Goal: Task Accomplishment & Management: Use online tool/utility

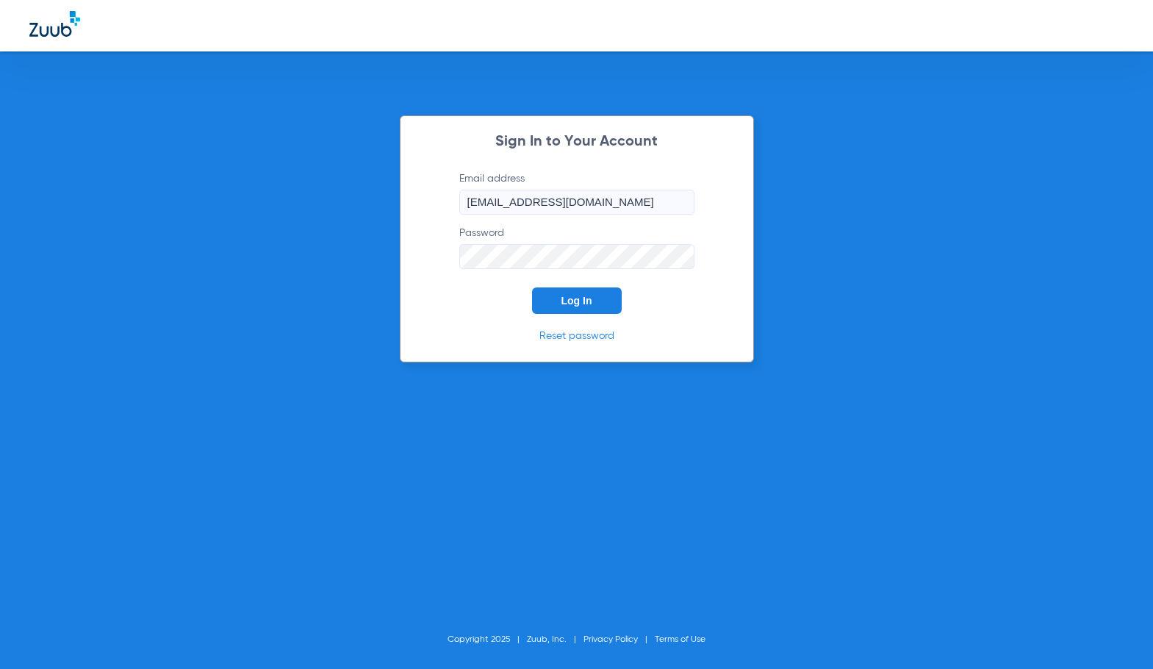
click at [571, 295] on span "Log In" at bounding box center [577, 301] width 31 height 12
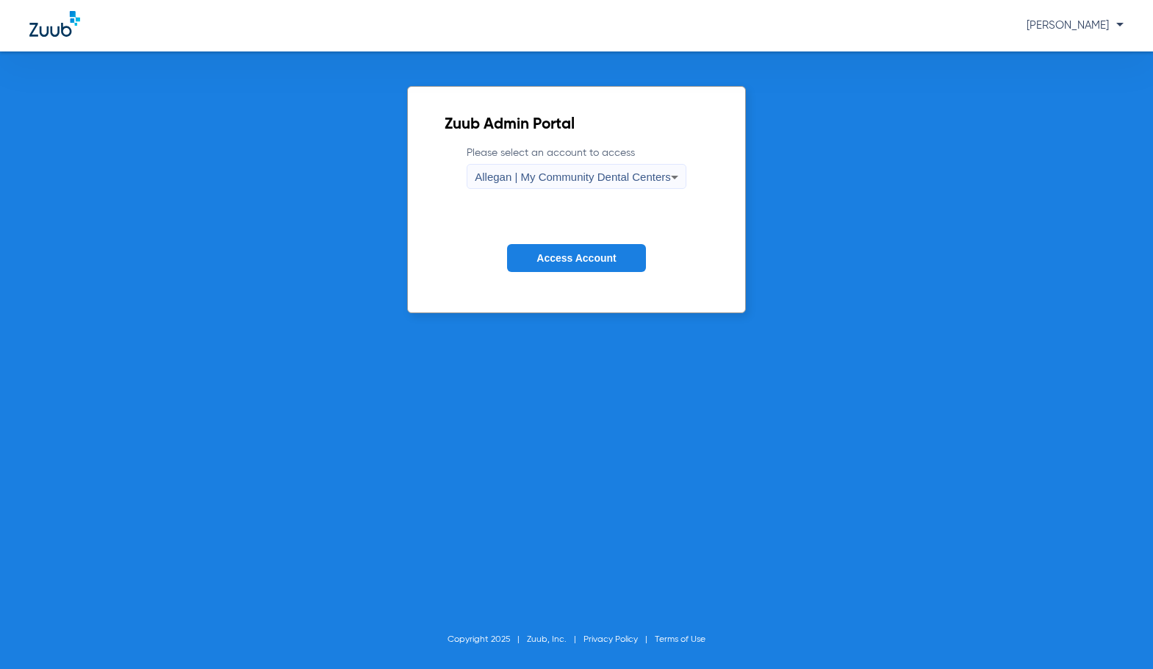
click at [579, 180] on span "Allegan | My Community Dental Centers" at bounding box center [573, 177] width 196 height 12
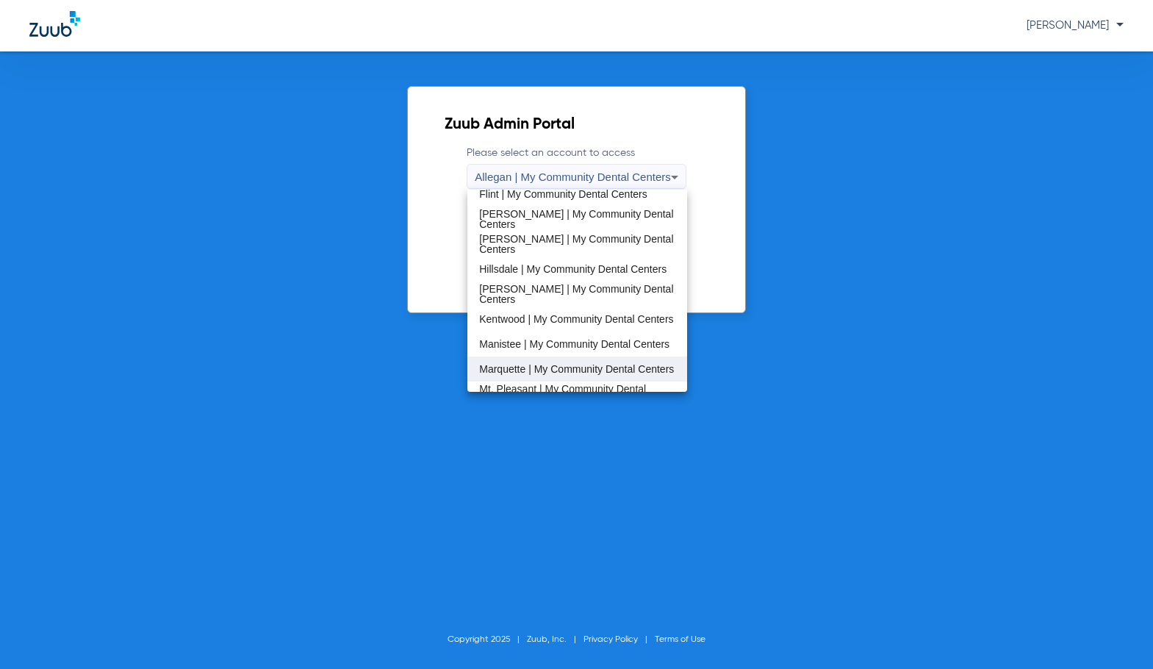
scroll to position [294, 0]
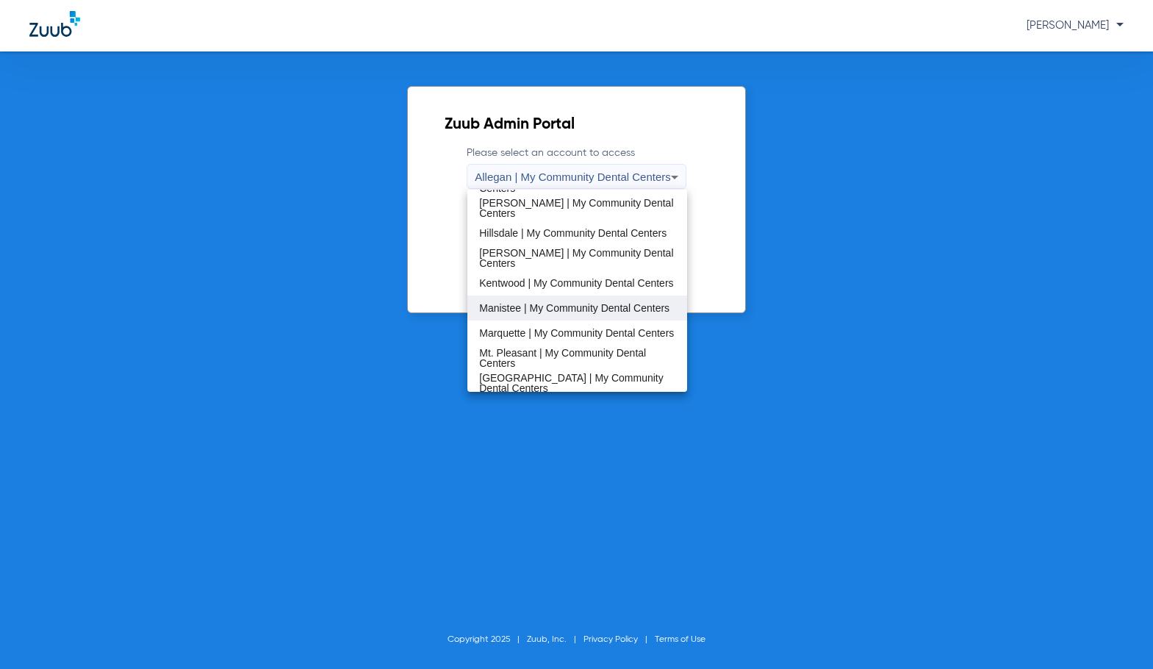
click at [565, 307] on span "Manistee | My Community Dental Centers" at bounding box center [574, 308] width 190 height 10
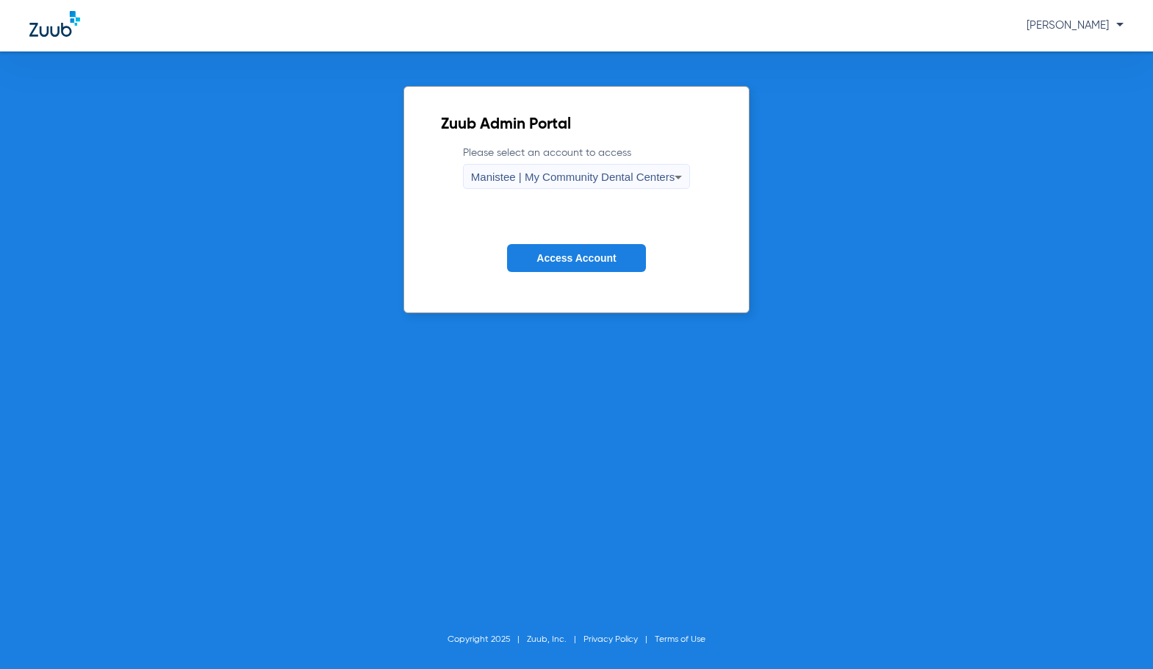
click at [592, 251] on button "Access Account" at bounding box center [576, 258] width 138 height 29
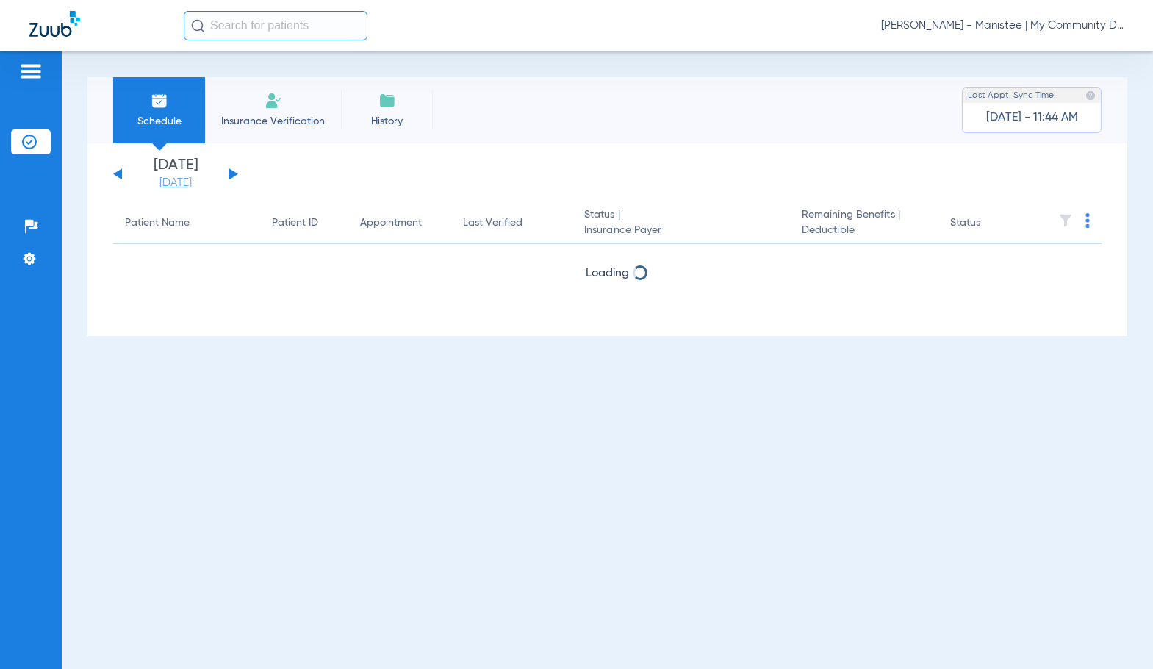
click at [167, 185] on link "[DATE]" at bounding box center [176, 183] width 88 height 15
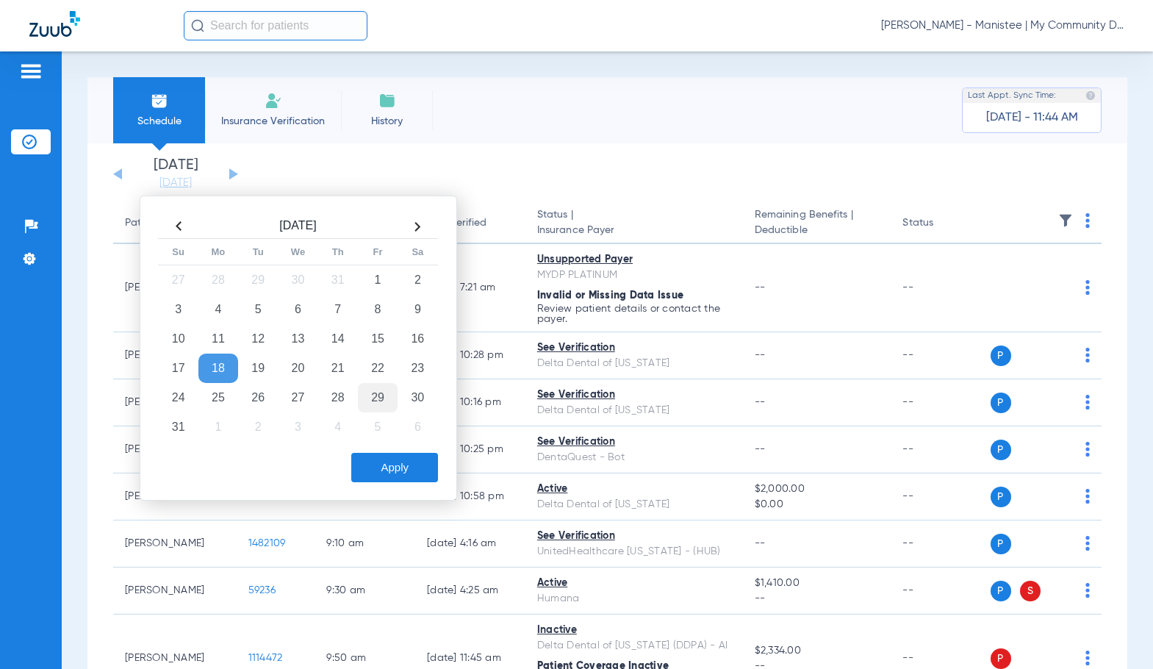
click at [339, 365] on td "21" at bounding box center [338, 368] width 40 height 29
click at [412, 465] on button "Apply" at bounding box center [394, 467] width 87 height 29
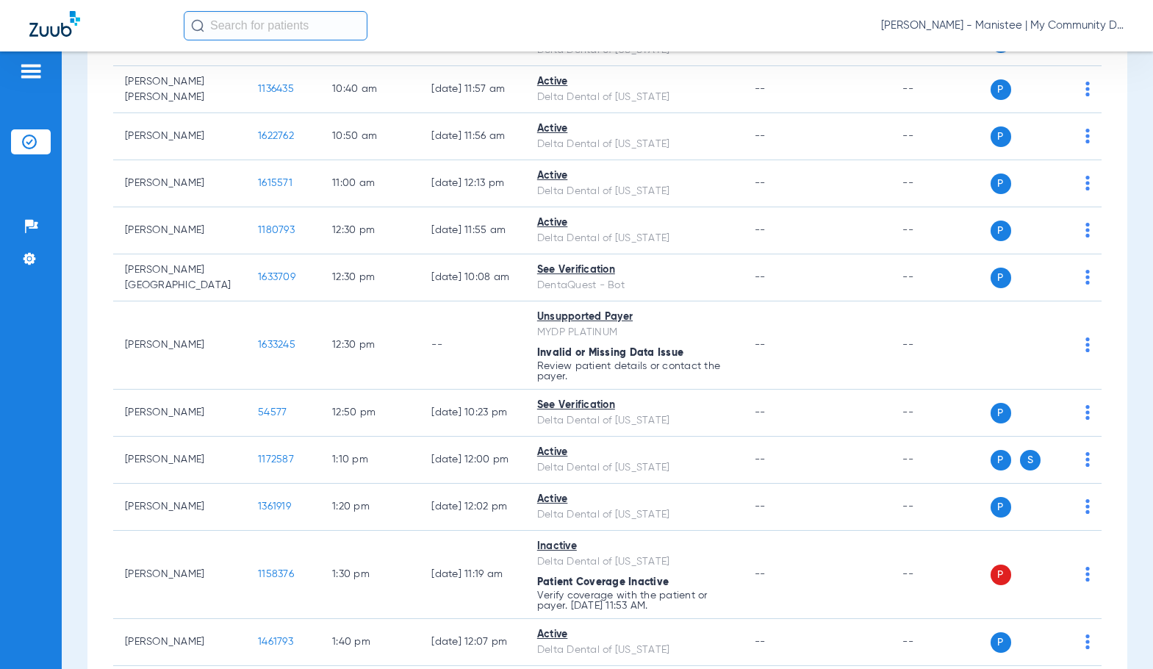
scroll to position [704, 0]
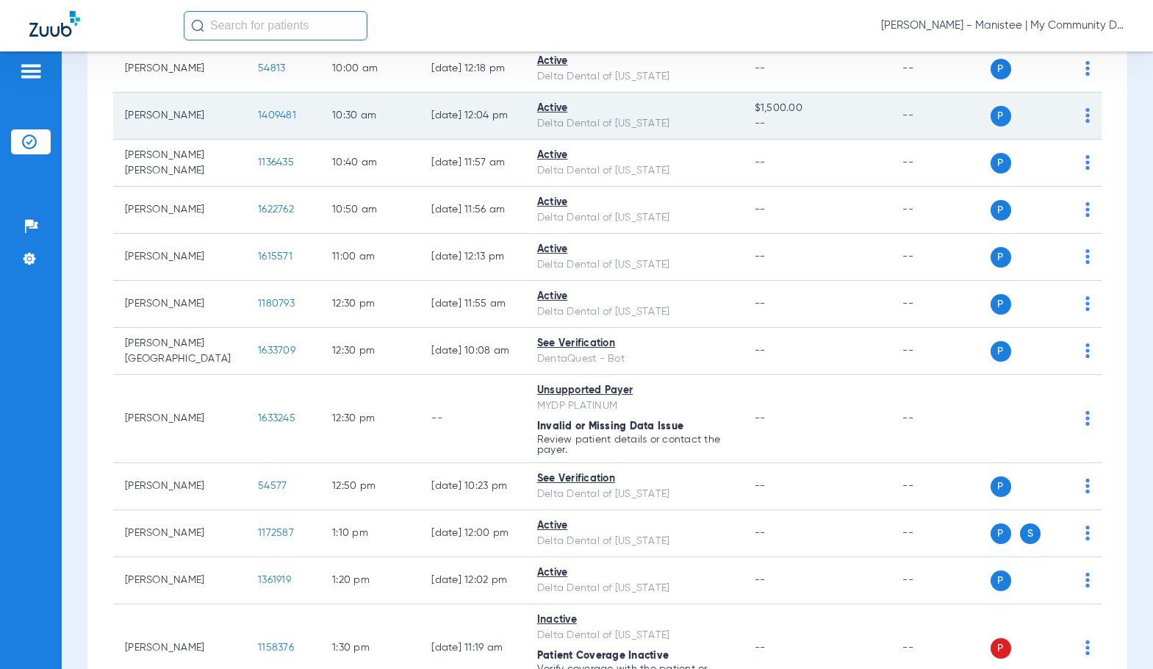
click at [258, 111] on span "1409481" at bounding box center [277, 115] width 38 height 10
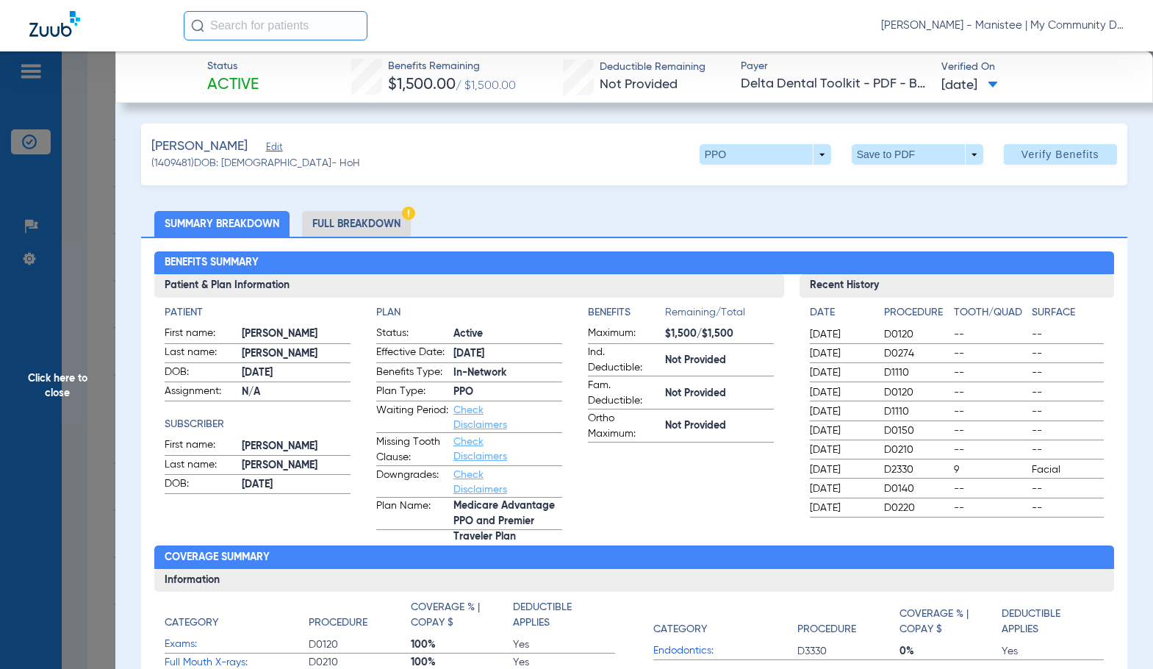
click at [84, 389] on span "Click here to close" at bounding box center [57, 385] width 115 height 669
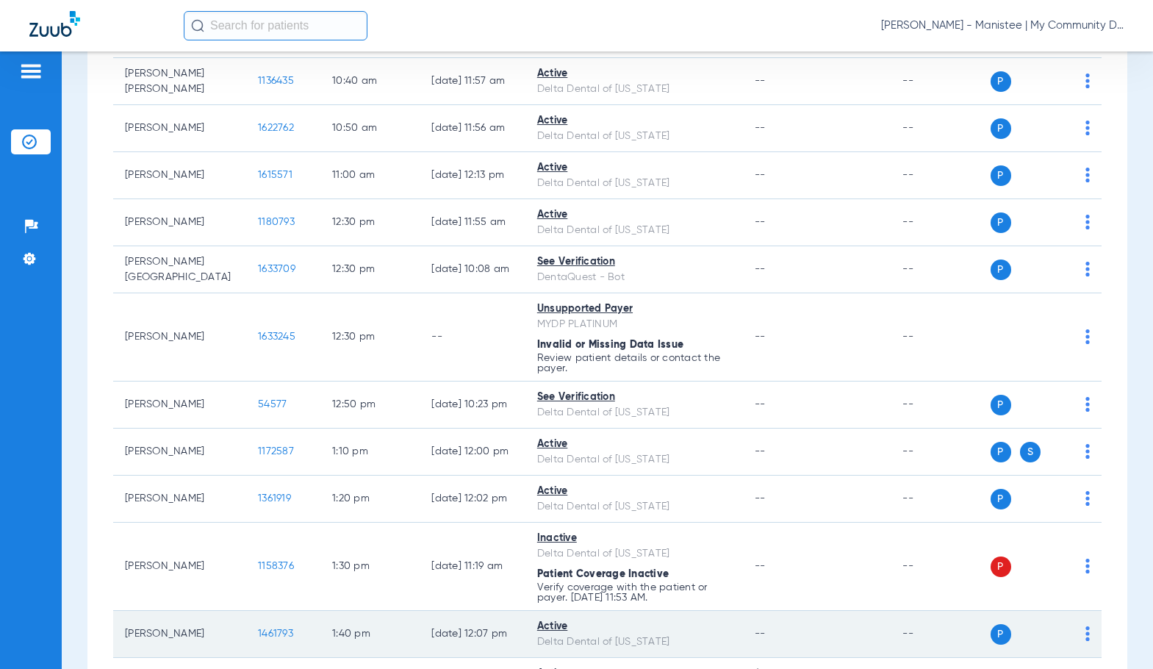
scroll to position [778, 0]
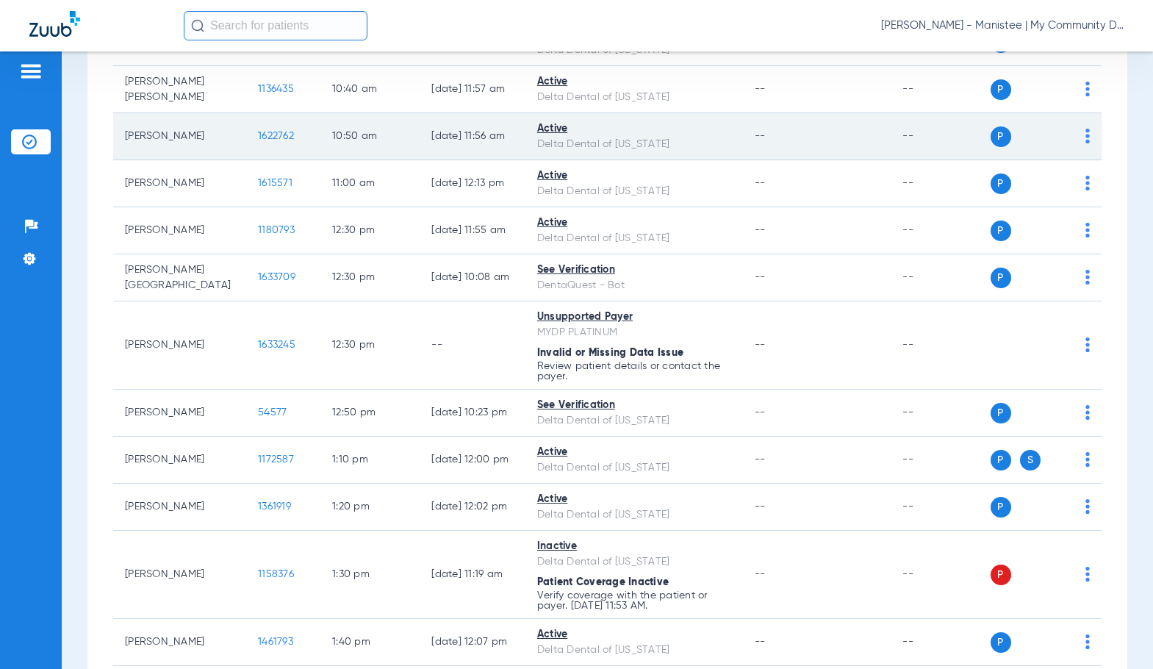
click at [258, 134] on span "1622762" at bounding box center [276, 136] width 36 height 10
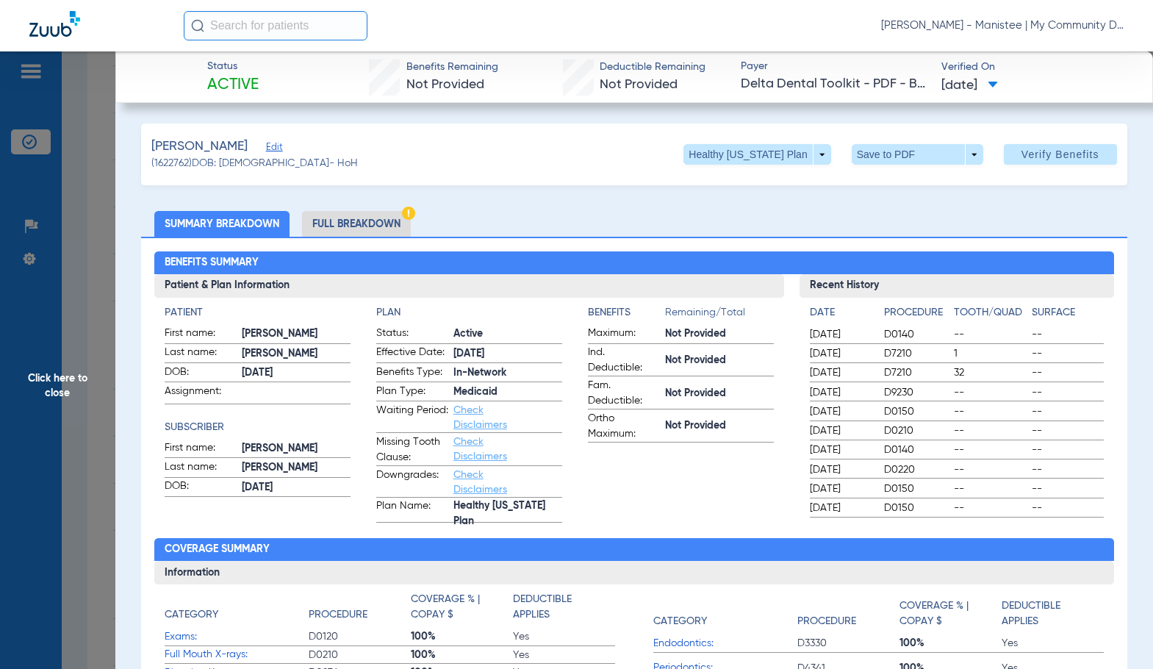
click at [395, 223] on li "Full Breakdown" at bounding box center [356, 224] width 109 height 26
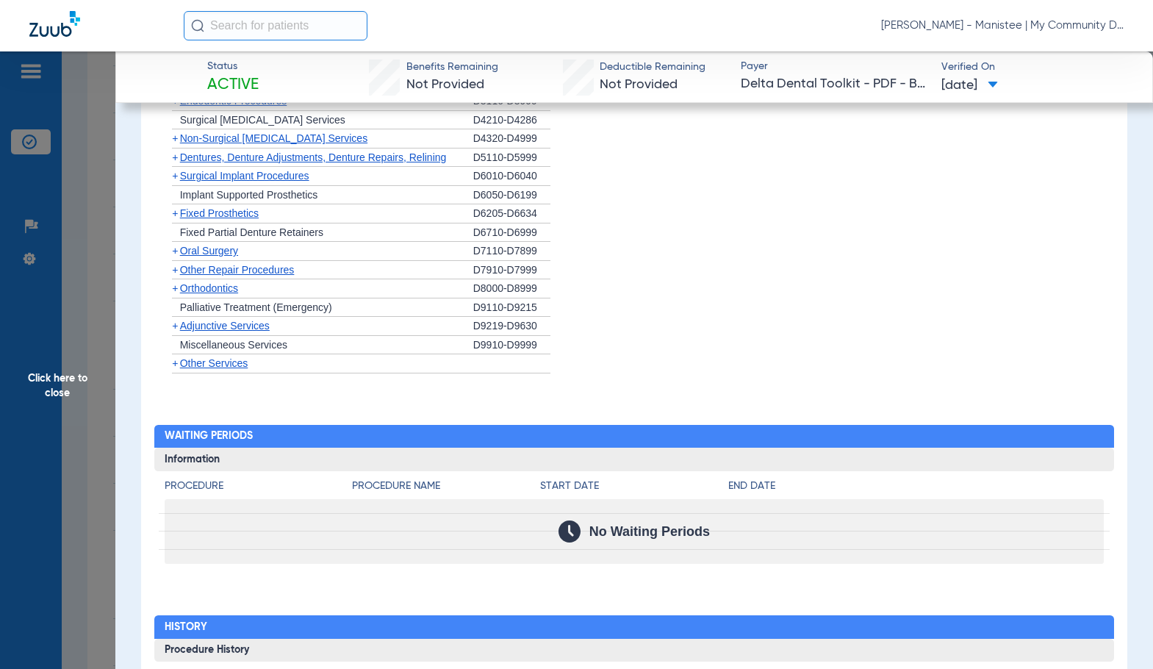
scroll to position [1683, 0]
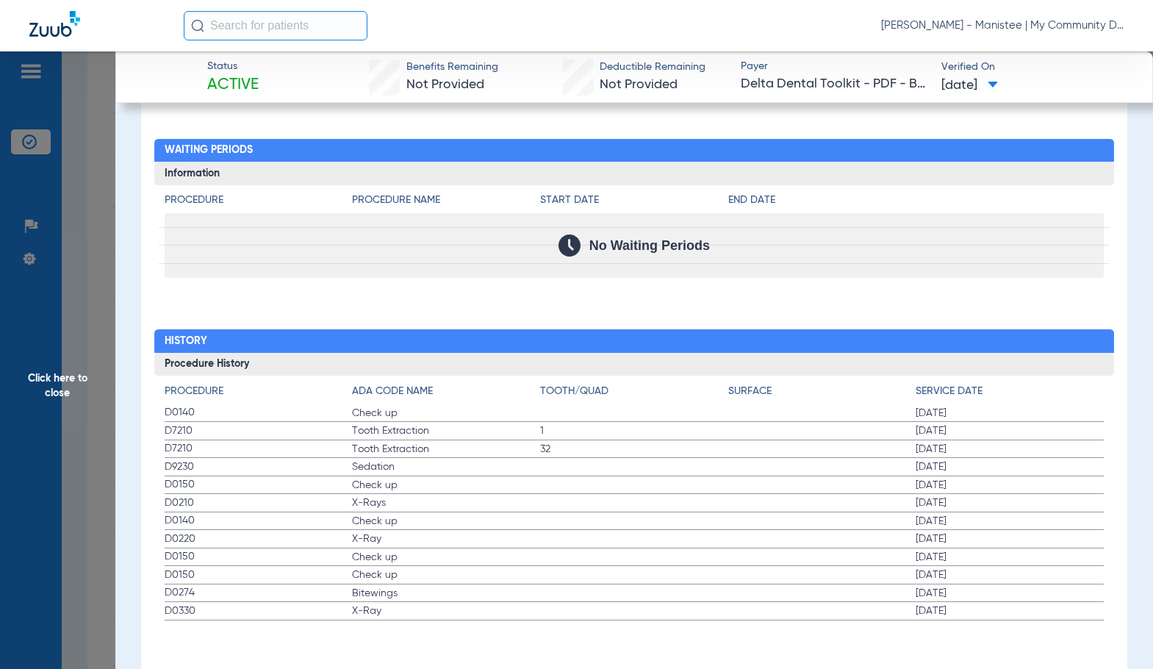
click at [50, 380] on span "Click here to close" at bounding box center [57, 385] width 115 height 669
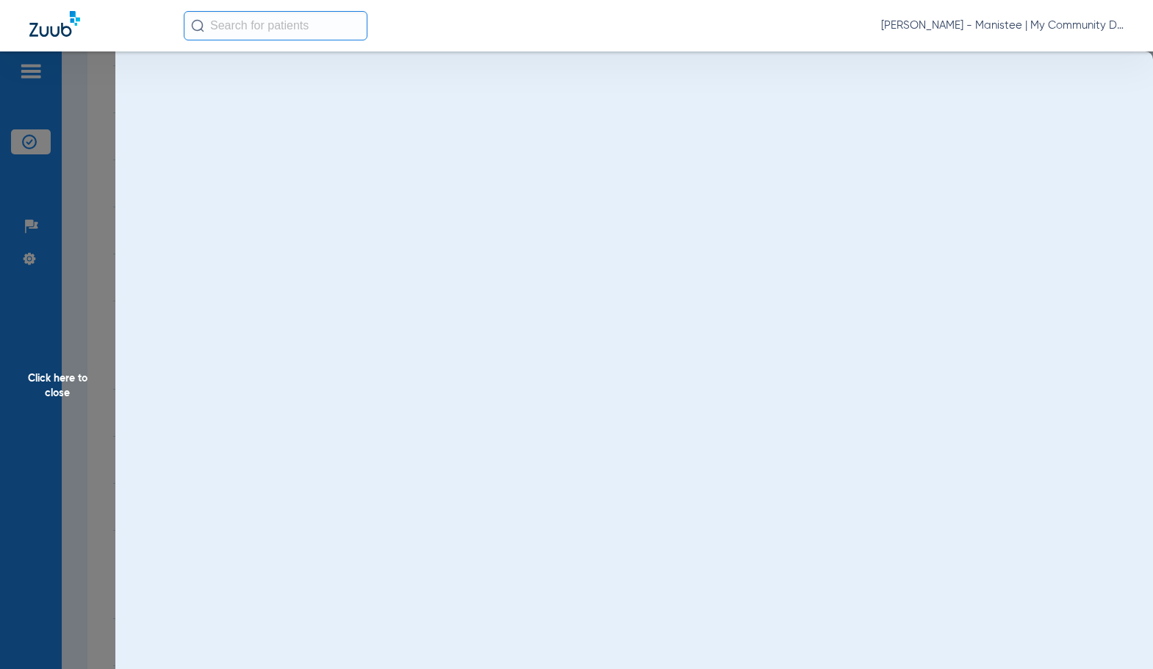
scroll to position [0, 0]
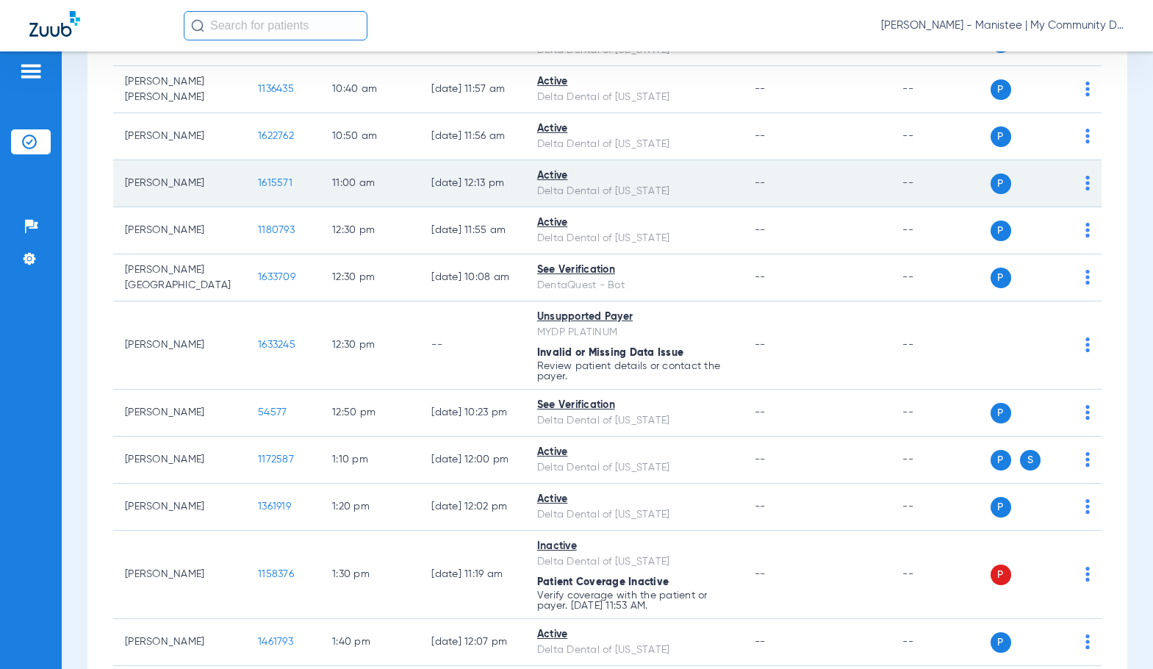
click at [258, 182] on span "1615571" at bounding box center [275, 183] width 35 height 10
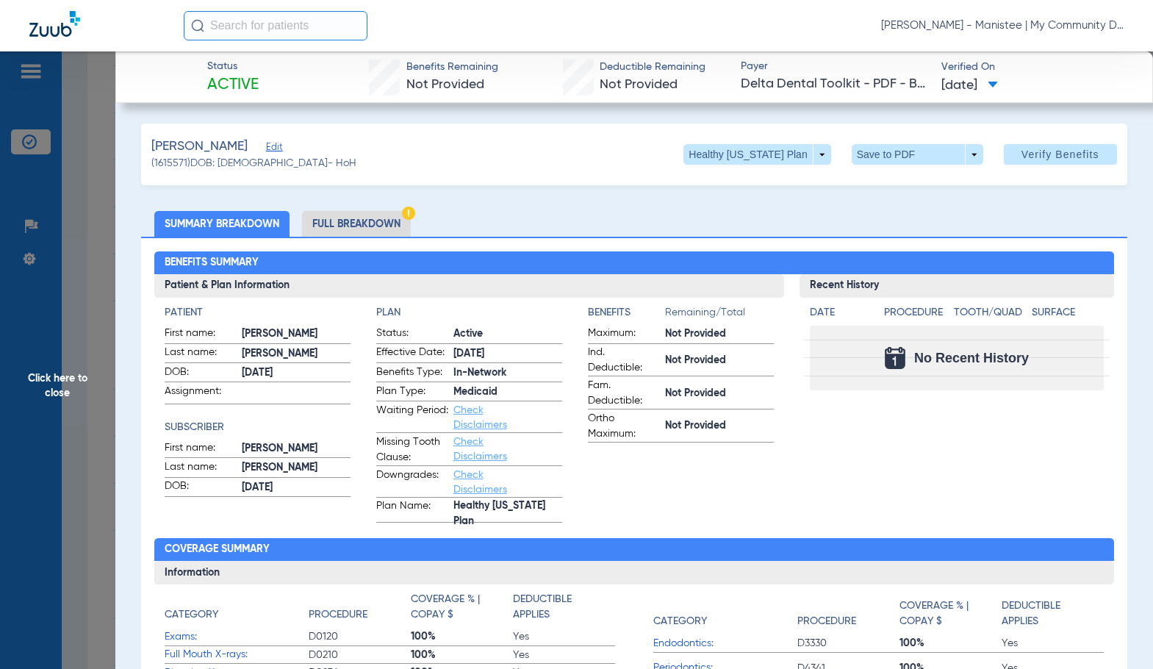
click at [345, 226] on li "Full Breakdown" at bounding box center [356, 224] width 109 height 26
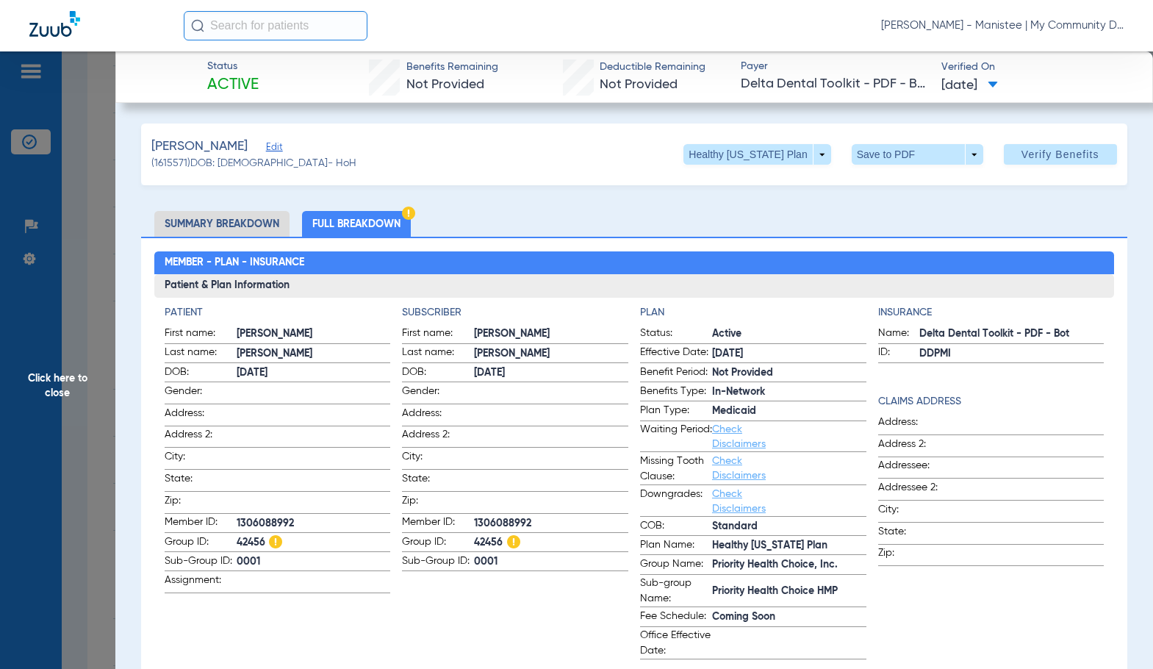
click at [440, 456] on span "City:" at bounding box center [438, 459] width 72 height 20
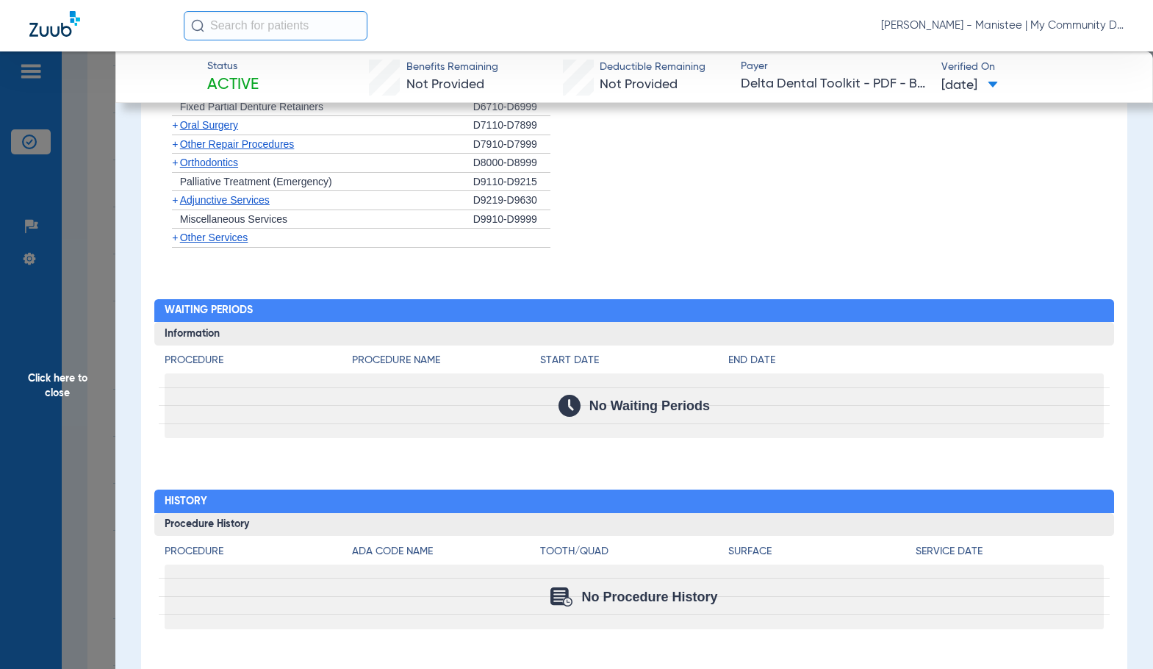
scroll to position [1532, 0]
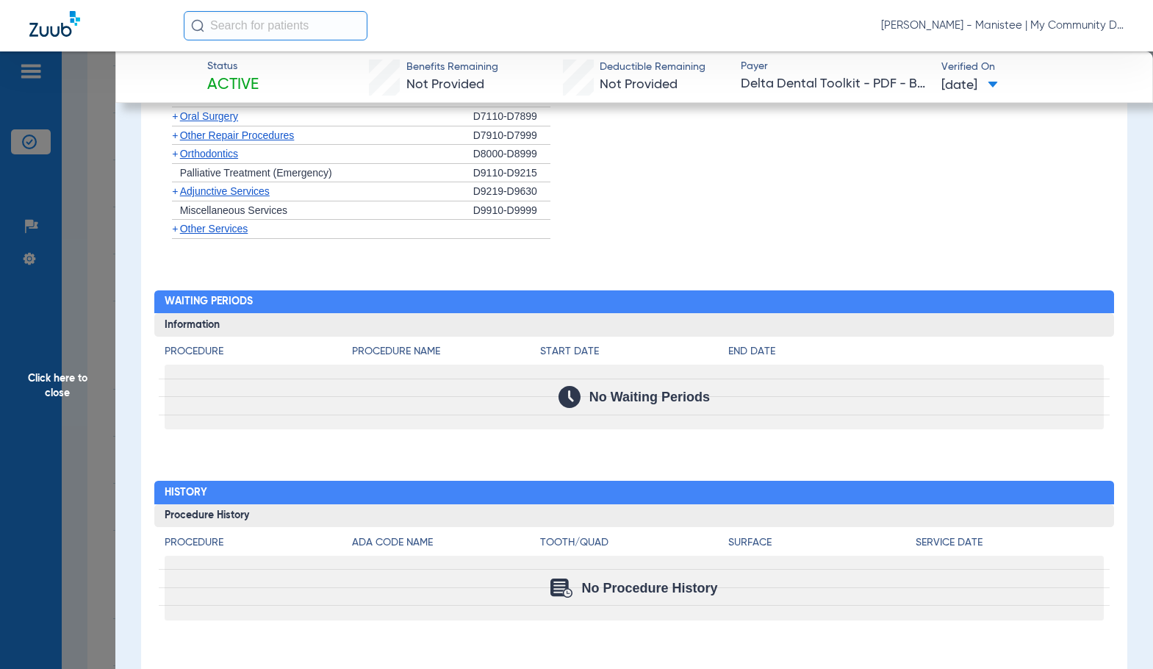
click at [54, 403] on span "Click here to close" at bounding box center [57, 385] width 115 height 669
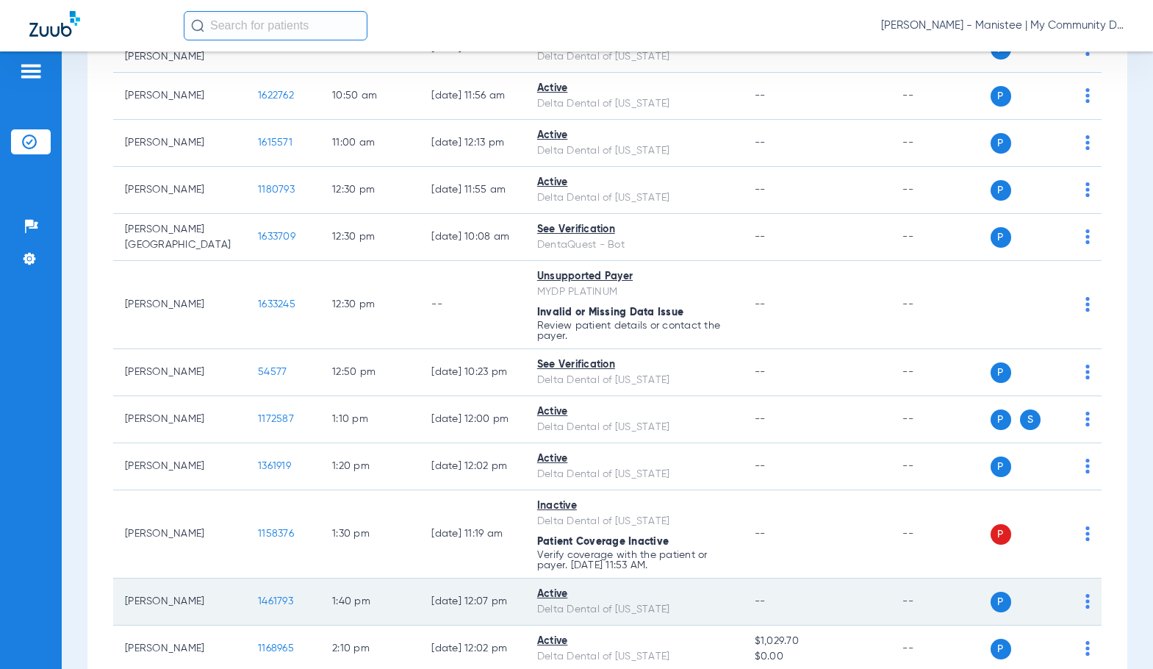
scroll to position [778, 0]
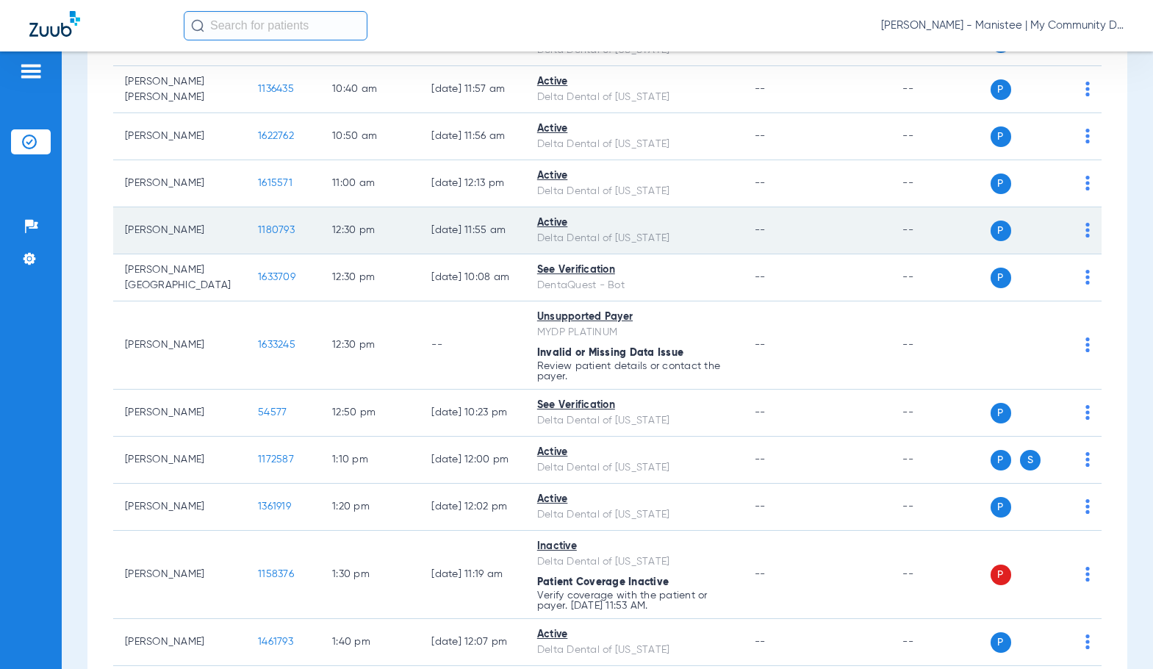
click at [258, 227] on span "1180793" at bounding box center [276, 230] width 37 height 10
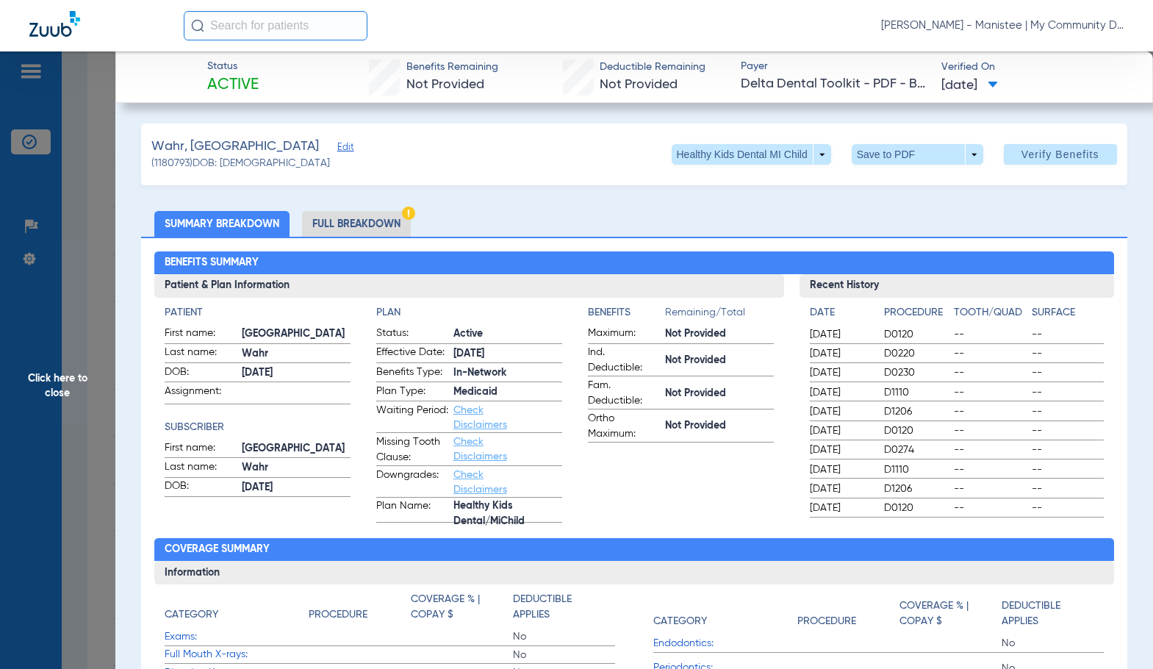
click at [357, 220] on li "Full Breakdown" at bounding box center [356, 224] width 109 height 26
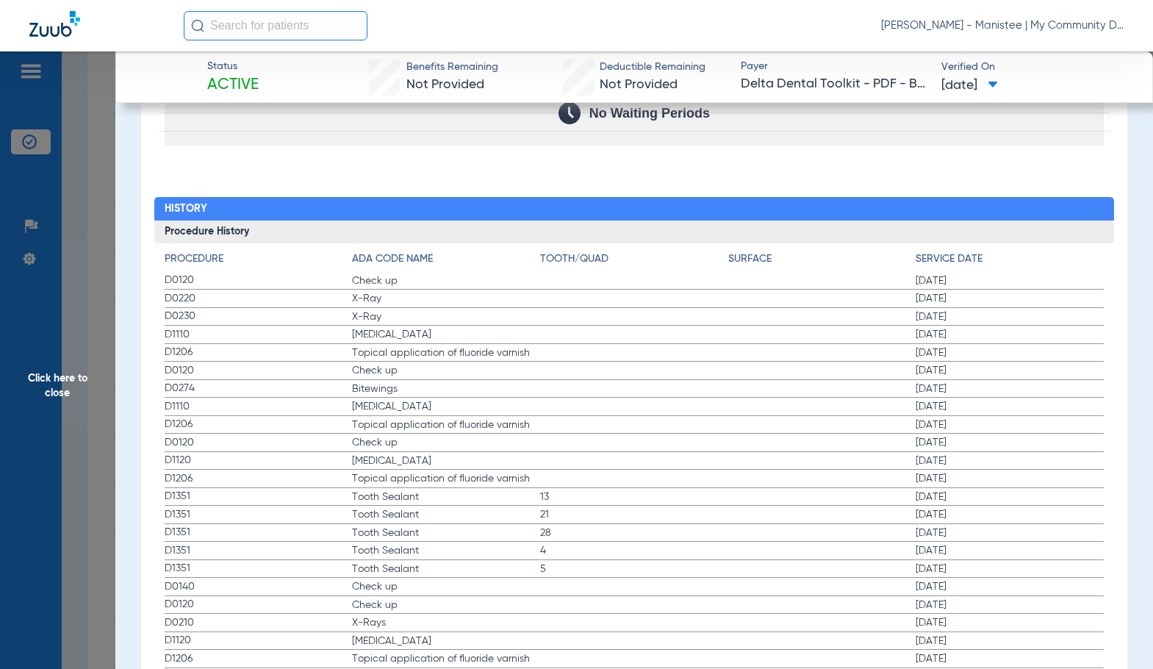
scroll to position [1837, 0]
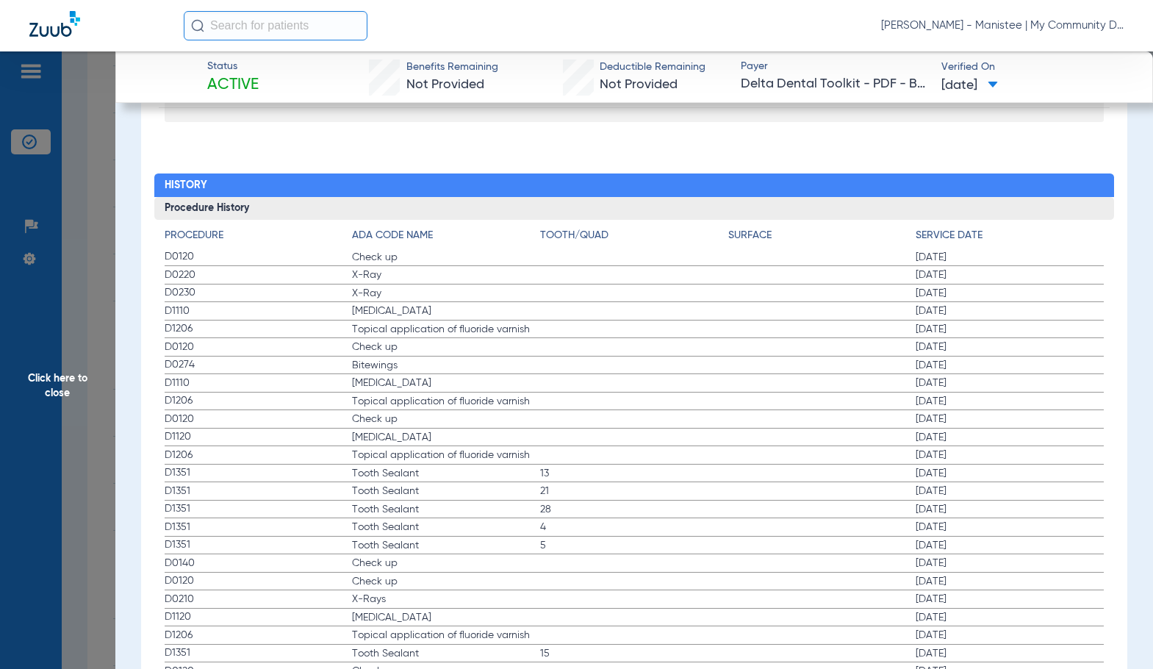
drag, startPoint x: 90, startPoint y: 375, endPoint x: 1127, endPoint y: 359, distance: 1037.2
click at [94, 374] on span "Click here to close" at bounding box center [57, 385] width 115 height 669
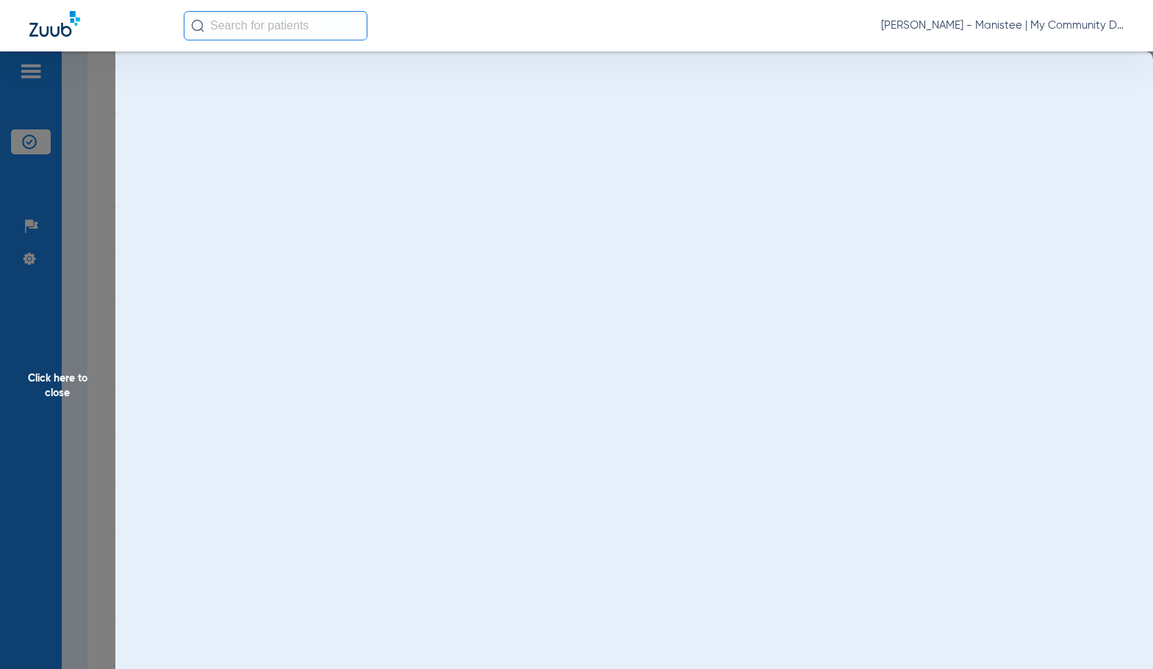
scroll to position [0, 0]
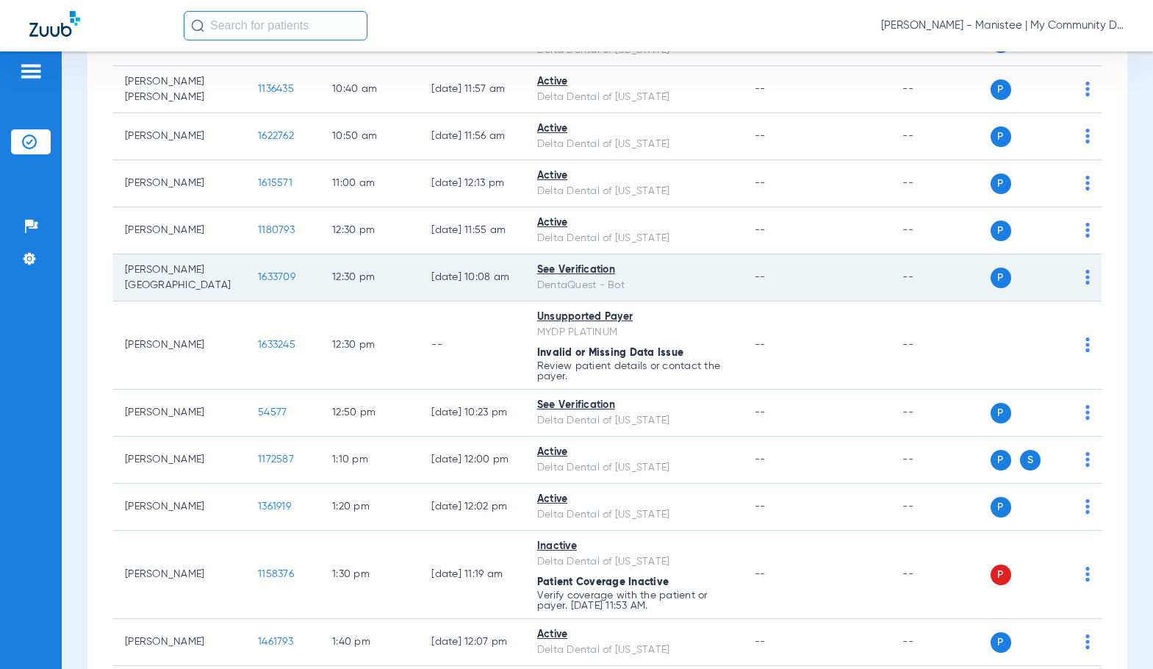
click at [257, 270] on td "1633709" at bounding box center [283, 277] width 74 height 47
click at [258, 278] on span "1633709" at bounding box center [276, 277] width 37 height 10
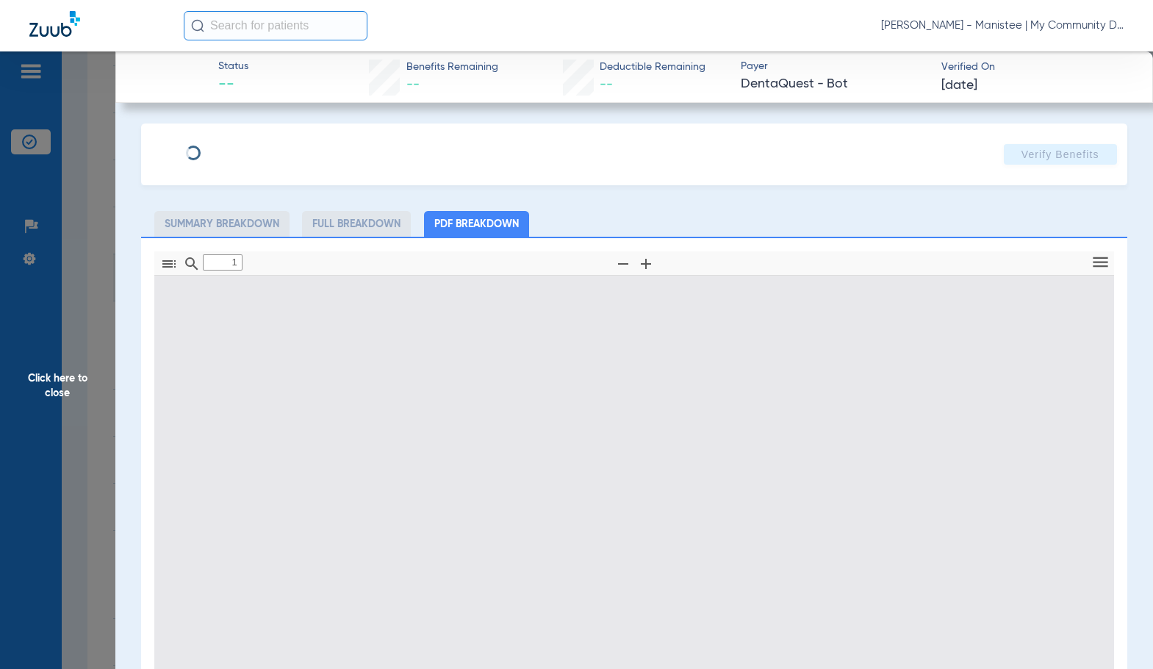
type input "0"
select select "page-width"
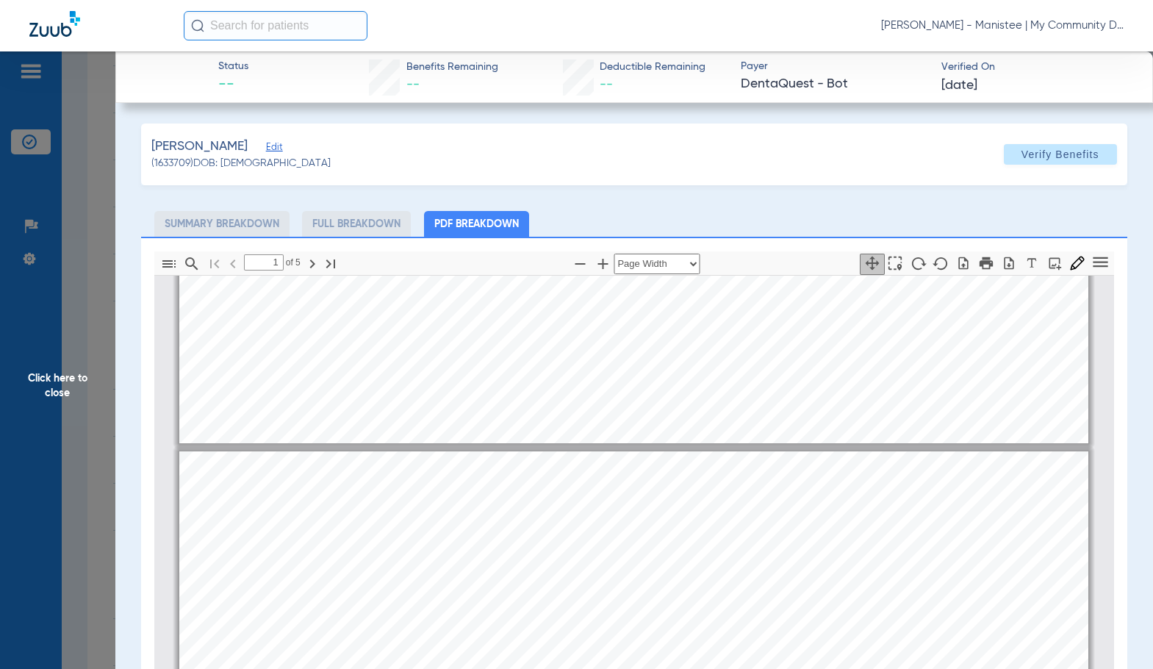
scroll to position [81, 0]
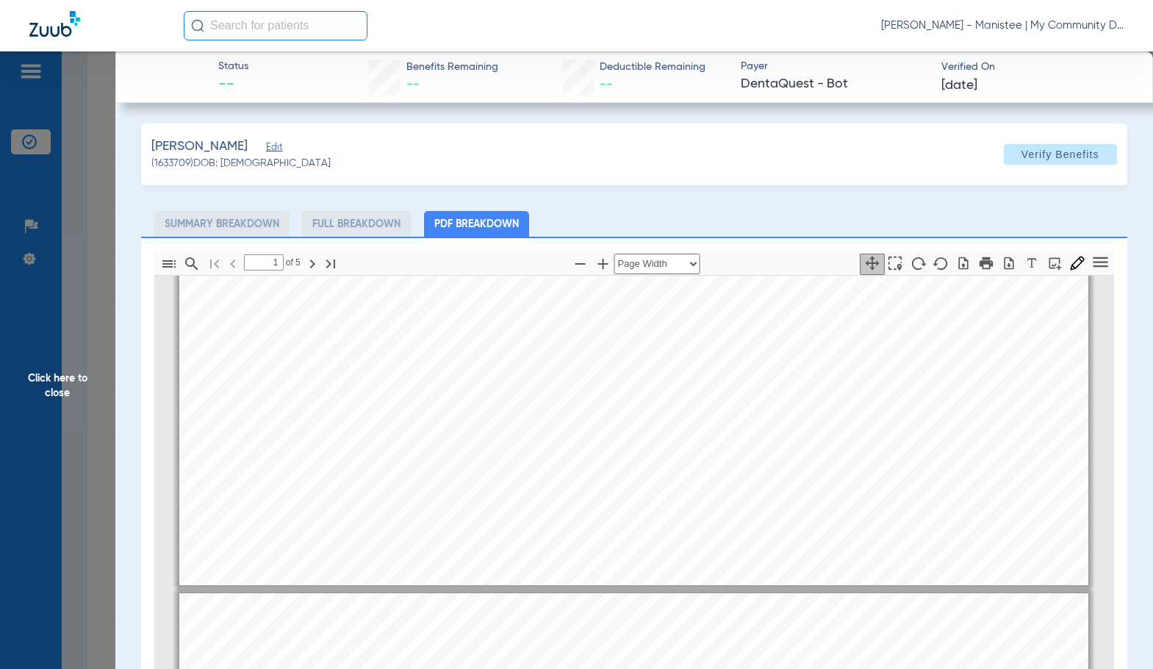
type input "2"
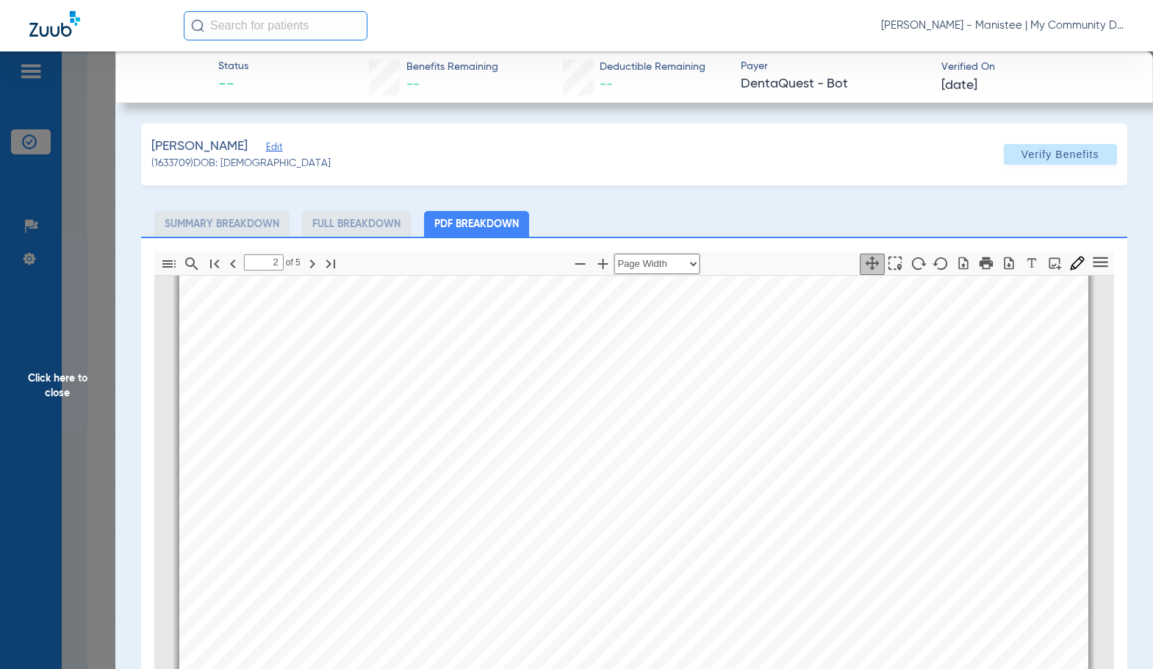
scroll to position [889, 0]
click at [70, 410] on span "Click here to close" at bounding box center [57, 385] width 115 height 669
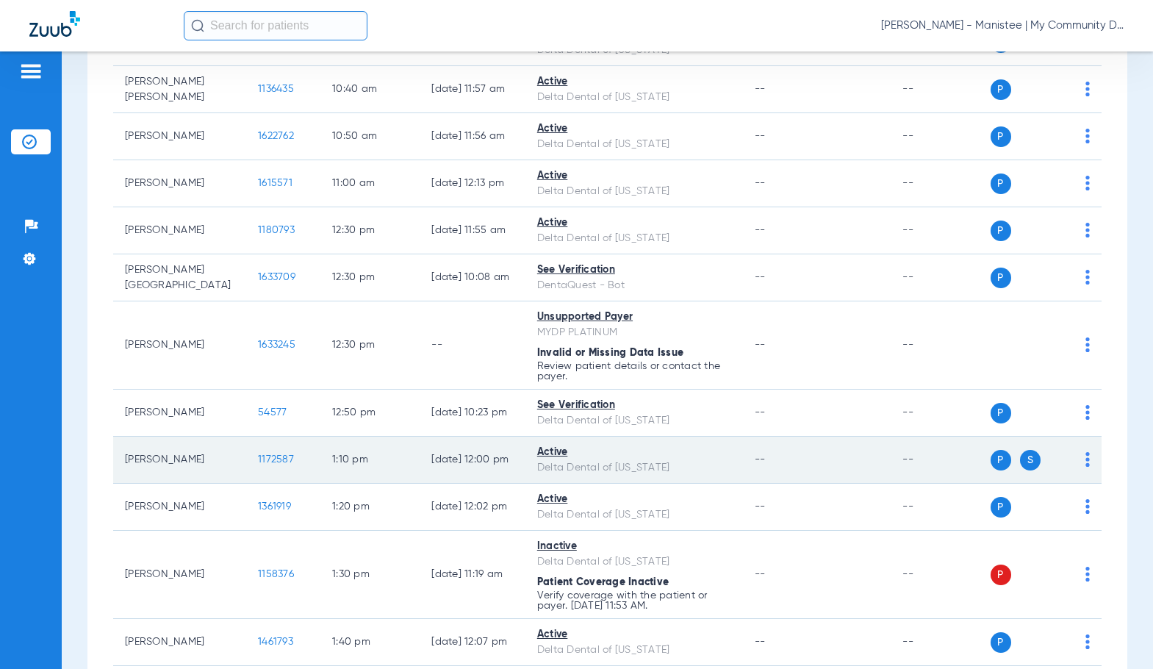
click at [258, 454] on span "1172587" at bounding box center [276, 459] width 36 height 10
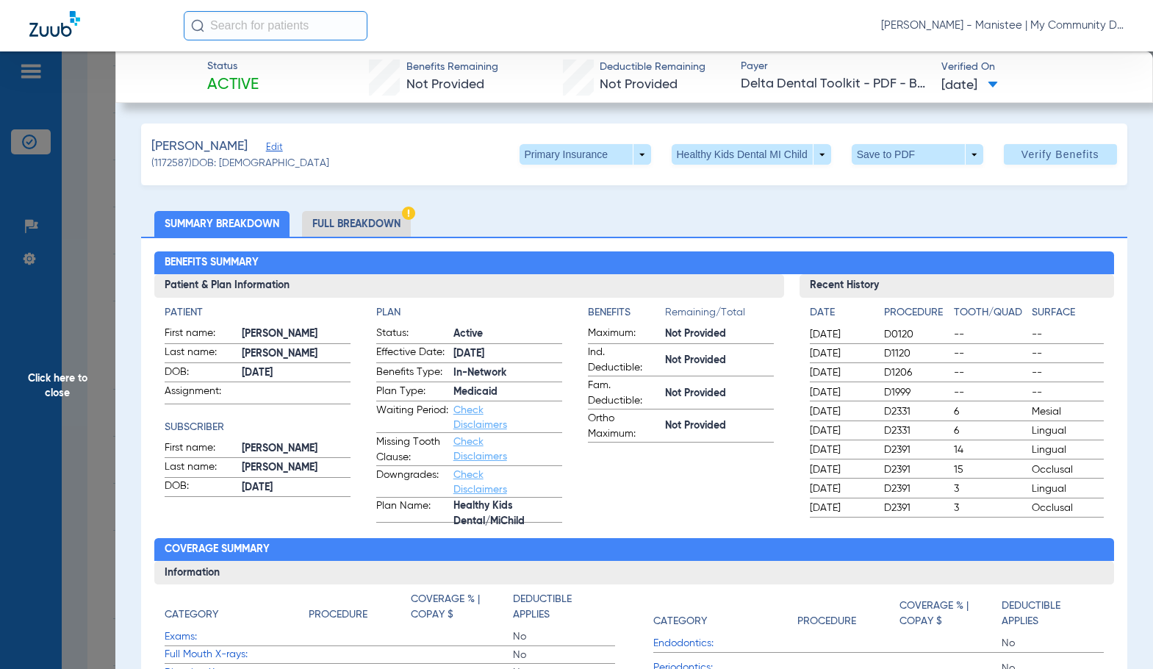
click at [384, 225] on li "Full Breakdown" at bounding box center [356, 224] width 109 height 26
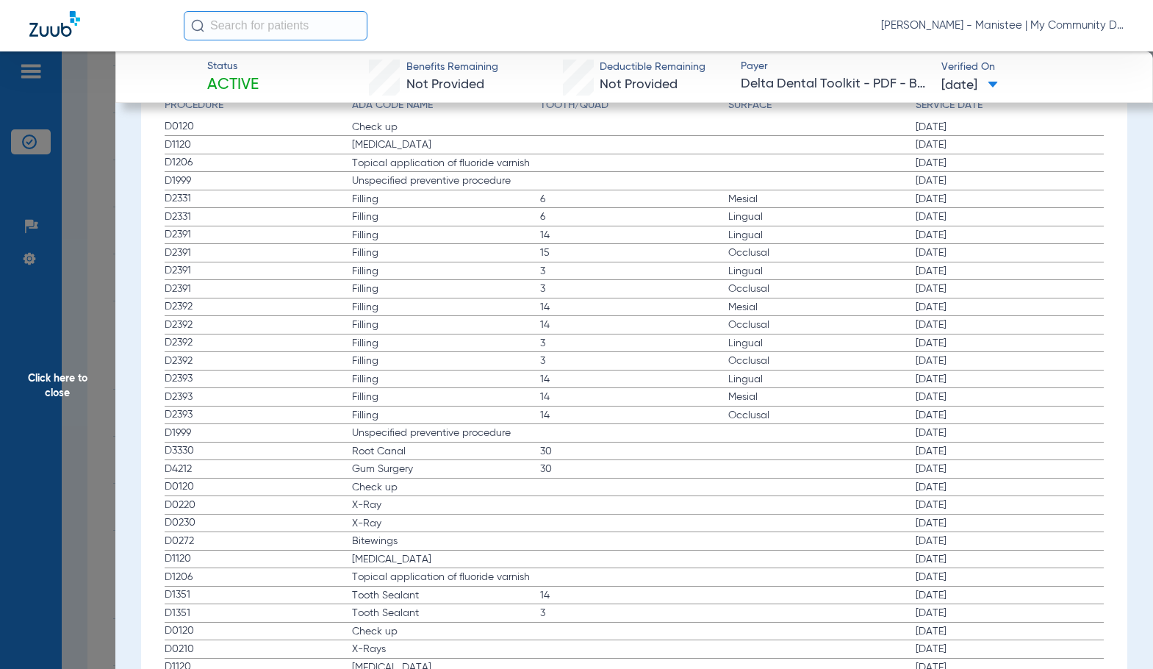
scroll to position [1984, 0]
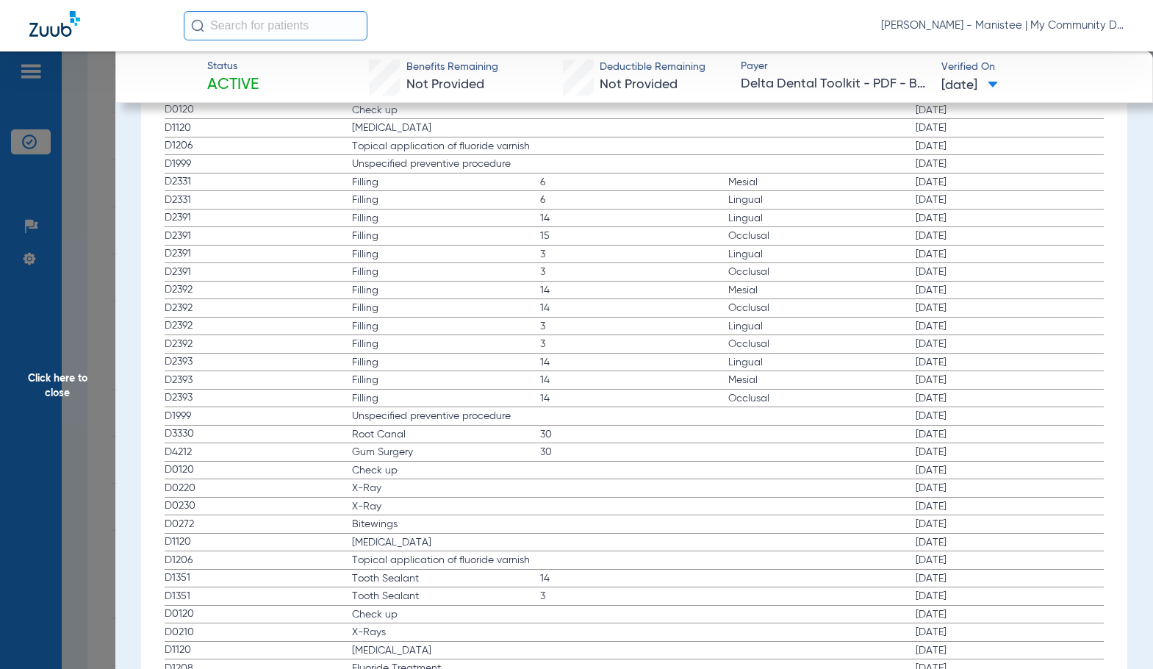
click at [583, 448] on span "30" at bounding box center [634, 452] width 188 height 15
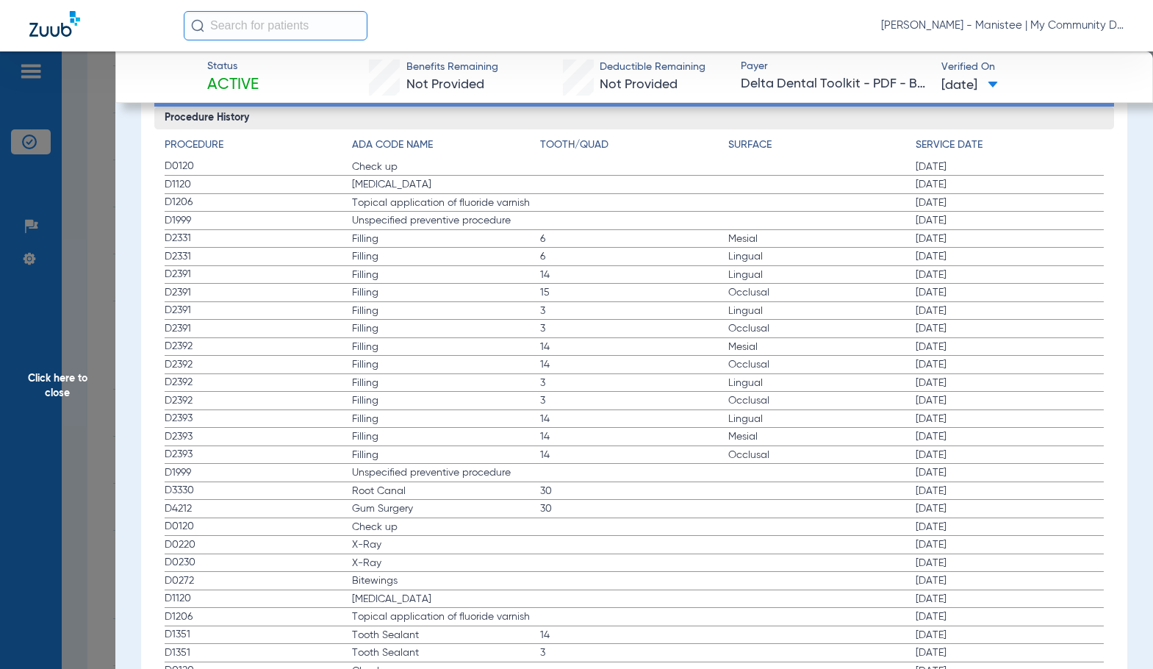
scroll to position [1911, 0]
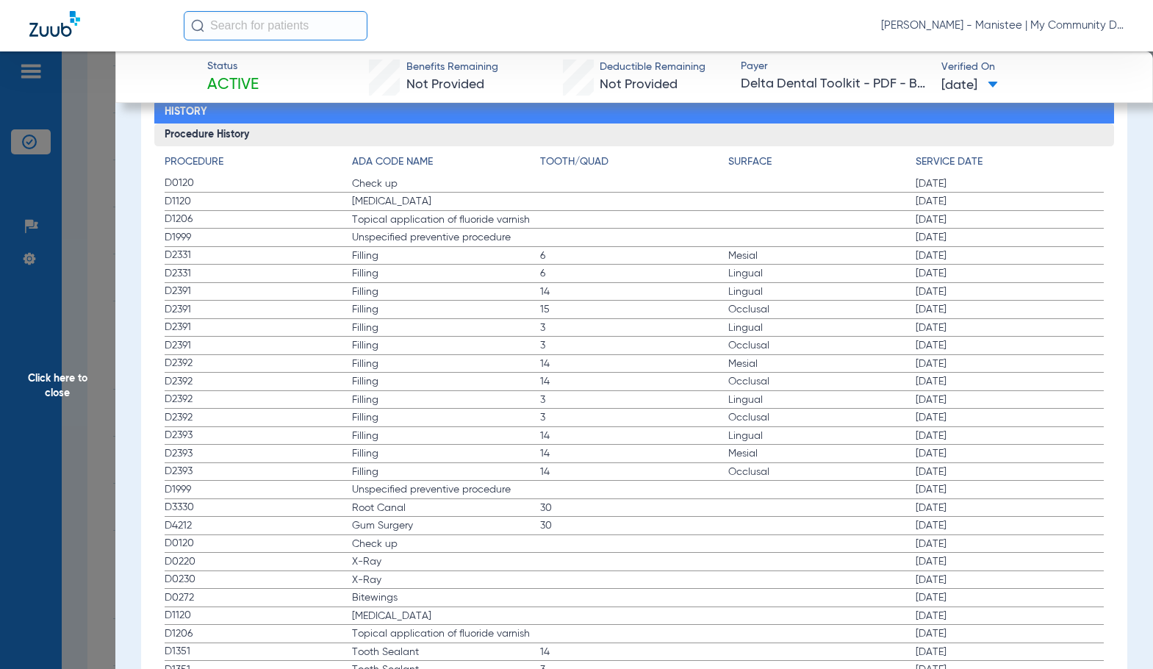
click at [62, 390] on span "Click here to close" at bounding box center [57, 385] width 115 height 669
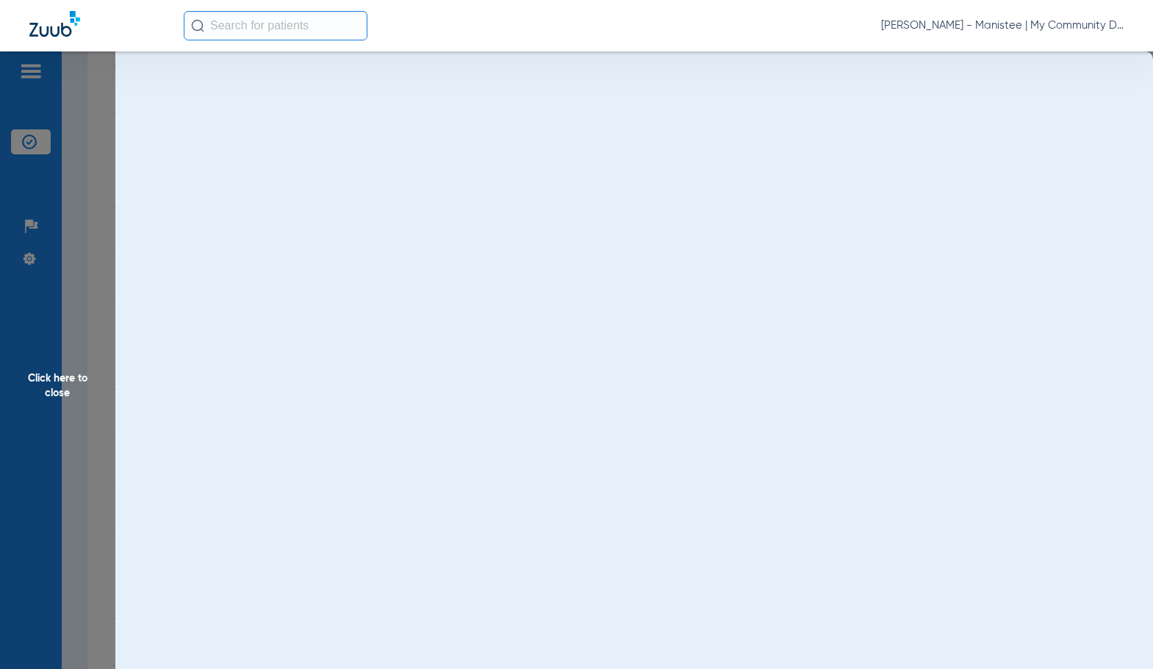
scroll to position [0, 0]
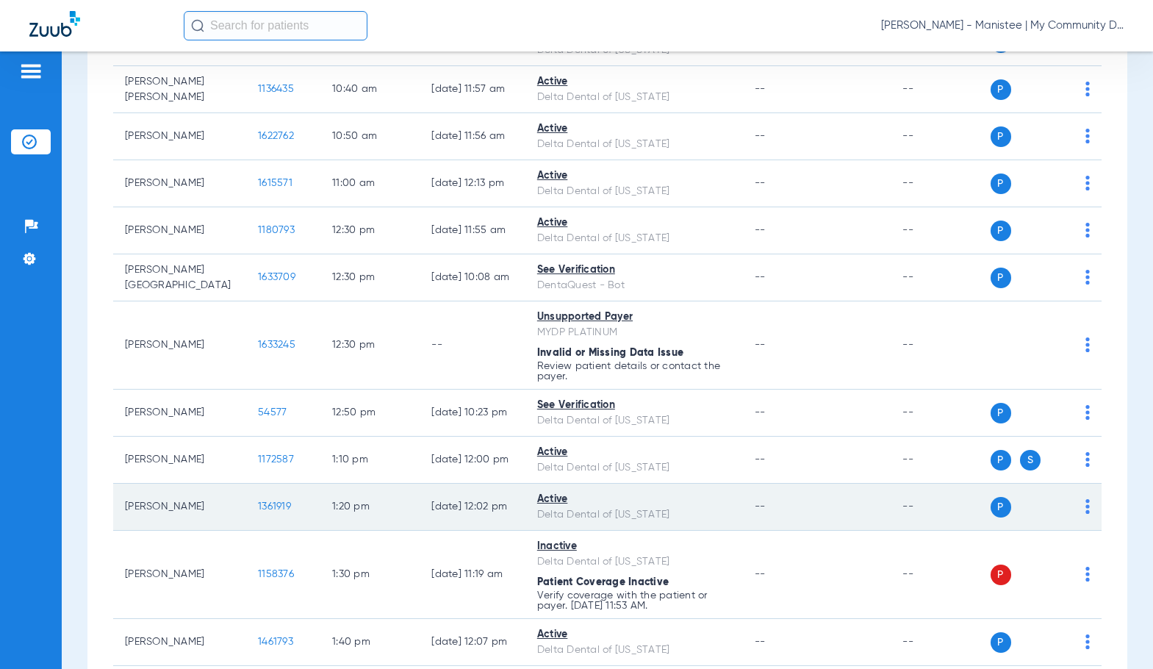
click at [258, 511] on span "1361919" at bounding box center [274, 506] width 33 height 10
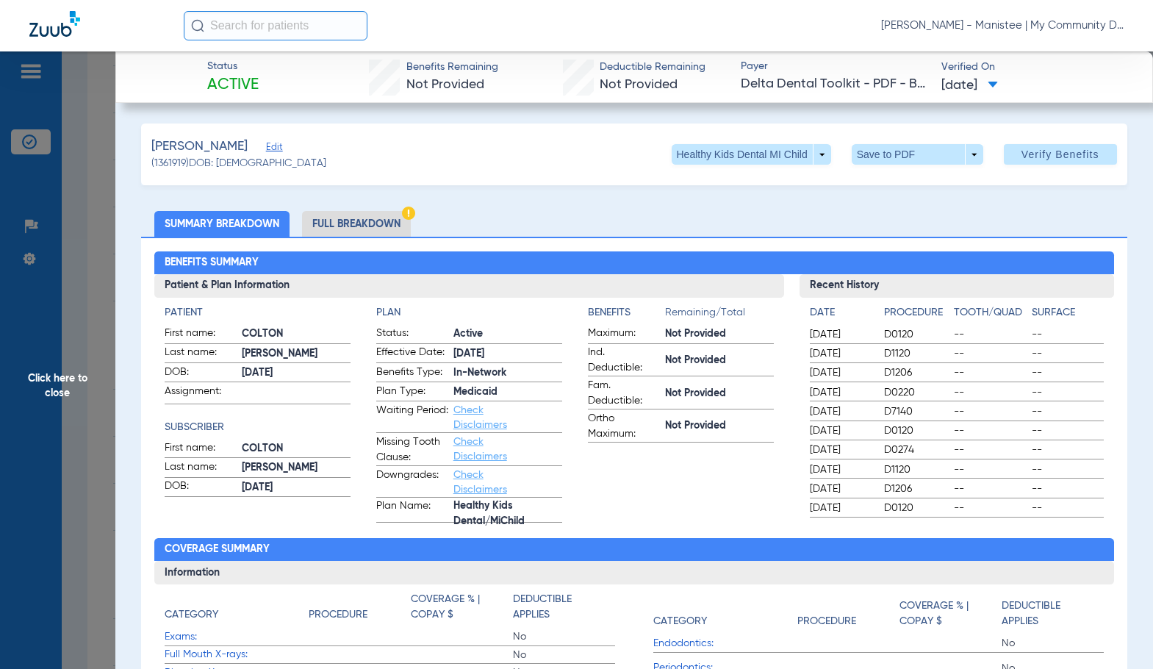
click at [393, 226] on li "Full Breakdown" at bounding box center [356, 224] width 109 height 26
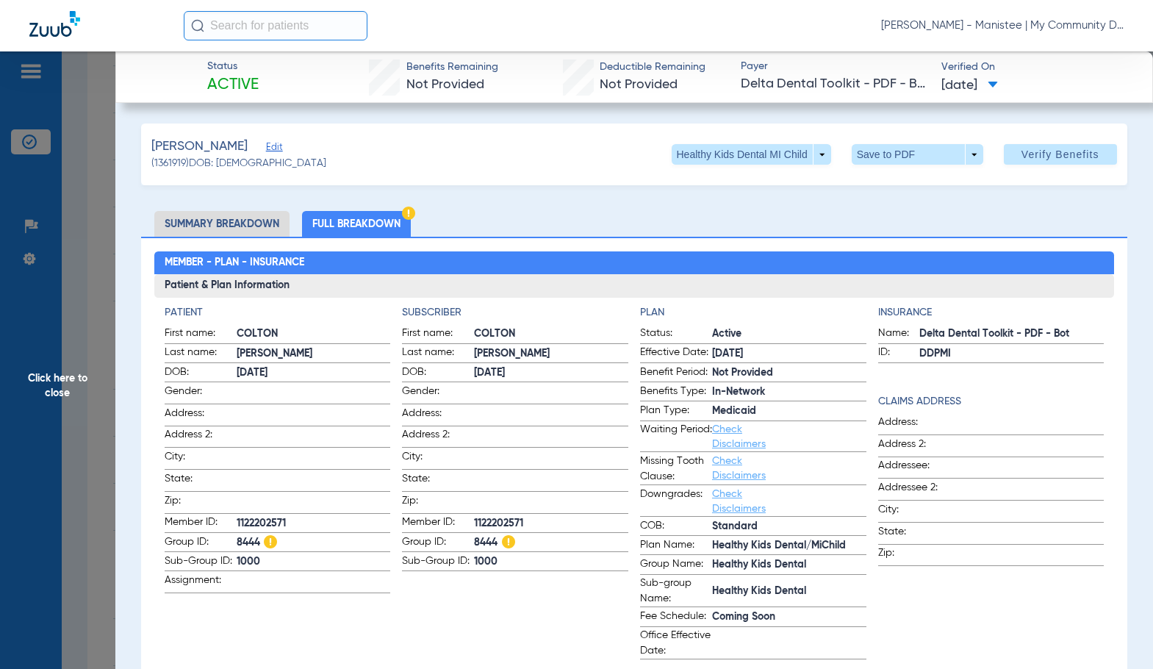
drag, startPoint x: 572, startPoint y: 337, endPoint x: 574, endPoint y: 359, distance: 22.2
click at [572, 338] on span "COLTON" at bounding box center [551, 333] width 154 height 15
click at [501, 516] on span "1122202571" at bounding box center [551, 523] width 154 height 15
copy span "1122202571"
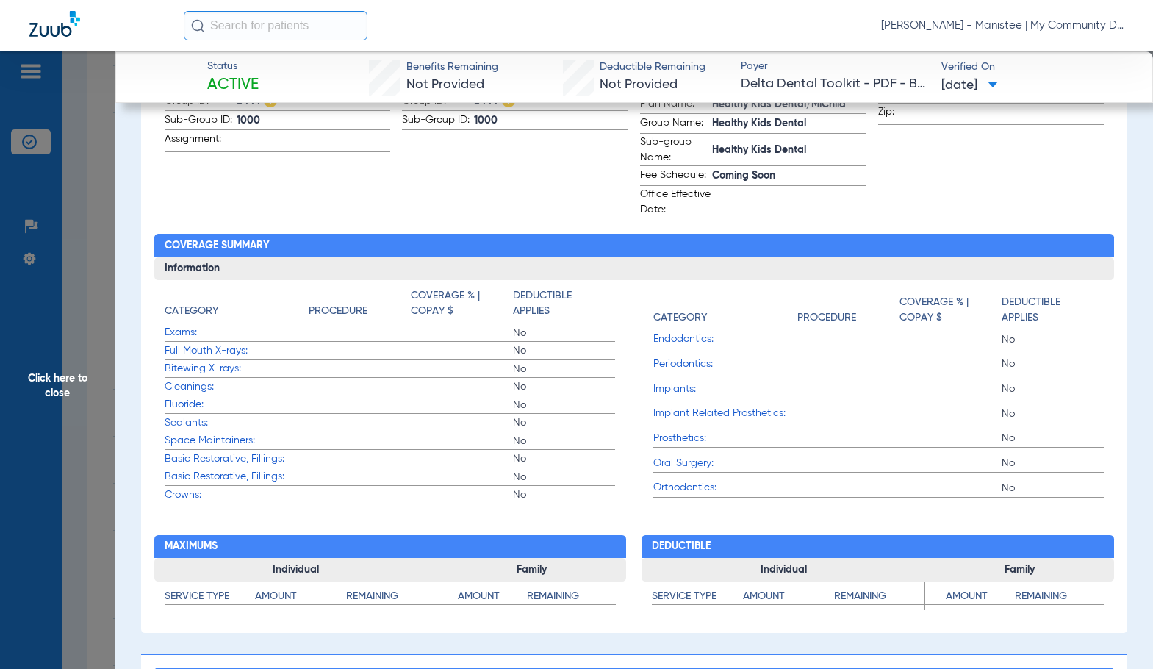
click at [562, 194] on app-subscriber-information "Subscriber First name: COLTON Last name: POWELL DOB: 11/26/2013 Gender: Address…" at bounding box center [515, 41] width 226 height 354
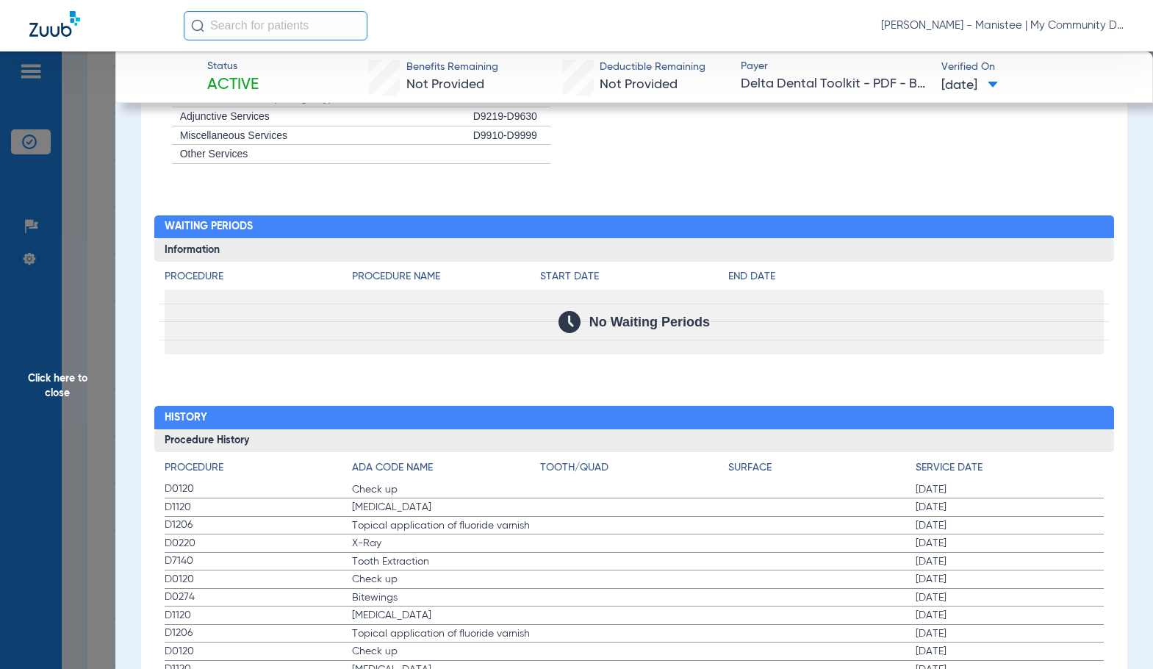
scroll to position [1617, 0]
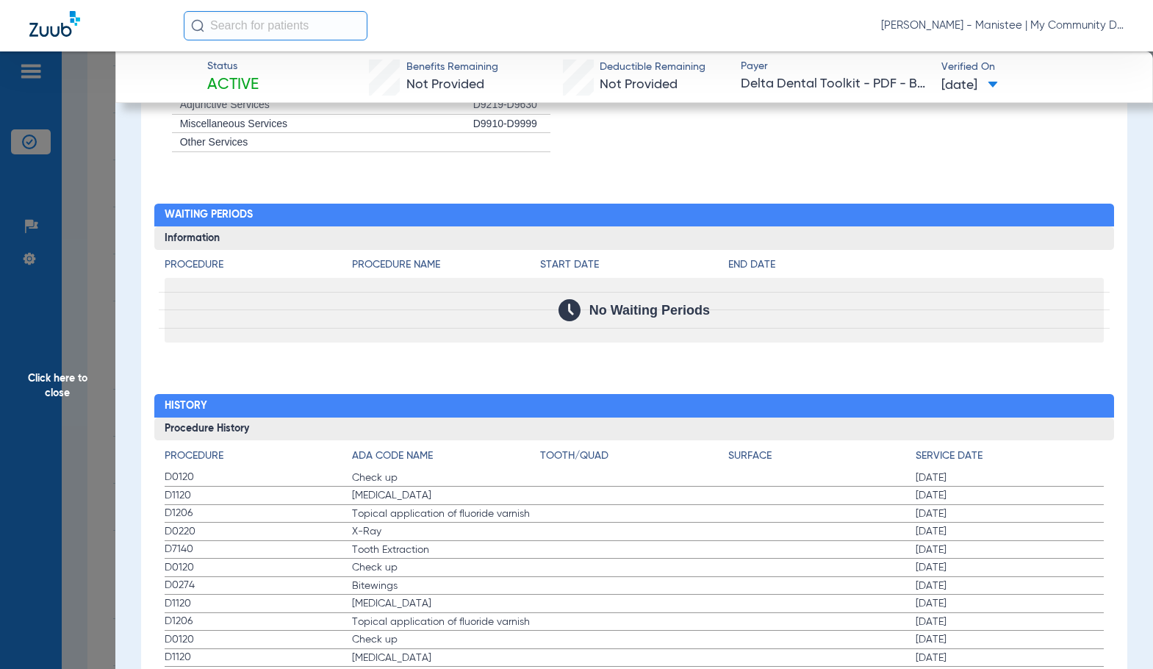
click at [465, 506] on label "D1206 Topical application of fluoride varnish 06/25/2024" at bounding box center [634, 514] width 939 height 18
click at [592, 498] on label "D1120 Teeth Cleaning 06/25/2024" at bounding box center [634, 496] width 939 height 18
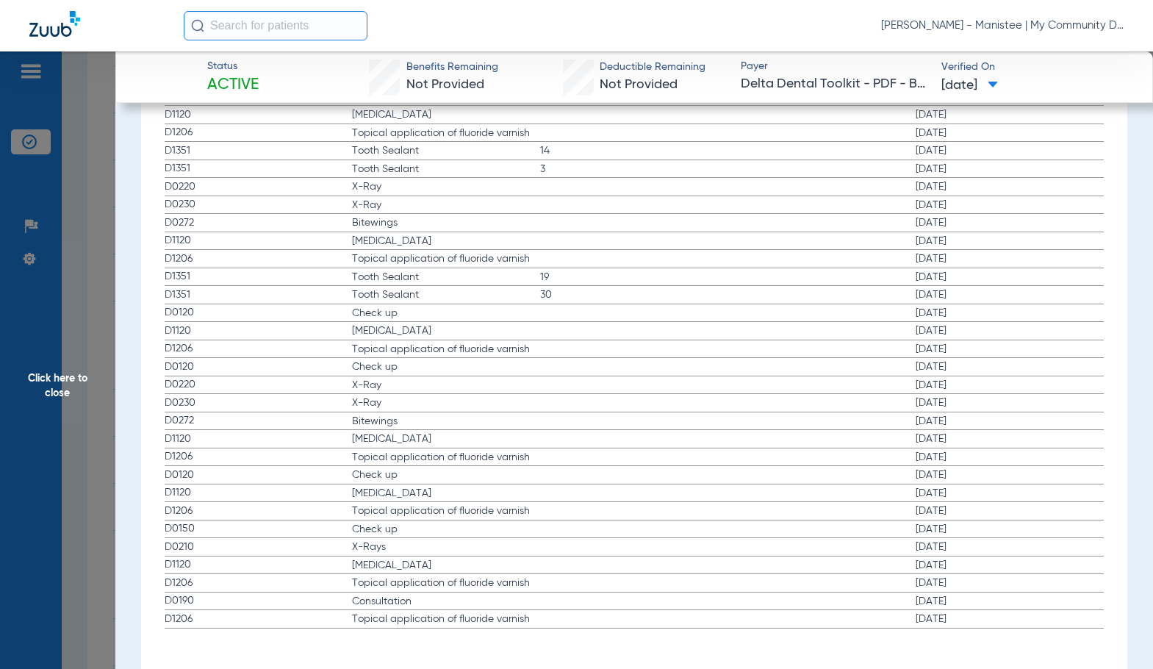
scroll to position [1911, 0]
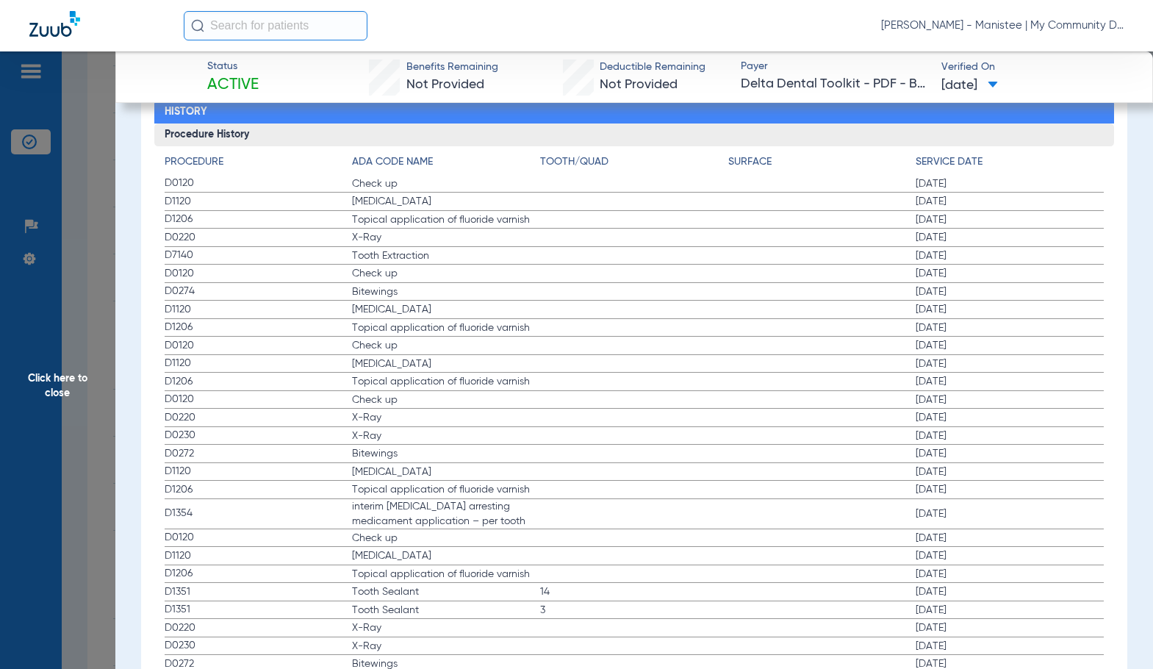
click at [56, 387] on span "Click here to close" at bounding box center [57, 385] width 115 height 669
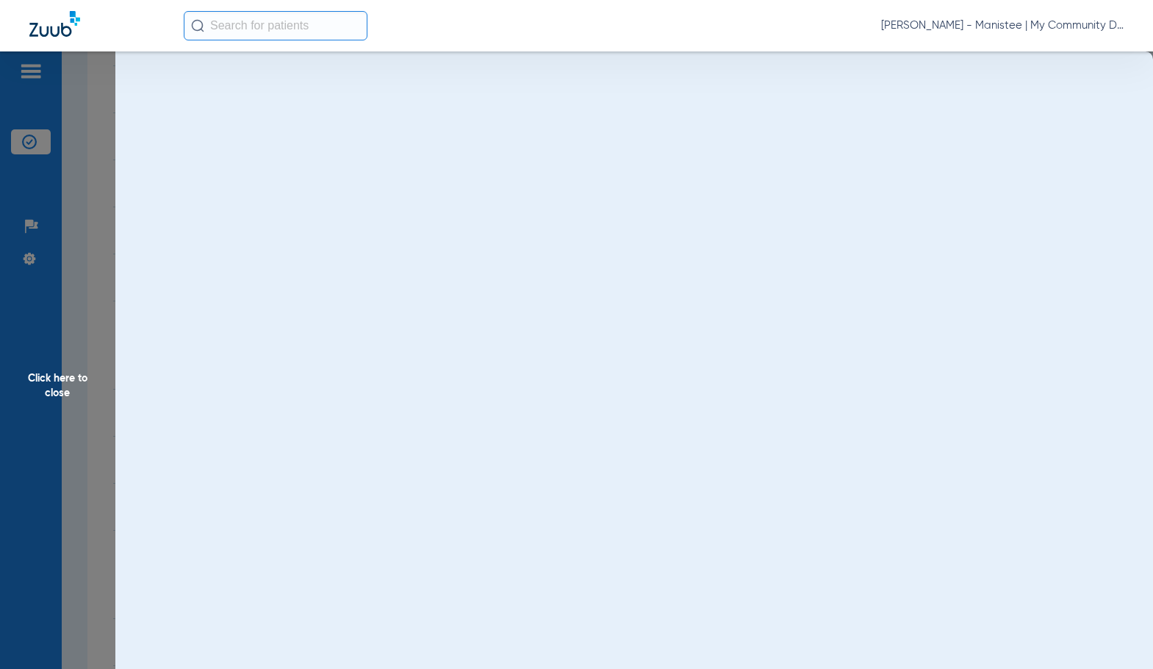
scroll to position [0, 0]
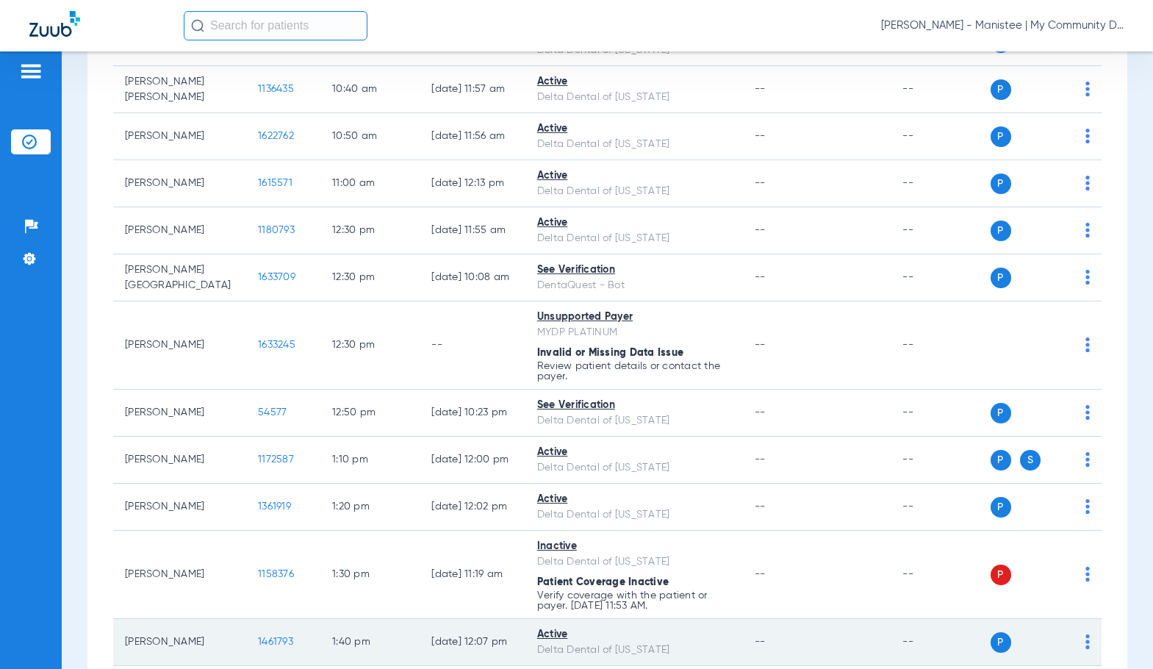
click at [263, 641] on span "1461793" at bounding box center [275, 641] width 35 height 10
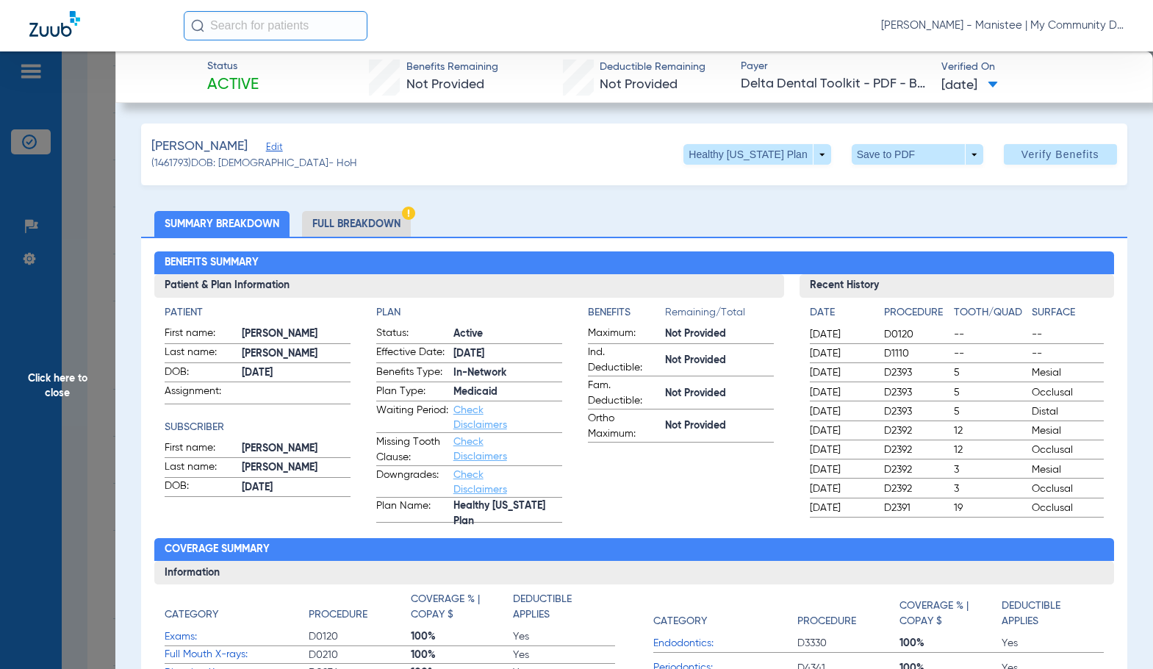
drag, startPoint x: 359, startPoint y: 226, endPoint x: 803, endPoint y: 241, distance: 444.2
click at [359, 225] on li "Full Breakdown" at bounding box center [356, 224] width 109 height 26
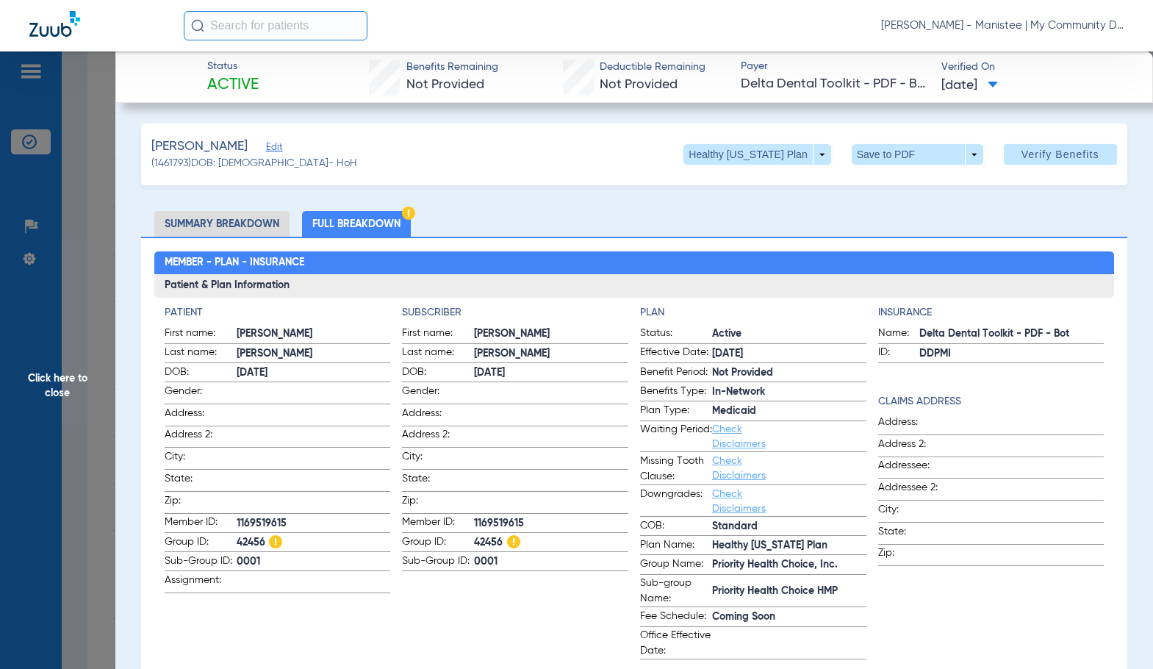
click at [479, 292] on h3 "Patient & Plan Information" at bounding box center [634, 286] width 960 height 24
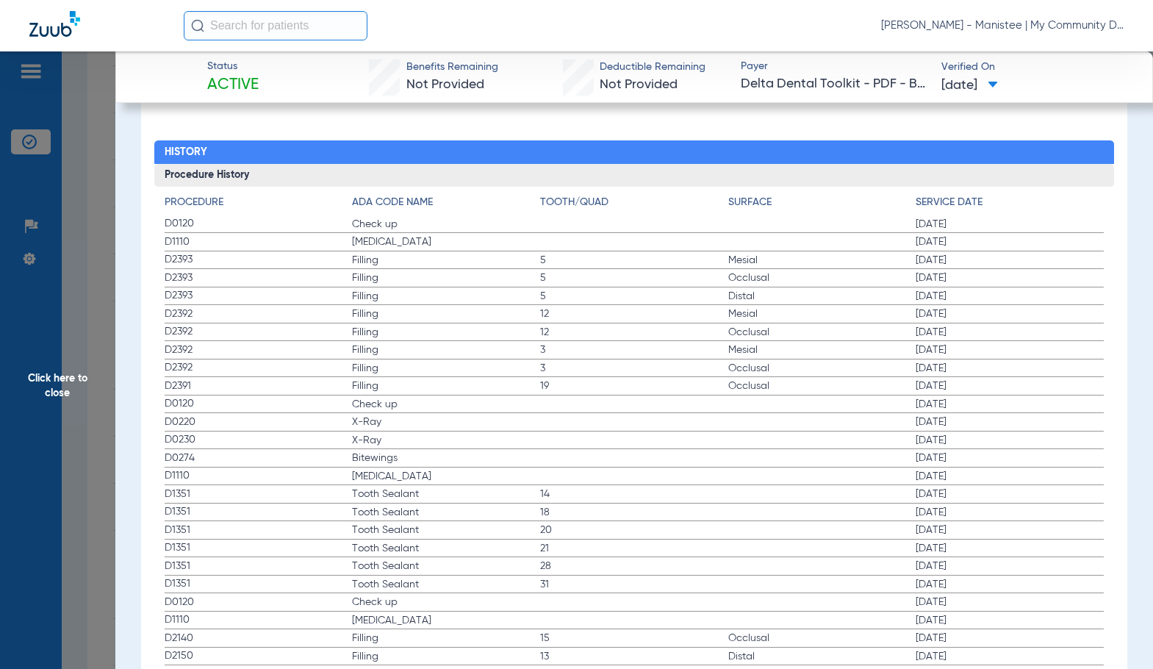
scroll to position [1837, 0]
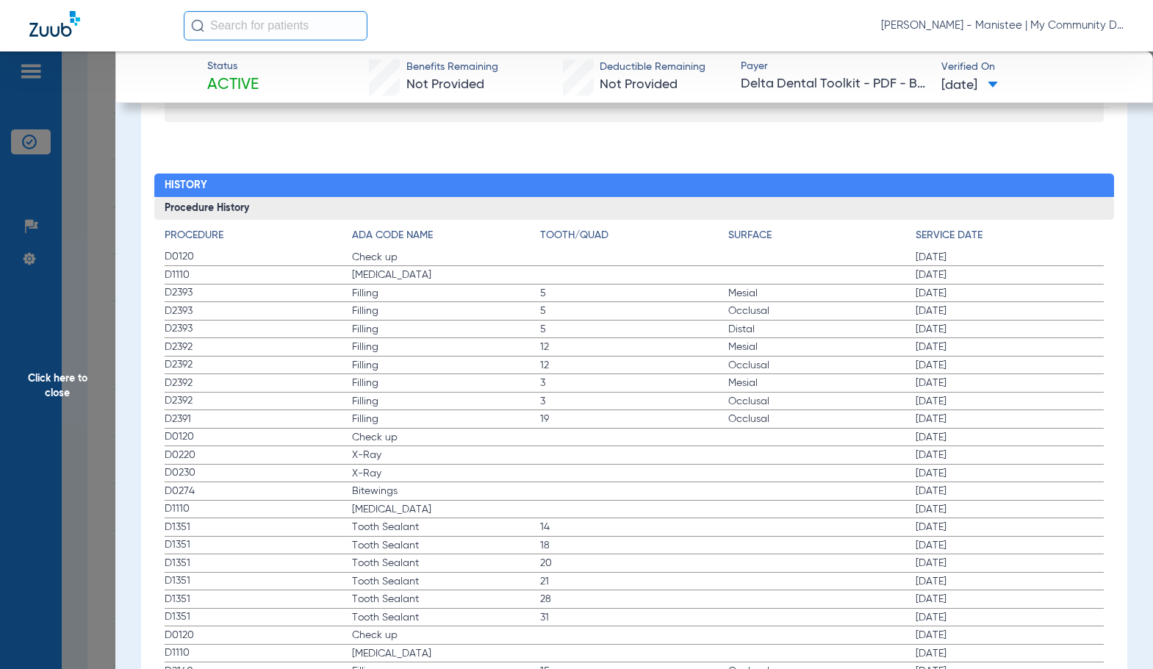
click at [700, 463] on label "D0220 X-Ray 05/28/2024" at bounding box center [634, 455] width 939 height 18
click at [567, 481] on label "D0230 X-Ray 05/28/2024" at bounding box center [634, 474] width 939 height 18
click at [356, 421] on span "Filling" at bounding box center [446, 419] width 188 height 15
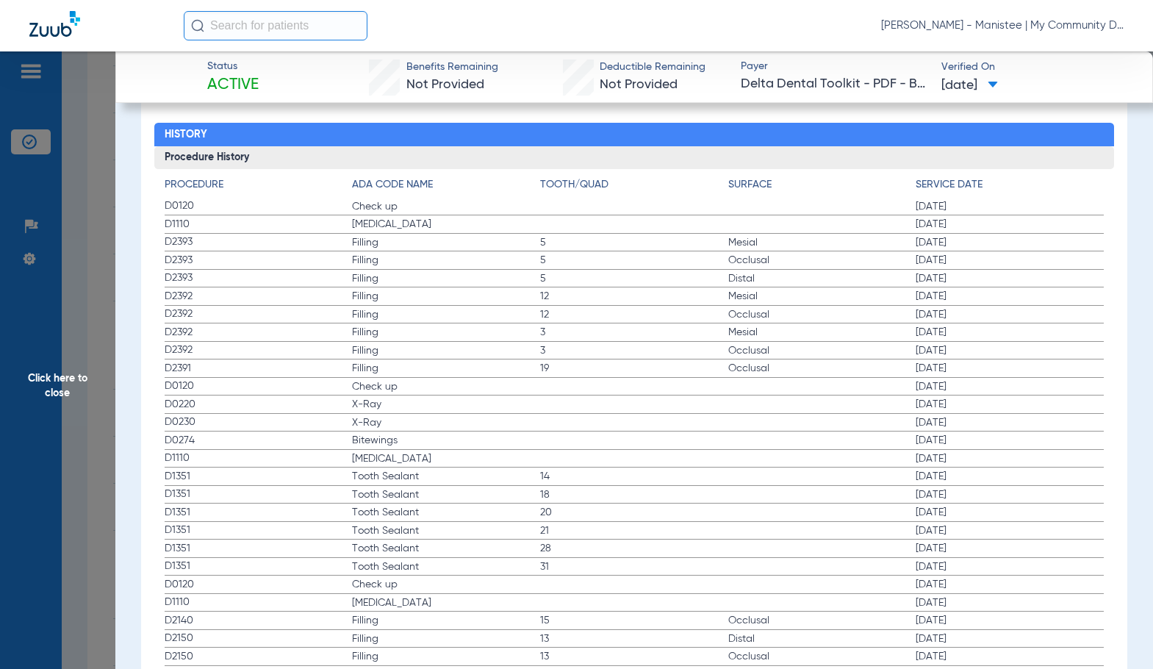
scroll to position [1911, 0]
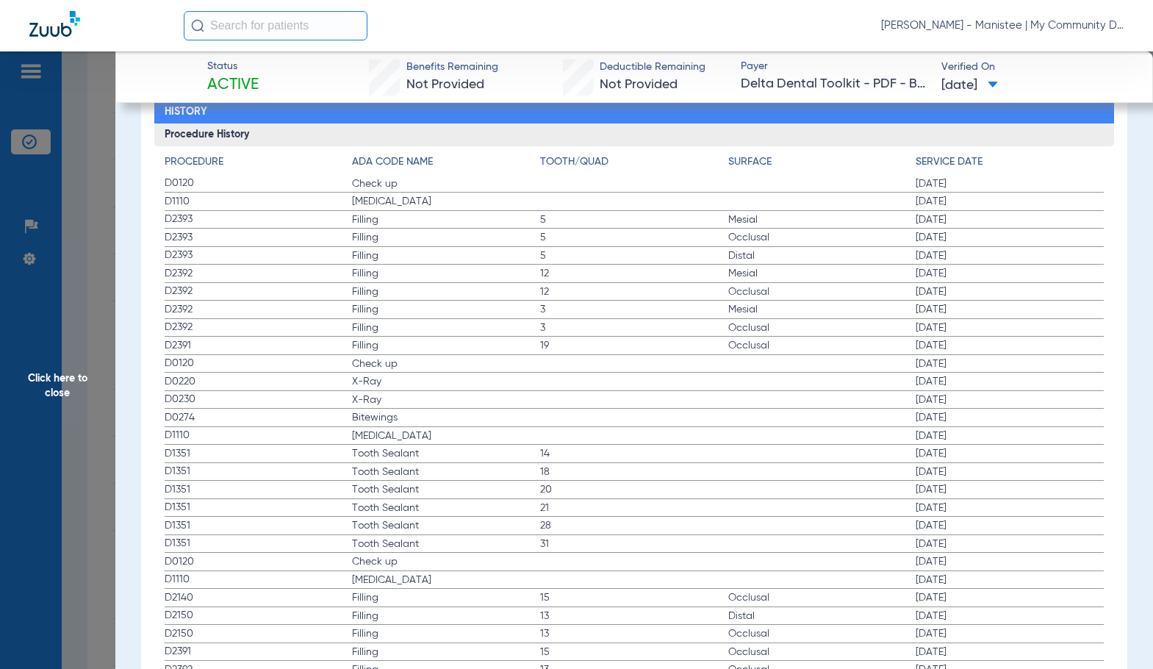
click at [101, 384] on span "Click here to close" at bounding box center [57, 385] width 115 height 669
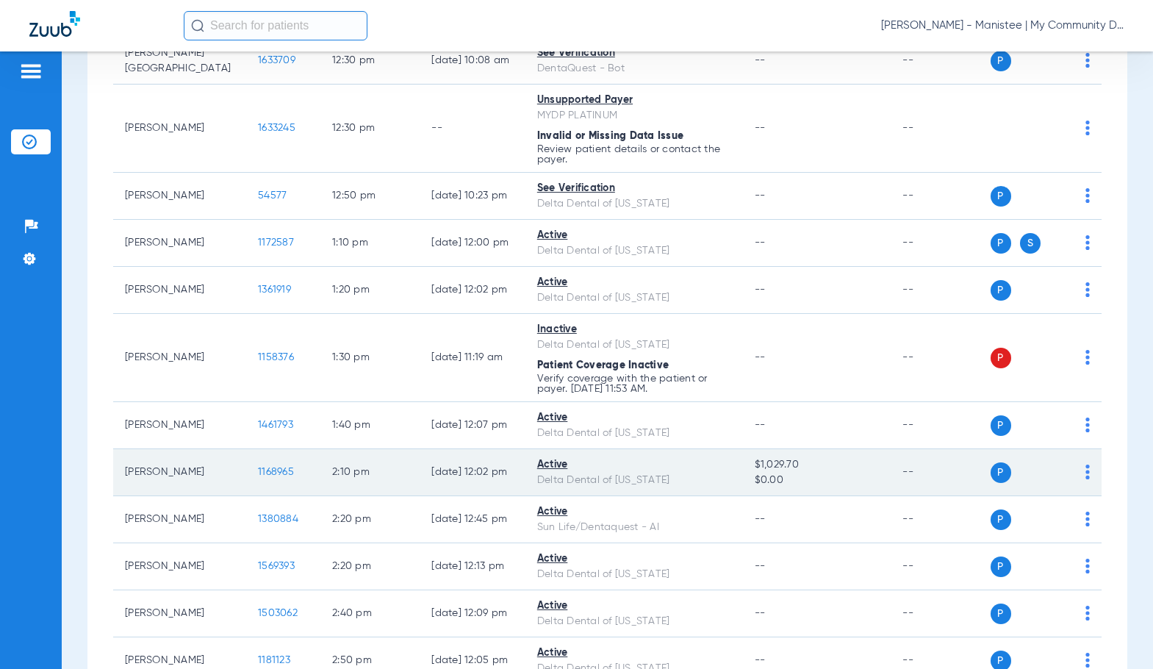
scroll to position [998, 0]
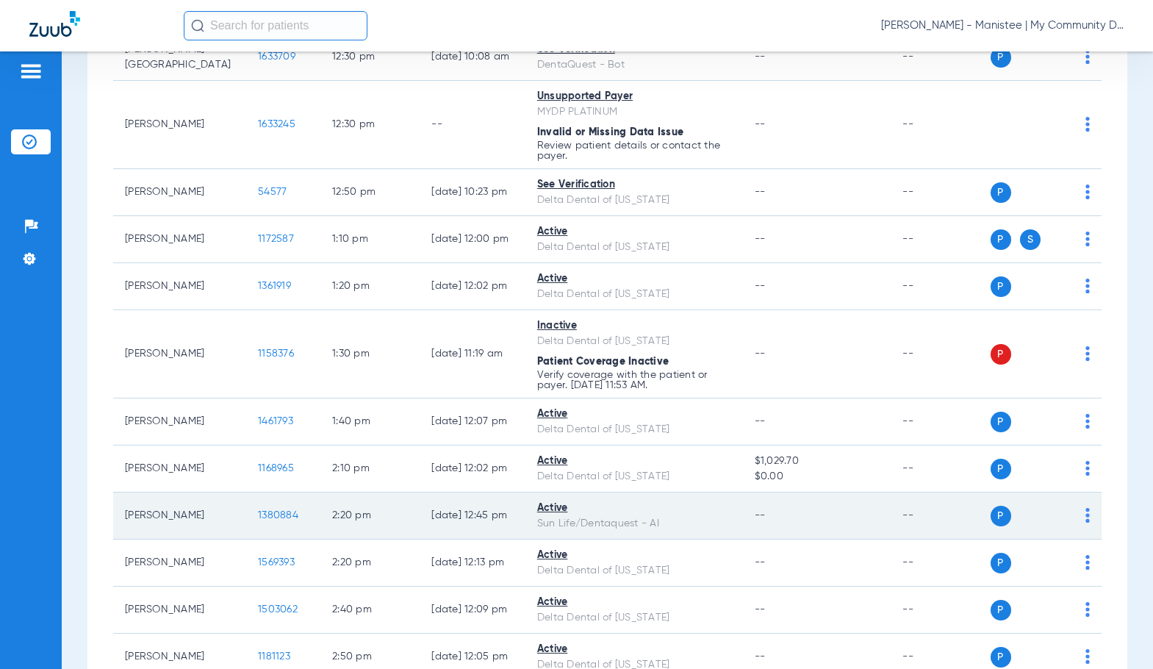
click at [258, 514] on span "1380884" at bounding box center [278, 515] width 40 height 10
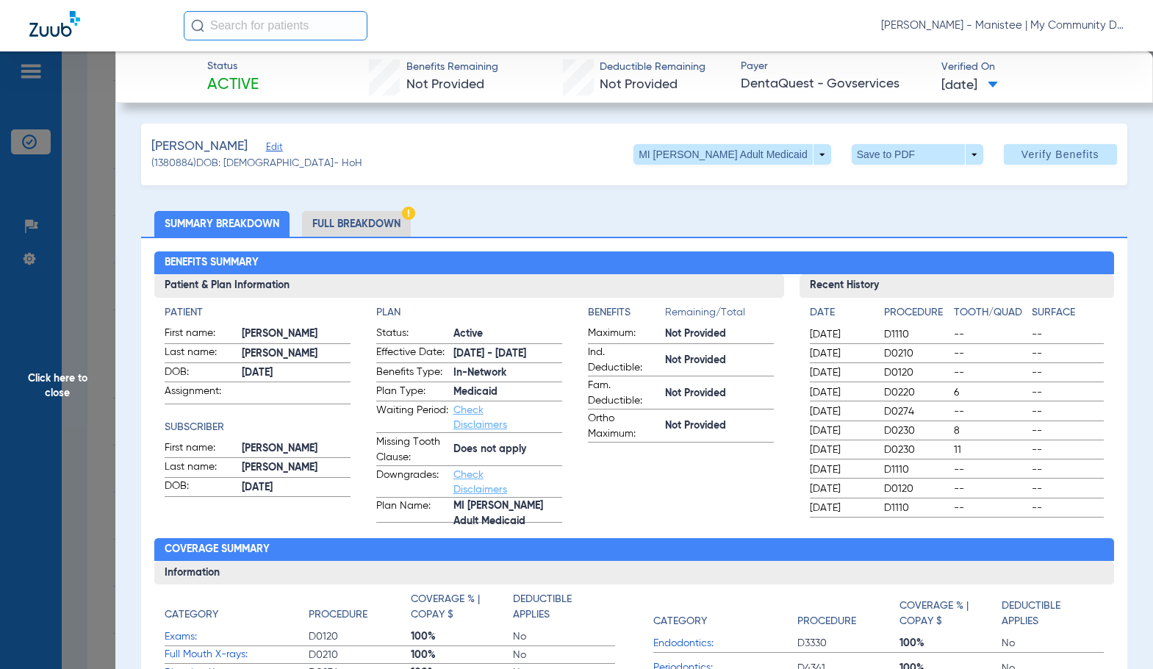
click at [392, 223] on li "Full Breakdown" at bounding box center [356, 224] width 109 height 26
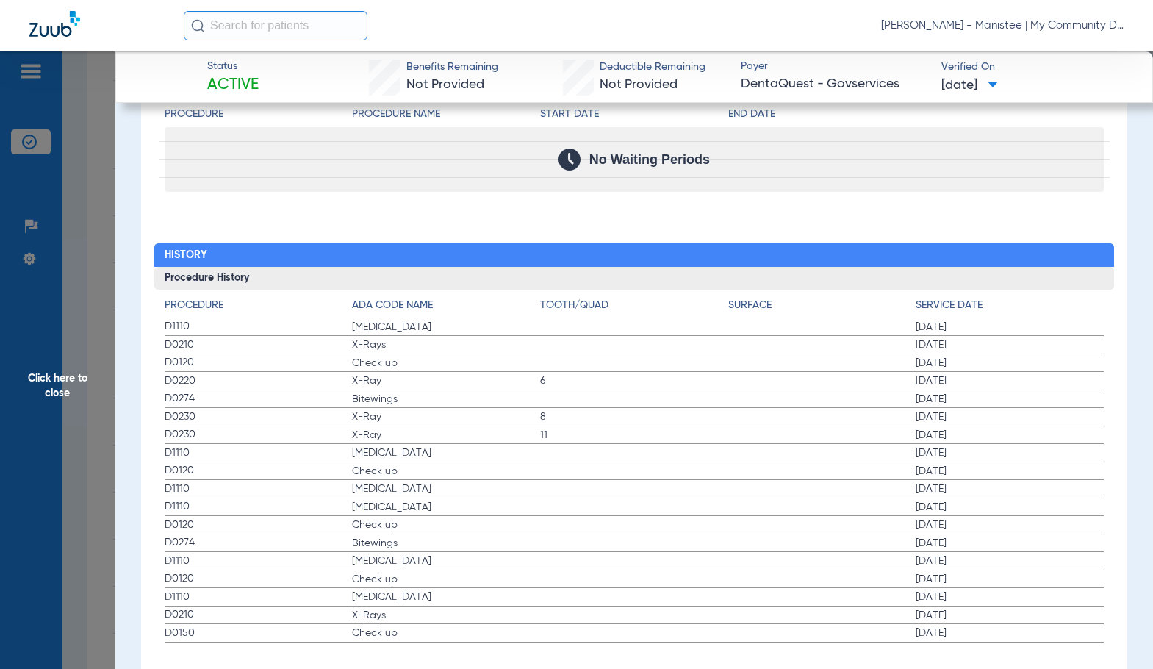
scroll to position [1800, 0]
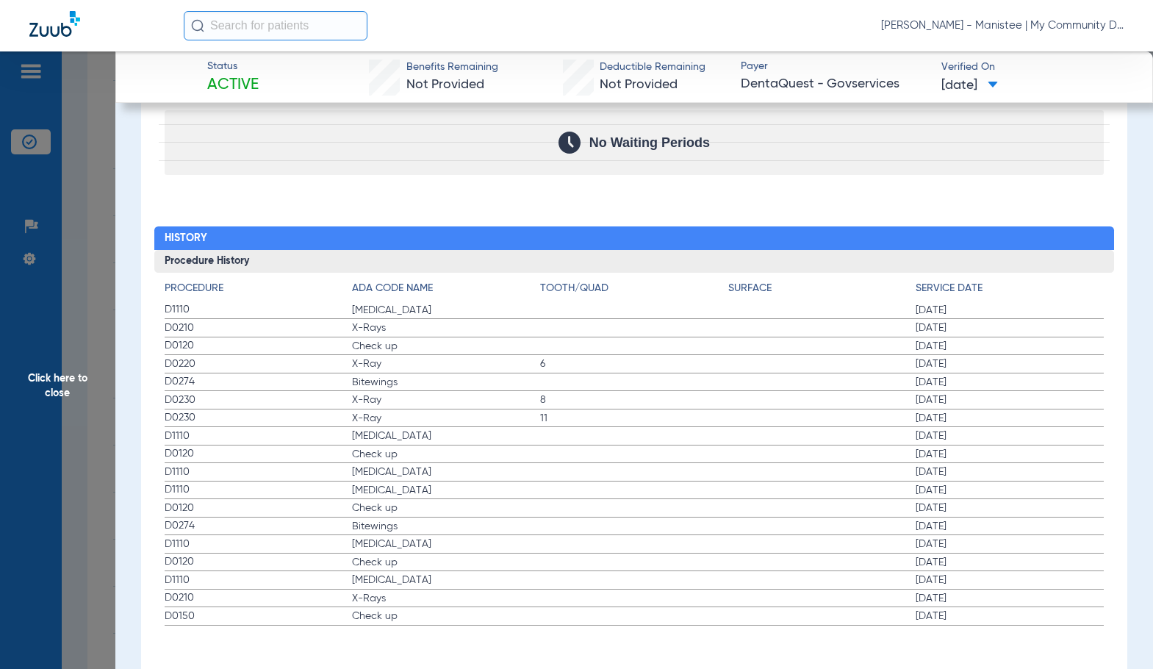
click at [62, 356] on span "Click here to close" at bounding box center [57, 385] width 115 height 669
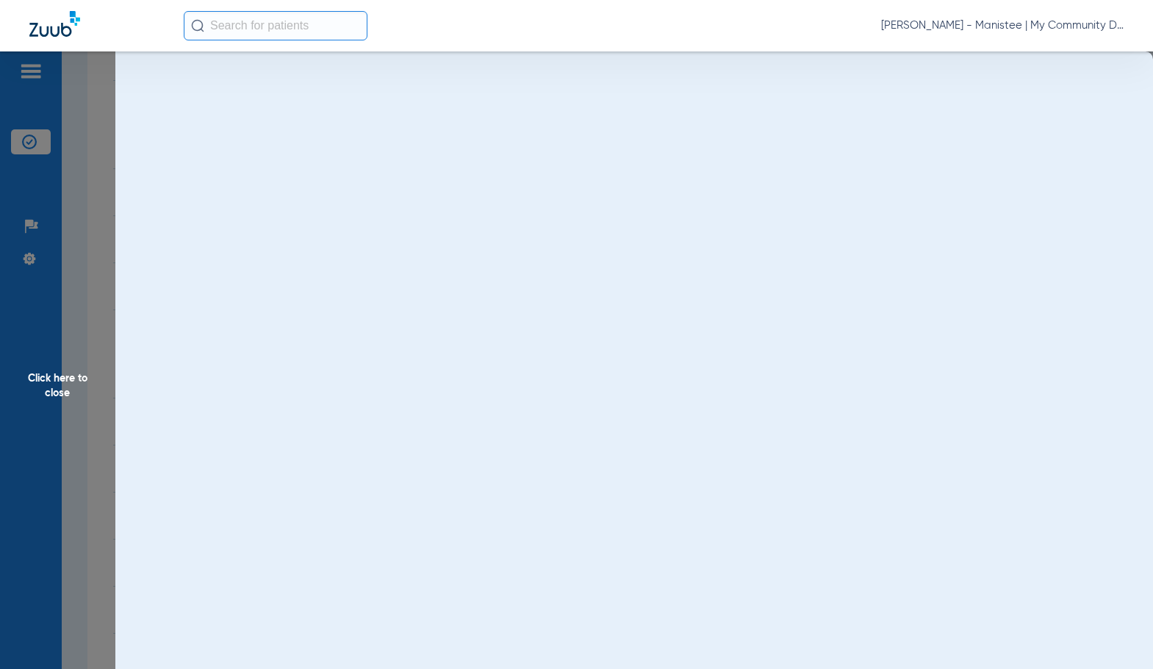
scroll to position [0, 0]
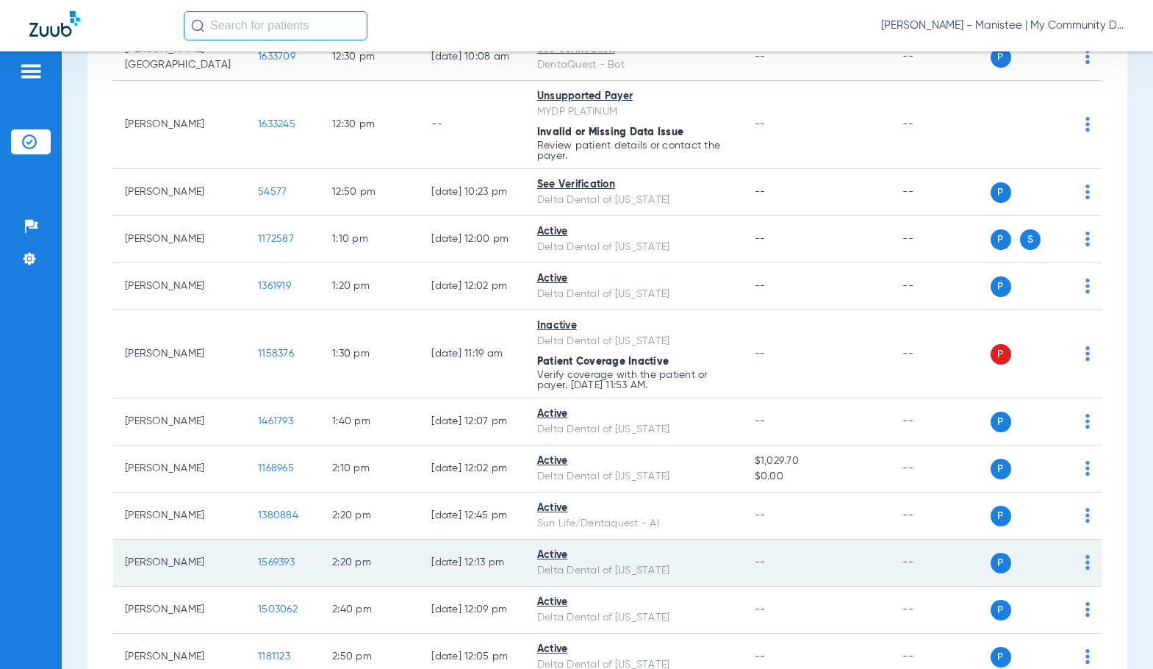
click at [258, 563] on span "1569393" at bounding box center [276, 562] width 37 height 10
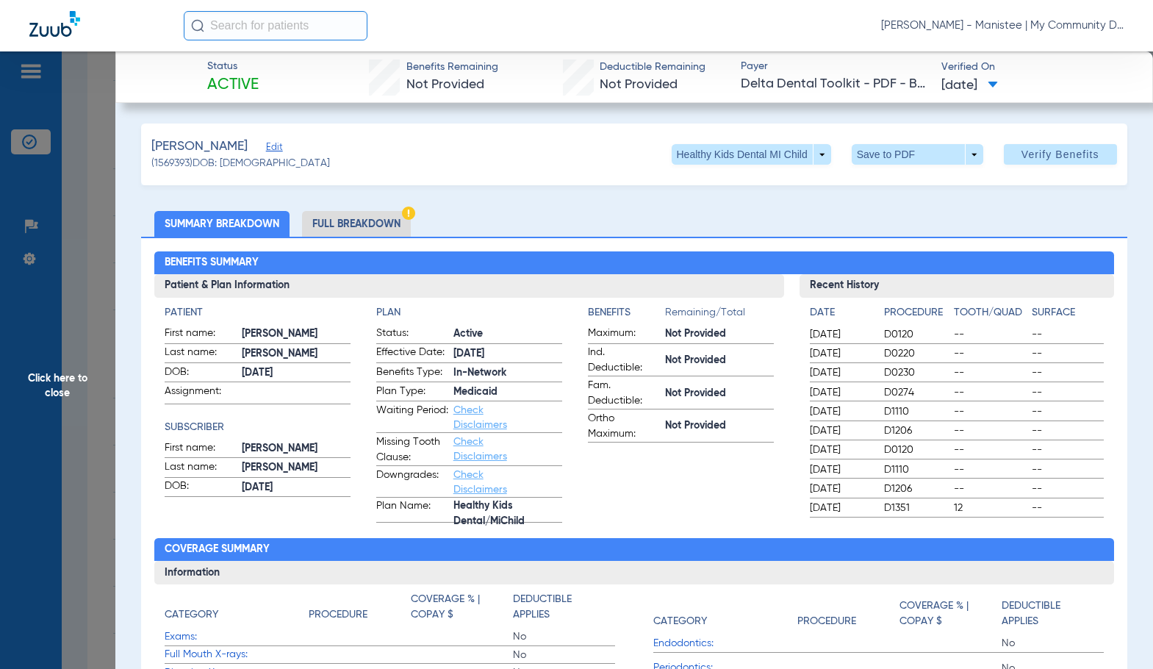
click at [350, 228] on li "Full Breakdown" at bounding box center [356, 224] width 109 height 26
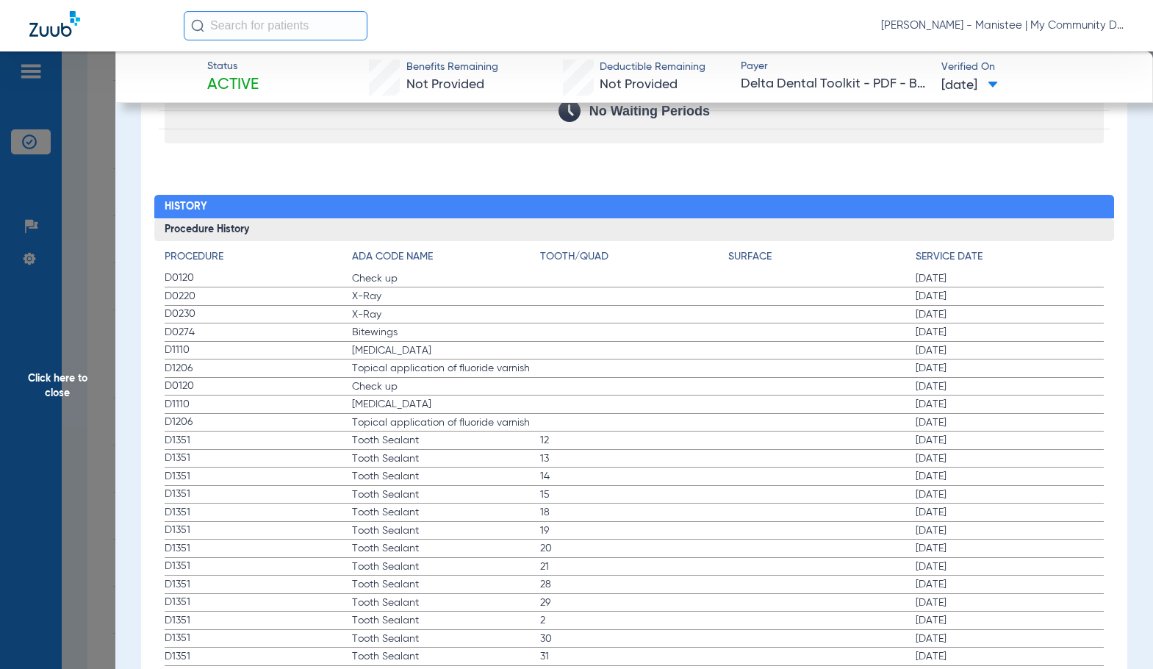
scroll to position [1837, 0]
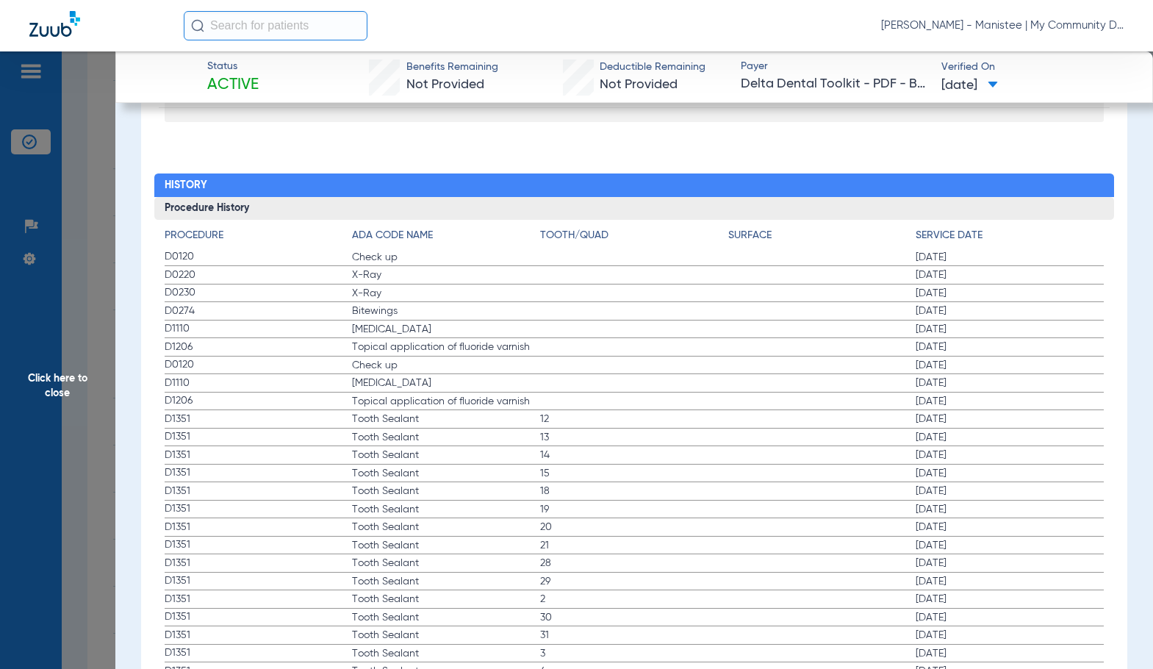
click at [520, 390] on span "Teeth Cleaning" at bounding box center [446, 383] width 188 height 15
click at [747, 426] on label "D1351 Tooth Sealant 12 07/03/2024" at bounding box center [634, 419] width 939 height 18
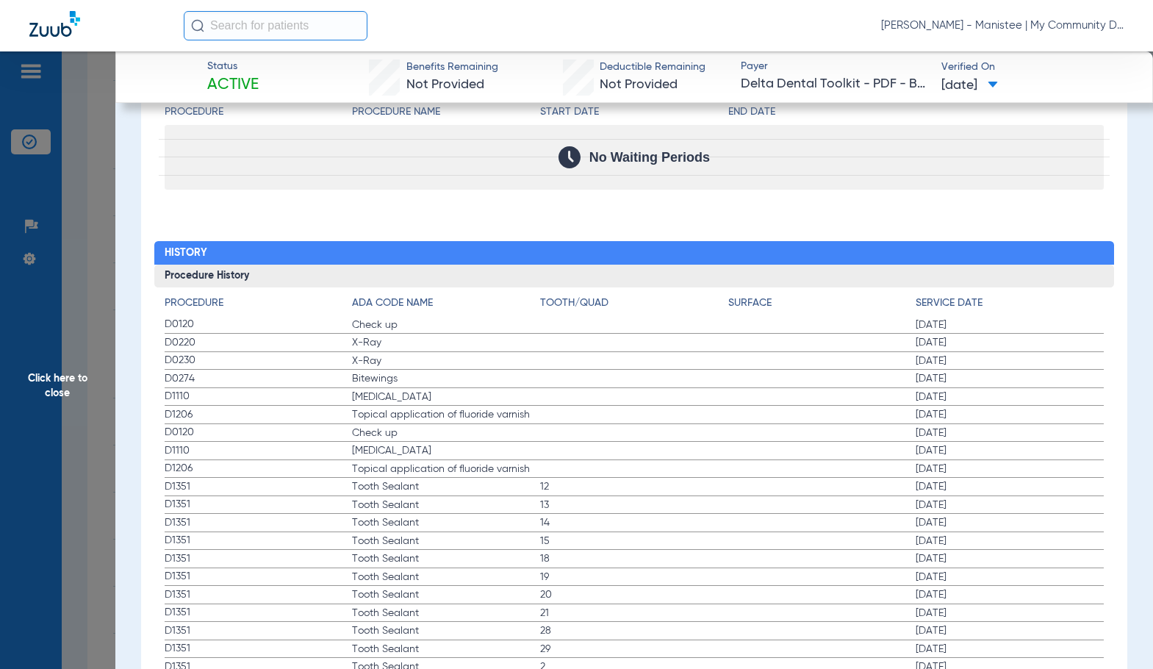
scroll to position [1764, 0]
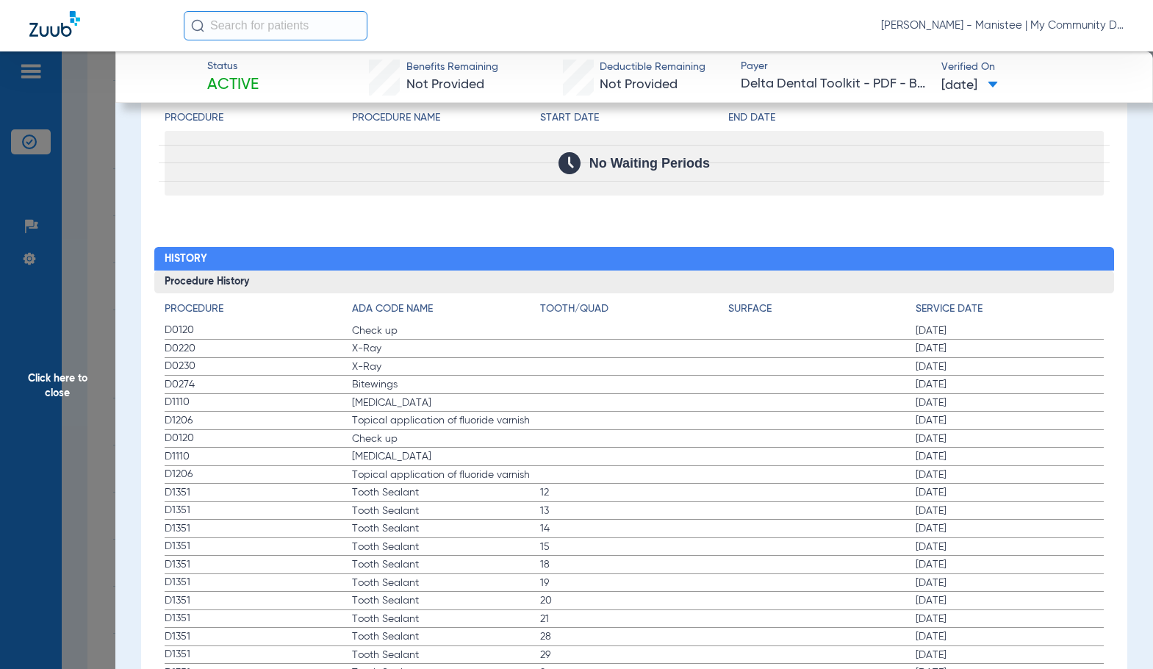
click at [83, 403] on span "Click here to close" at bounding box center [57, 385] width 115 height 669
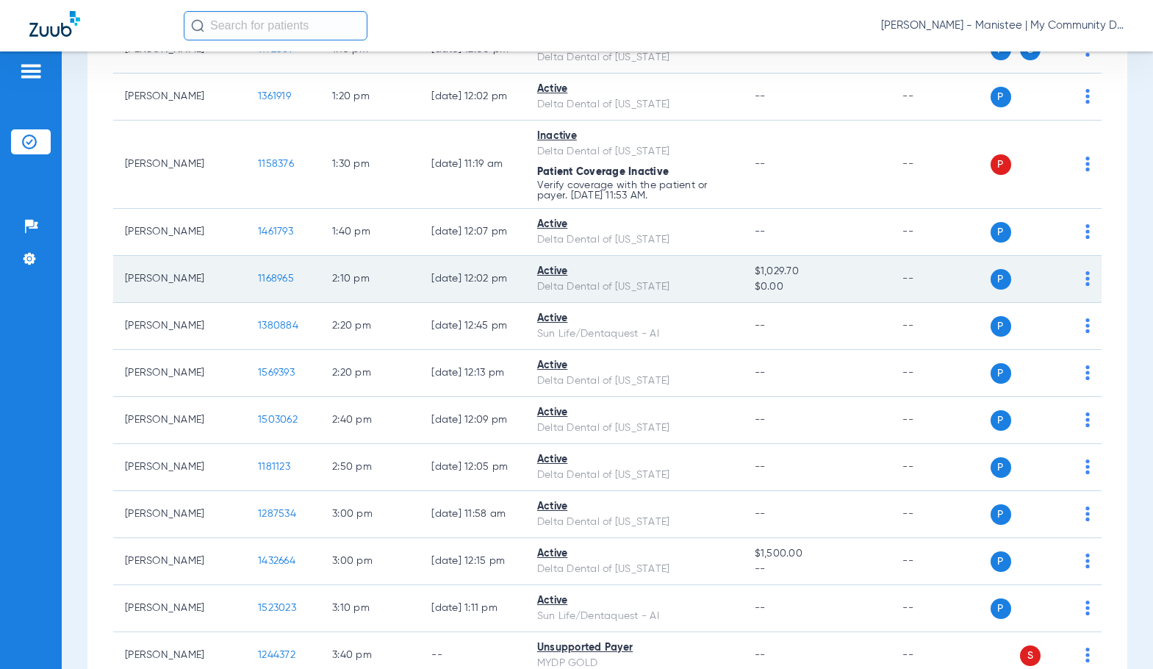
scroll to position [1219, 0]
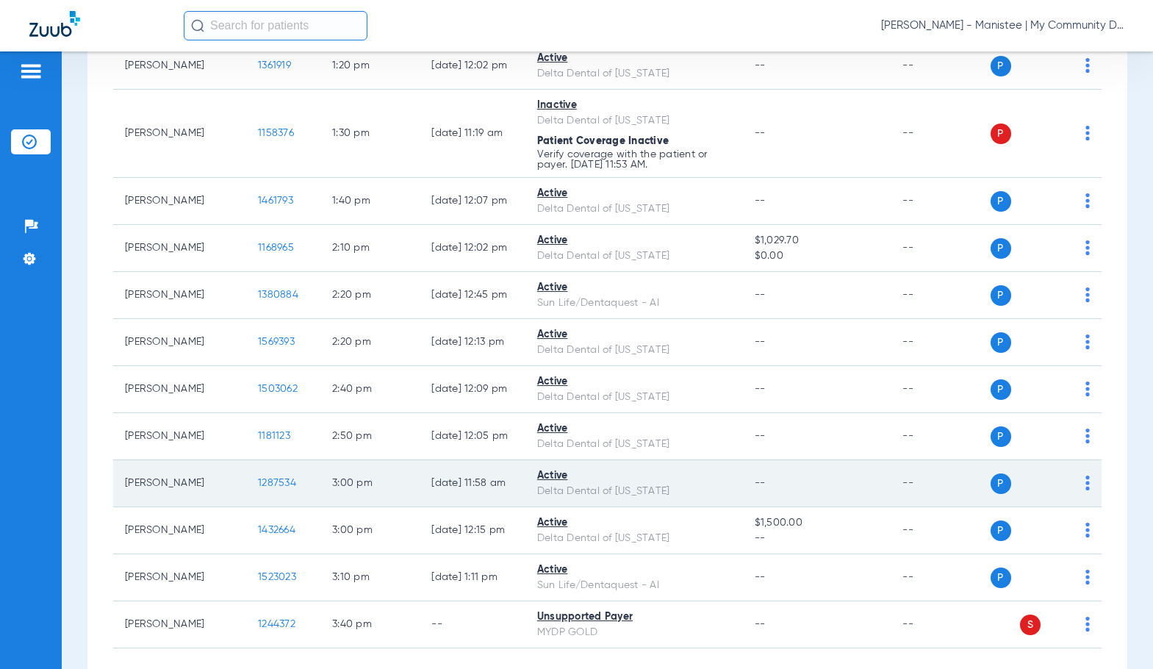
click at [258, 488] on span "1287534" at bounding box center [277, 483] width 38 height 10
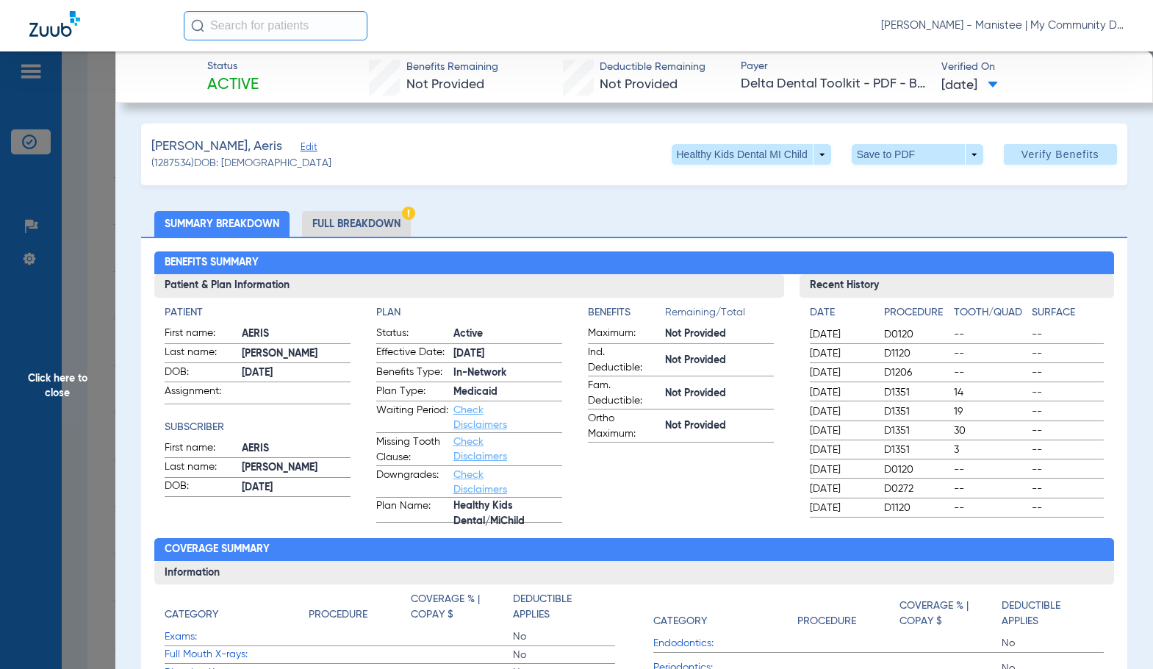
click at [332, 218] on li "Full Breakdown" at bounding box center [356, 224] width 109 height 26
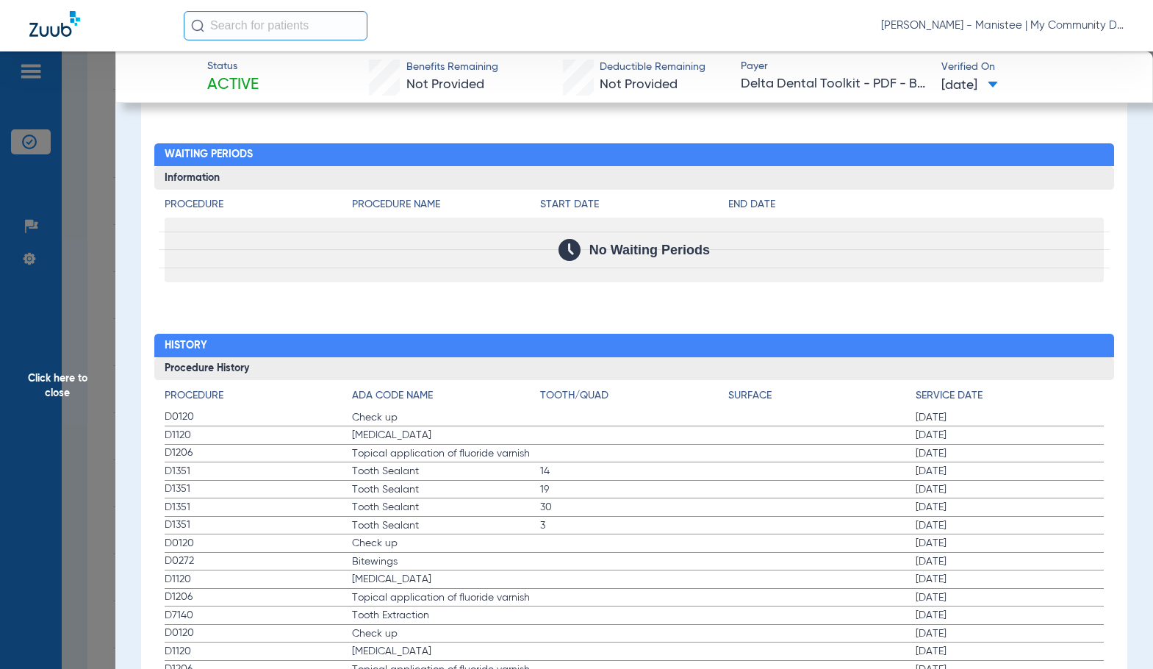
scroll to position [1837, 0]
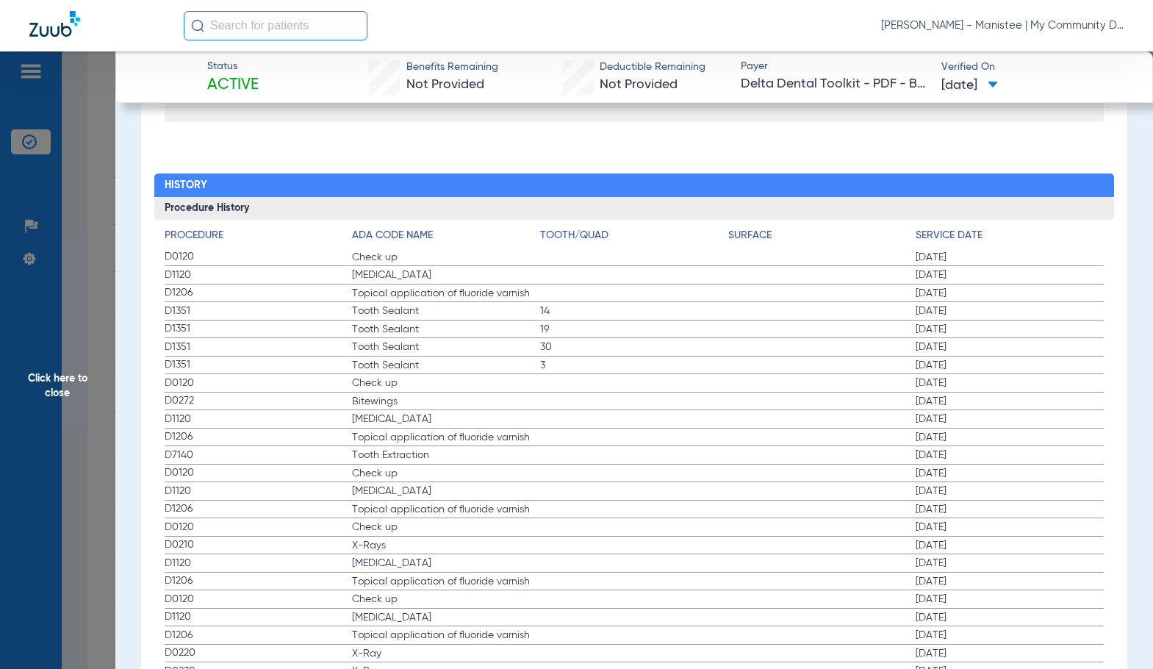
click at [431, 438] on span "Topical application of fluoride varnish" at bounding box center [446, 437] width 188 height 15
click at [509, 366] on span "Tooth Sealant" at bounding box center [446, 365] width 188 height 15
drag, startPoint x: 591, startPoint y: 421, endPoint x: 7, endPoint y: 470, distance: 586.4
click at [587, 421] on label "D1120 Teeth Cleaning 07/10/2024" at bounding box center [634, 419] width 939 height 18
drag, startPoint x: 48, startPoint y: 428, endPoint x: 451, endPoint y: 340, distance: 412.9
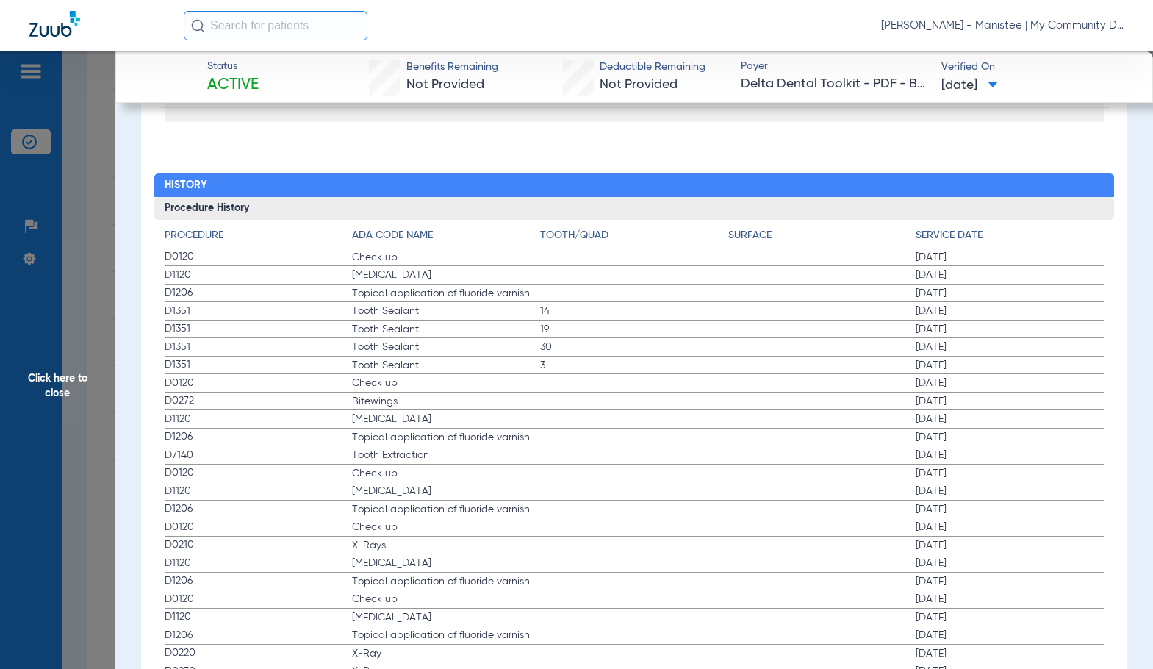
click at [57, 424] on span "Click here to close" at bounding box center [57, 385] width 115 height 669
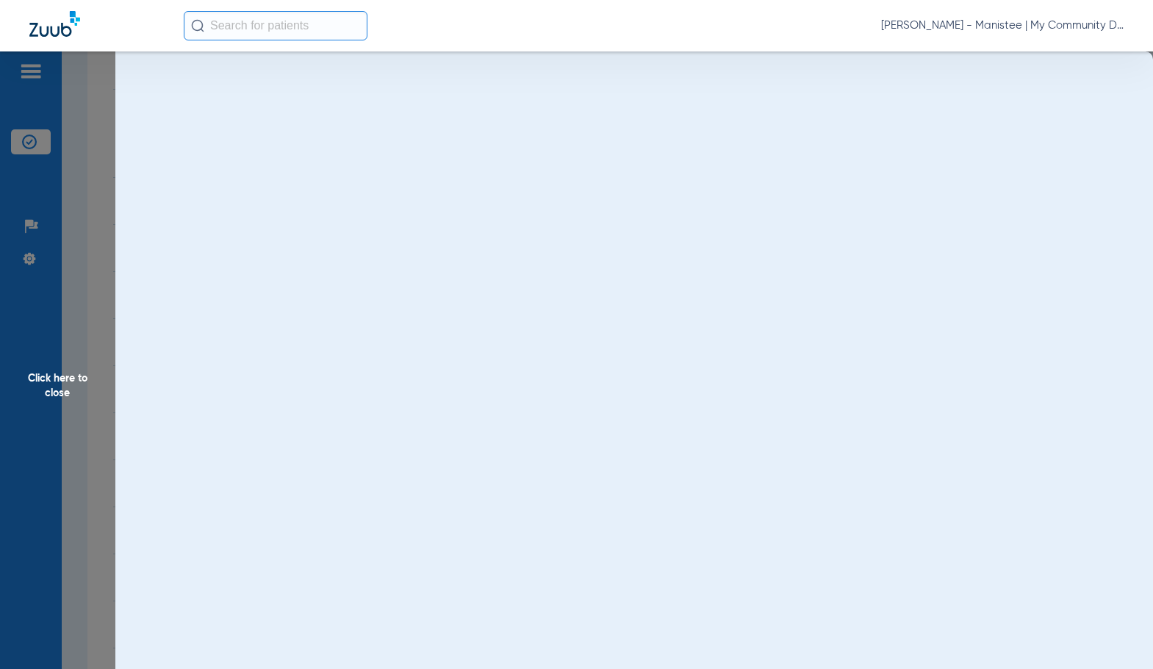
scroll to position [0, 0]
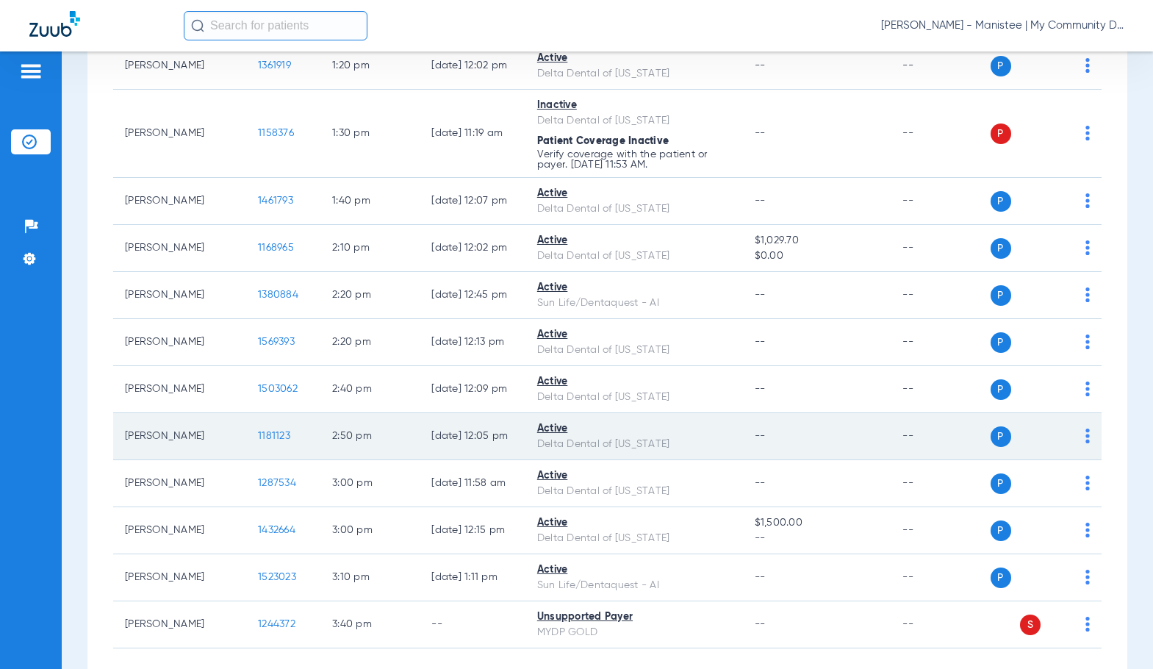
click at [258, 433] on span "1181123" at bounding box center [274, 436] width 32 height 10
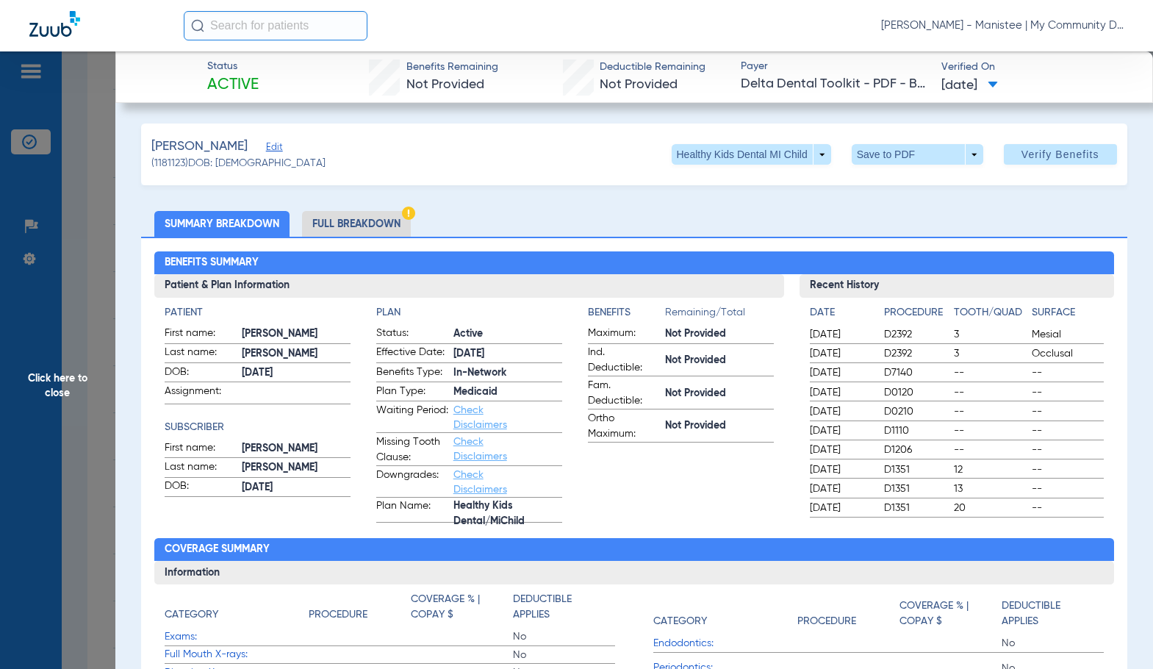
click at [315, 222] on li "Full Breakdown" at bounding box center [356, 224] width 109 height 26
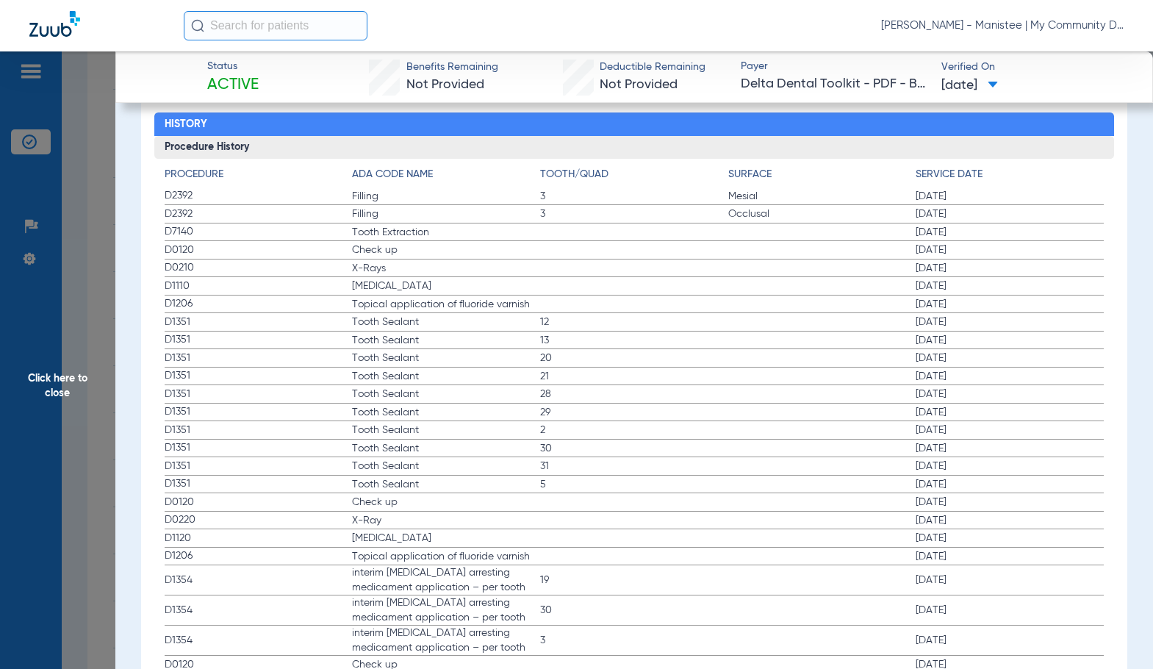
scroll to position [1911, 0]
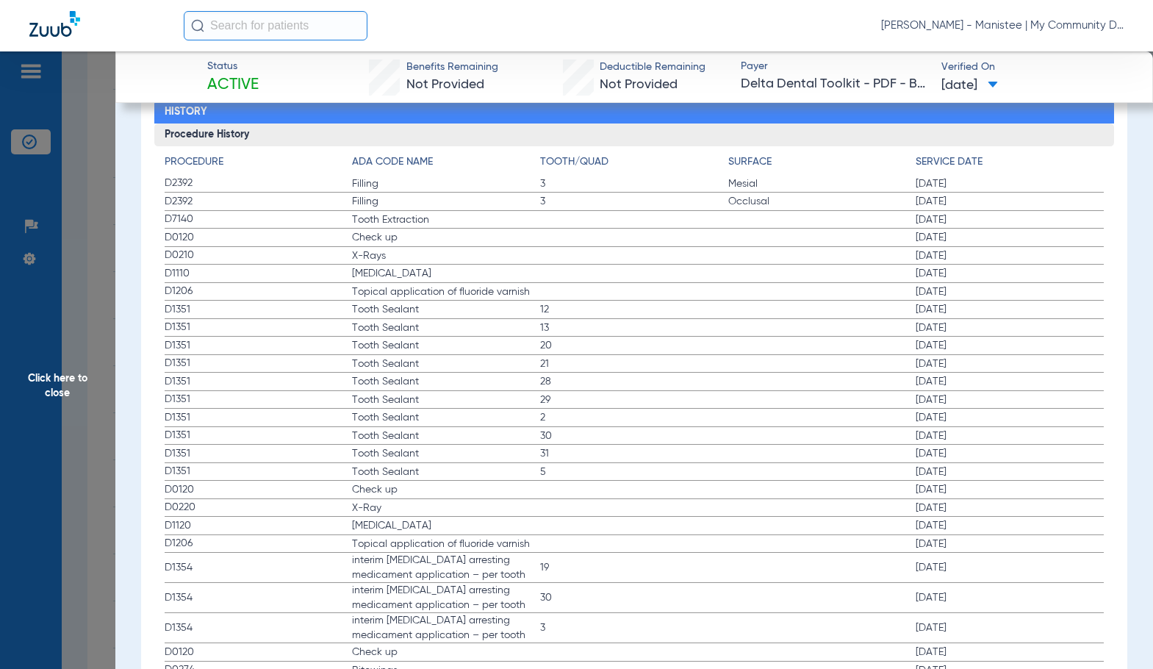
click at [564, 421] on span "2" at bounding box center [634, 417] width 188 height 15
click at [648, 370] on span "21" at bounding box center [634, 363] width 188 height 15
drag, startPoint x: 85, startPoint y: 388, endPoint x: 328, endPoint y: 433, distance: 247.4
click at [85, 388] on span "Click here to close" at bounding box center [57, 385] width 115 height 669
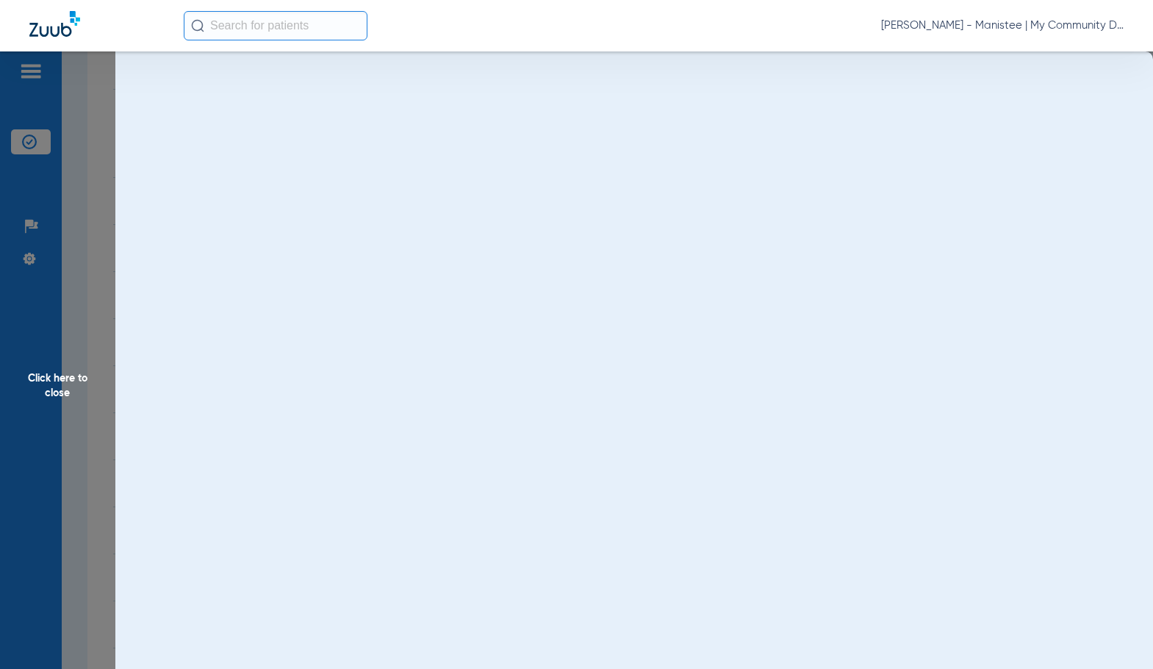
scroll to position [0, 0]
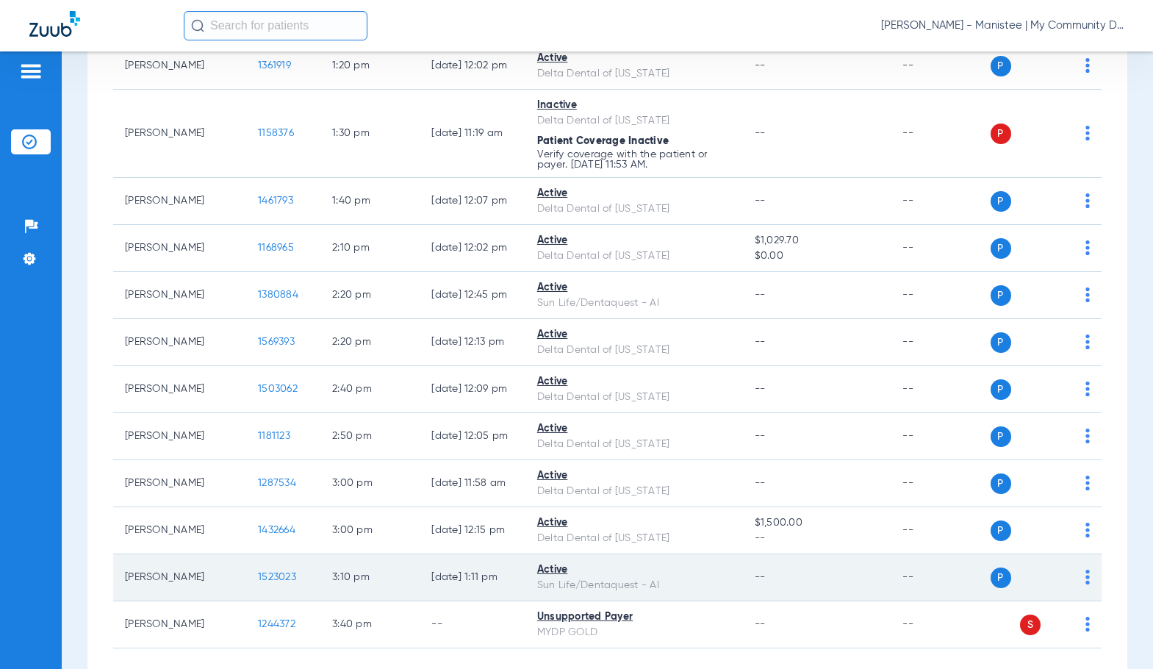
click at [260, 576] on span "1523023" at bounding box center [277, 577] width 38 height 10
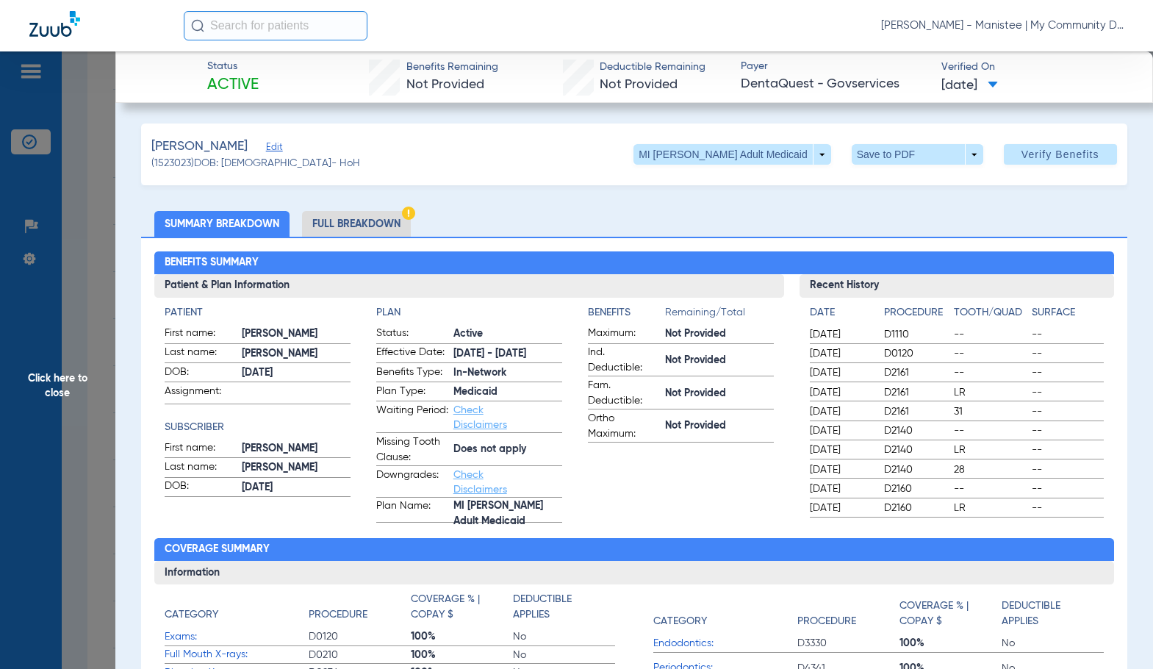
click at [349, 223] on li "Full Breakdown" at bounding box center [356, 224] width 109 height 26
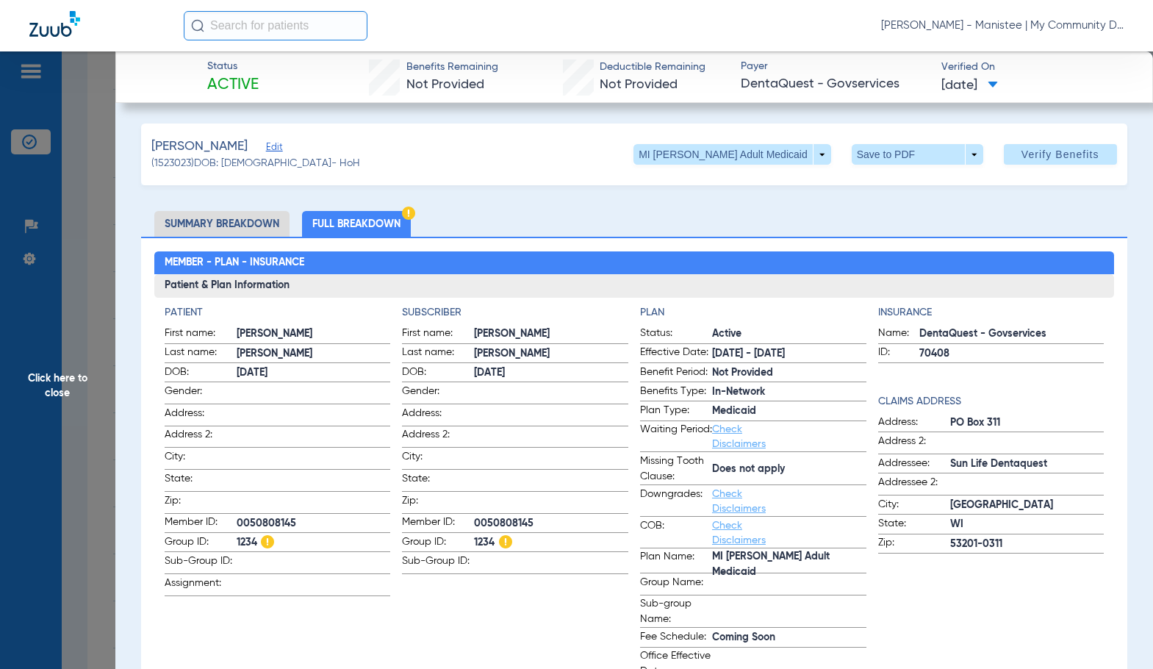
click at [445, 240] on div "Member - Plan - Insurance Patient & Plan Information Patient First name: LACY L…" at bounding box center [634, 666] width 986 height 858
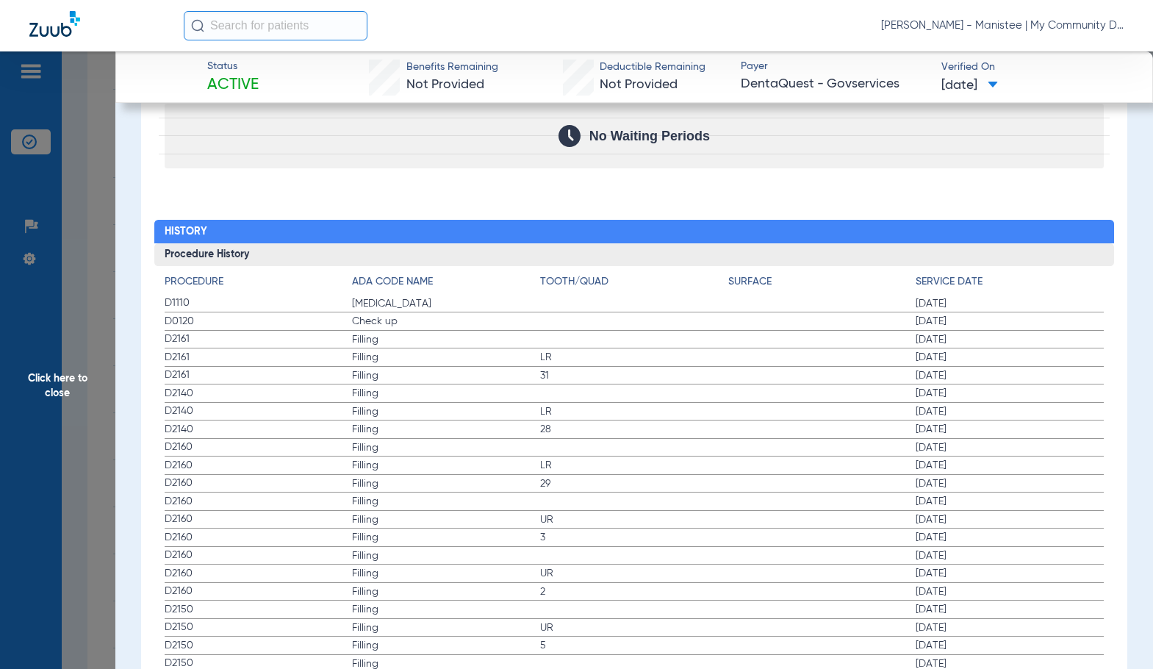
scroll to position [1764, 0]
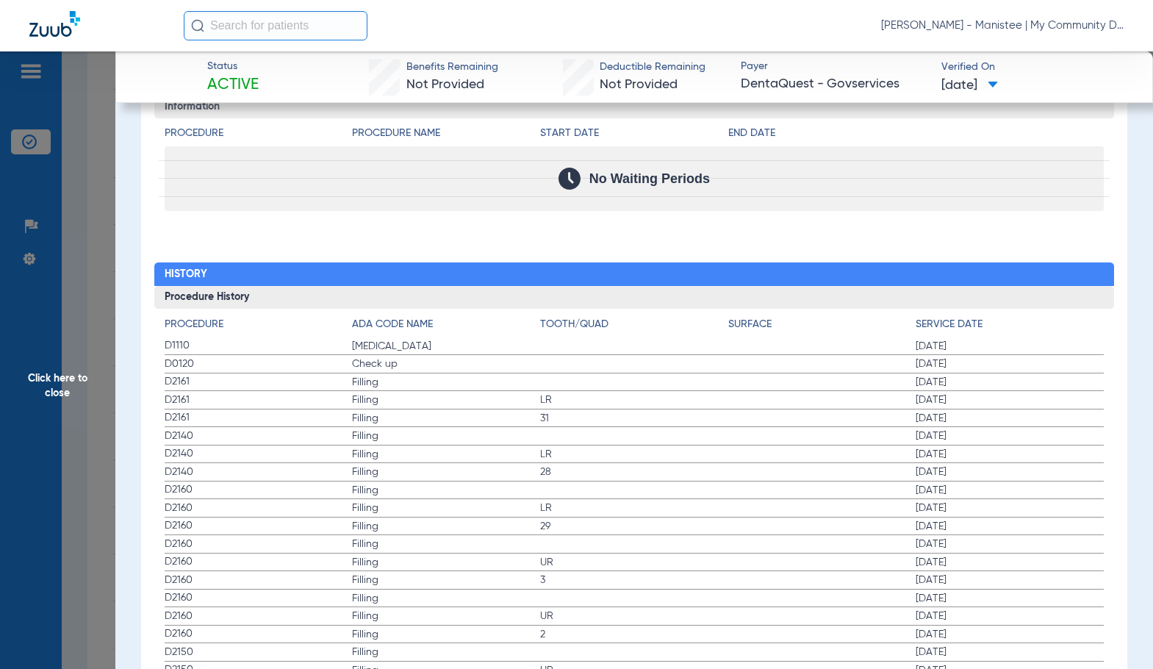
click at [684, 374] on label "D2161 Filling 09/19/2024" at bounding box center [634, 382] width 939 height 18
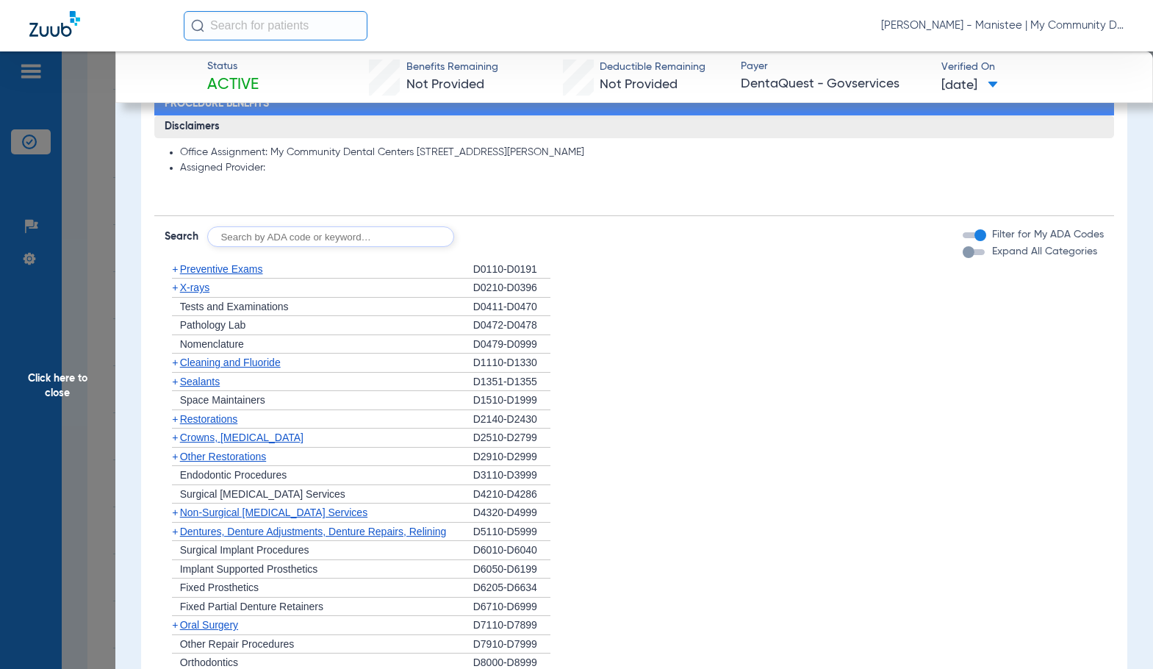
scroll to position [1029, 0]
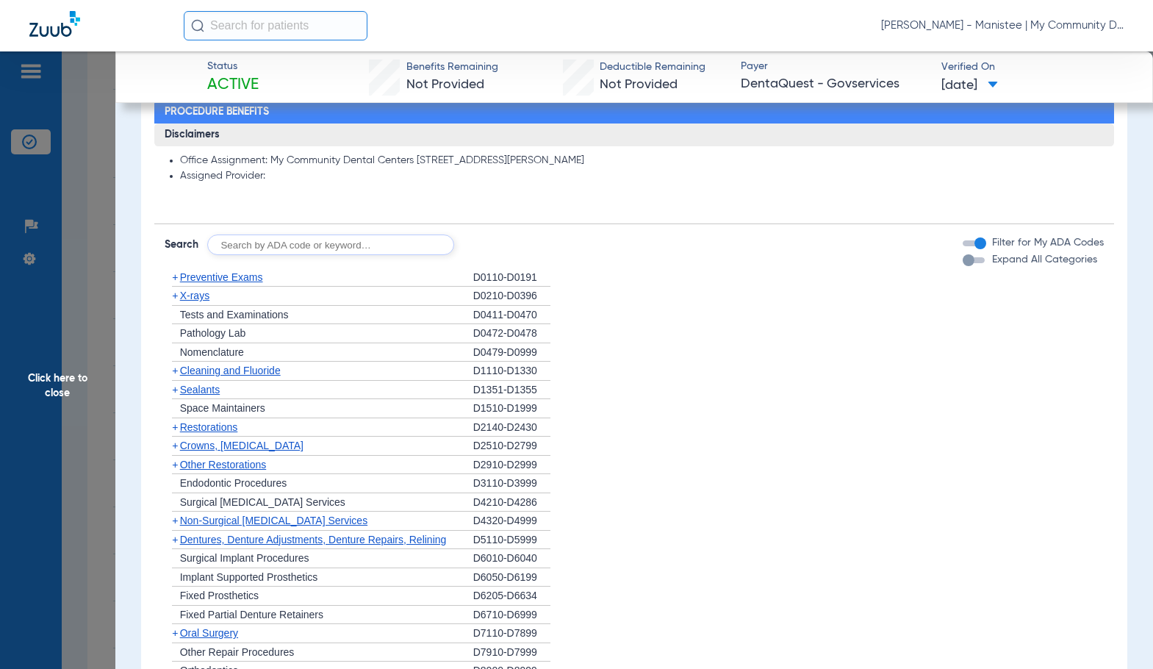
click at [191, 290] on span "X-rays" at bounding box center [194, 296] width 29 height 12
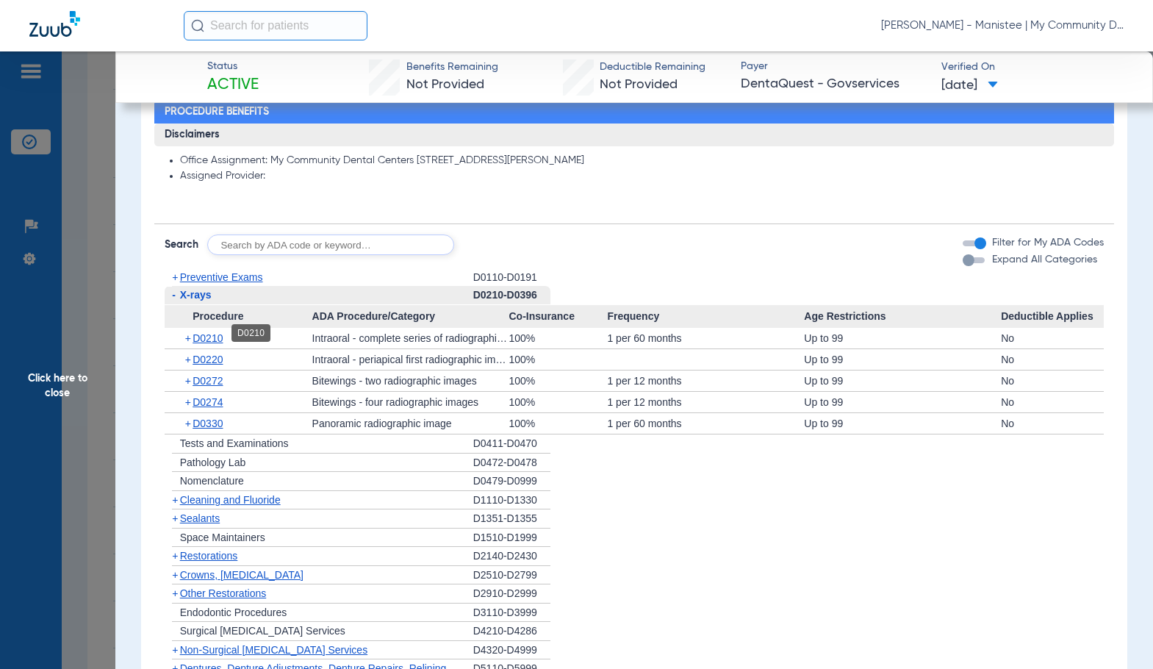
click at [222, 337] on span "D0210" at bounding box center [208, 338] width 30 height 12
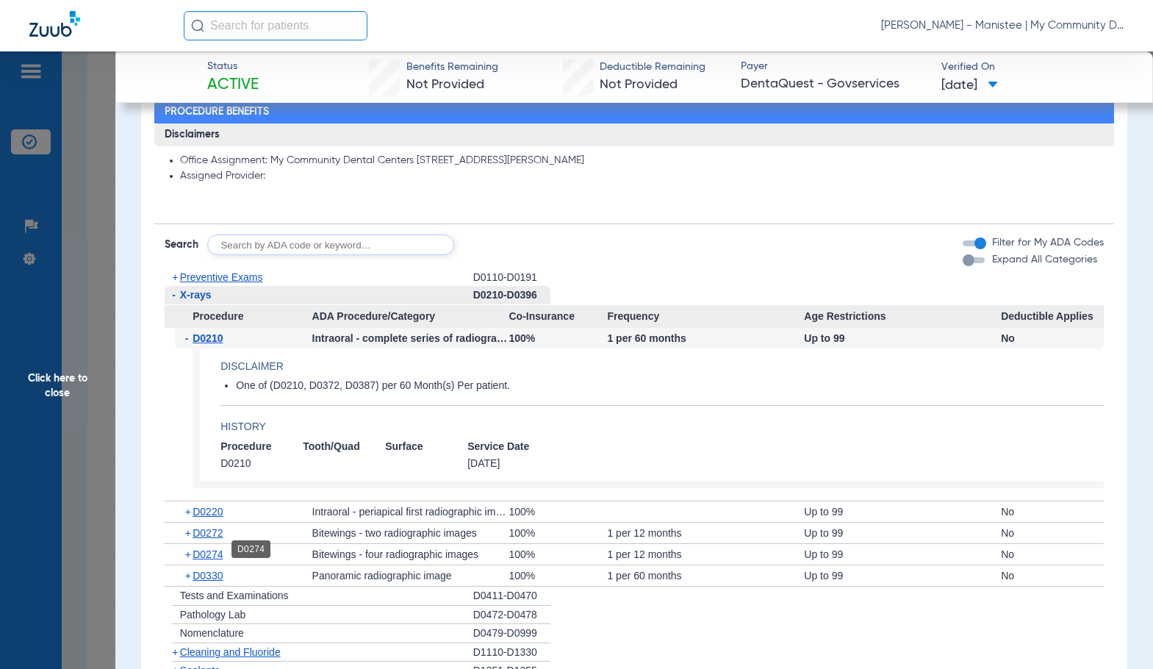
click at [218, 553] on span "D0274" at bounding box center [208, 554] width 30 height 12
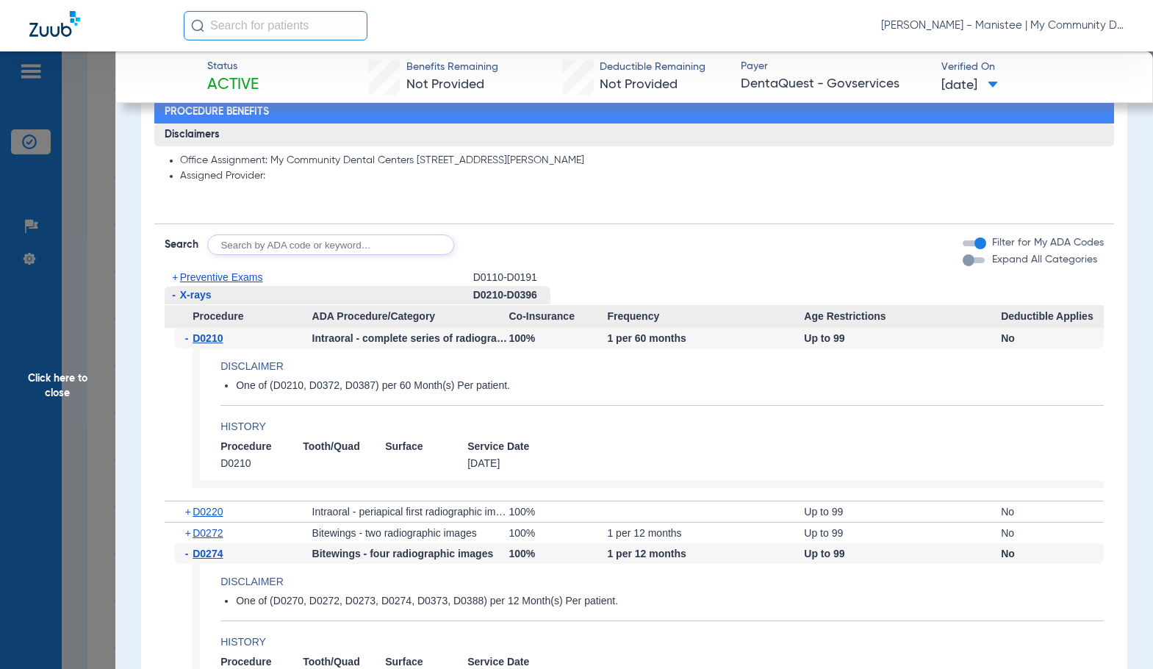
scroll to position [1102, 0]
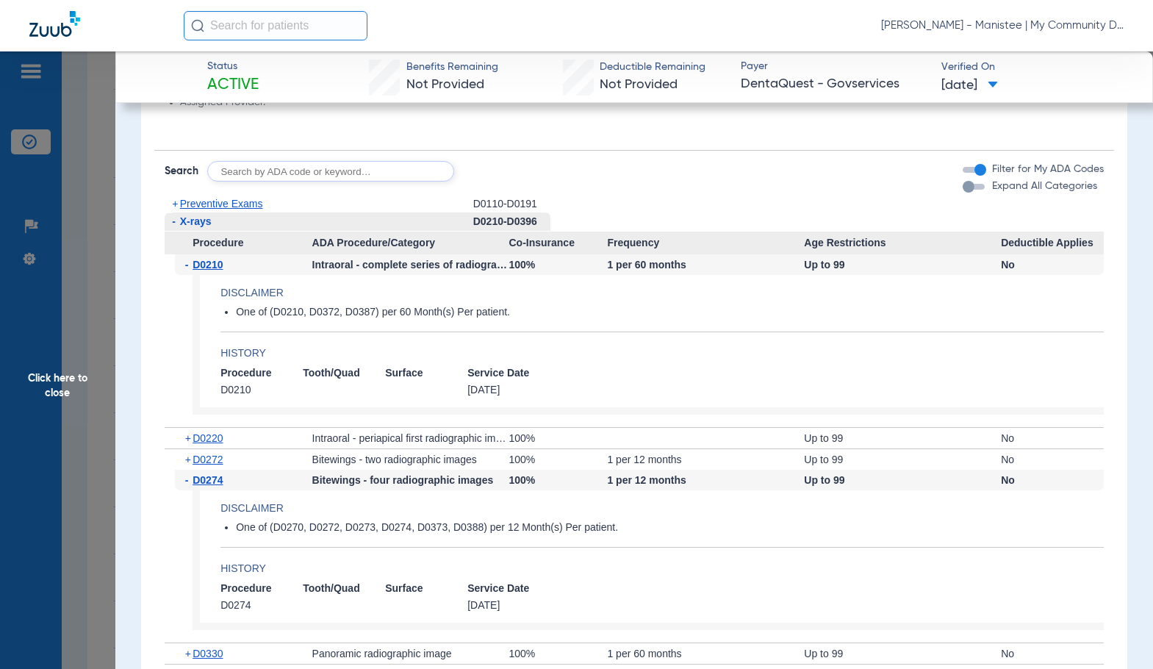
click at [67, 331] on span "Click here to close" at bounding box center [57, 385] width 115 height 669
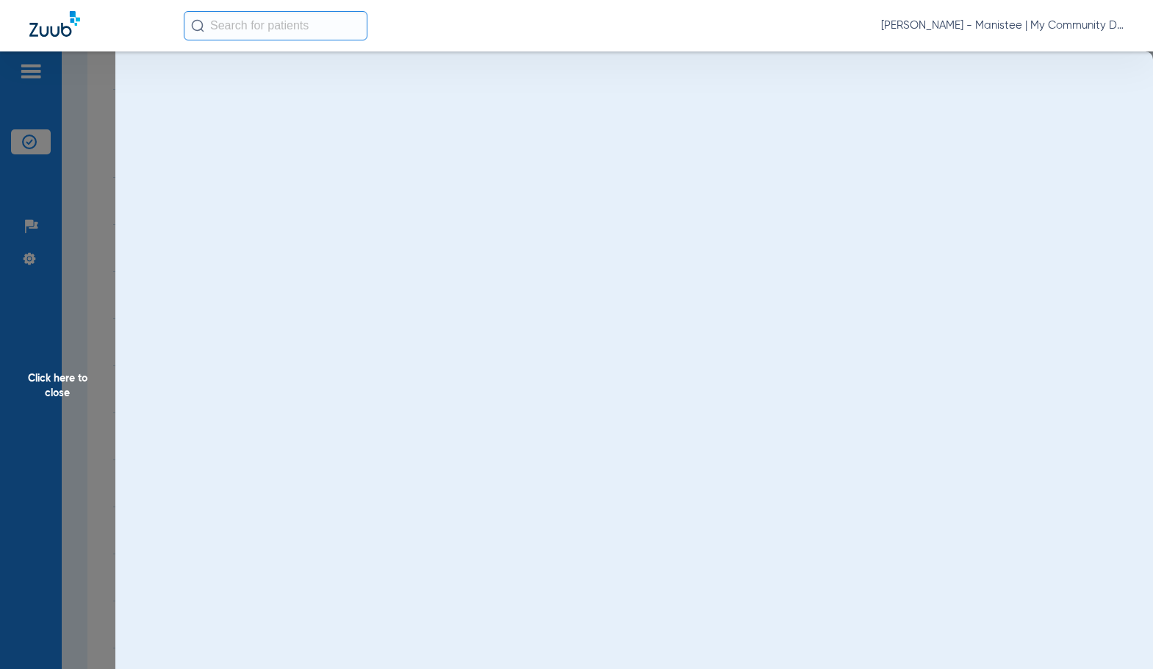
scroll to position [0, 0]
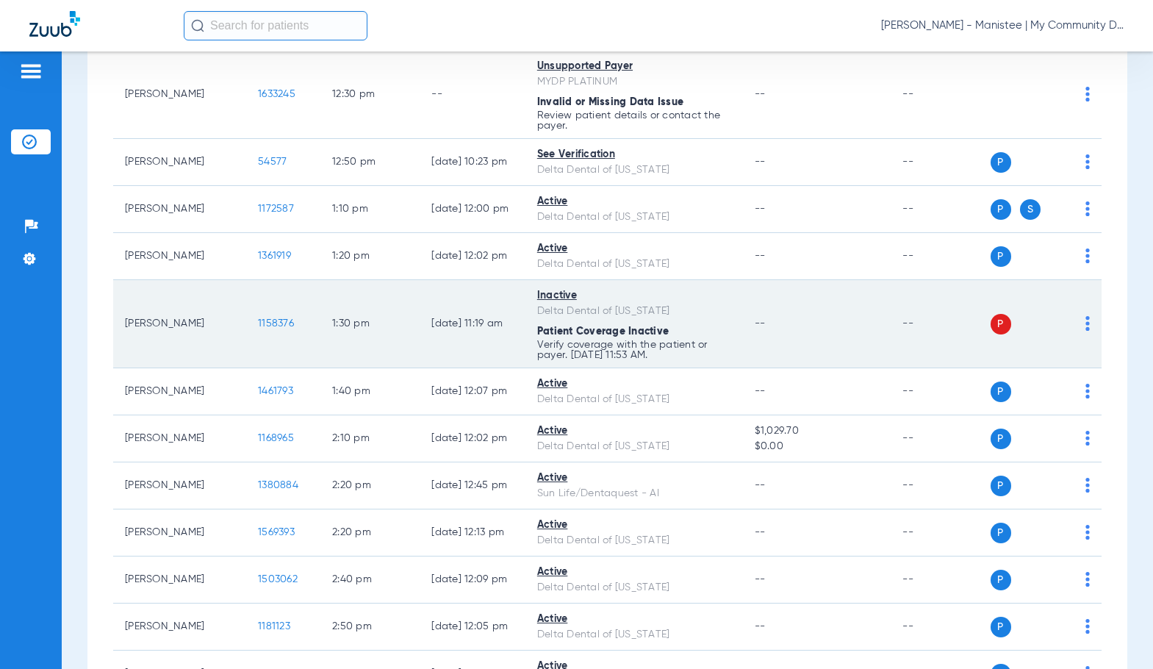
scroll to position [925, 0]
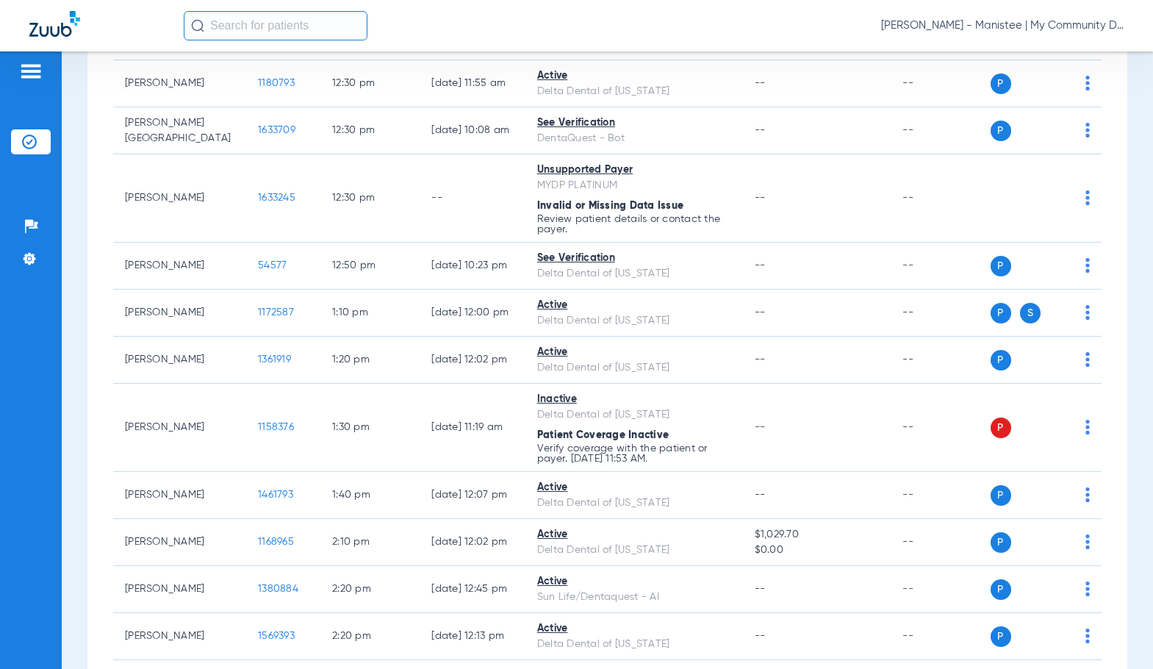
click at [91, 370] on div "Saturday 06-14-2025 Sunday 06-15-2025 Monday 06-16-2025 Tuesday 06-17-2025 Wedn…" at bounding box center [607, 115] width 1040 height 1792
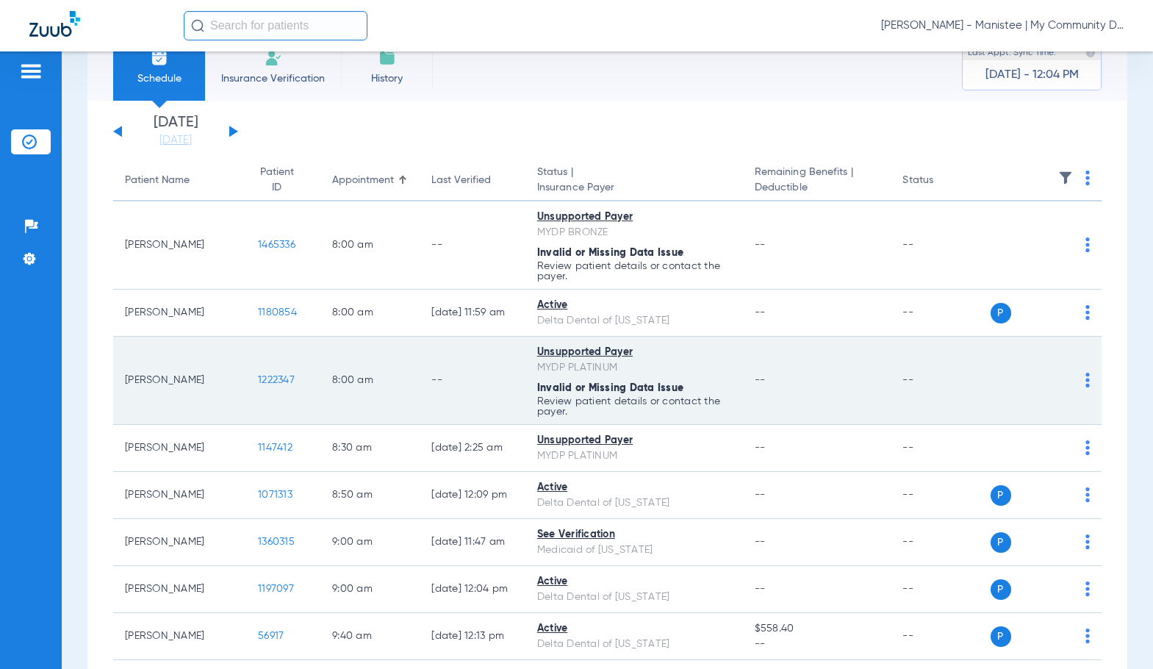
scroll to position [0, 0]
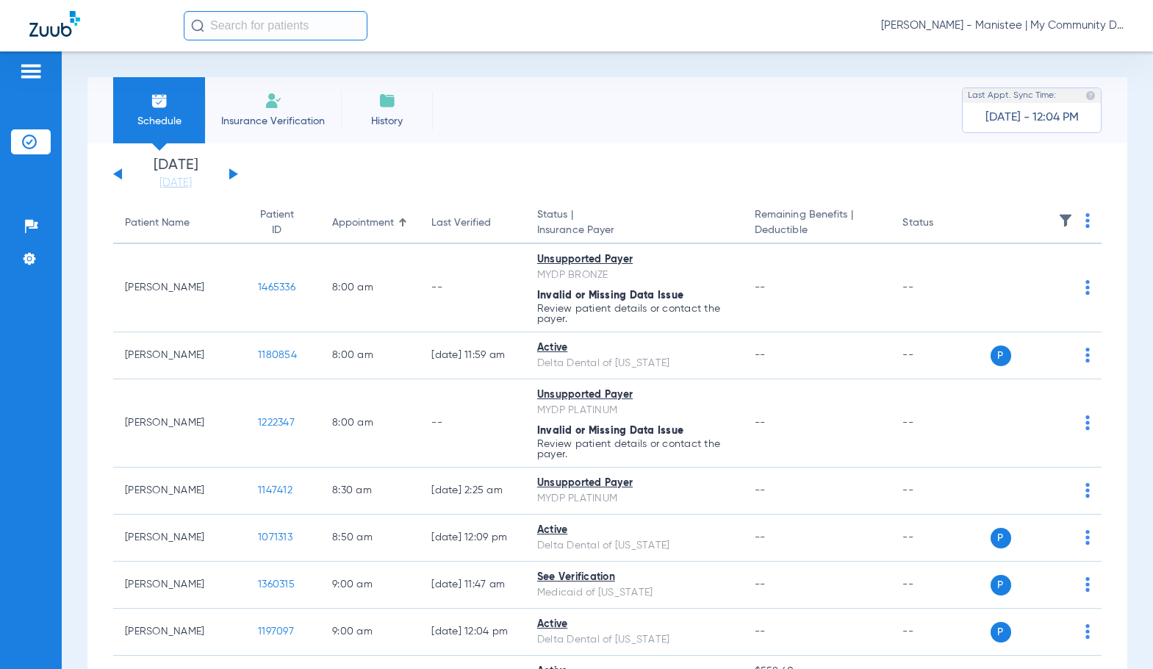
click at [232, 175] on button at bounding box center [233, 173] width 9 height 11
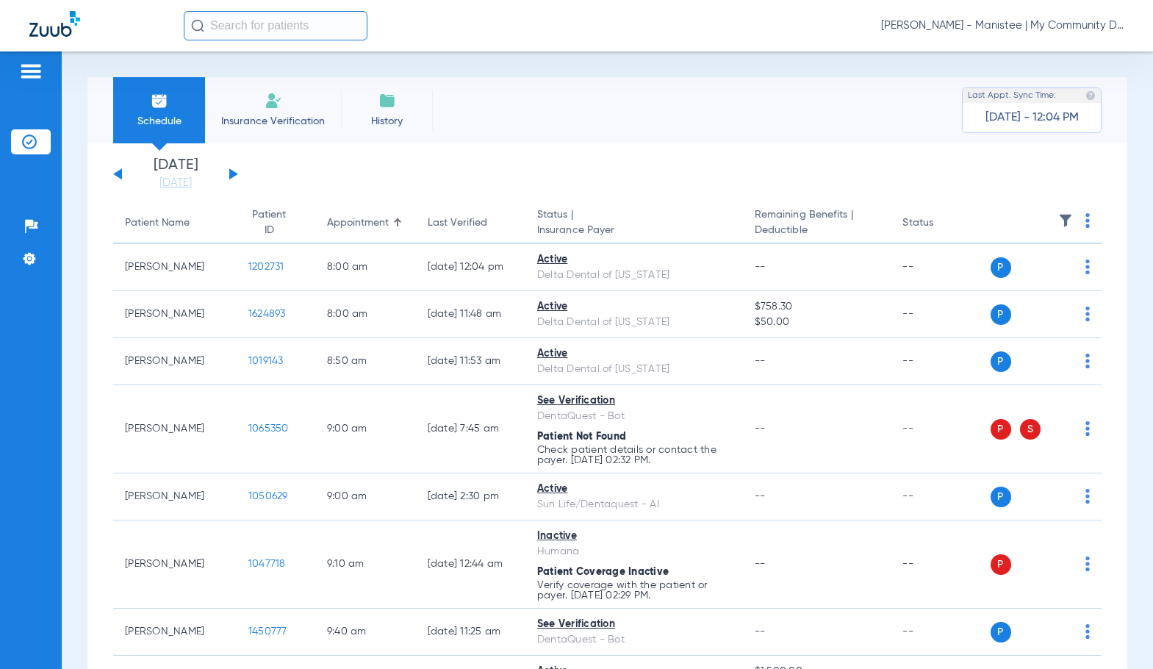
click at [1086, 218] on img at bounding box center [1088, 220] width 4 height 15
drag, startPoint x: 1042, startPoint y: 273, endPoint x: 1138, endPoint y: 307, distance: 101.4
click at [1041, 274] on span "Verify All" at bounding box center [1021, 278] width 92 height 10
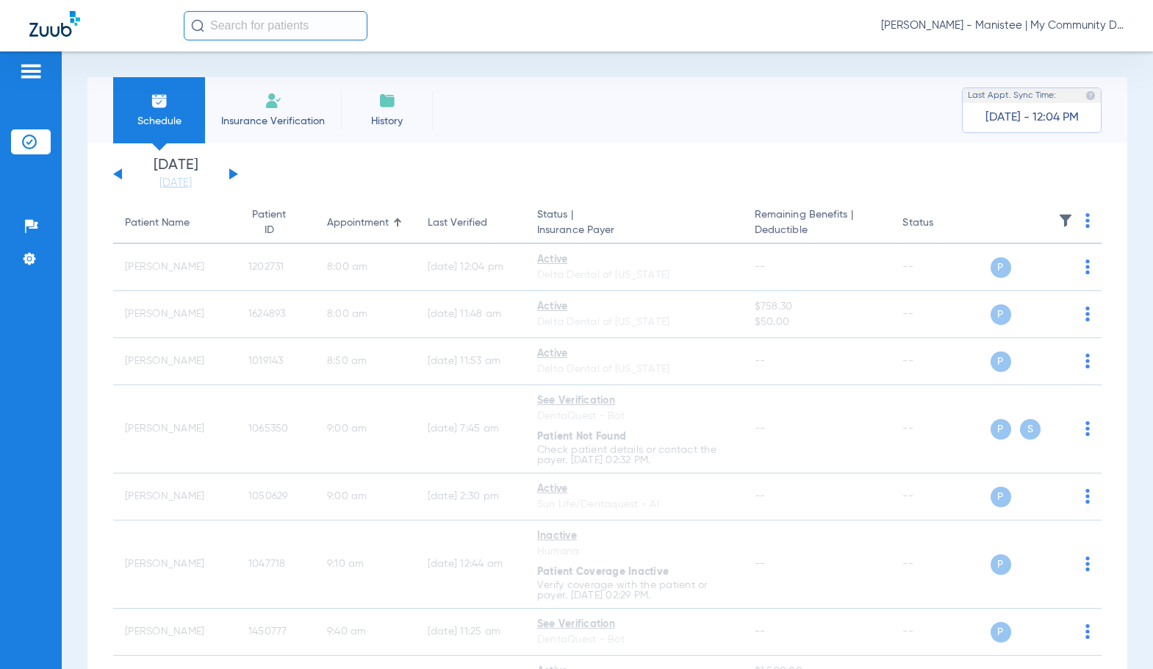
click at [975, 18] on div "Sadie Gibbs - Manistee | My Community Dental Centers" at bounding box center [654, 25] width 940 height 29
click at [981, 24] on span "Sadie Gibbs - Manistee | My Community Dental Centers" at bounding box center [1002, 25] width 243 height 15
click at [1033, 53] on span "Account Selection" at bounding box center [1068, 52] width 82 height 10
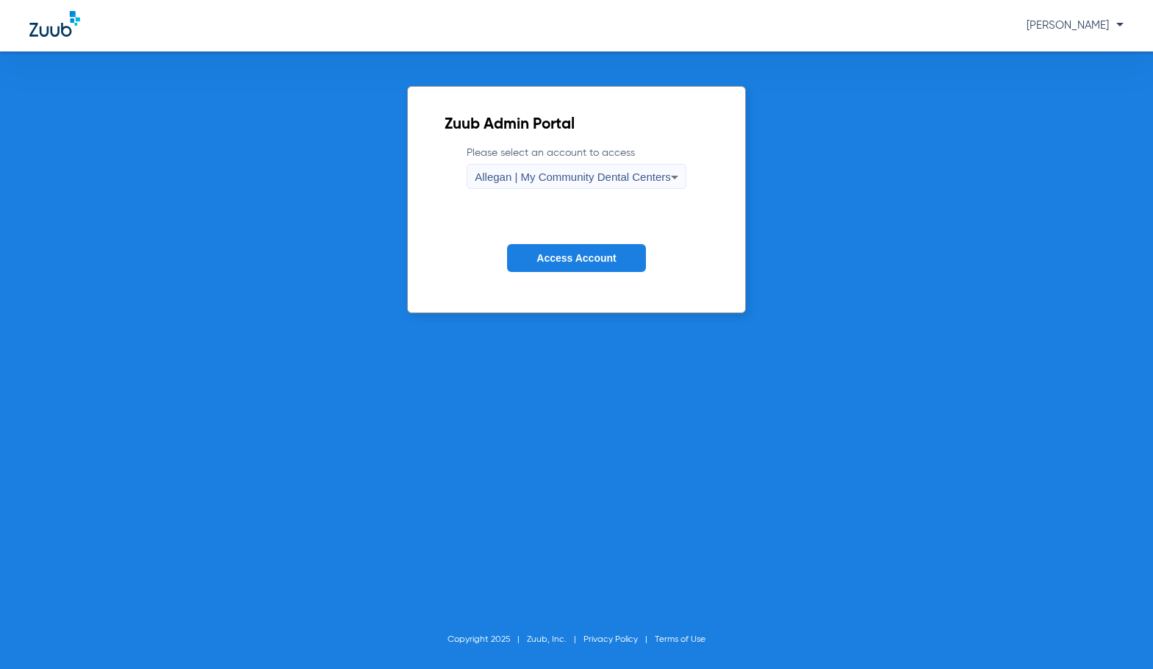
click at [497, 173] on span "Allegan | My Community Dental Centers" at bounding box center [573, 177] width 196 height 12
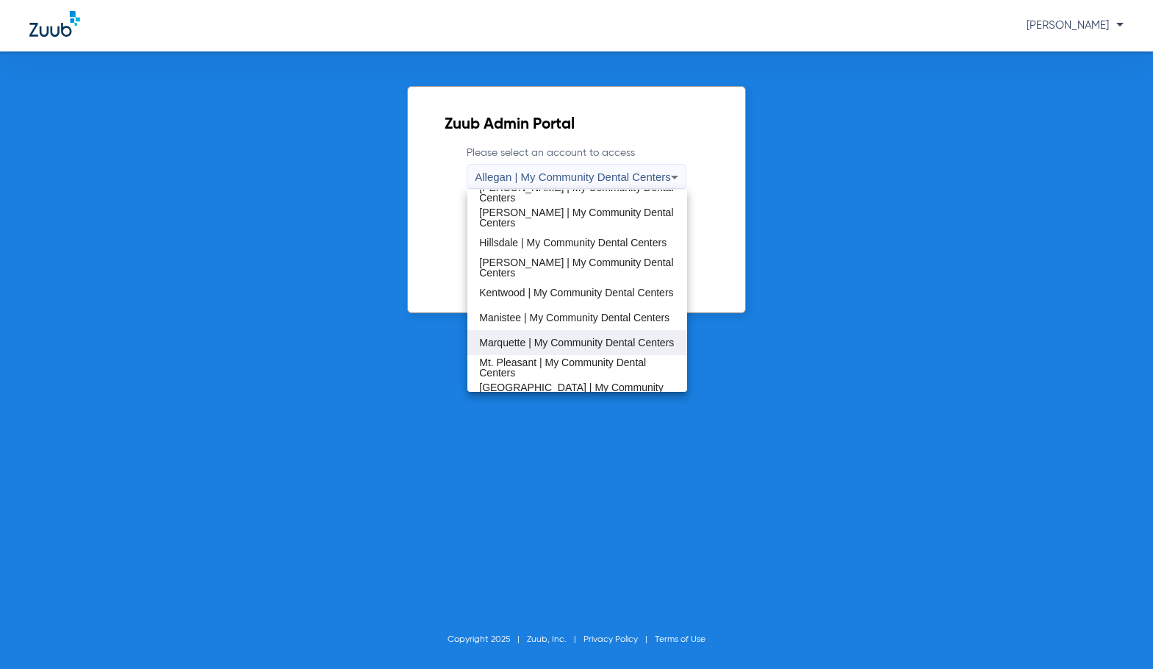
scroll to position [294, 0]
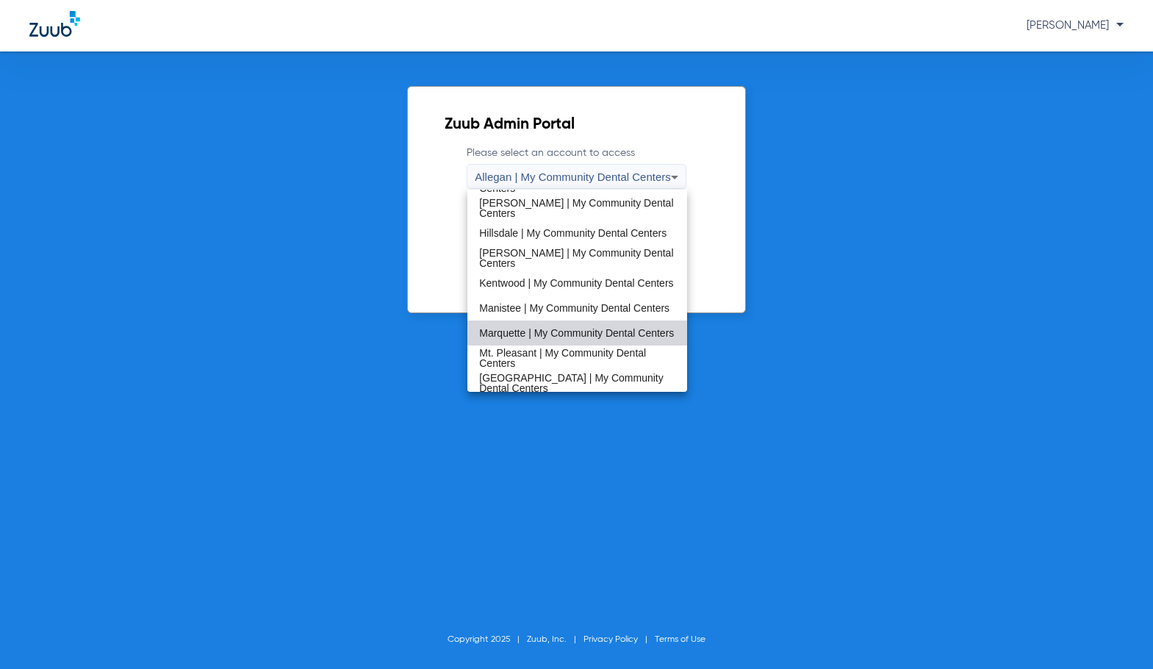
click at [591, 331] on span "Marquette | My Community Dental Centers" at bounding box center [576, 333] width 195 height 10
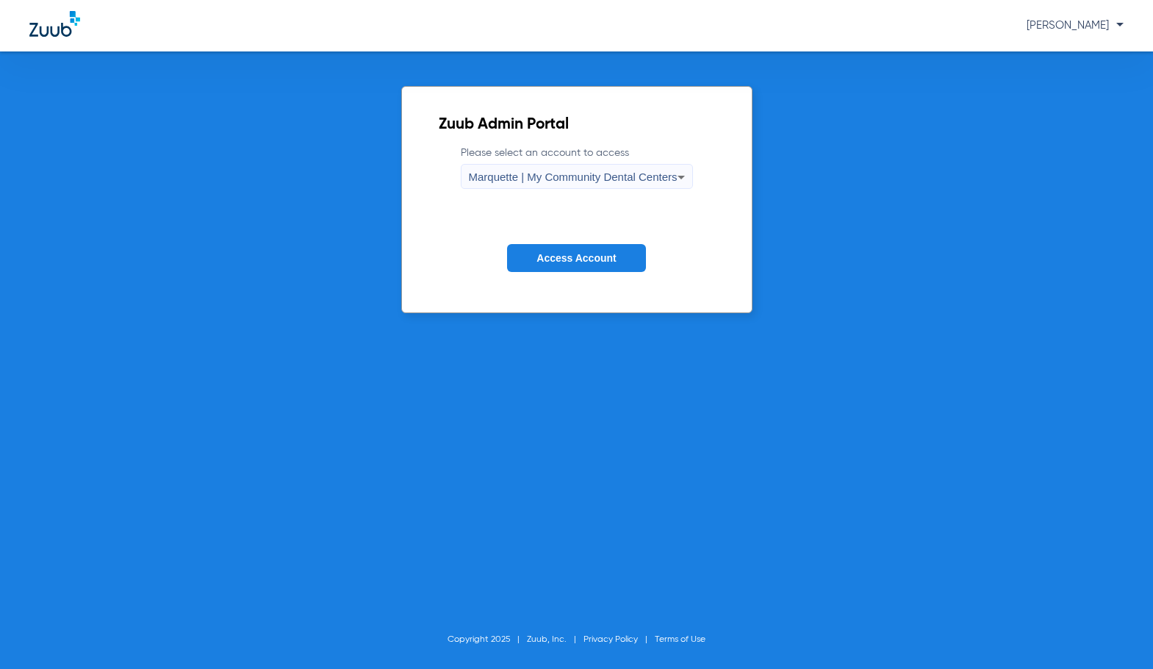
click at [577, 253] on span "Access Account" at bounding box center [576, 258] width 79 height 12
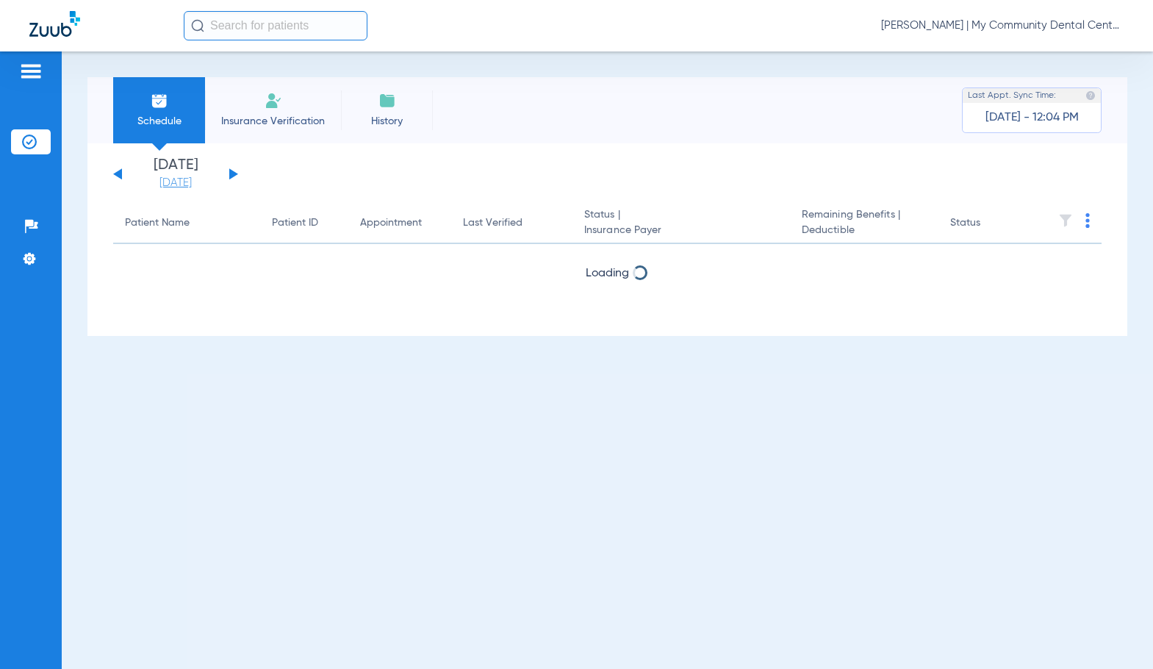
click at [169, 182] on link "[DATE]" at bounding box center [176, 183] width 88 height 15
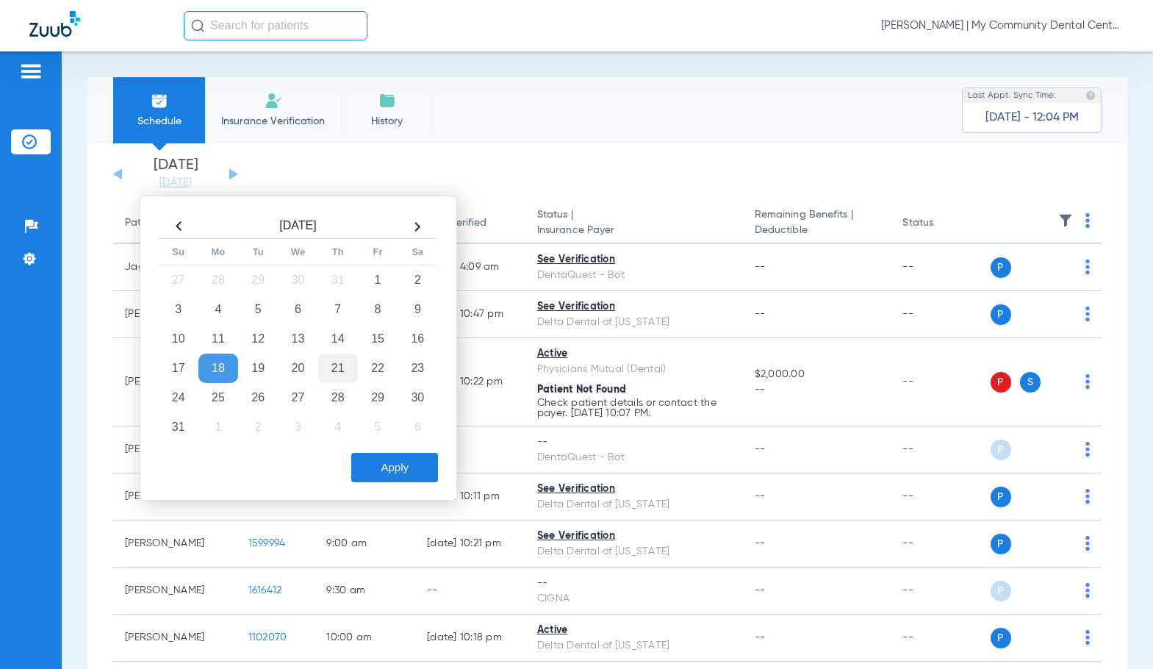
click at [345, 367] on td "21" at bounding box center [338, 368] width 40 height 29
drag, startPoint x: 406, startPoint y: 462, endPoint x: 681, endPoint y: 418, distance: 278.4
click at [415, 462] on button "Apply" at bounding box center [394, 467] width 87 height 29
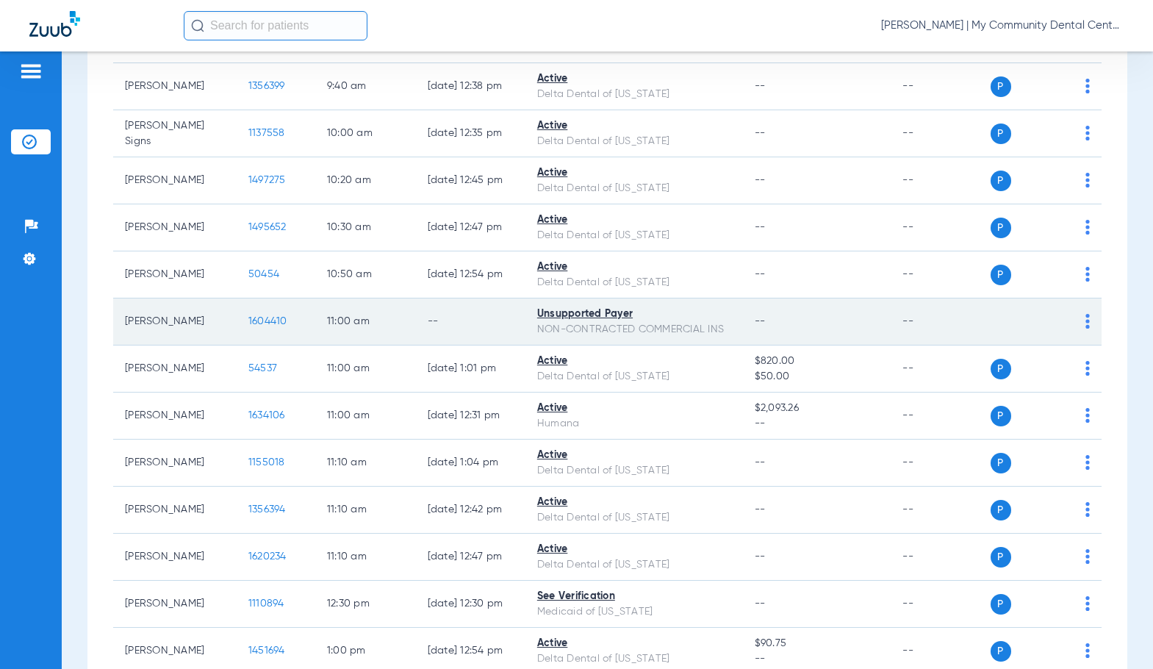
scroll to position [735, 0]
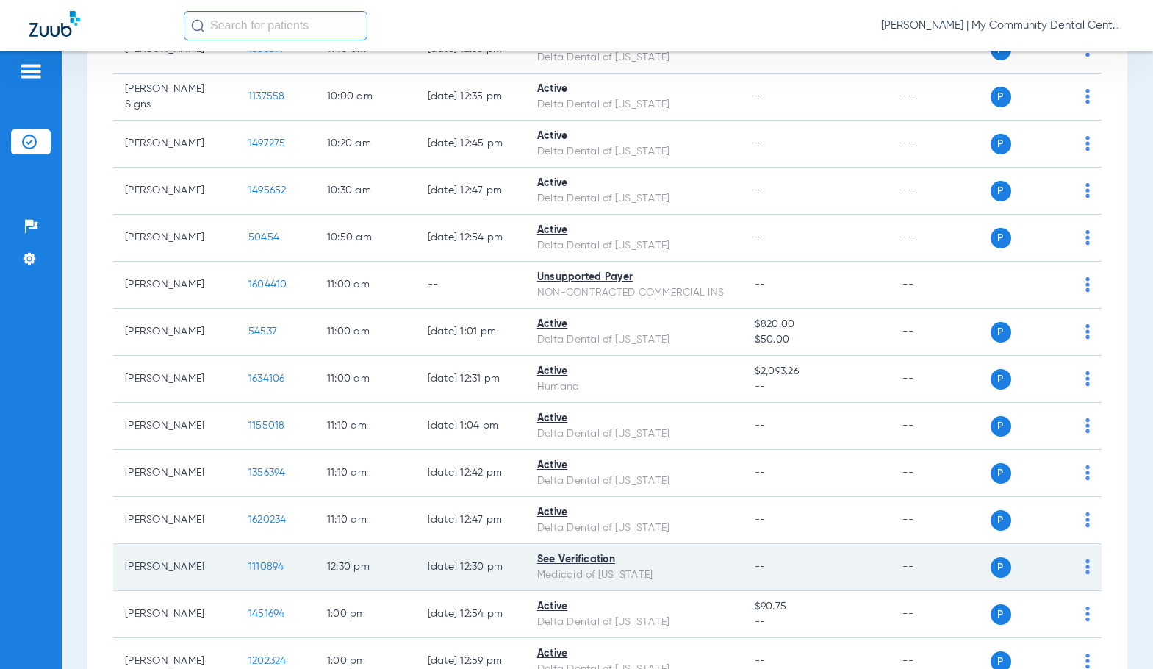
click at [248, 562] on span "1110894" at bounding box center [266, 567] width 36 height 10
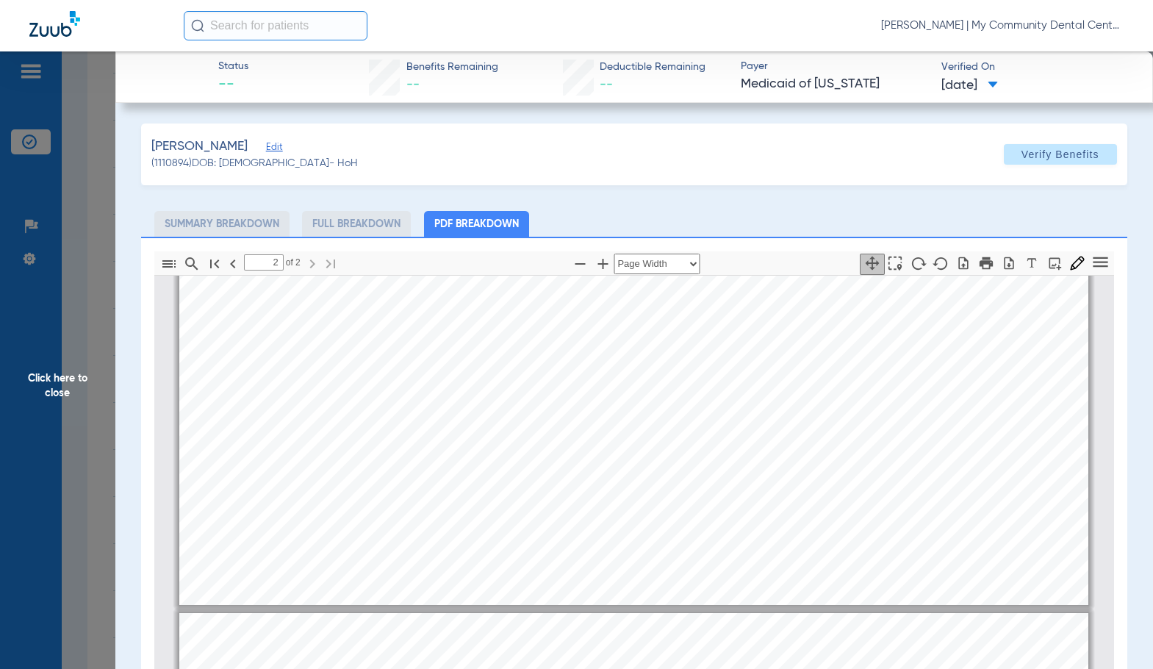
scroll to position [1404, 0]
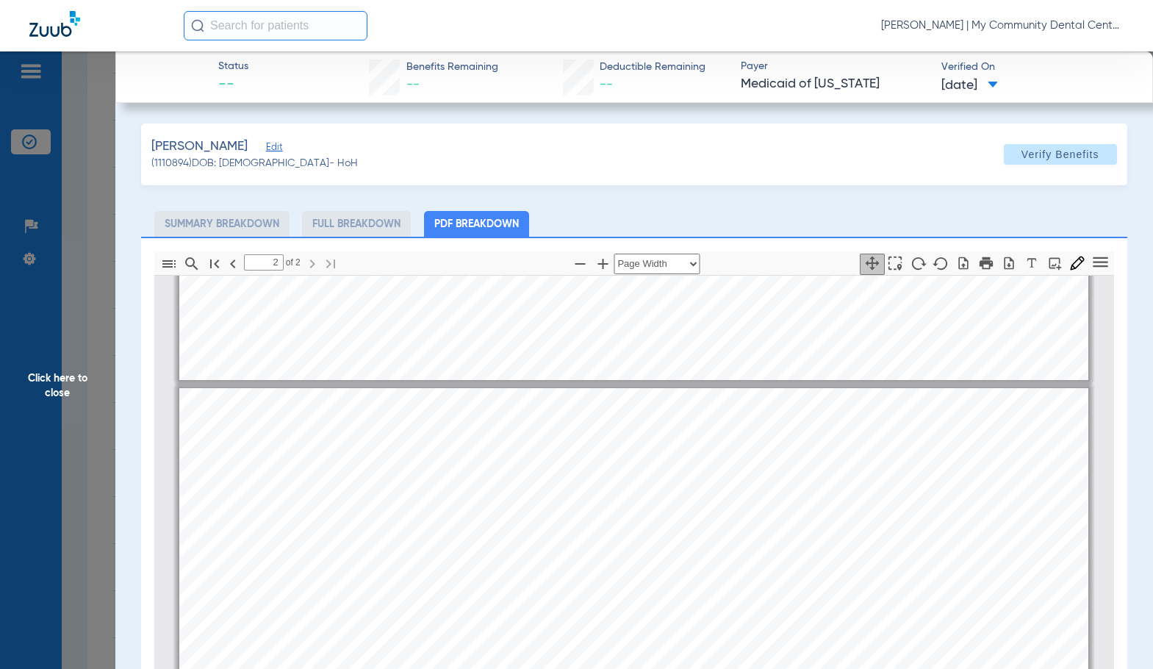
type input "1"
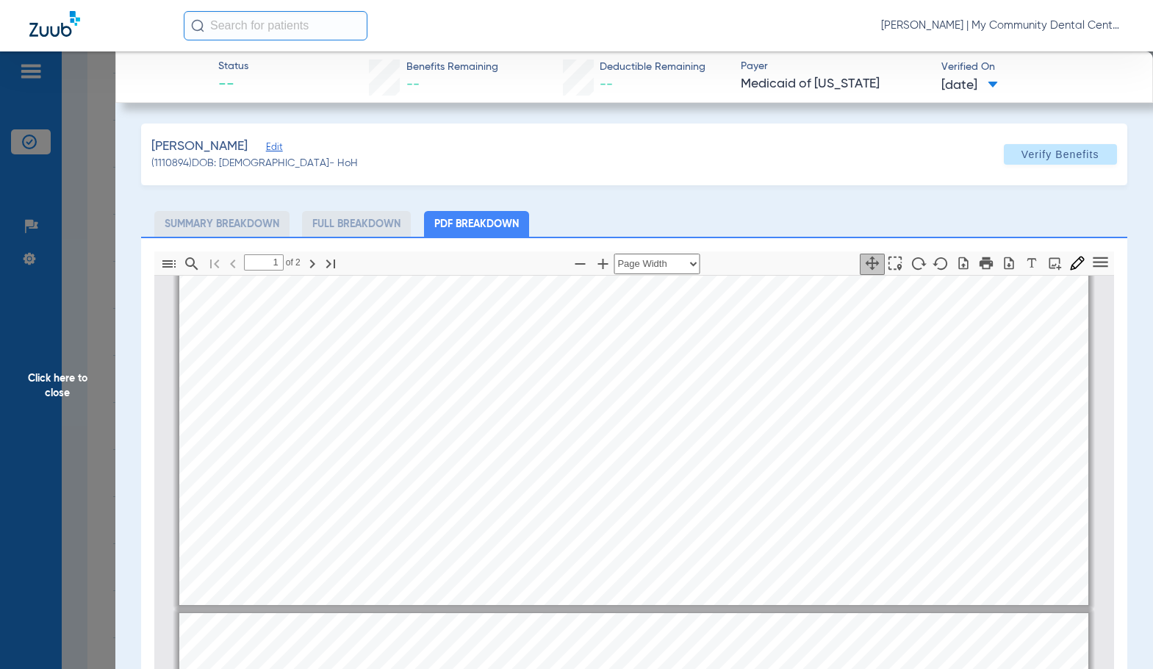
click at [104, 376] on span "Click here to close" at bounding box center [57, 385] width 115 height 669
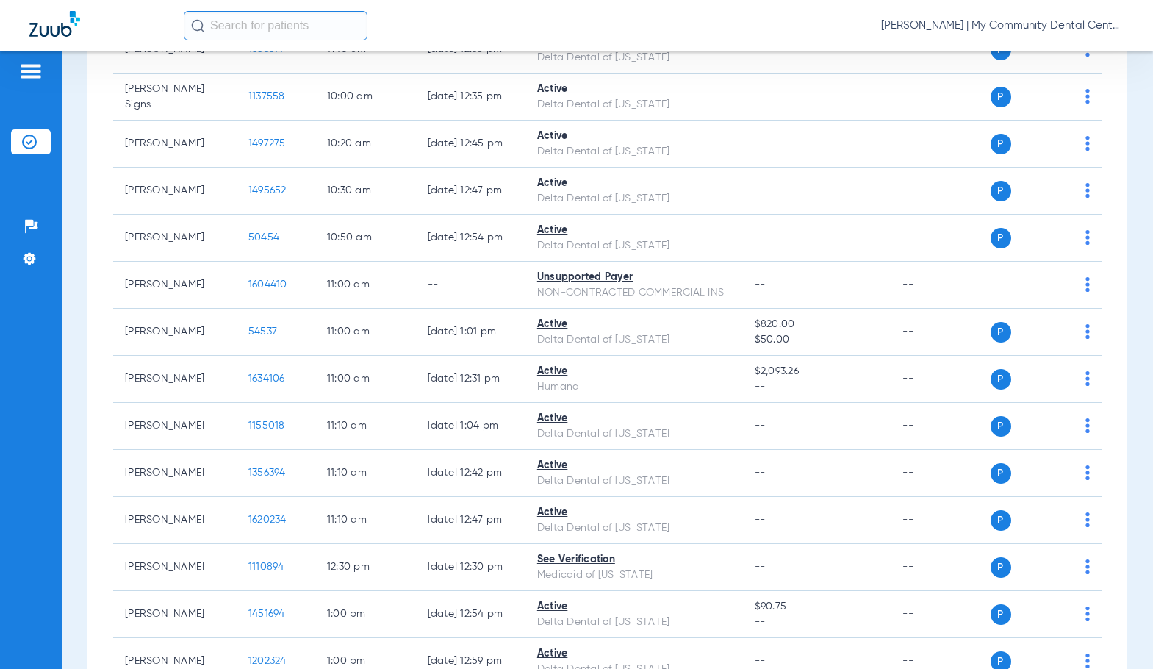
click at [88, 396] on div "Saturday 06-14-2025 Sunday 06-15-2025 Monday 06-16-2025 Tuesday 06-17-2025 Wedn…" at bounding box center [607, 542] width 1040 height 2268
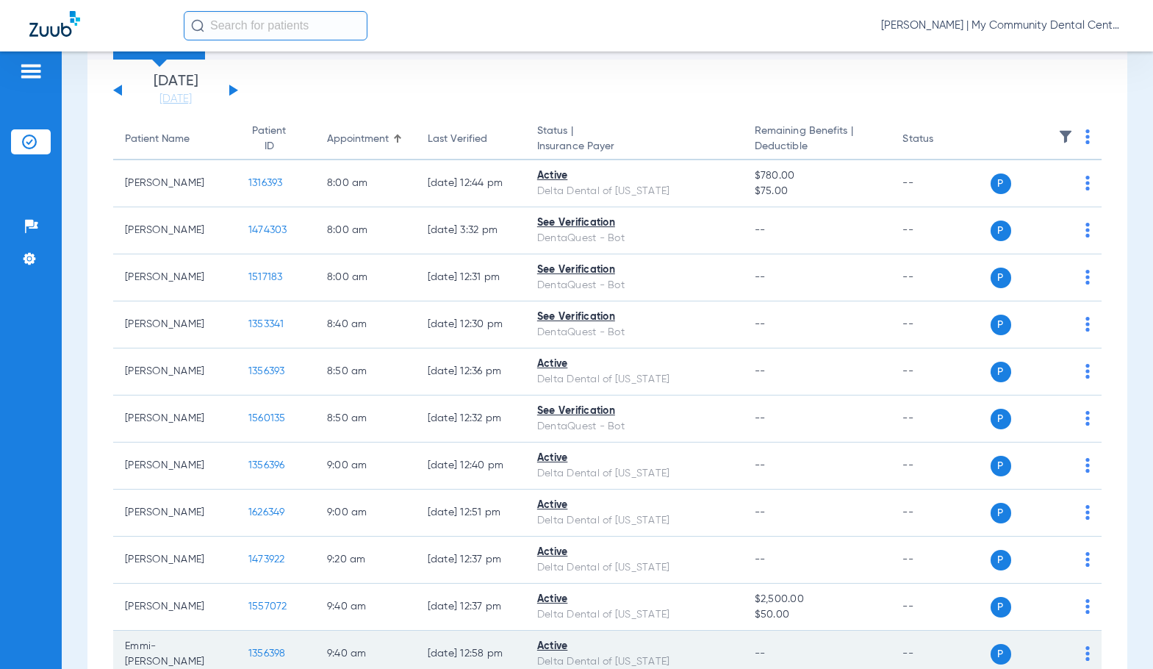
scroll to position [367, 0]
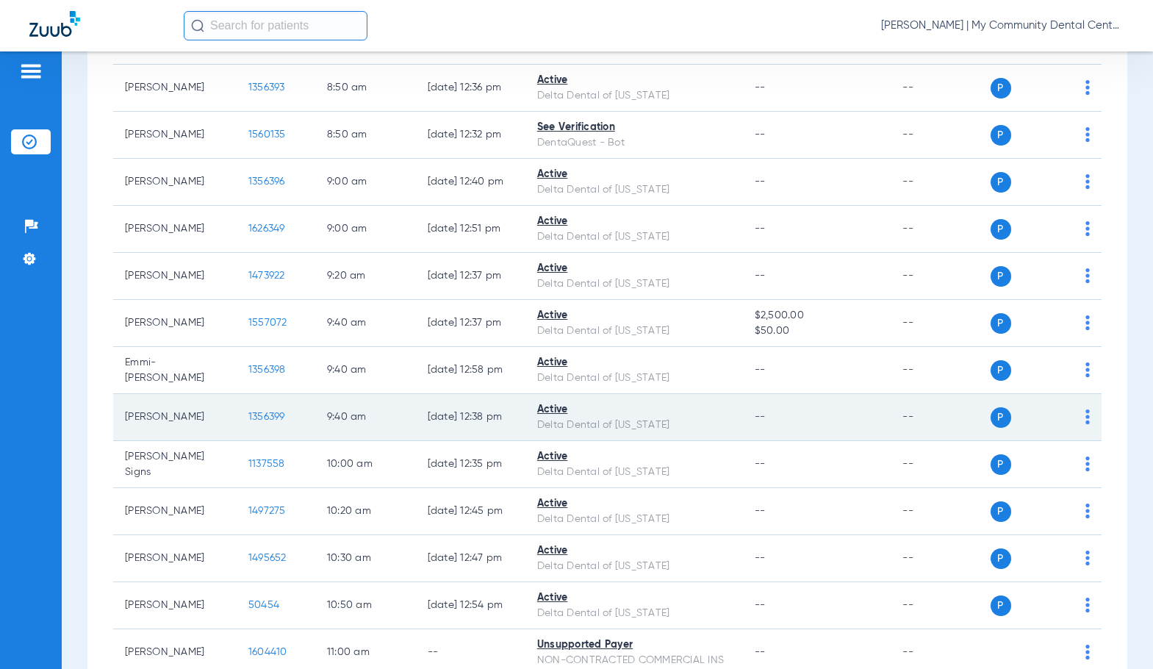
click at [248, 417] on span "1356399" at bounding box center [266, 417] width 37 height 10
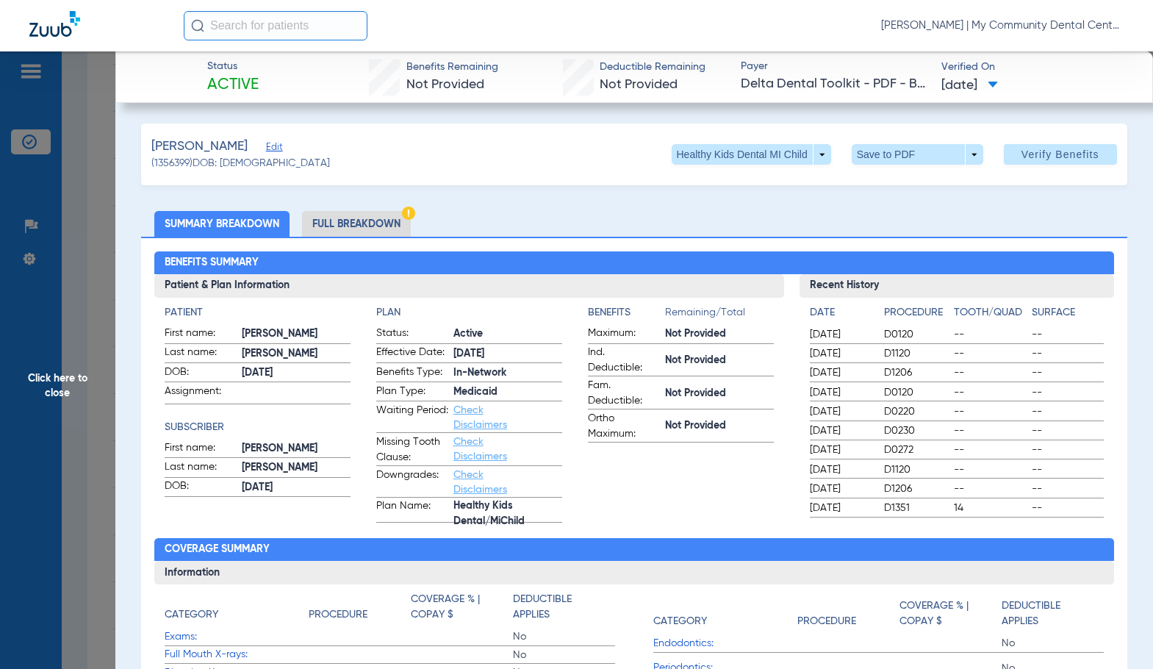
click at [362, 229] on li "Full Breakdown" at bounding box center [356, 224] width 109 height 26
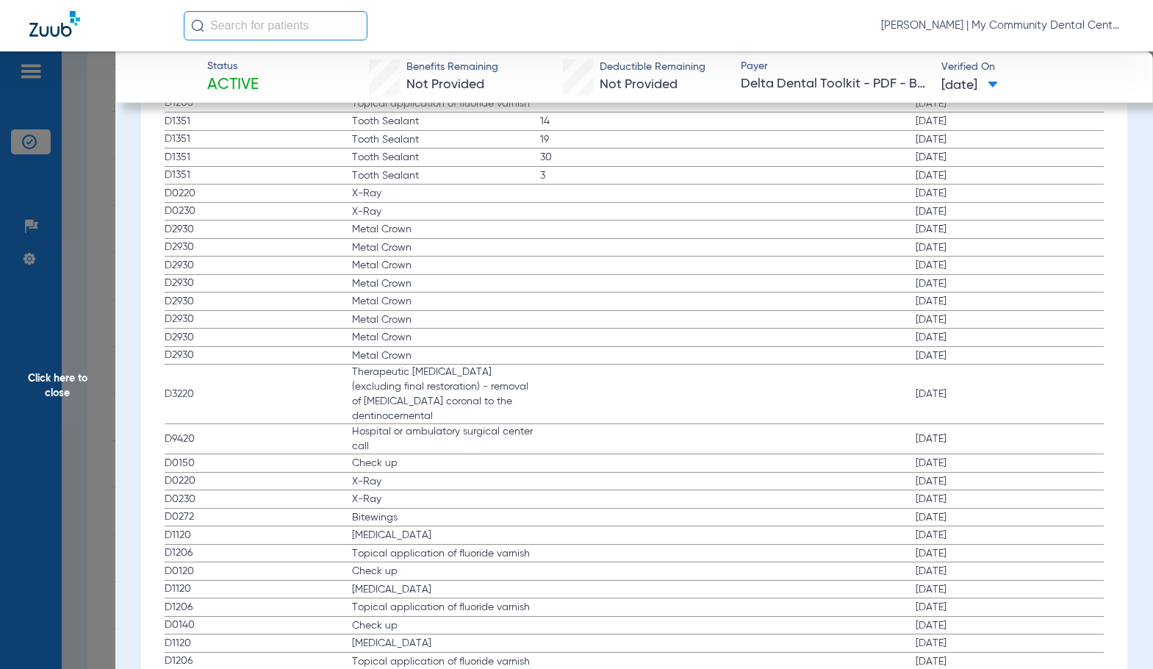
scroll to position [2114, 0]
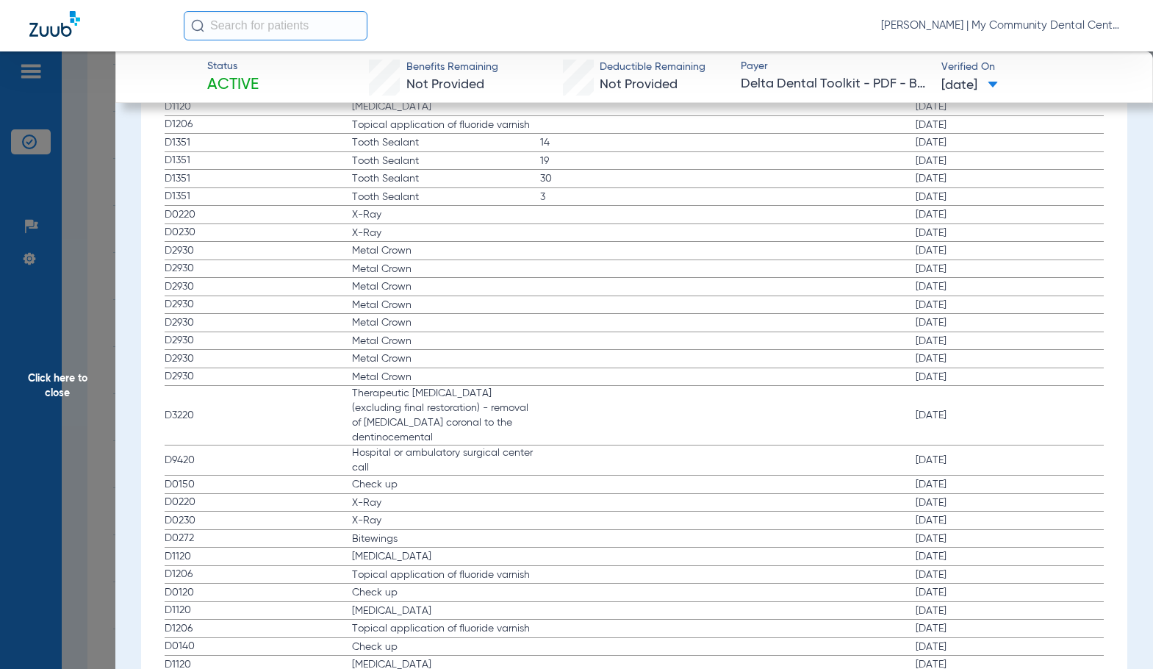
click at [101, 378] on span "Click here to close" at bounding box center [57, 385] width 115 height 669
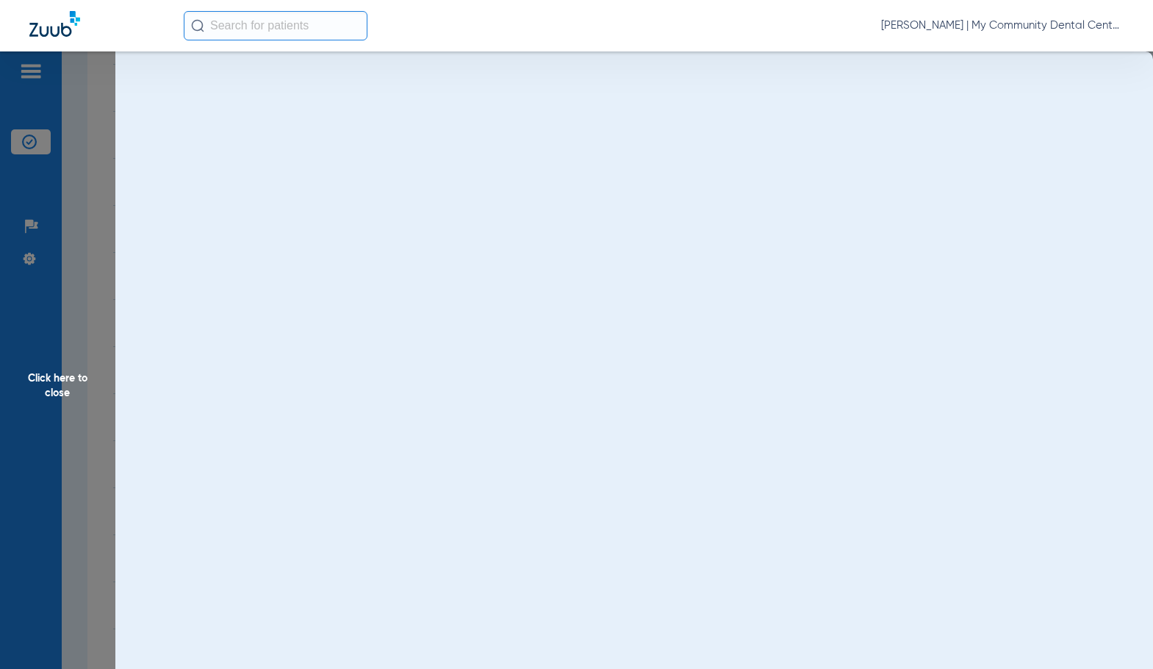
scroll to position [0, 0]
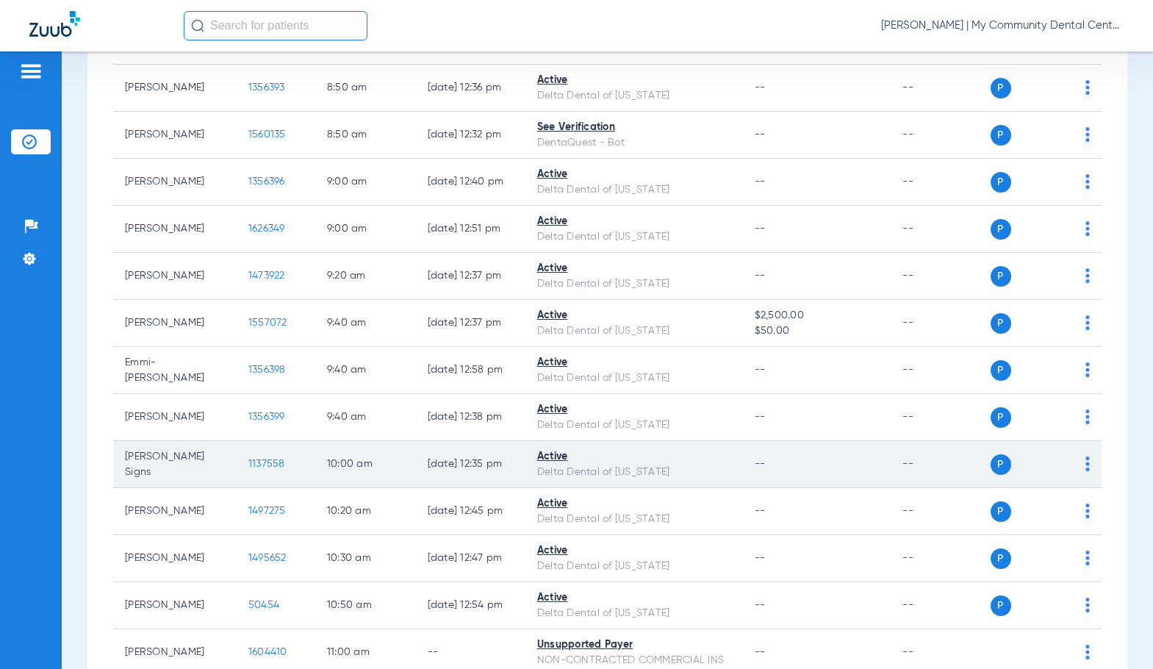
click at [248, 463] on span "1137558" at bounding box center [266, 464] width 37 height 10
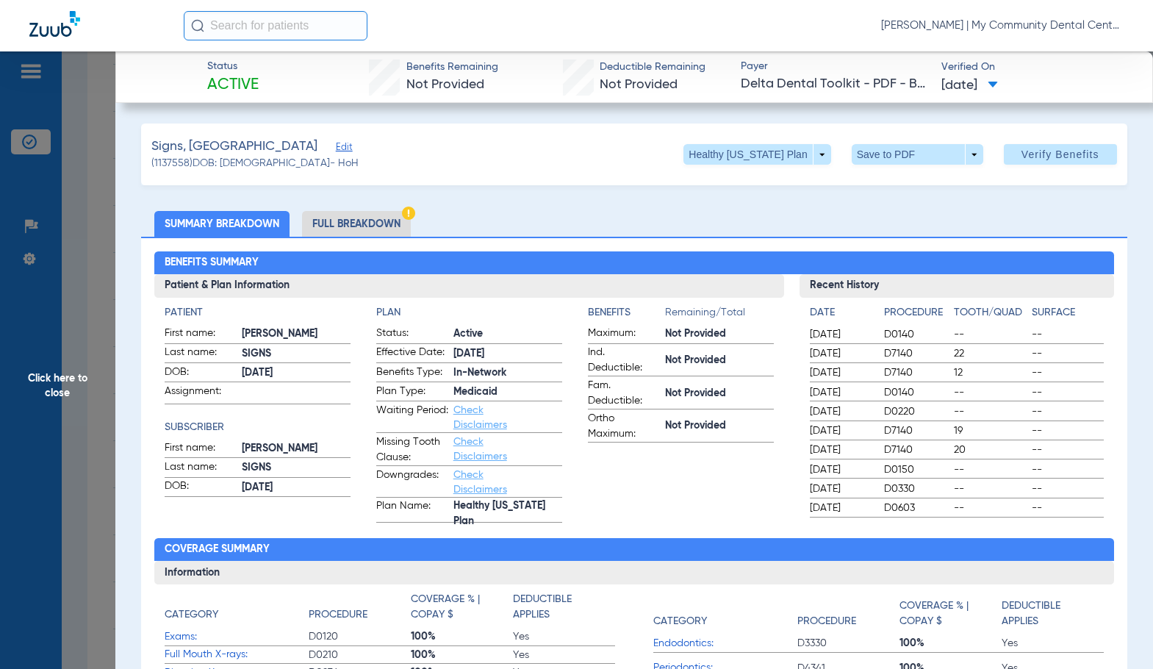
click at [346, 226] on li "Full Breakdown" at bounding box center [356, 224] width 109 height 26
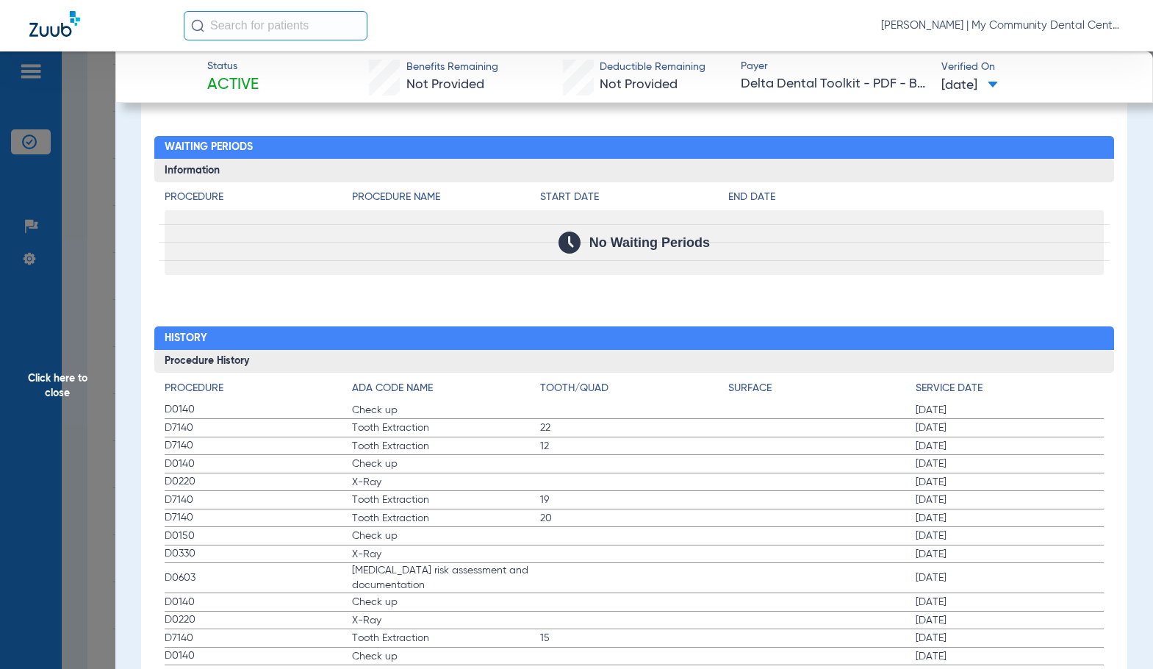
scroll to position [1102, 0]
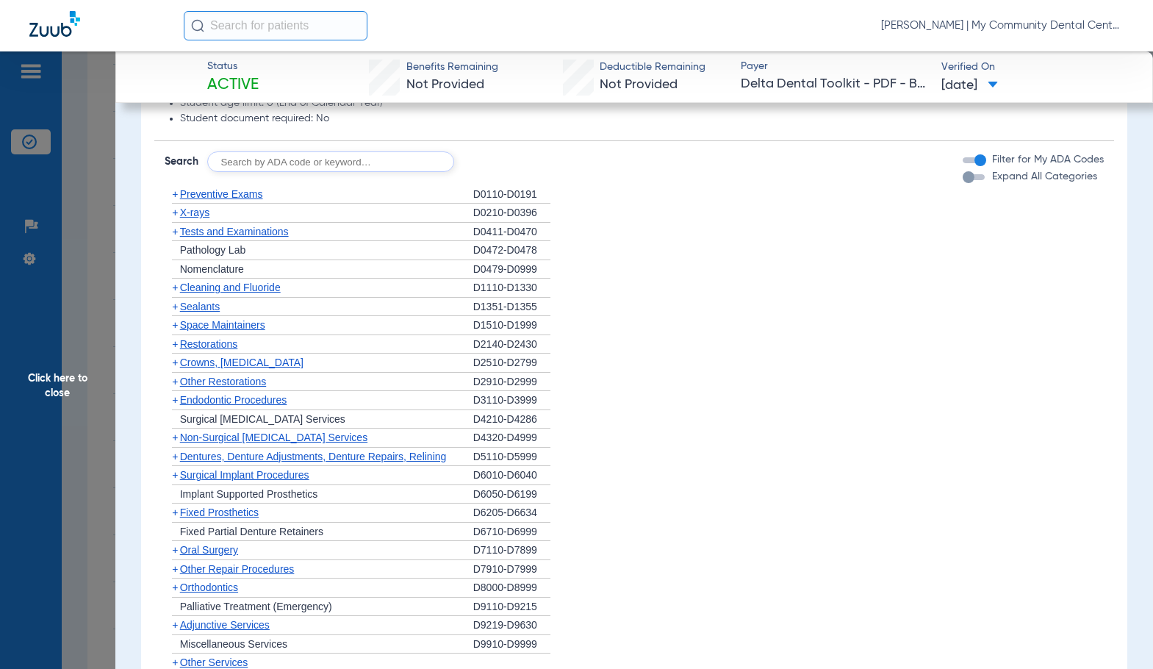
click at [199, 195] on span "Preventive Exams" at bounding box center [221, 194] width 83 height 12
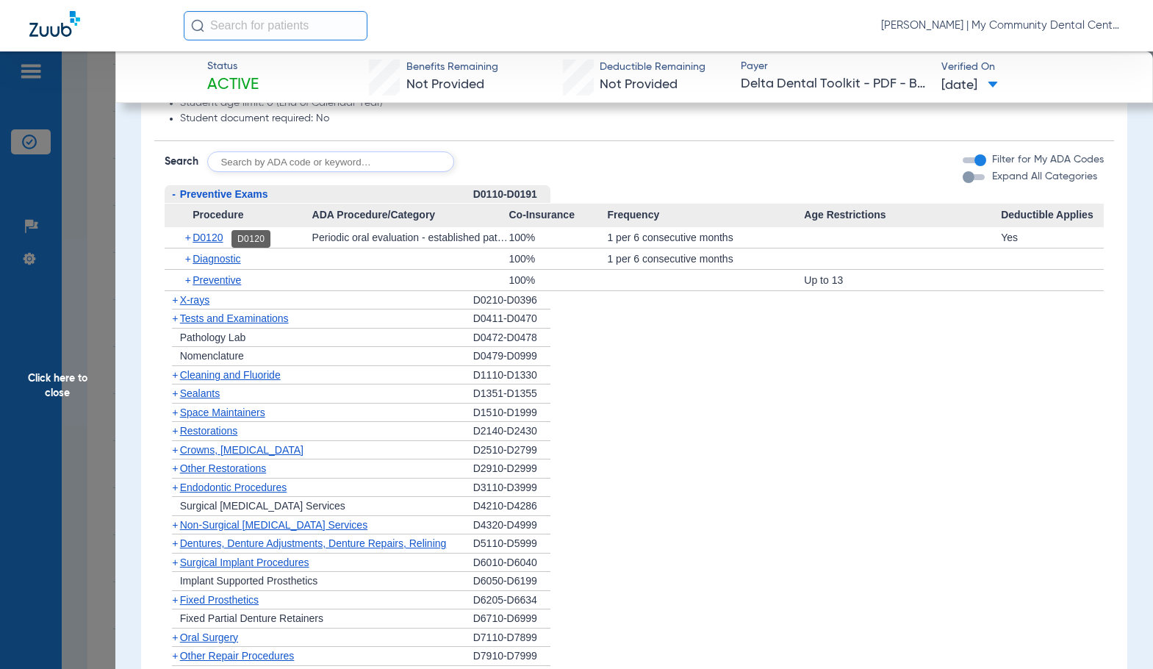
click at [210, 235] on span "D0120" at bounding box center [208, 238] width 30 height 12
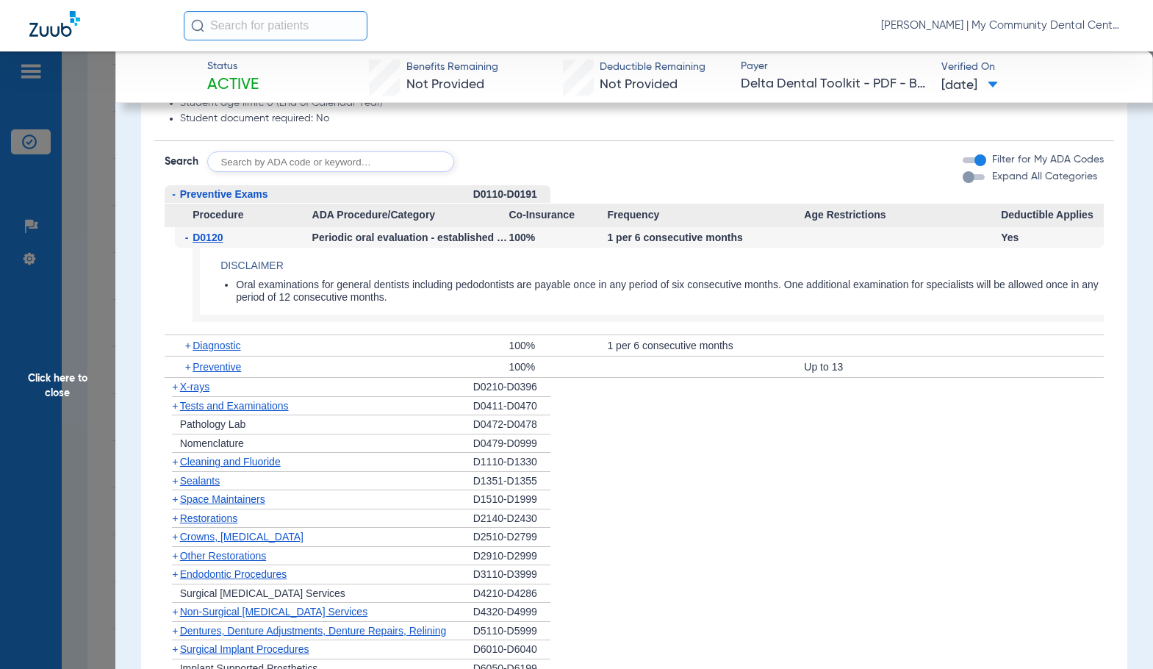
click at [210, 235] on span "D0120" at bounding box center [208, 238] width 30 height 12
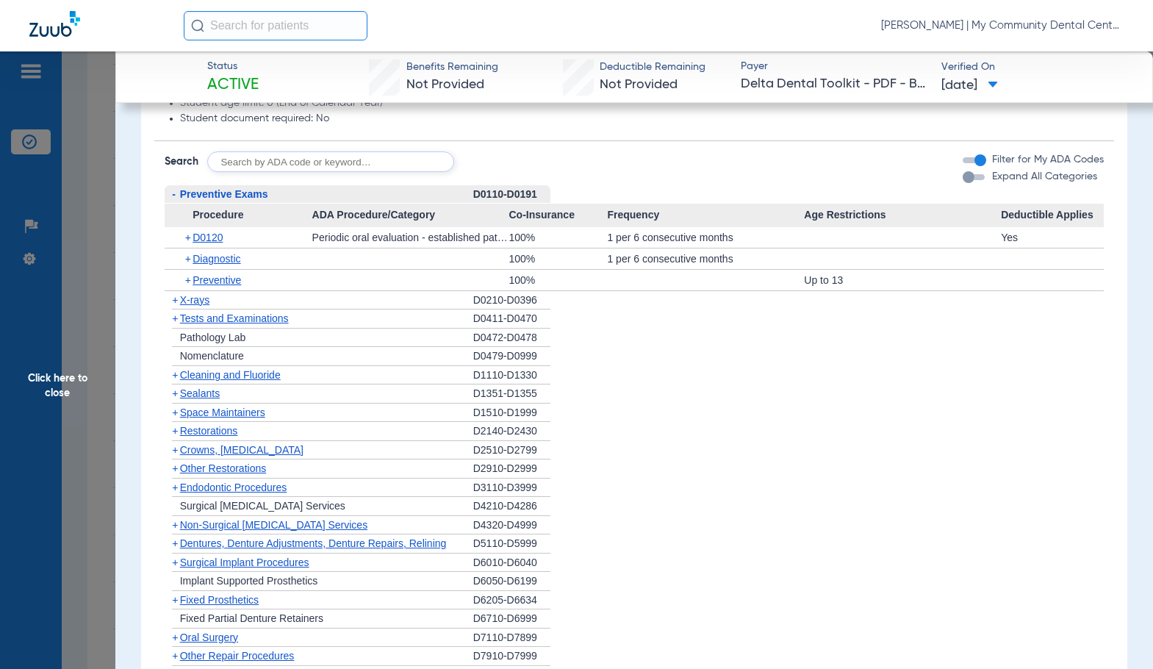
click at [226, 195] on span "Preventive Exams" at bounding box center [224, 194] width 88 height 12
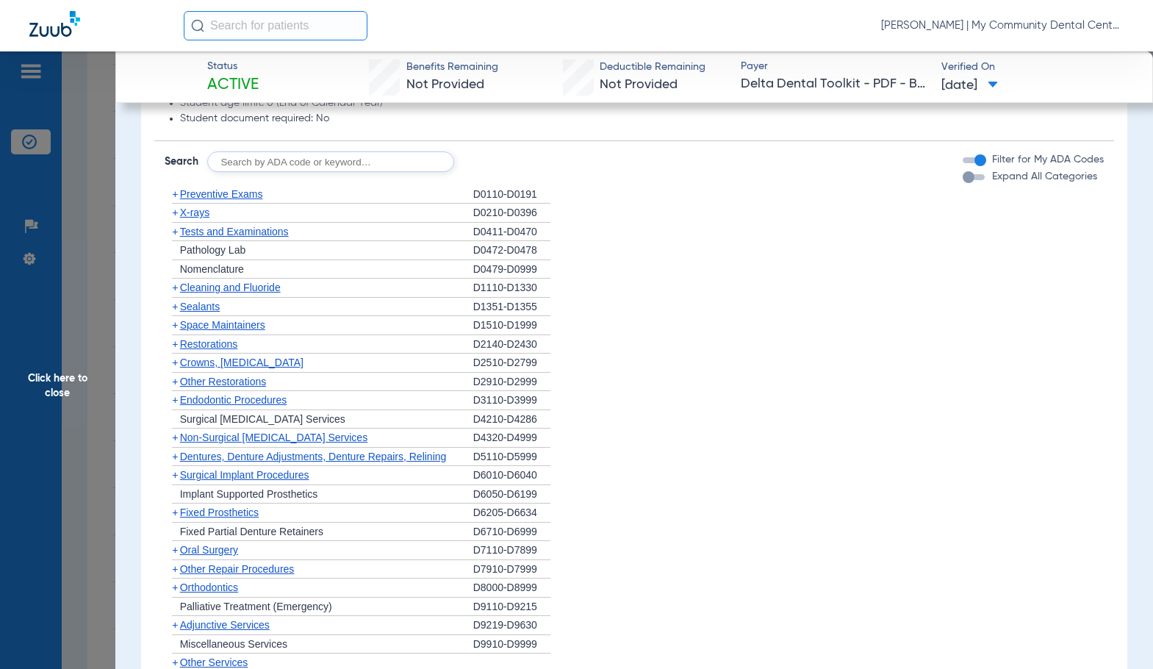
click at [227, 289] on span "Cleaning and Fluoride" at bounding box center [230, 287] width 101 height 12
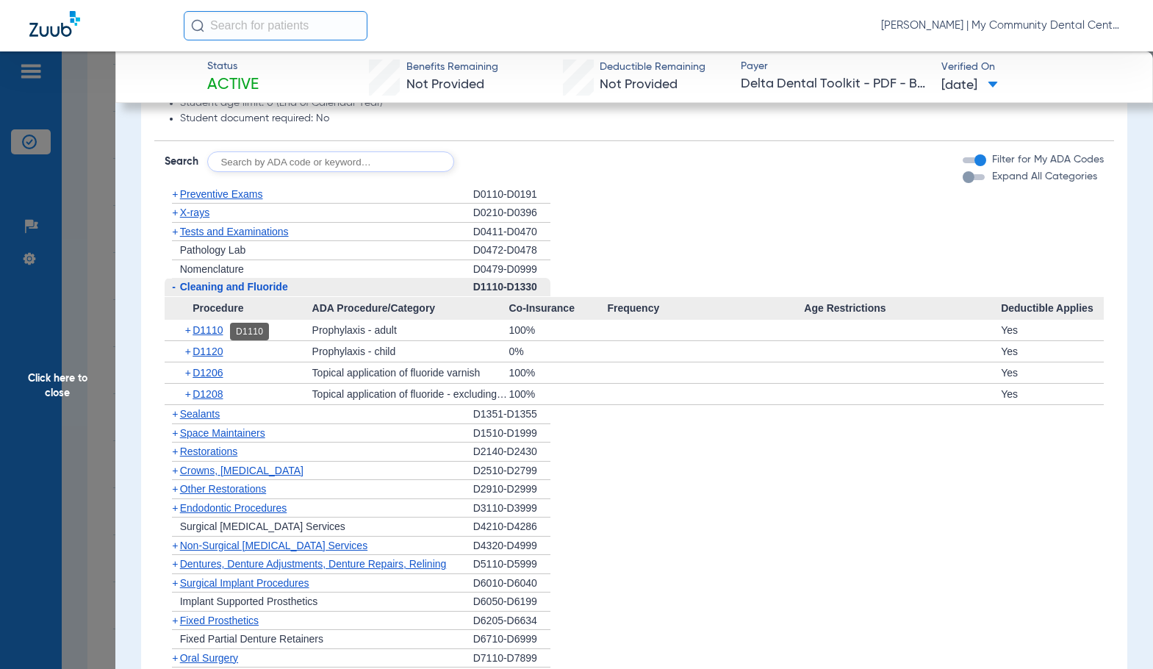
click at [218, 330] on span "D1110" at bounding box center [208, 330] width 30 height 12
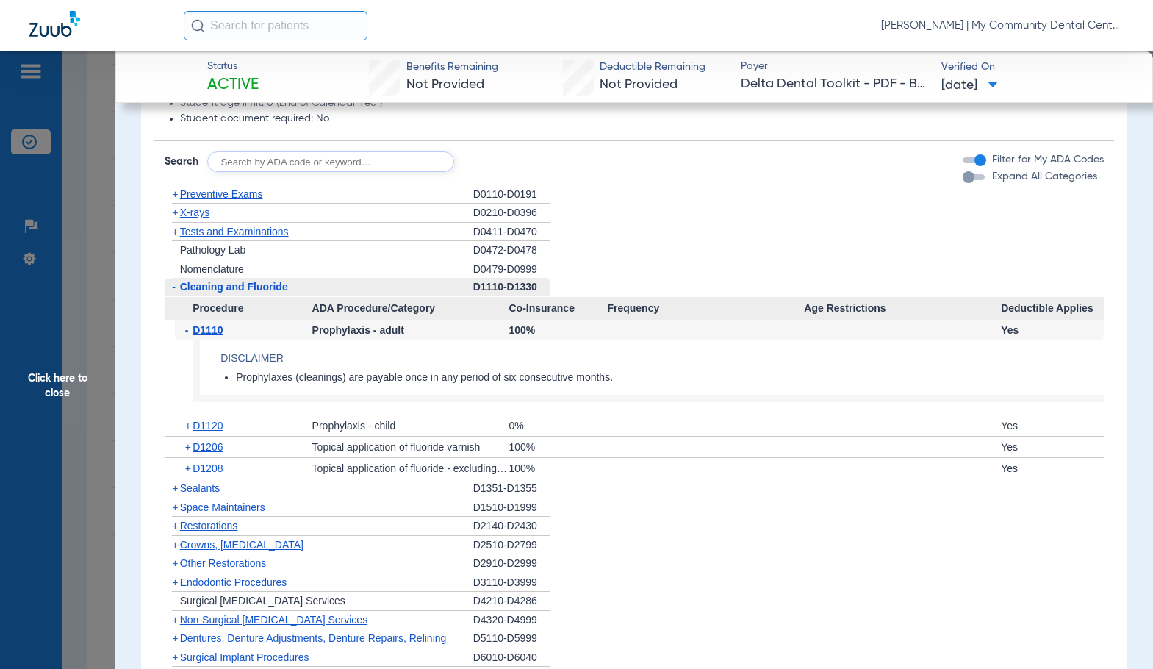
click at [218, 330] on span "D1110" at bounding box center [208, 330] width 30 height 12
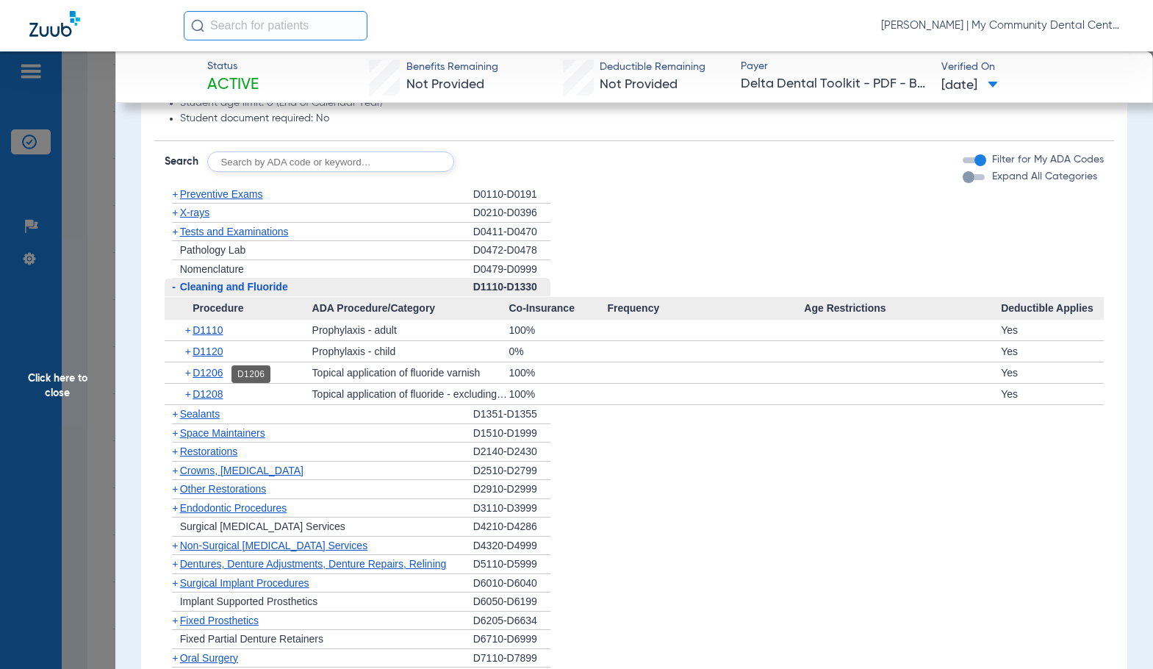
click at [210, 373] on span "D1206" at bounding box center [208, 373] width 30 height 12
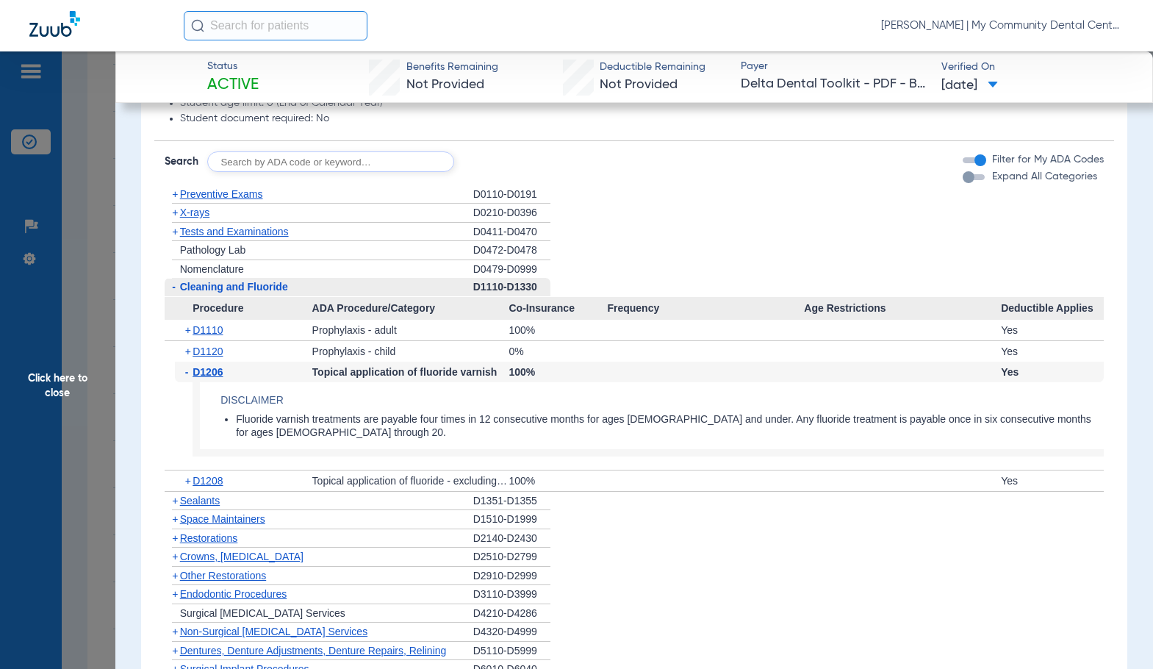
click at [210, 373] on span "D1206" at bounding box center [208, 372] width 30 height 12
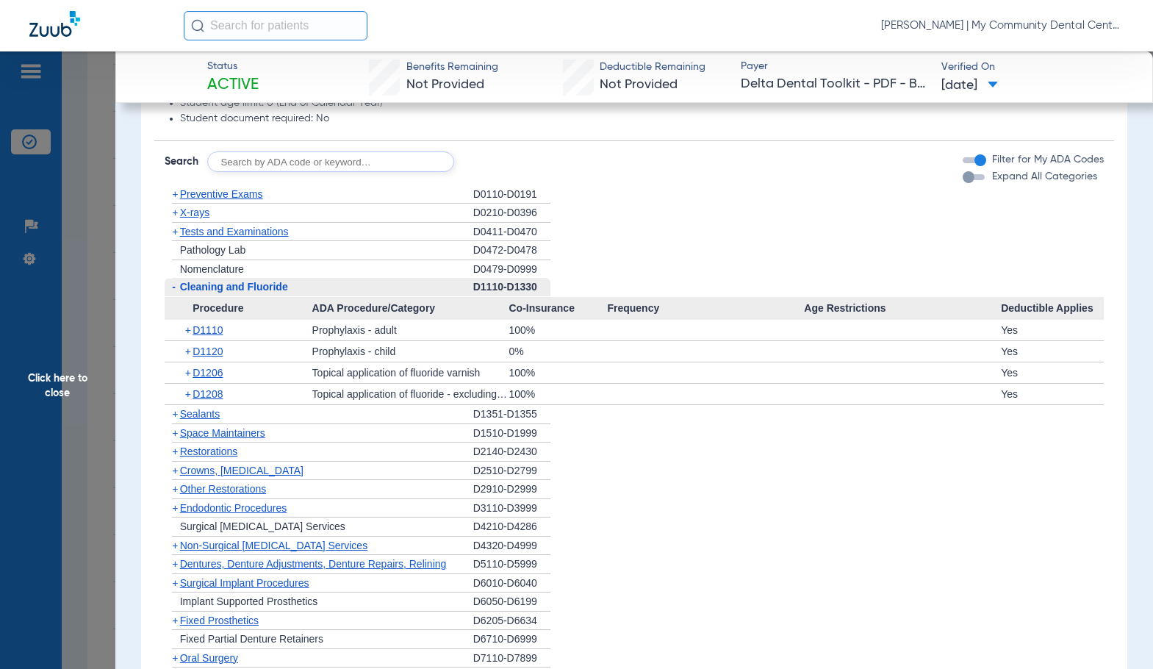
click at [195, 210] on span "X-rays" at bounding box center [194, 213] width 29 height 12
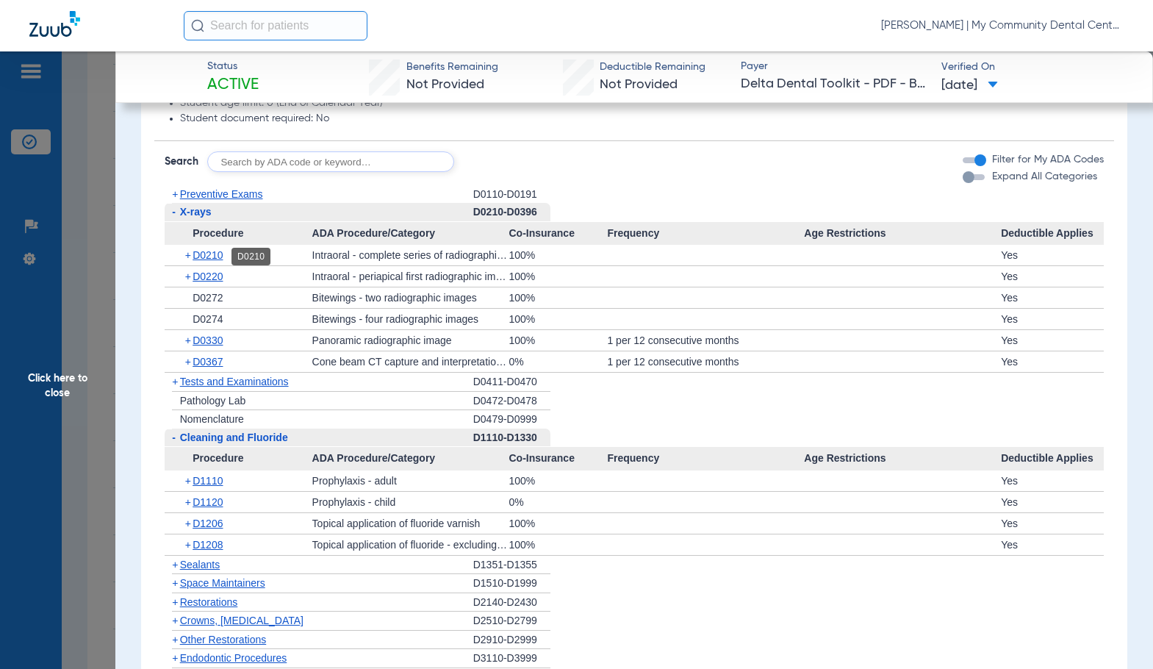
click at [197, 253] on span "D0210" at bounding box center [208, 255] width 30 height 12
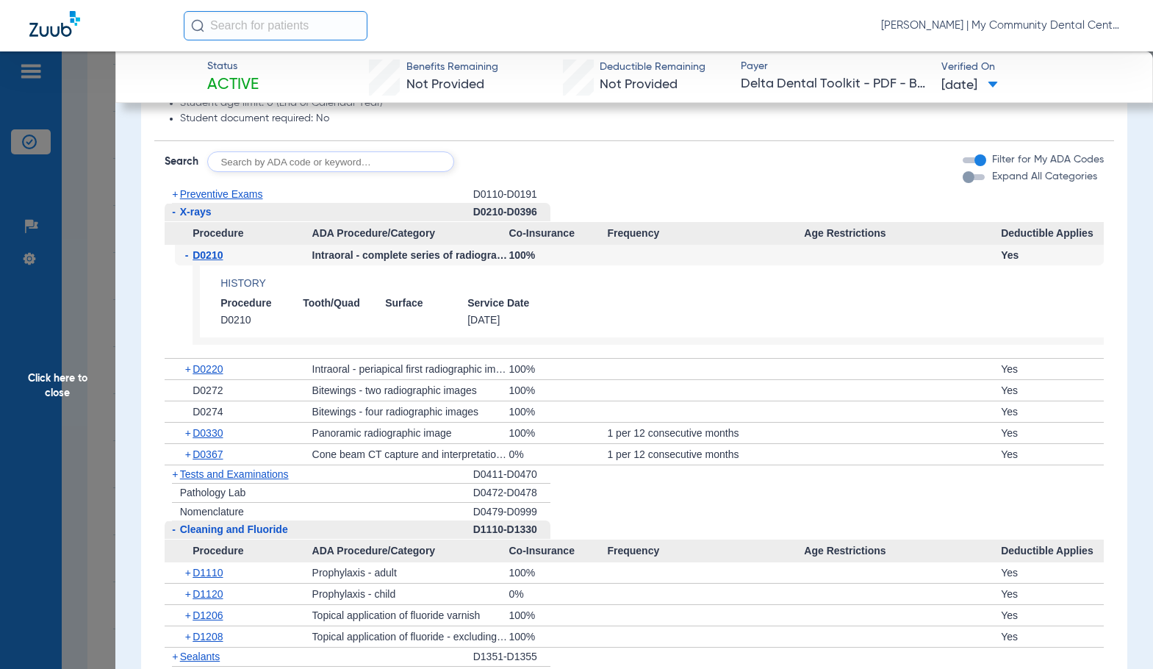
click at [197, 253] on span "D0210" at bounding box center [208, 255] width 30 height 12
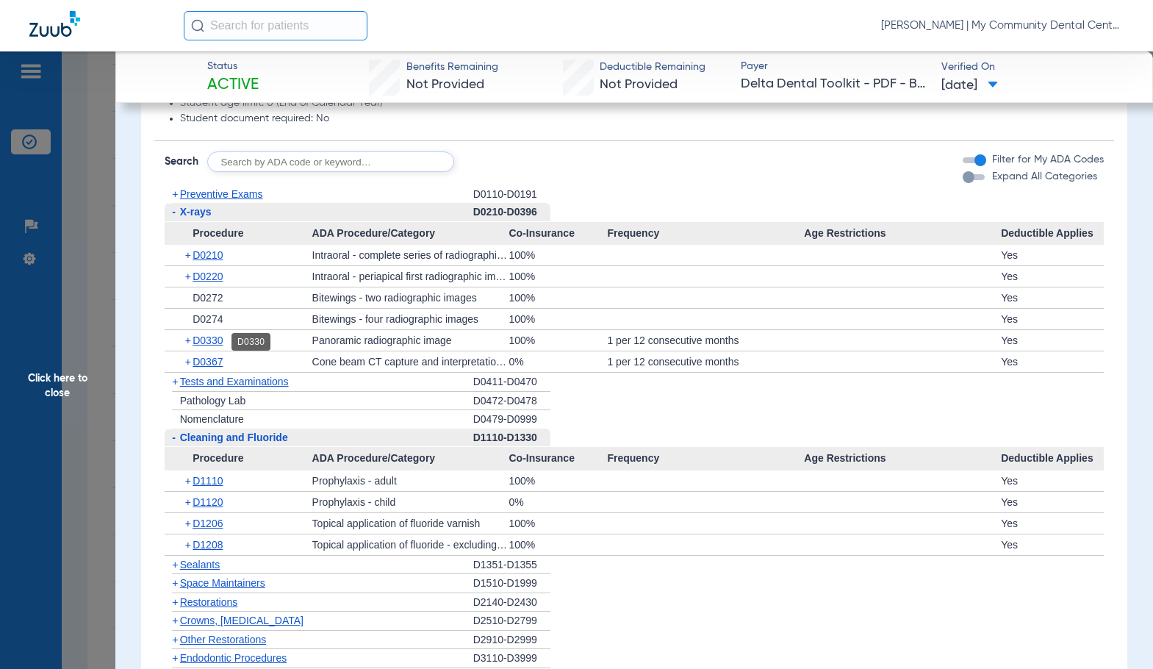
click at [214, 342] on span "D0330" at bounding box center [208, 340] width 30 height 12
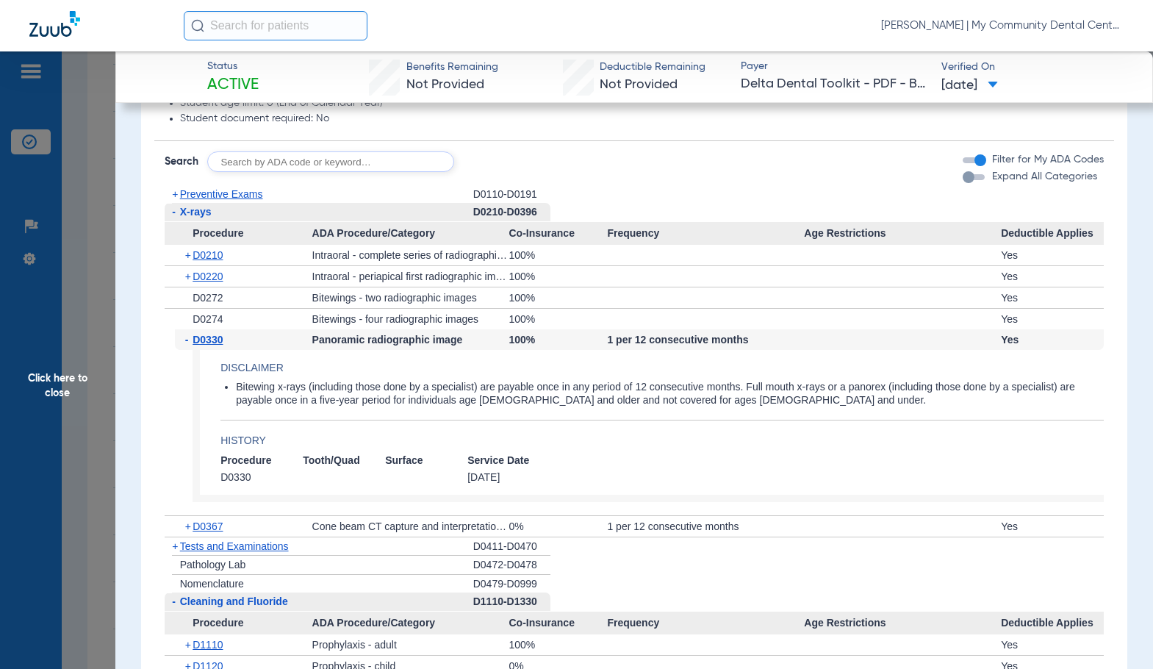
click at [214, 342] on span "D0330" at bounding box center [208, 340] width 30 height 12
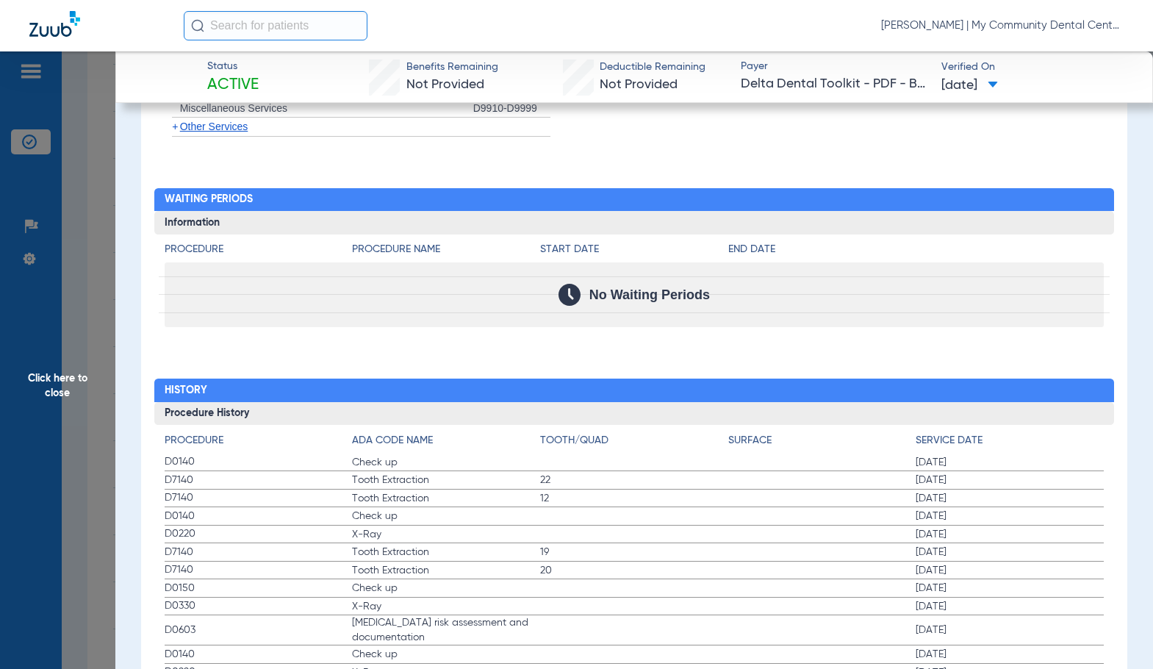
scroll to position [1911, 0]
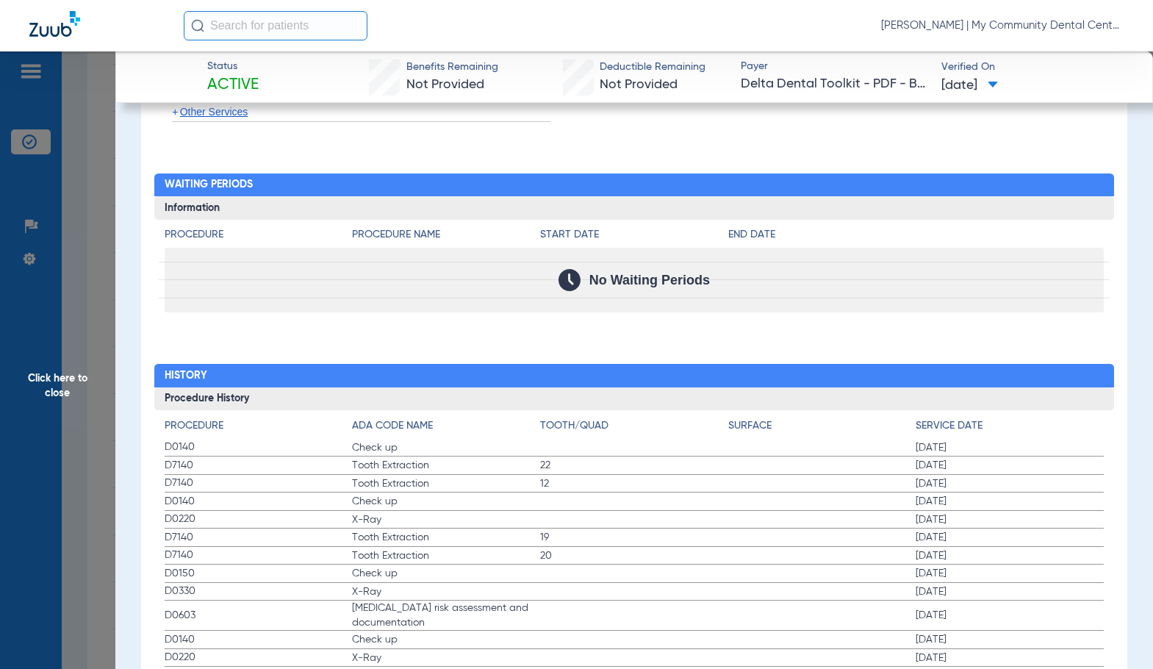
click at [686, 460] on span "22" at bounding box center [634, 465] width 188 height 15
drag, startPoint x: 686, startPoint y: 460, endPoint x: 591, endPoint y: 527, distance: 116.6
click at [591, 527] on label "D0220 X-Ray 05/15/2024" at bounding box center [634, 520] width 939 height 18
click at [40, 370] on span "Click here to close" at bounding box center [57, 385] width 115 height 669
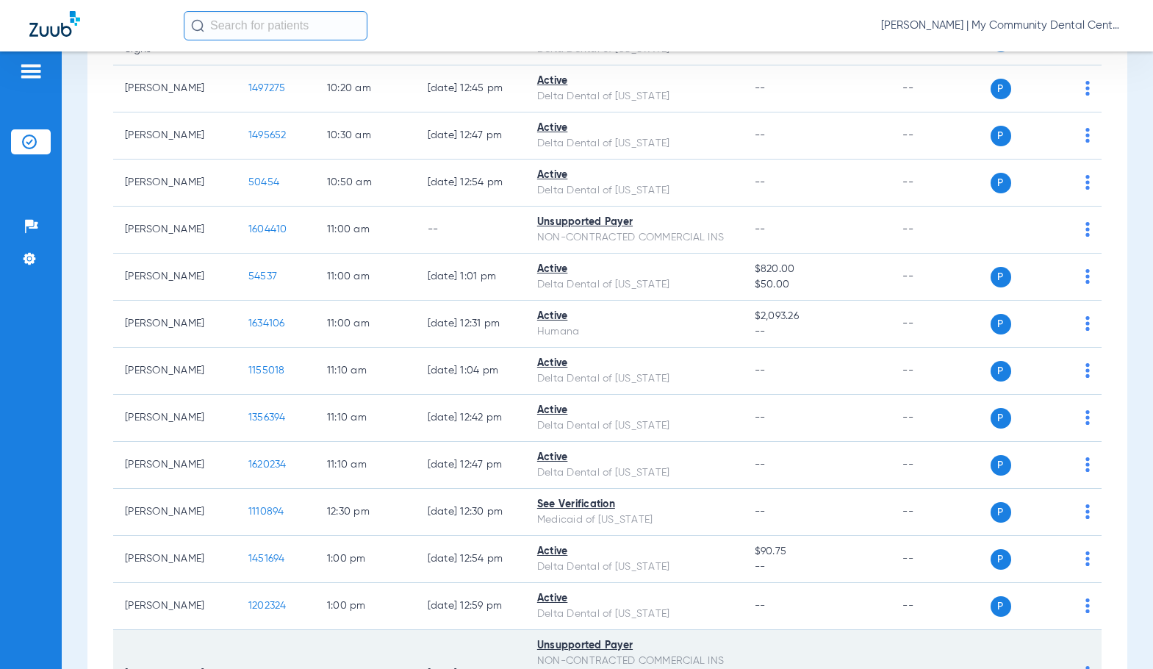
scroll to position [955, 0]
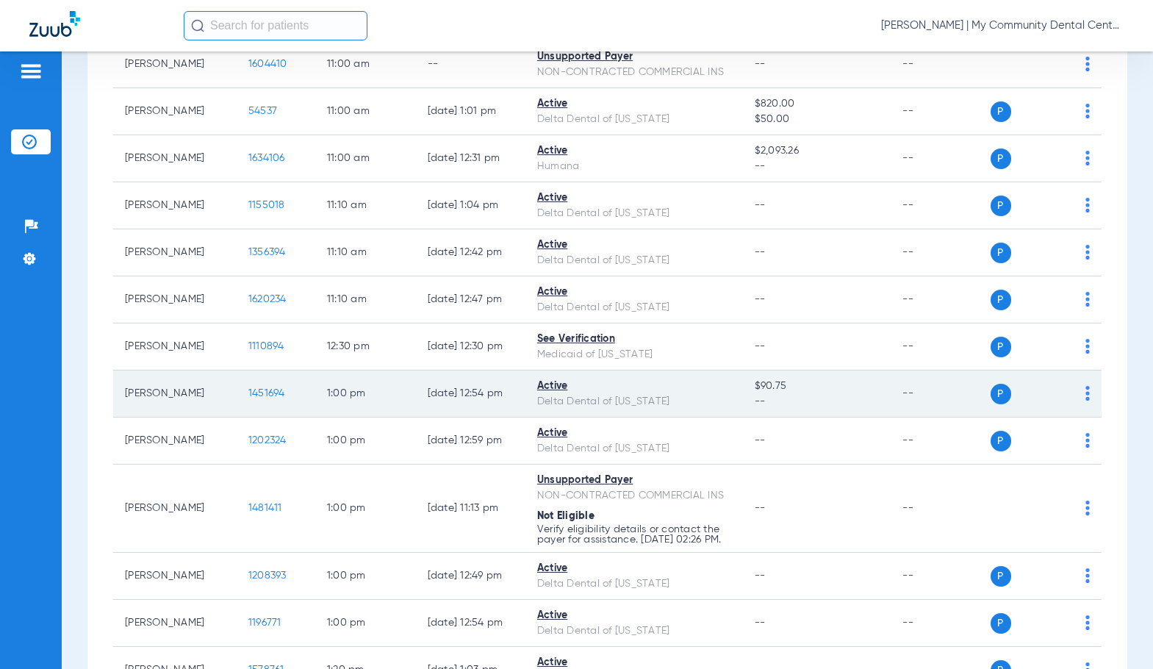
click at [254, 390] on span "1451694" at bounding box center [266, 393] width 37 height 10
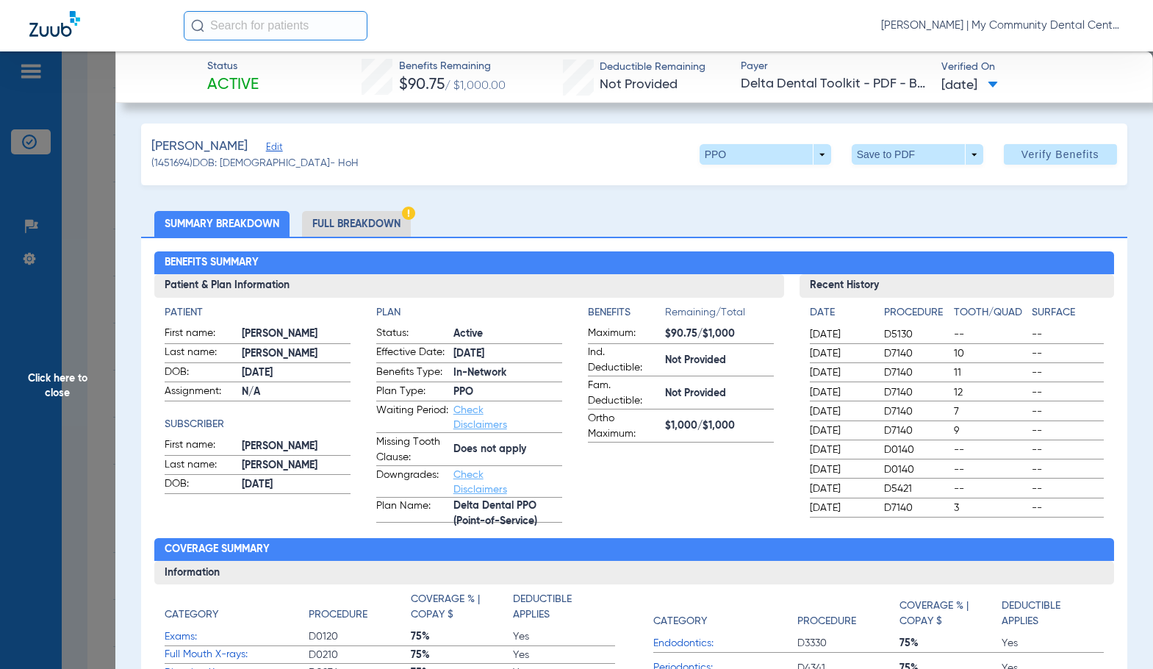
click at [337, 223] on li "Full Breakdown" at bounding box center [356, 224] width 109 height 26
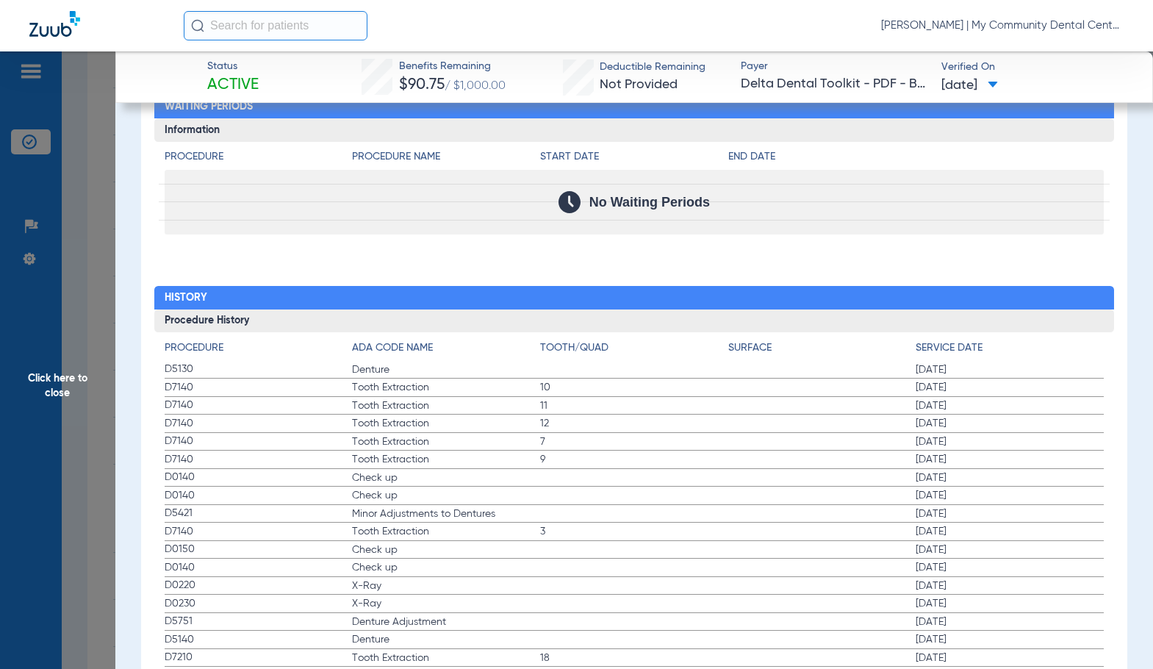
scroll to position [2058, 0]
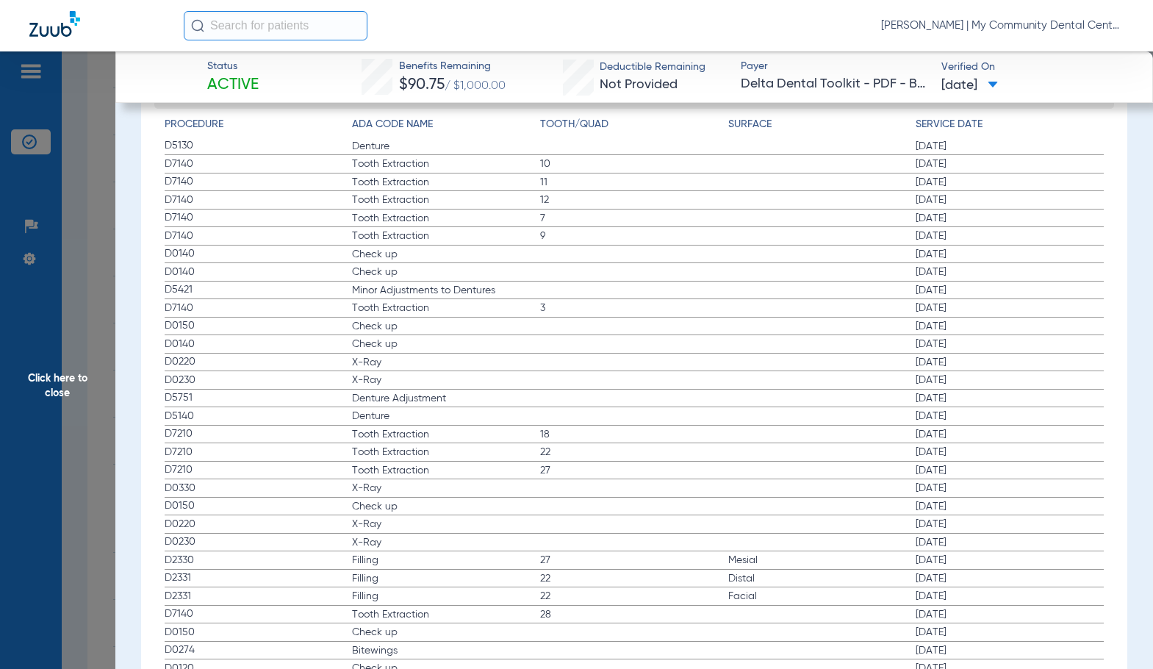
click at [664, 437] on span "18" at bounding box center [634, 434] width 188 height 15
drag, startPoint x: 428, startPoint y: 328, endPoint x: 410, endPoint y: 345, distance: 24.4
click at [410, 345] on span "Check up" at bounding box center [446, 344] width 188 height 15
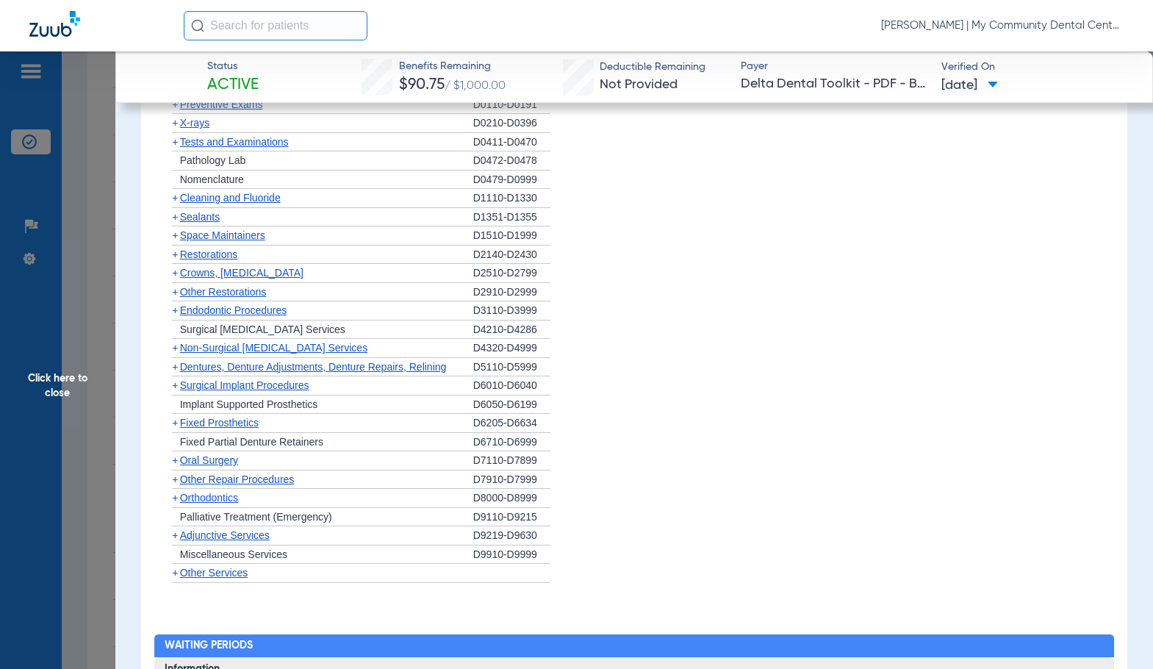
scroll to position [1249, 0]
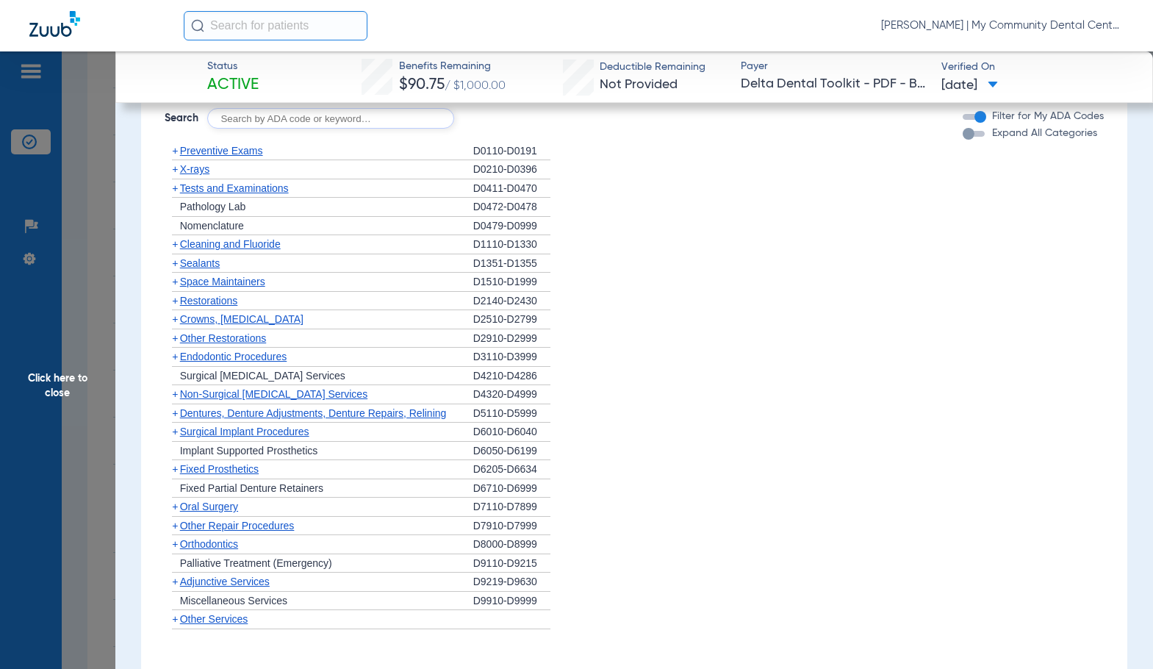
click at [213, 245] on span "Cleaning and Fluoride" at bounding box center [230, 244] width 101 height 12
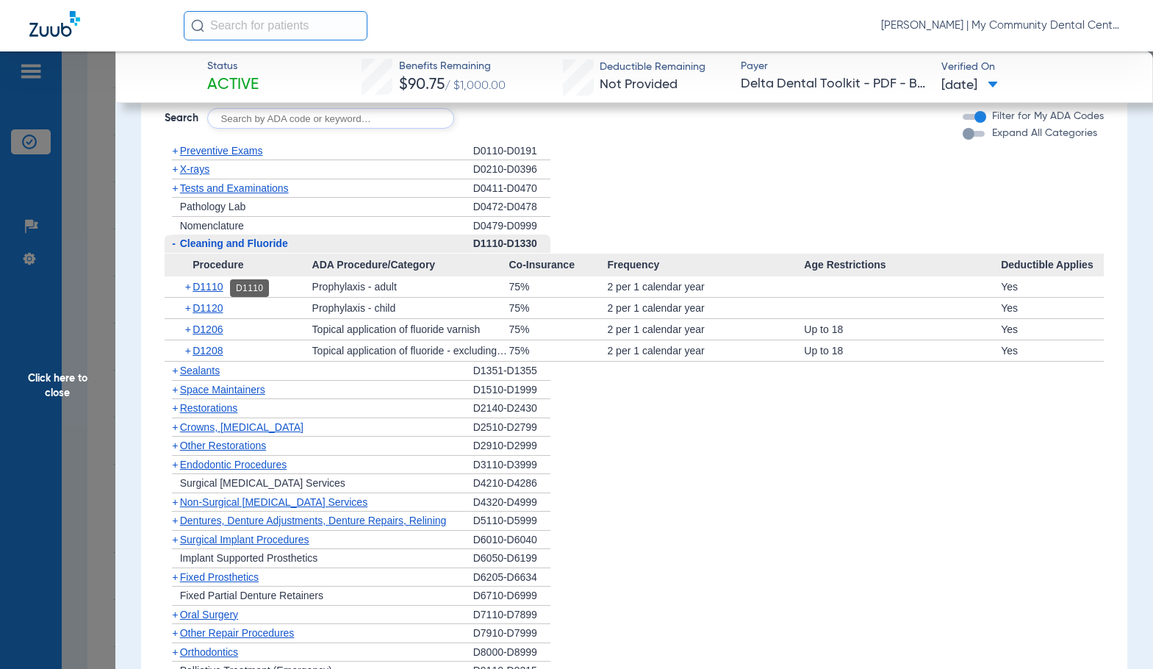
click at [220, 290] on span "D1110" at bounding box center [208, 287] width 30 height 12
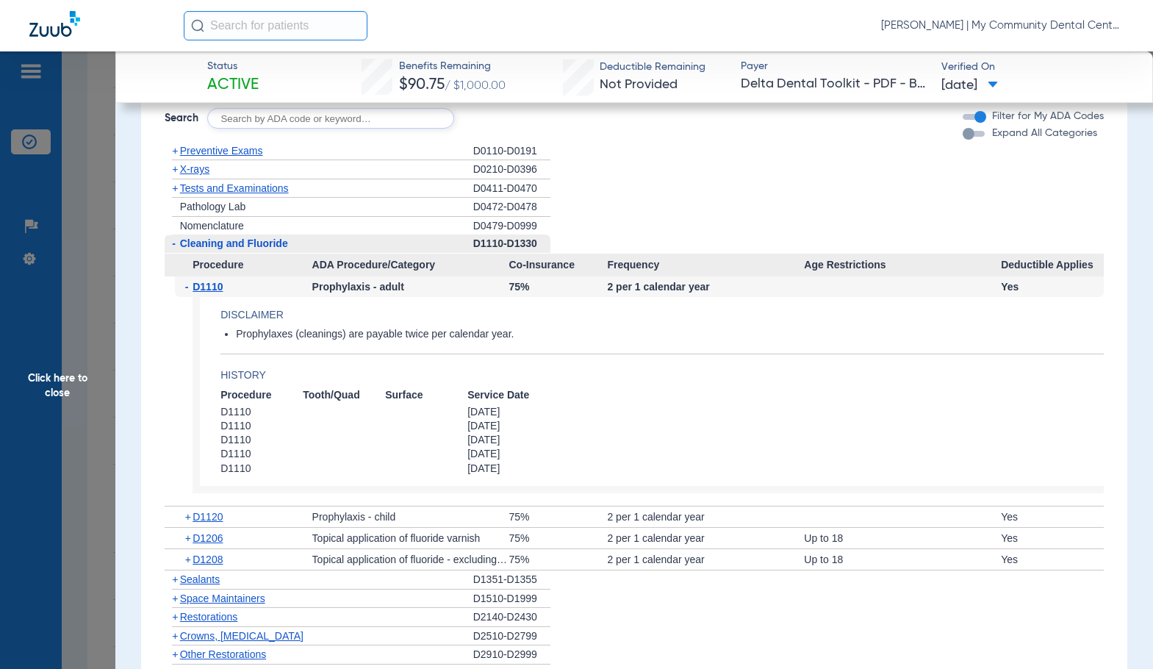
click at [219, 290] on span "D1110" at bounding box center [208, 287] width 30 height 12
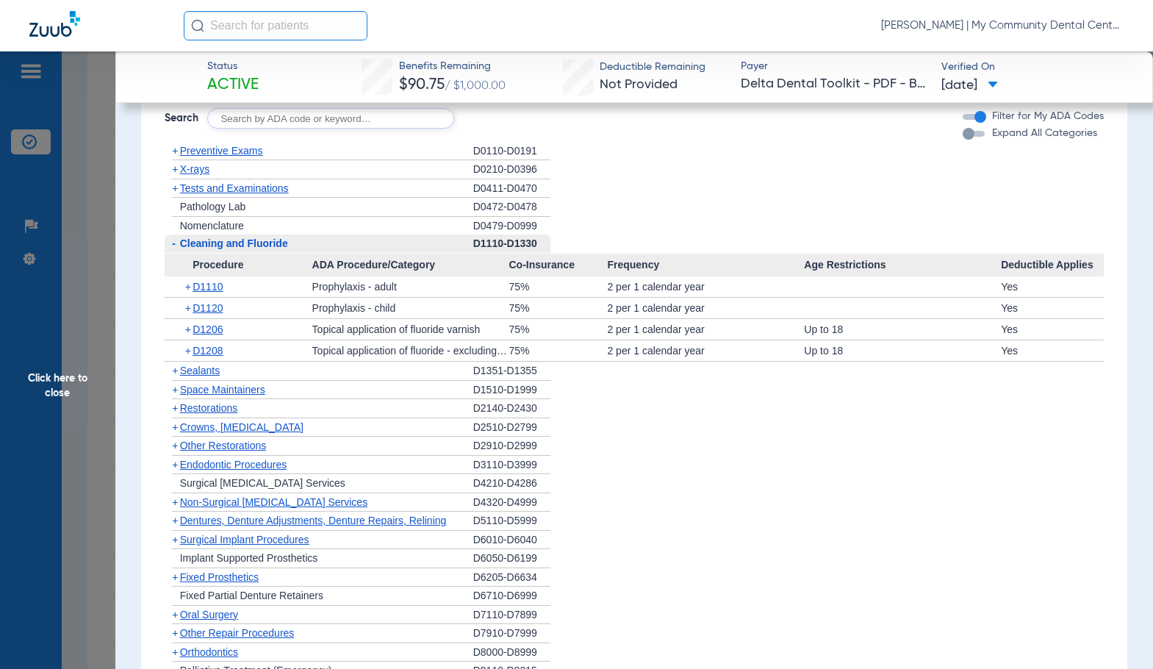
click at [216, 153] on span "Preventive Exams" at bounding box center [221, 151] width 83 height 12
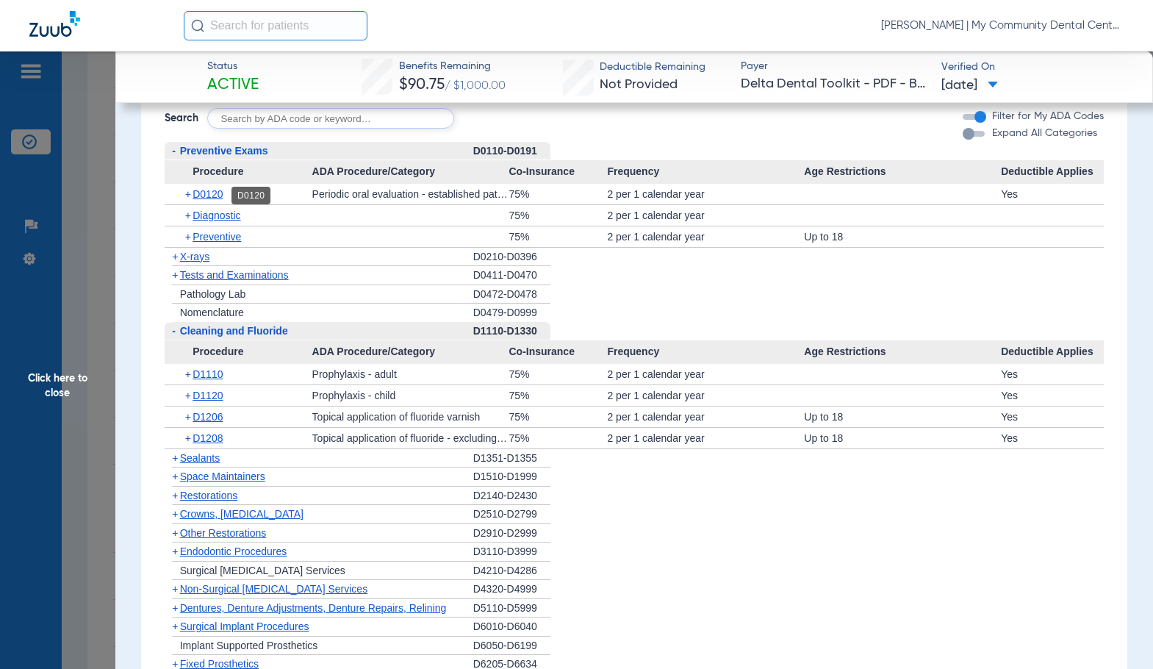
click at [198, 198] on span "D0120" at bounding box center [208, 194] width 30 height 12
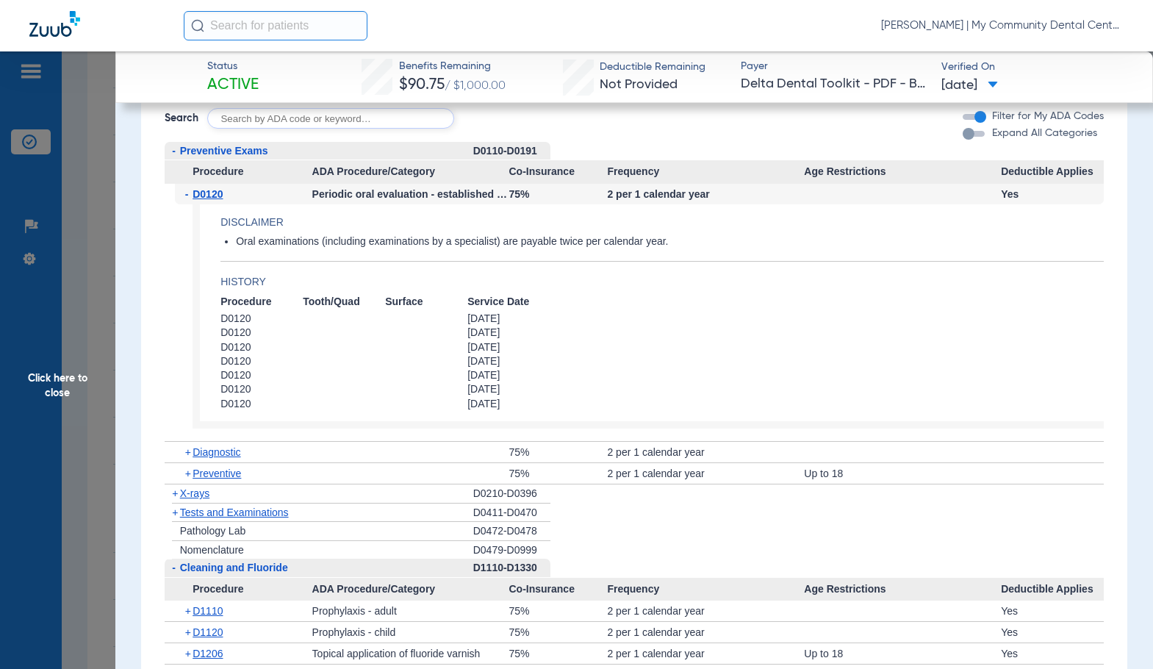
click at [198, 198] on span "D0120" at bounding box center [208, 194] width 30 height 12
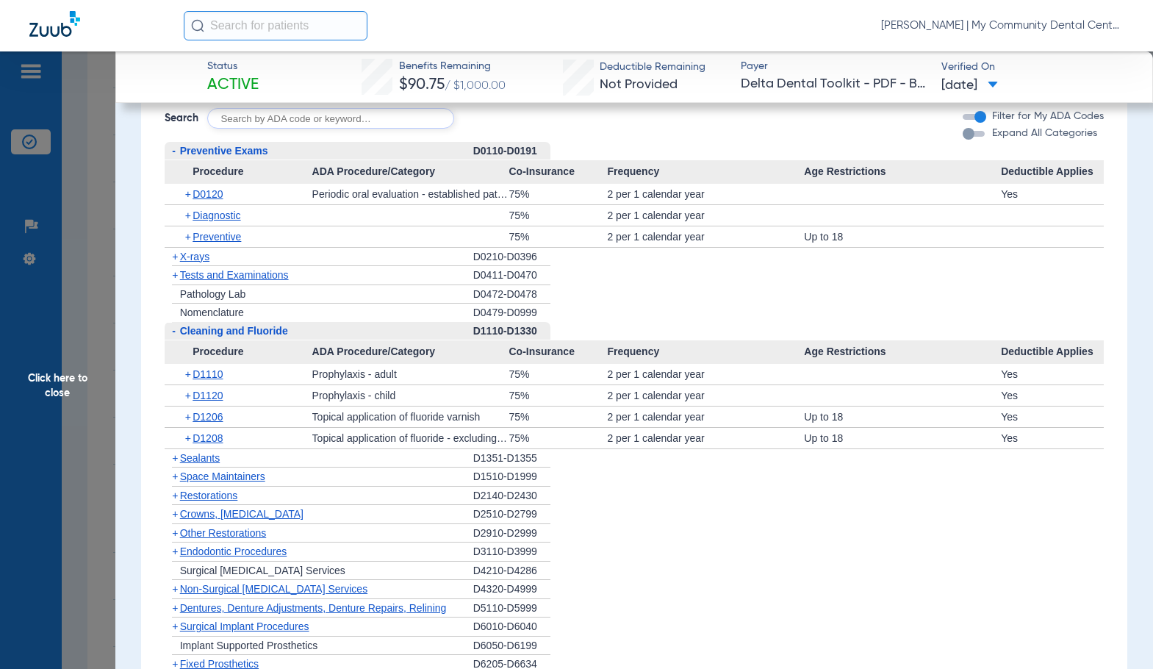
click at [198, 198] on span "D0120" at bounding box center [208, 194] width 30 height 12
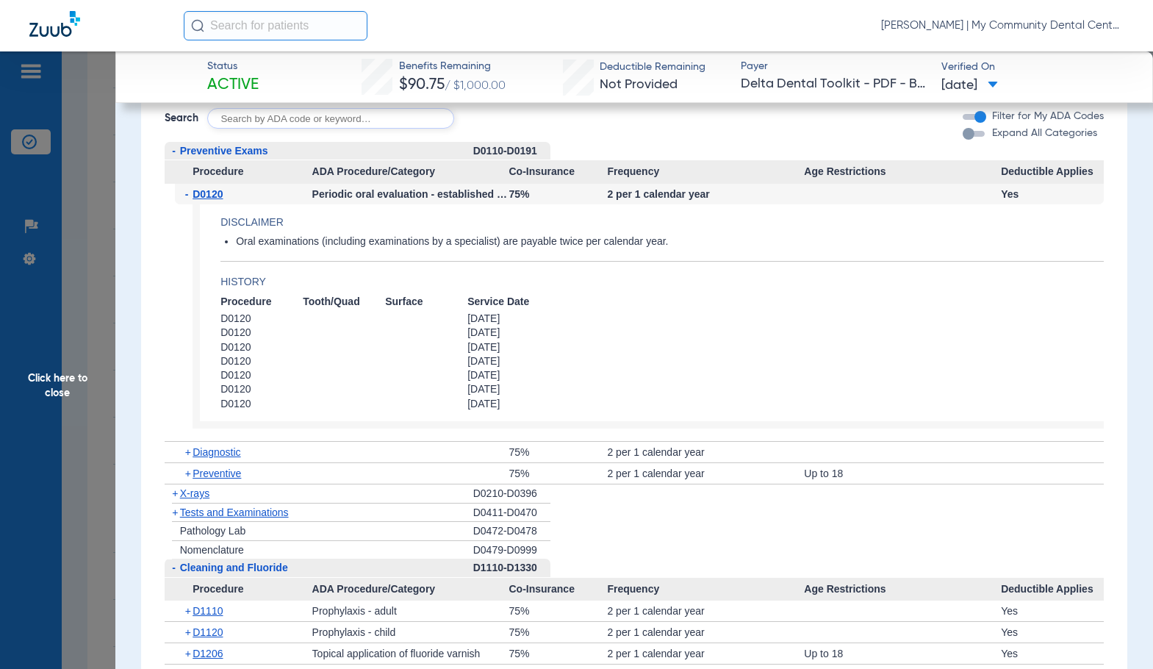
click at [198, 198] on span "D0120" at bounding box center [208, 194] width 30 height 12
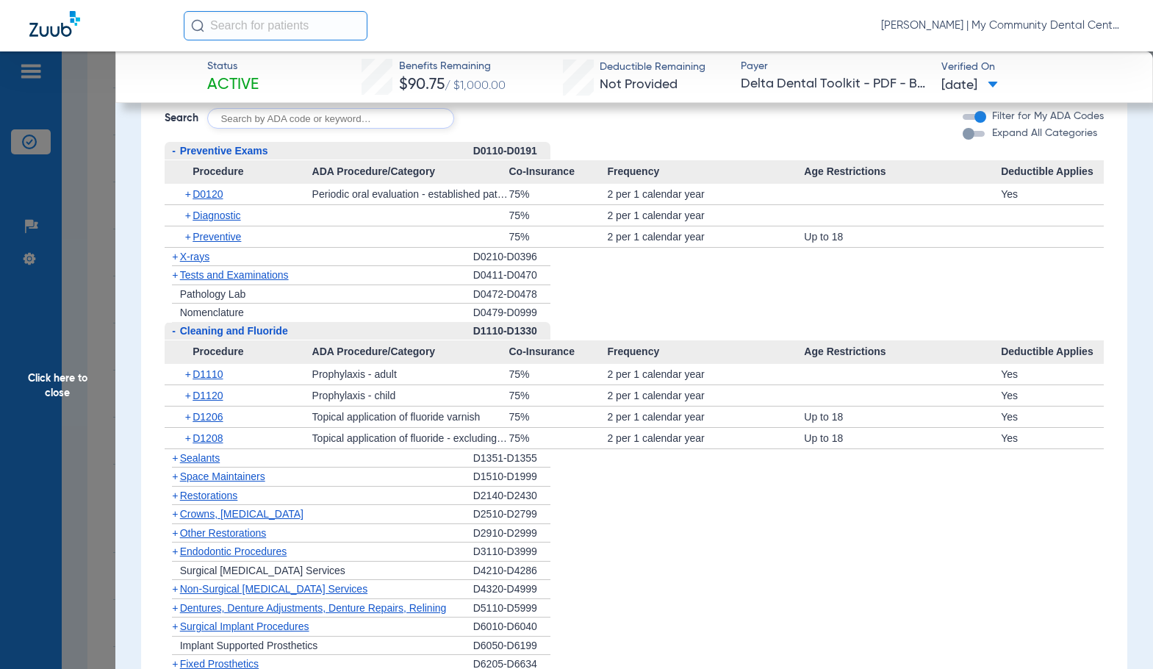
click at [207, 259] on span "X-rays" at bounding box center [194, 257] width 29 height 12
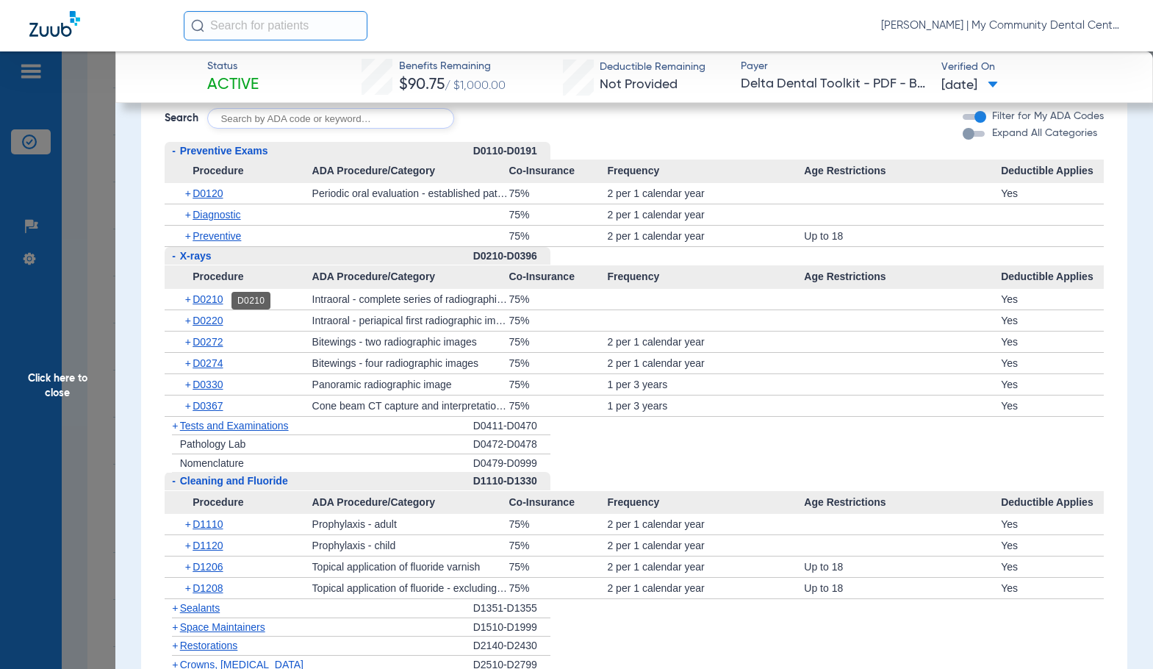
click at [219, 305] on span "D0210" at bounding box center [208, 299] width 30 height 12
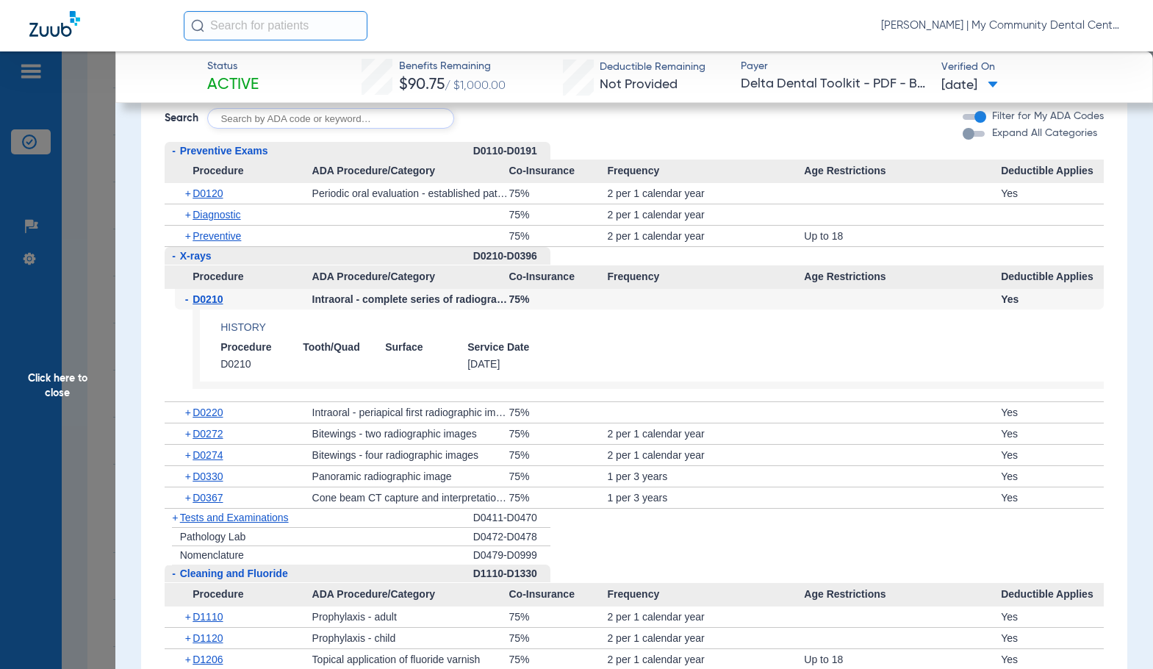
click at [219, 305] on span "D0210" at bounding box center [208, 299] width 30 height 12
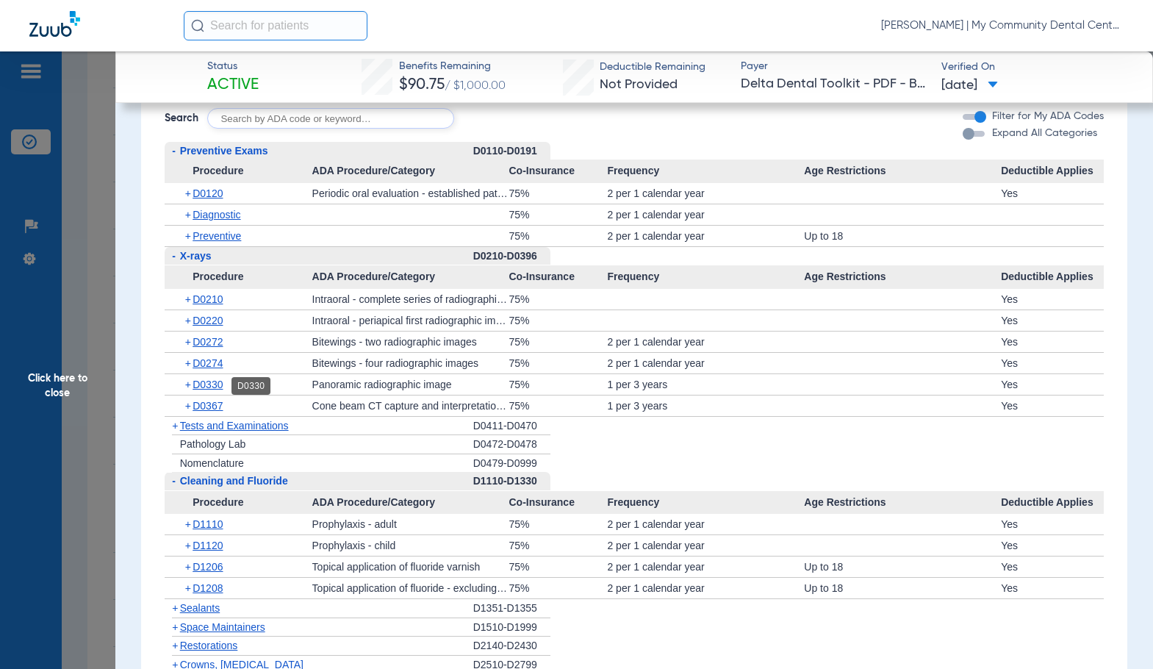
click at [215, 381] on span "D0330" at bounding box center [208, 385] width 30 height 12
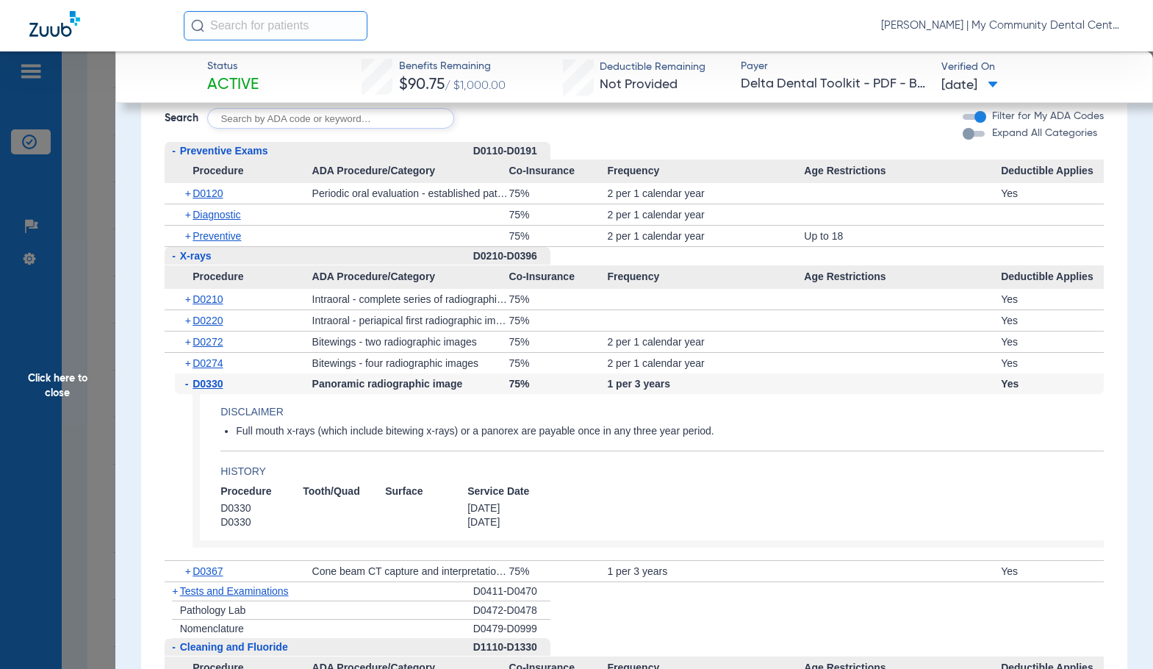
click at [586, 373] on app-category-list-item "Procedure ADA Procedure/Category Co-Insurance Frequency Age Restrictions Deduct…" at bounding box center [634, 423] width 939 height 317
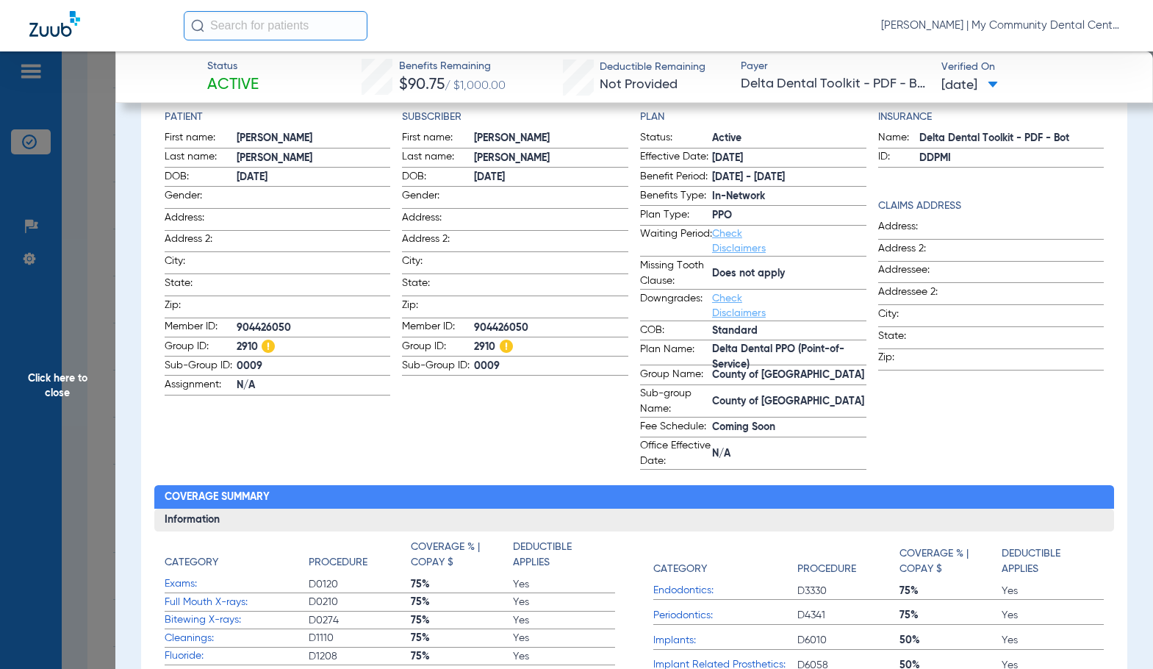
scroll to position [73, 0]
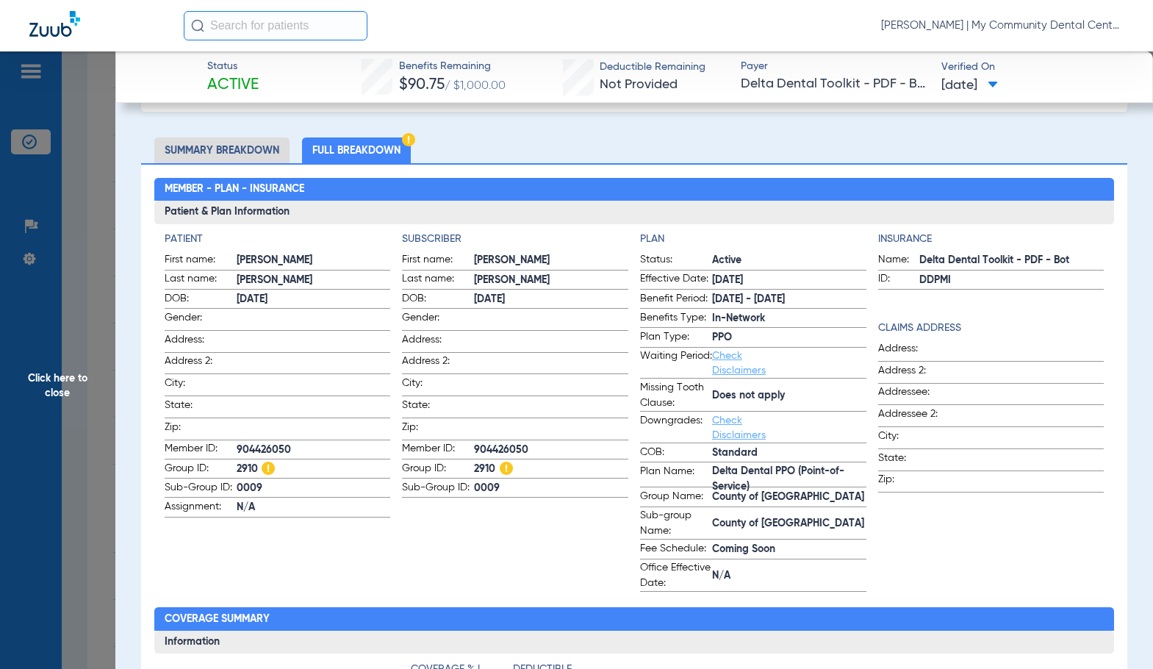
click at [517, 445] on span "904426050" at bounding box center [551, 449] width 154 height 15
copy span "904426050"
click at [465, 562] on app-subscriber-information "Subscriber First name: Cindy Last name: Baker DOB: 06/20/1944 Gender: Address: …" at bounding box center [515, 412] width 226 height 360
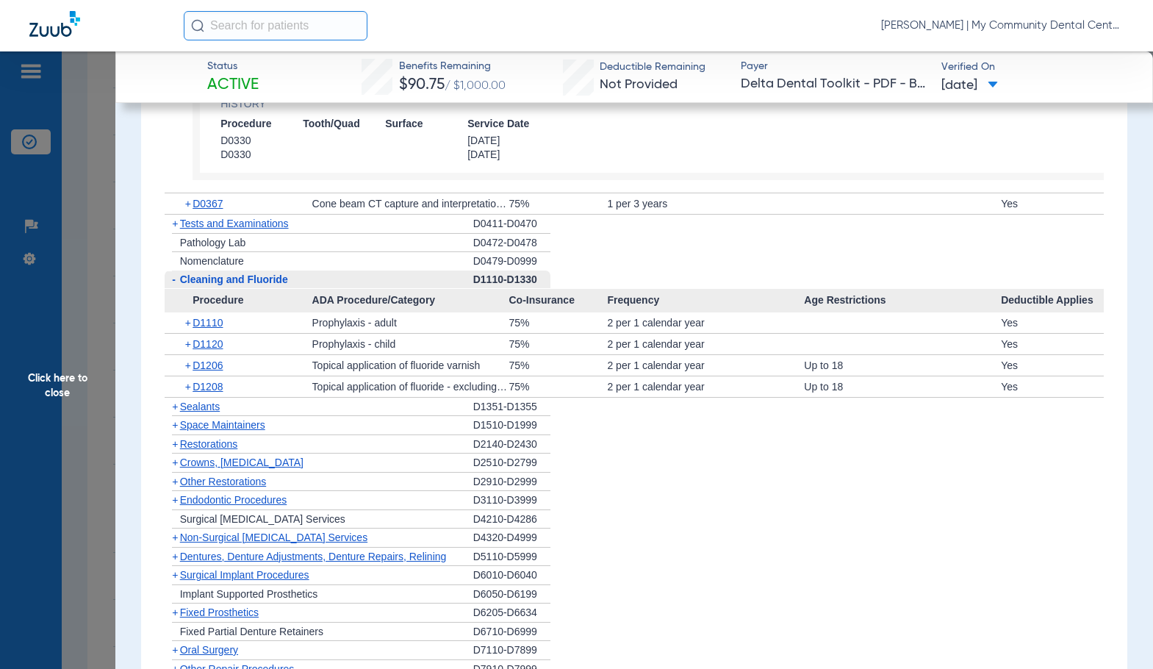
scroll to position [1470, 0]
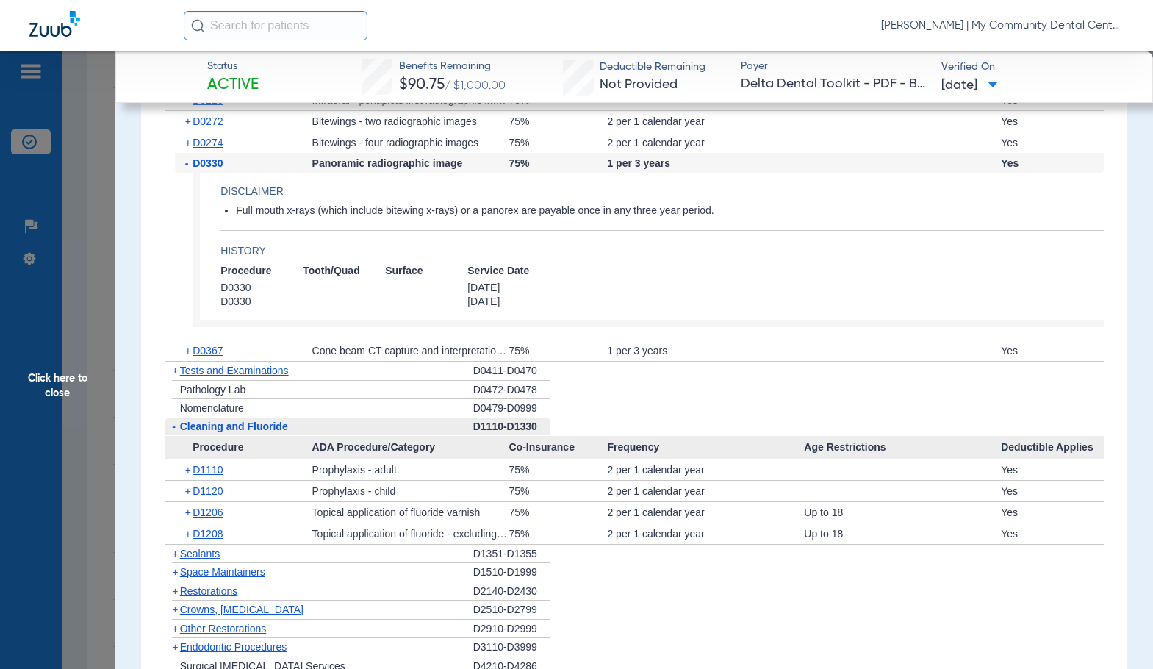
drag, startPoint x: 102, startPoint y: 416, endPoint x: 308, endPoint y: 564, distance: 253.8
click at [102, 416] on span "Click here to close" at bounding box center [57, 385] width 115 height 669
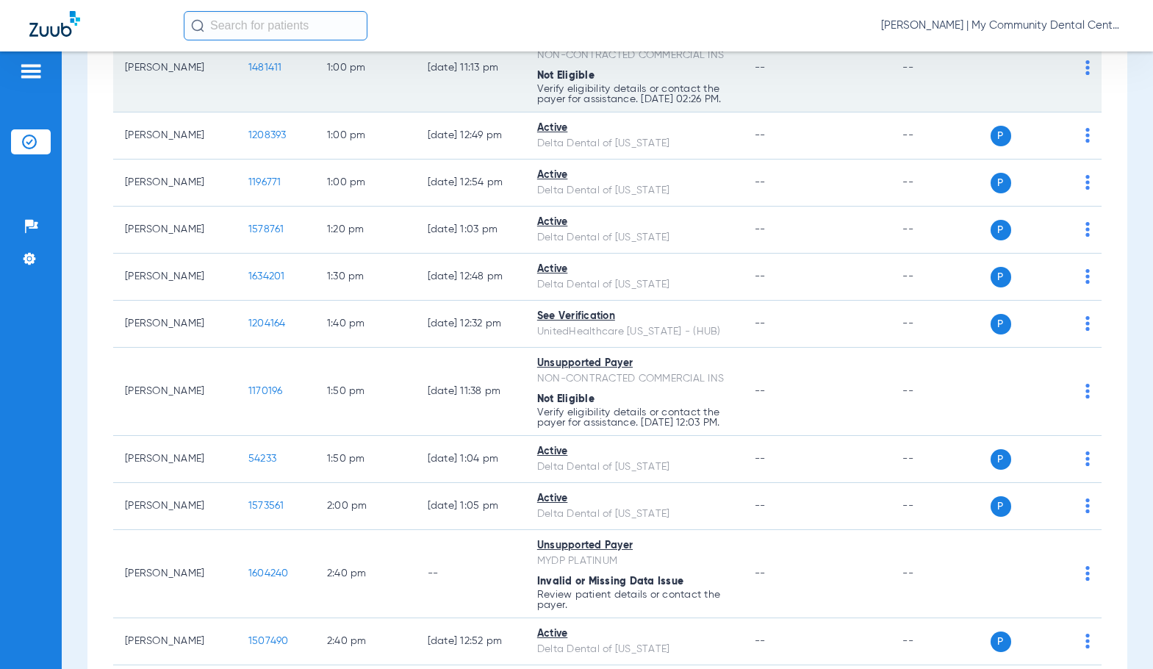
scroll to position [1396, 0]
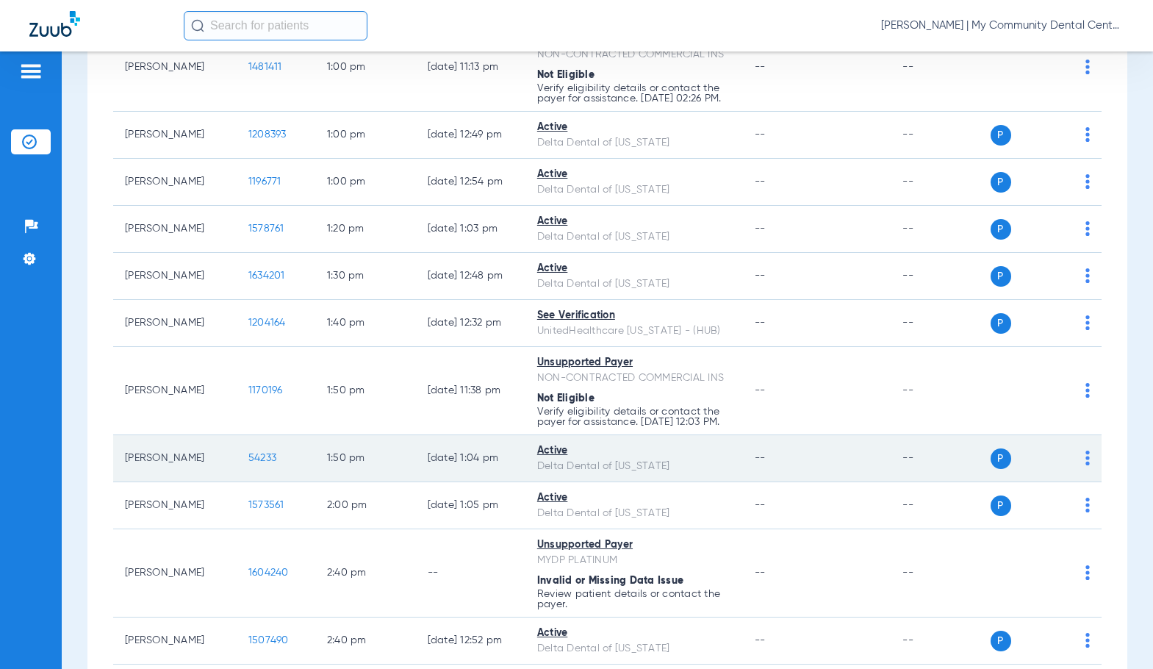
click at [248, 463] on span "54233" at bounding box center [262, 458] width 28 height 10
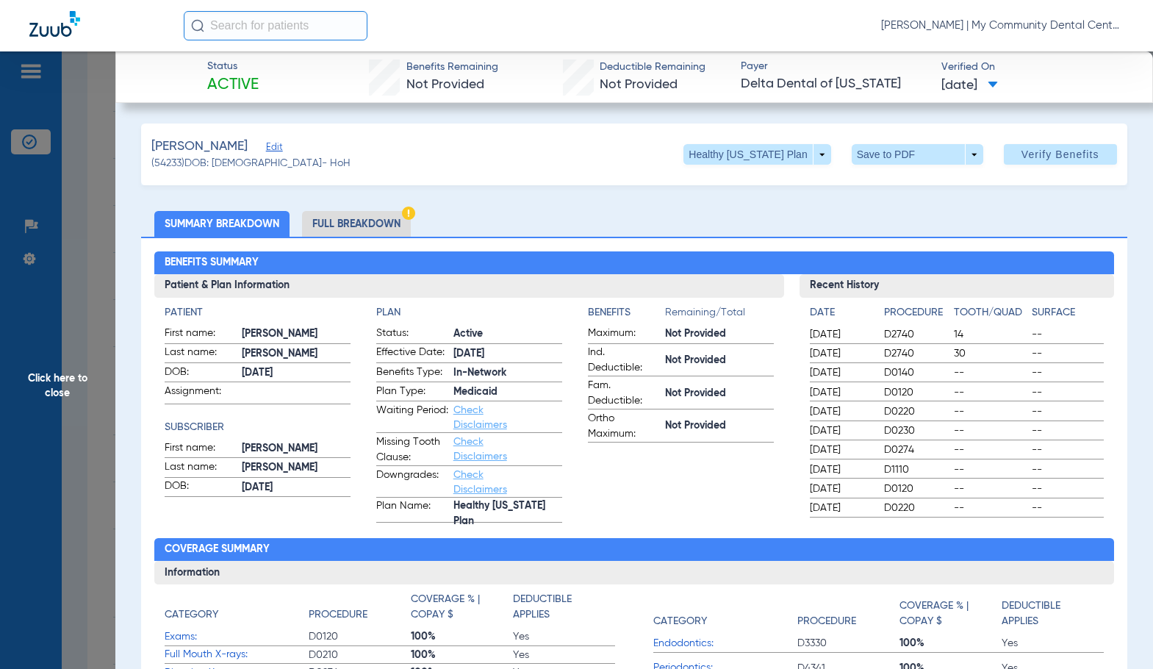
click at [384, 229] on li "Full Breakdown" at bounding box center [356, 224] width 109 height 26
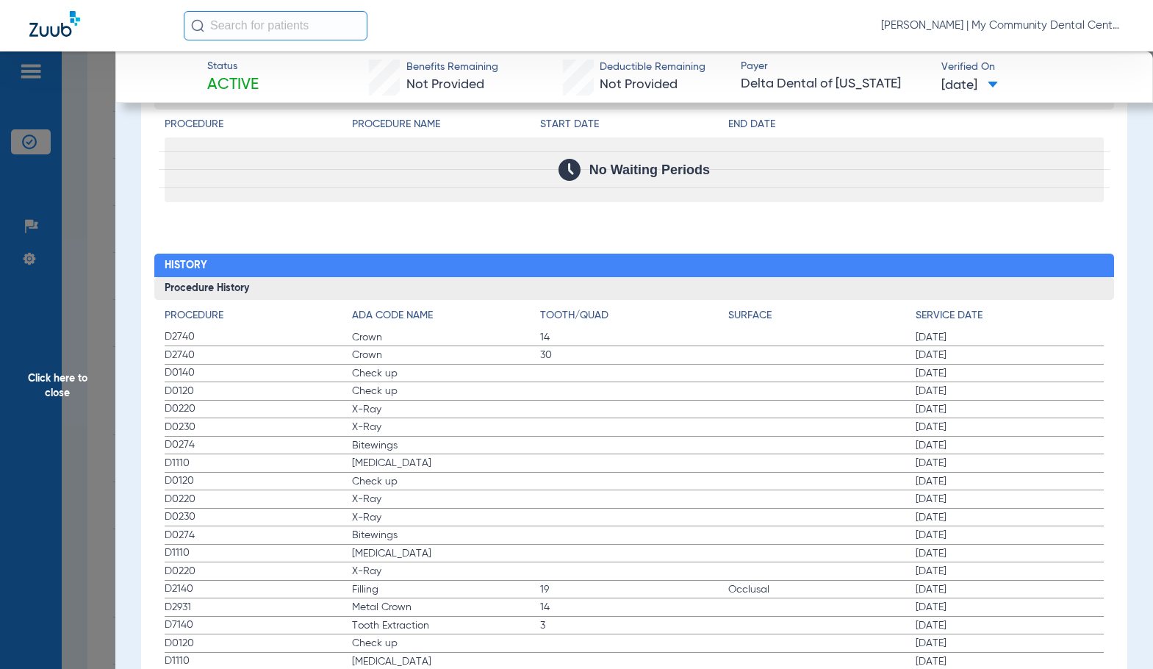
scroll to position [1764, 0]
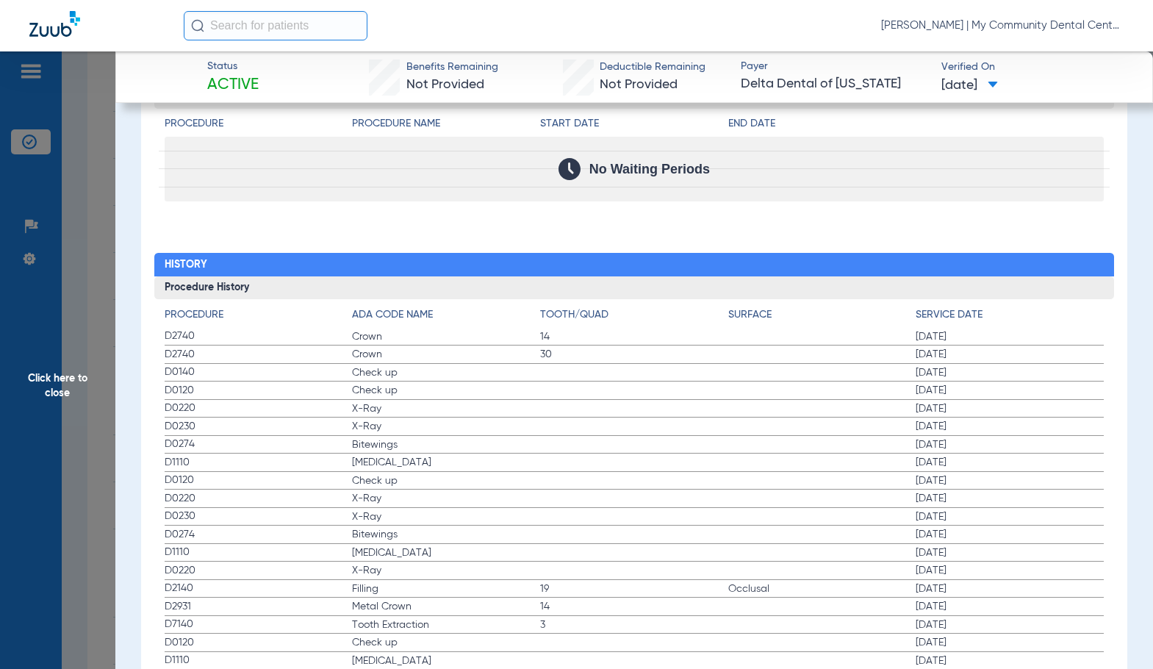
click at [553, 556] on label "D1110 Teeth Cleaning 05/19/2023" at bounding box center [634, 553] width 939 height 18
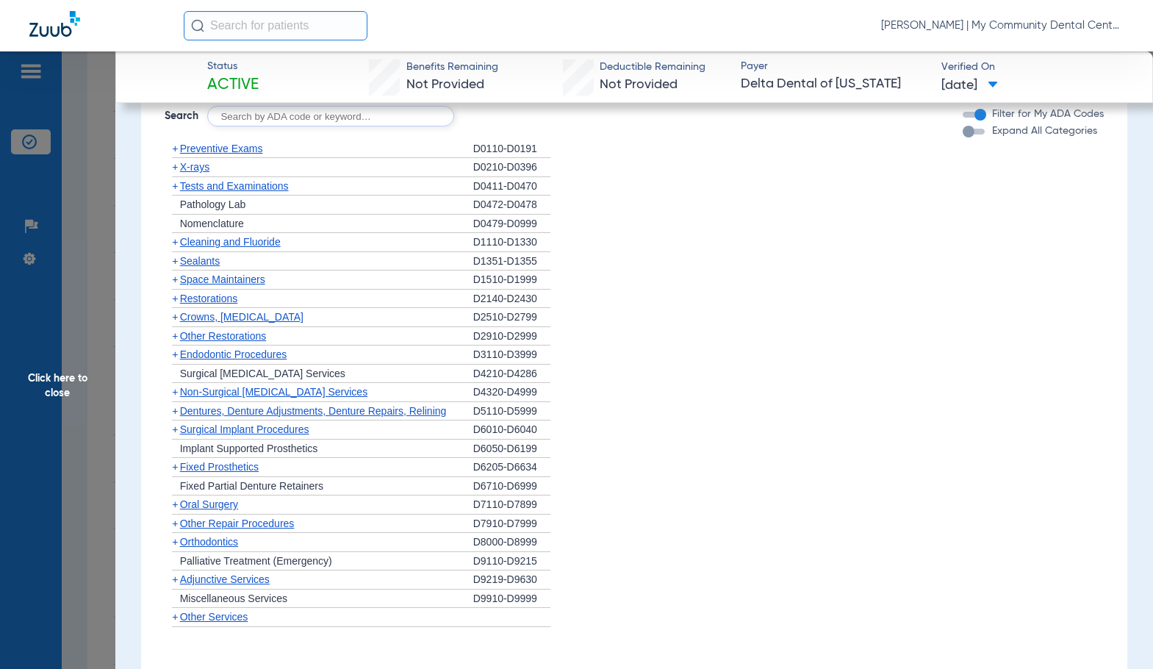
scroll to position [1176, 0]
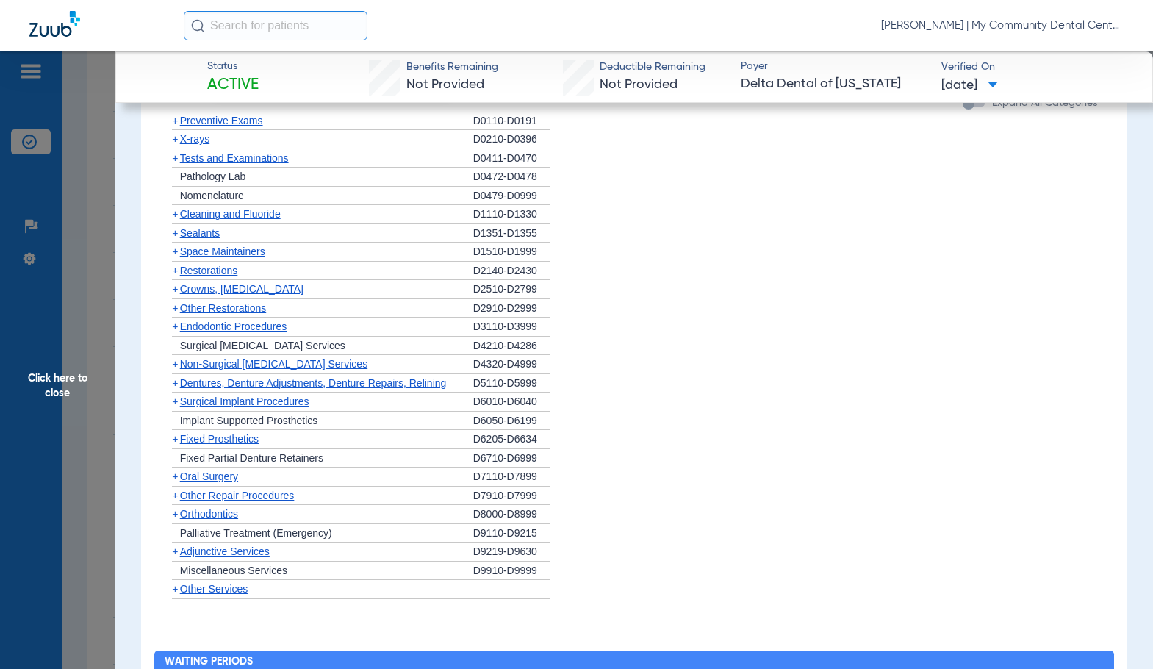
click at [207, 121] on span "Preventive Exams" at bounding box center [221, 121] width 83 height 12
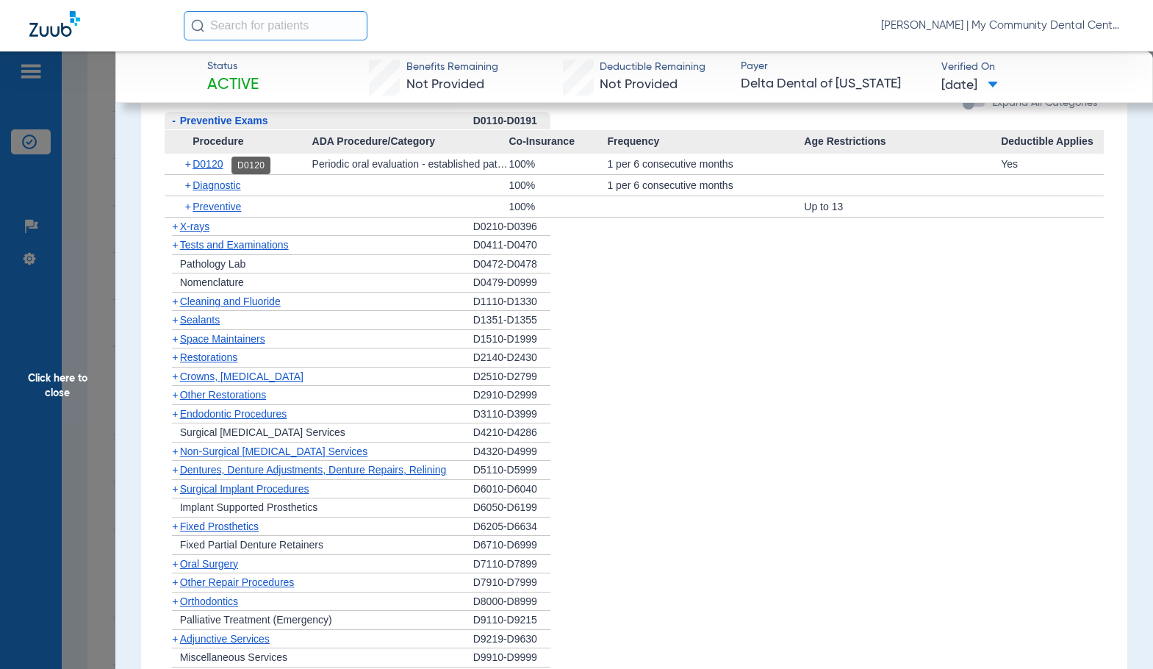
click at [221, 163] on span "D0120" at bounding box center [208, 164] width 30 height 12
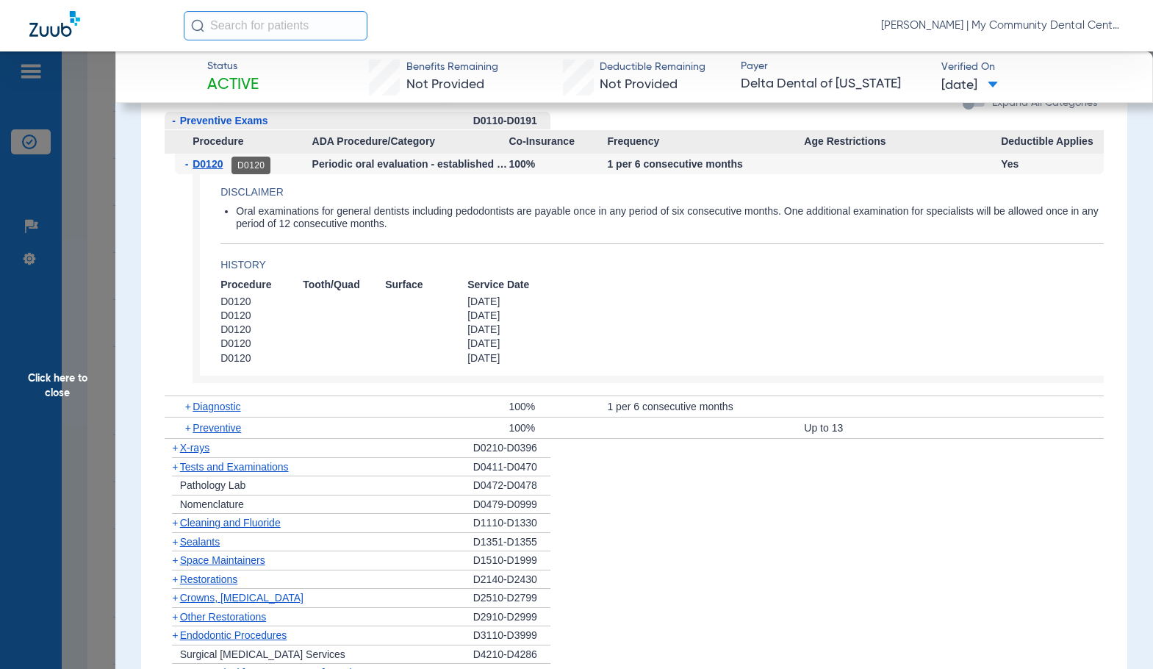
click at [219, 162] on span "D0120" at bounding box center [208, 164] width 30 height 12
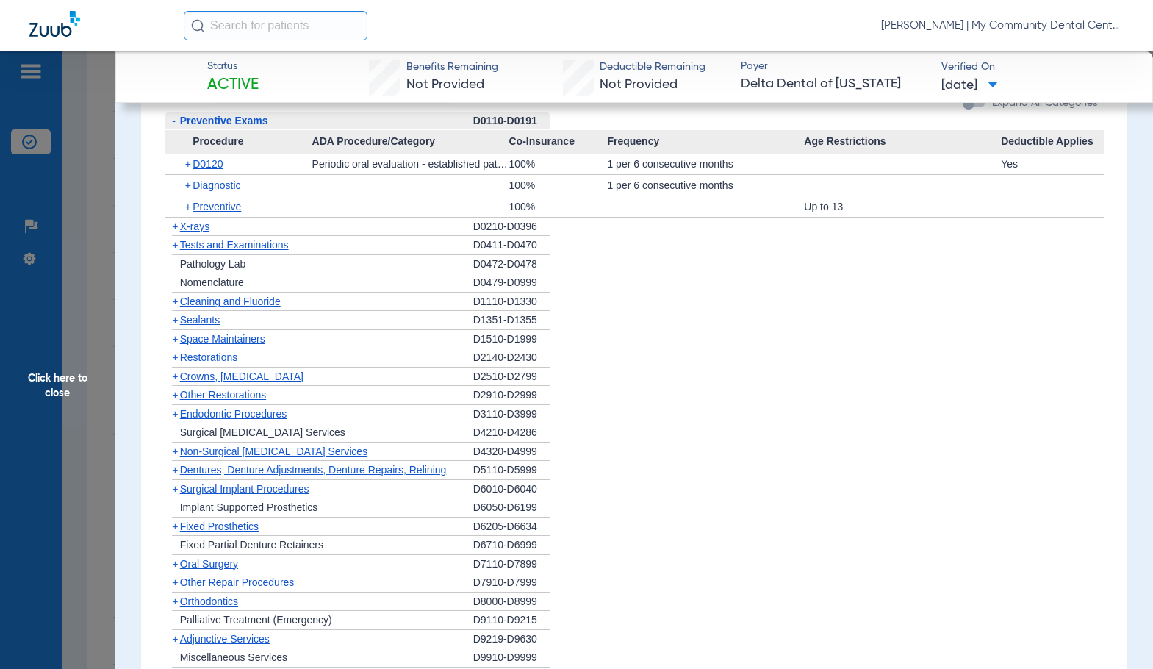
click at [232, 304] on span "Cleaning and Fluoride" at bounding box center [230, 301] width 101 height 12
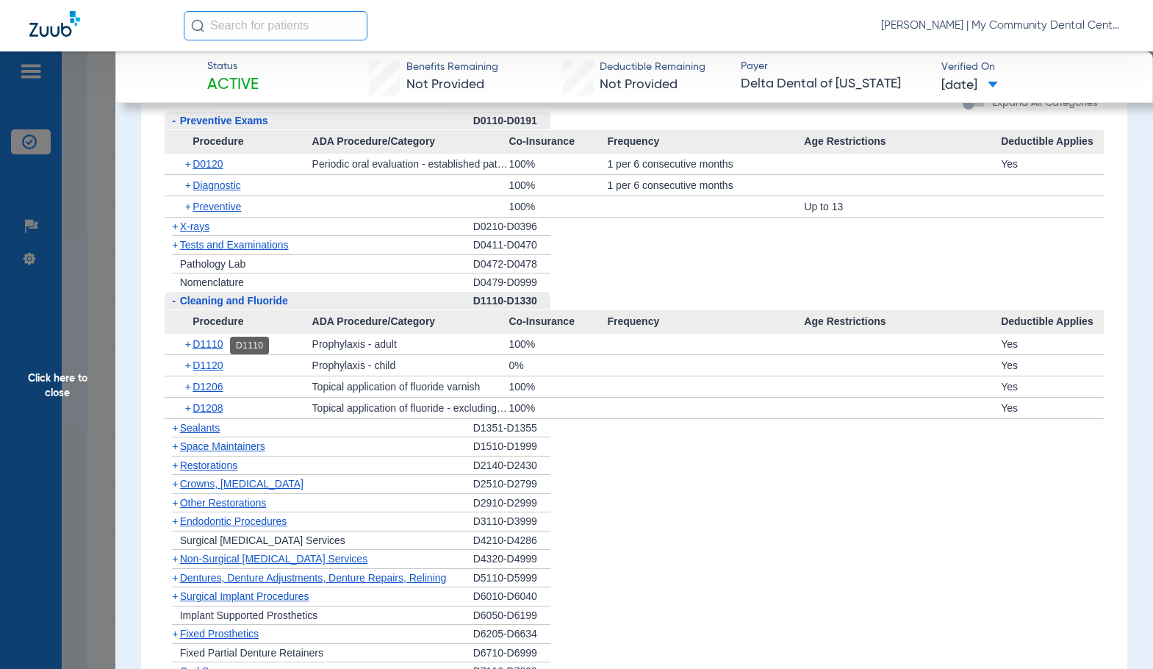
click at [214, 350] on span "D1110" at bounding box center [208, 344] width 30 height 12
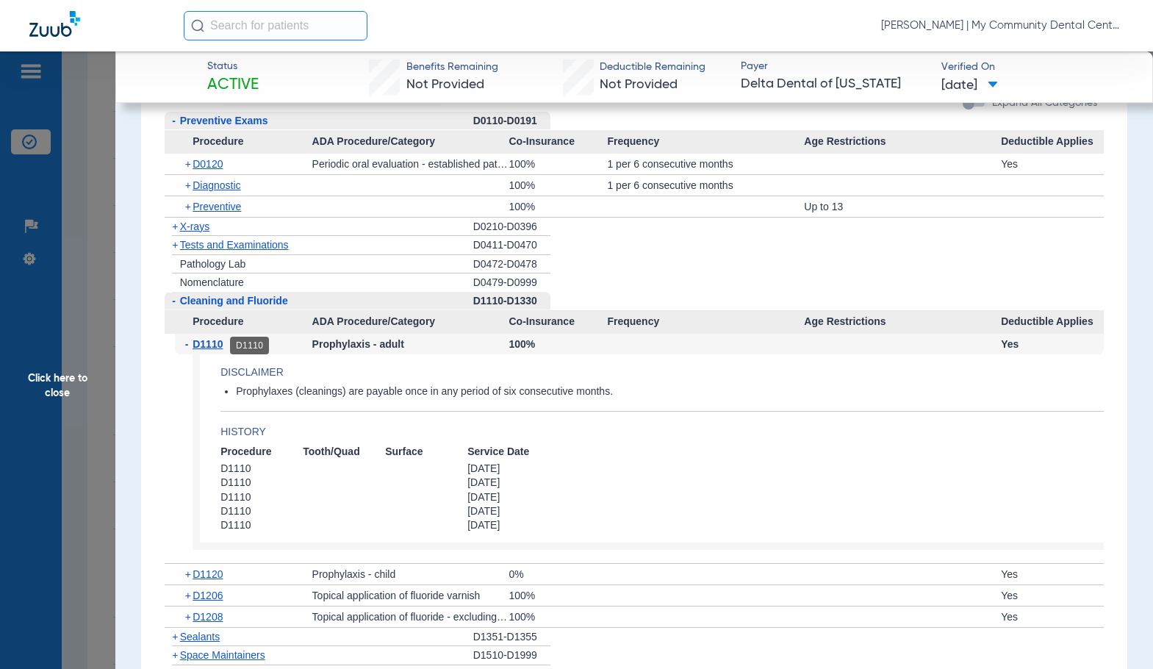
click at [214, 350] on span "D1110" at bounding box center [208, 344] width 30 height 12
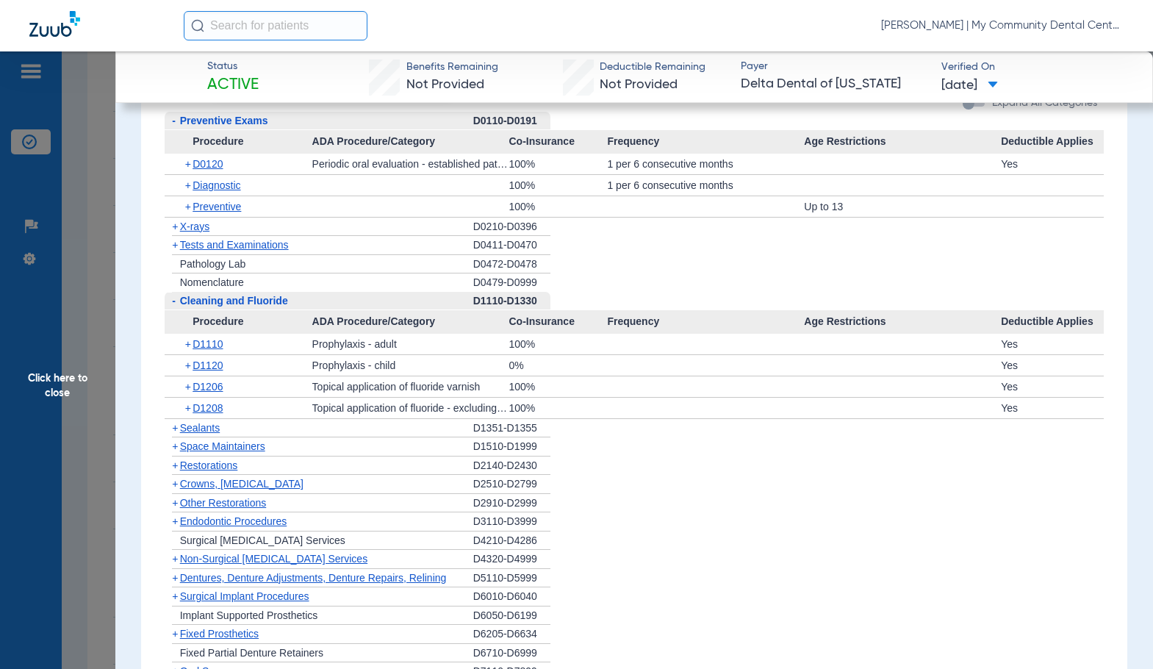
click at [198, 221] on div "+ X-rays" at bounding box center [319, 227] width 309 height 19
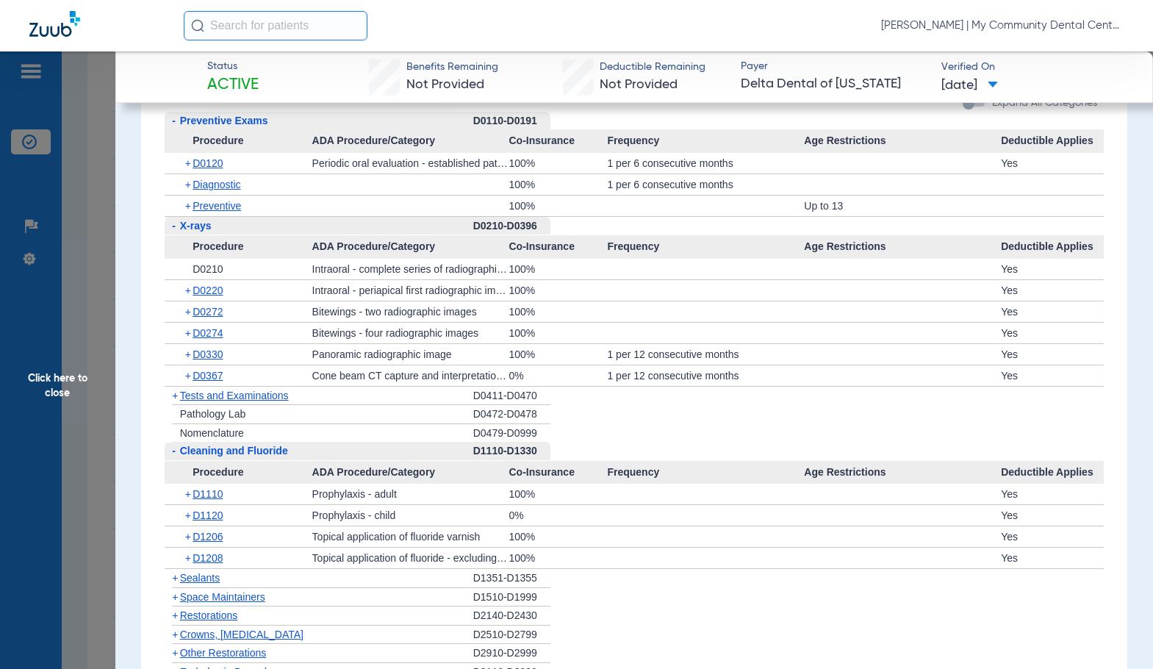
click at [196, 232] on span "X-rays" at bounding box center [196, 226] width 32 height 12
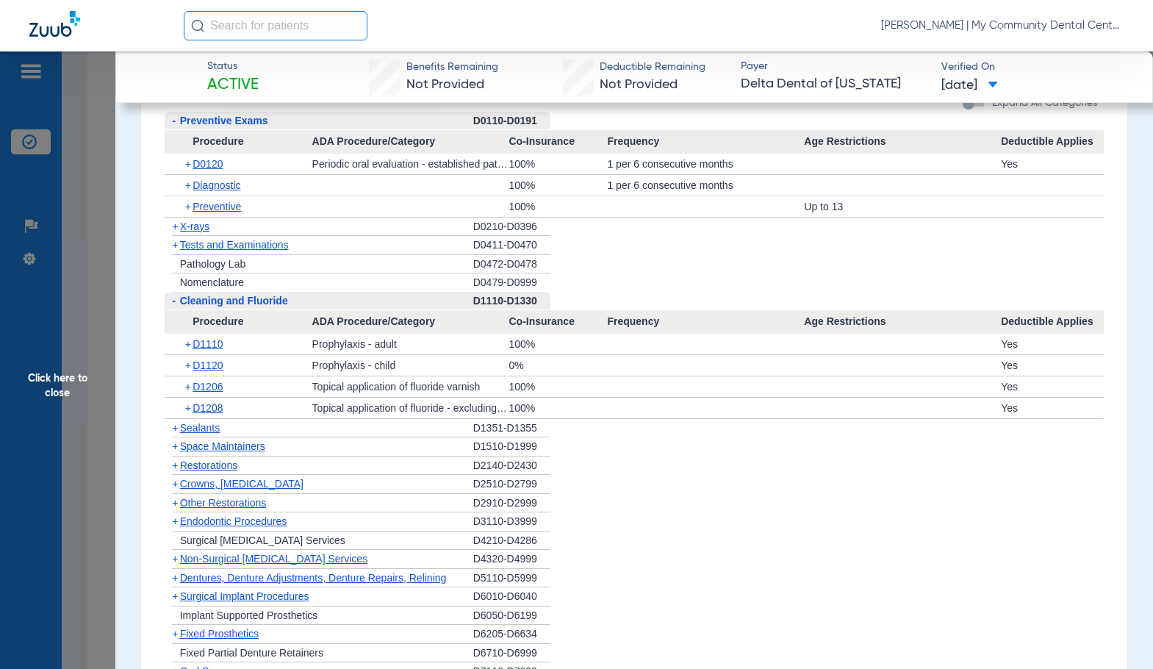
click at [194, 231] on span "X-rays" at bounding box center [194, 226] width 29 height 12
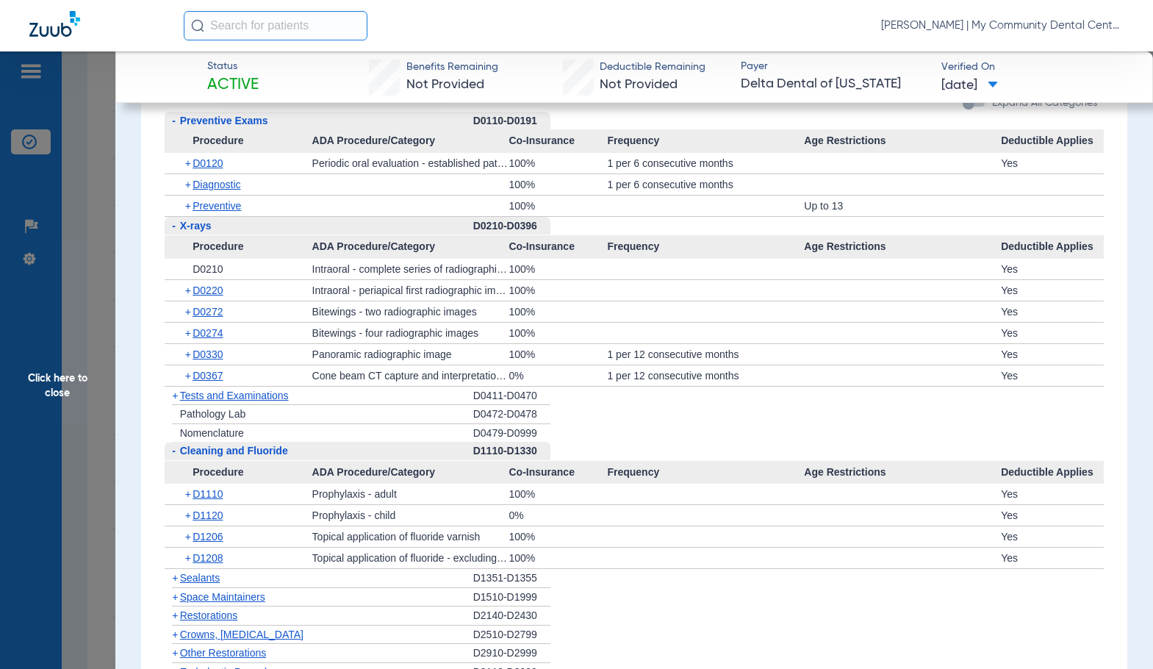
click at [209, 362] on div "+ D0330" at bounding box center [243, 354] width 137 height 21
click at [212, 348] on div "+ D0330" at bounding box center [243, 354] width 137 height 21
click at [211, 356] on span "D0330" at bounding box center [208, 354] width 30 height 12
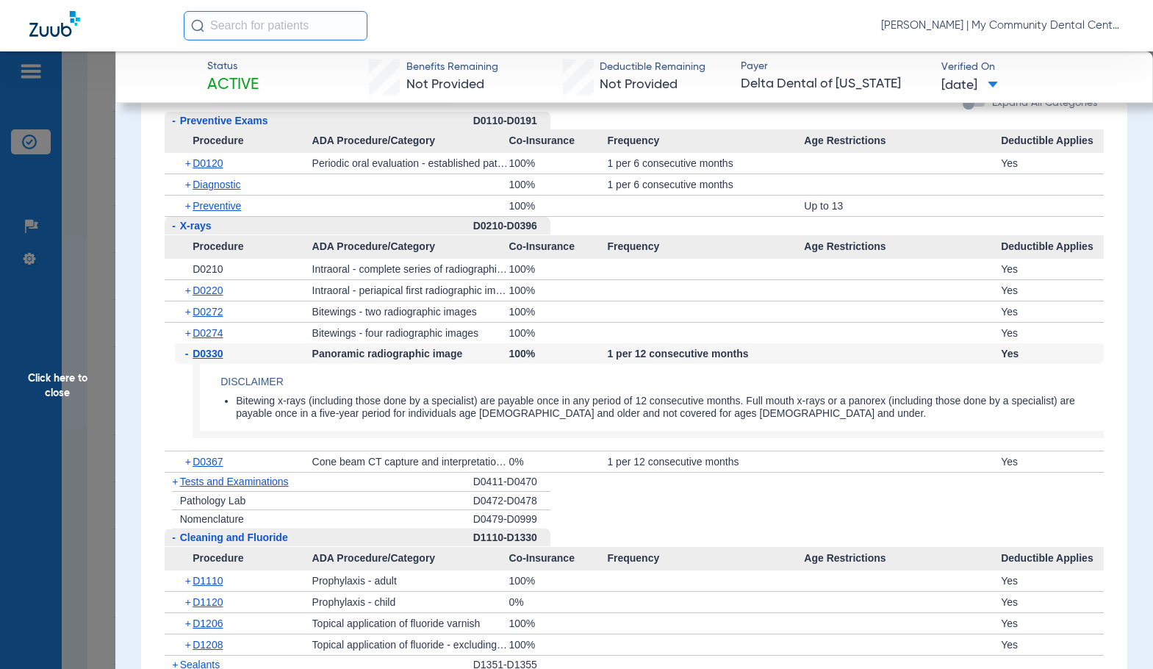
click at [216, 327] on div "+ D0274" at bounding box center [243, 333] width 137 height 21
click at [212, 335] on span "D0274" at bounding box center [208, 333] width 30 height 12
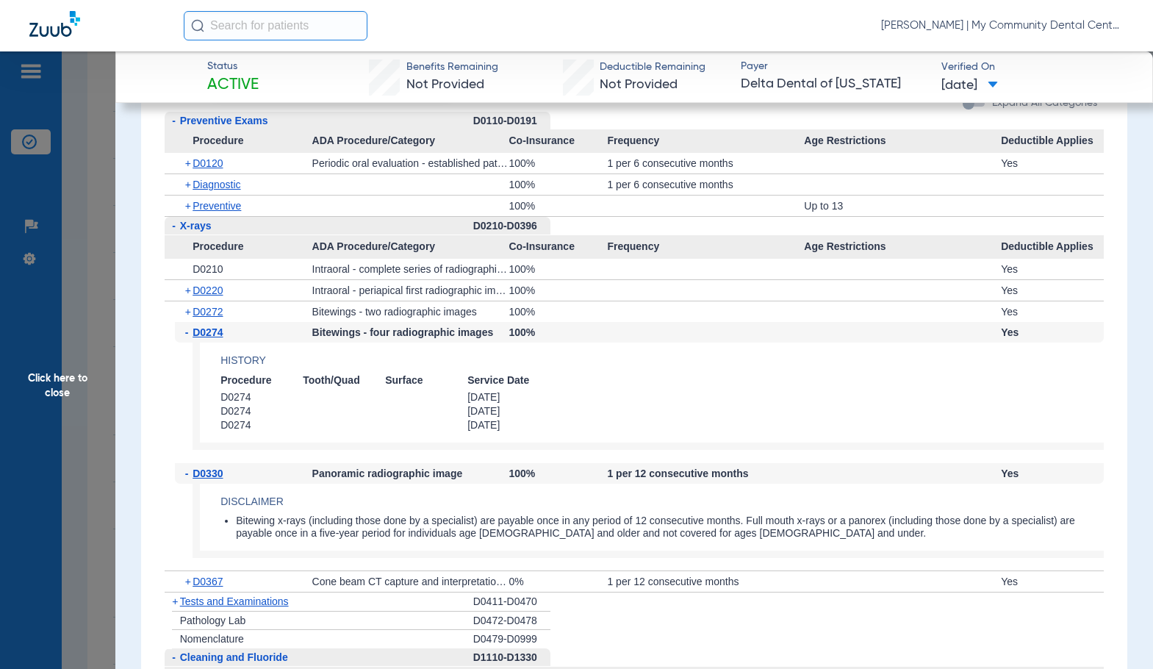
drag, startPoint x: 60, startPoint y: 463, endPoint x: 272, endPoint y: 457, distance: 212.5
click at [60, 463] on span "Click here to close" at bounding box center [57, 385] width 115 height 669
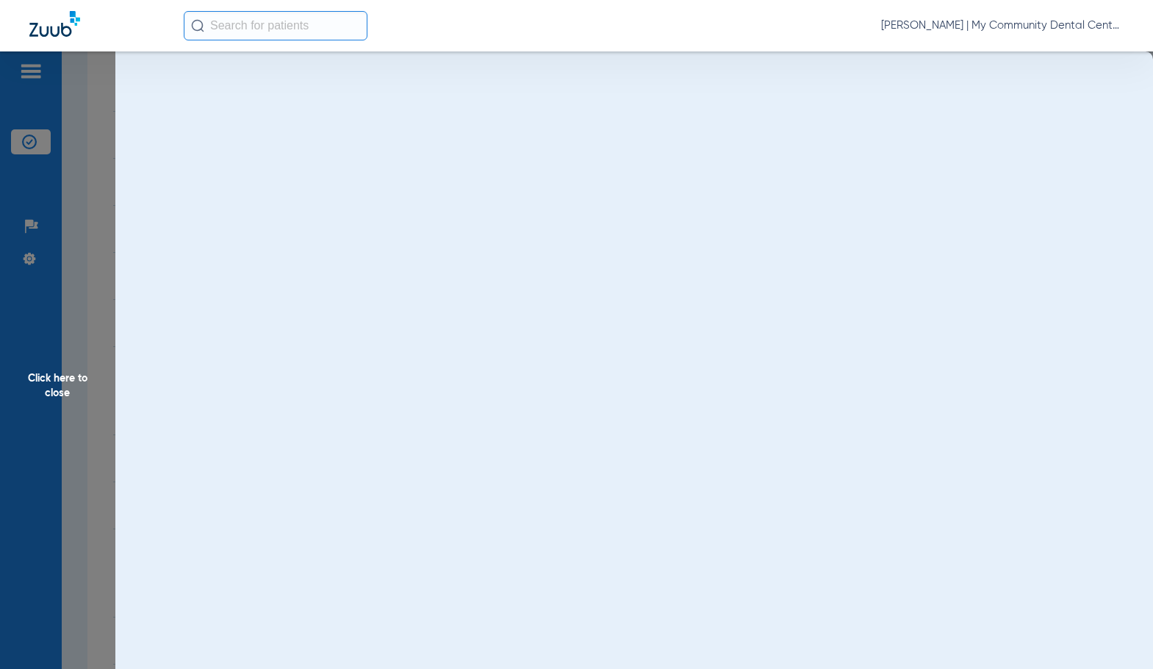
scroll to position [0, 0]
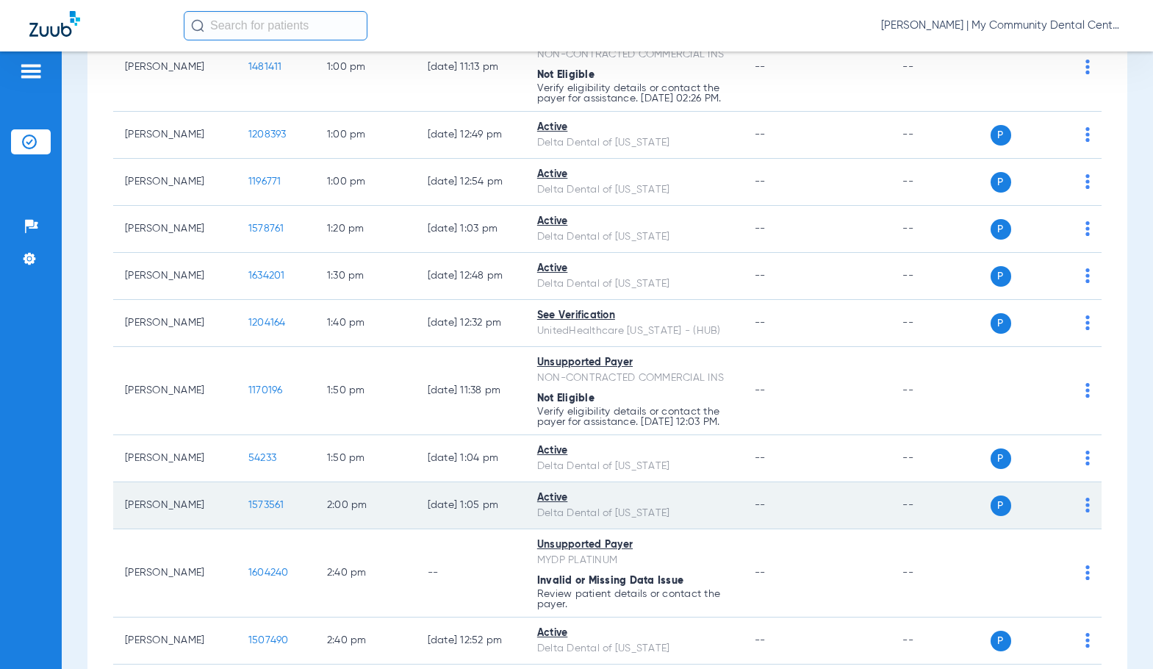
click at [258, 510] on span "1573561" at bounding box center [266, 505] width 36 height 10
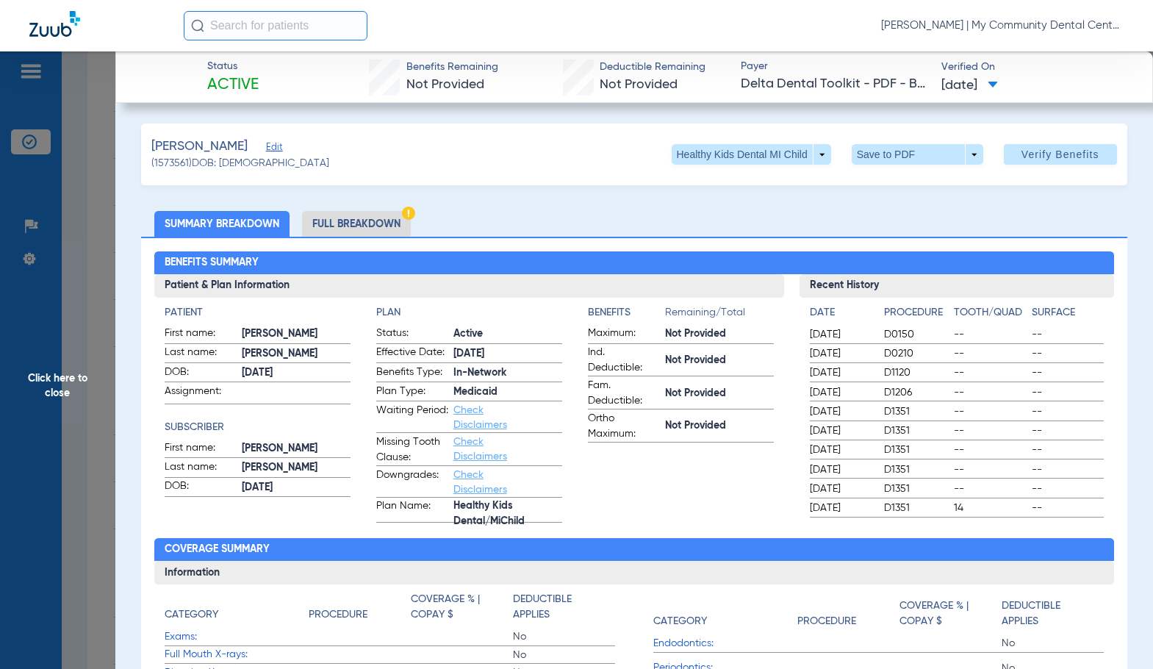
click at [377, 226] on li "Full Breakdown" at bounding box center [356, 224] width 109 height 26
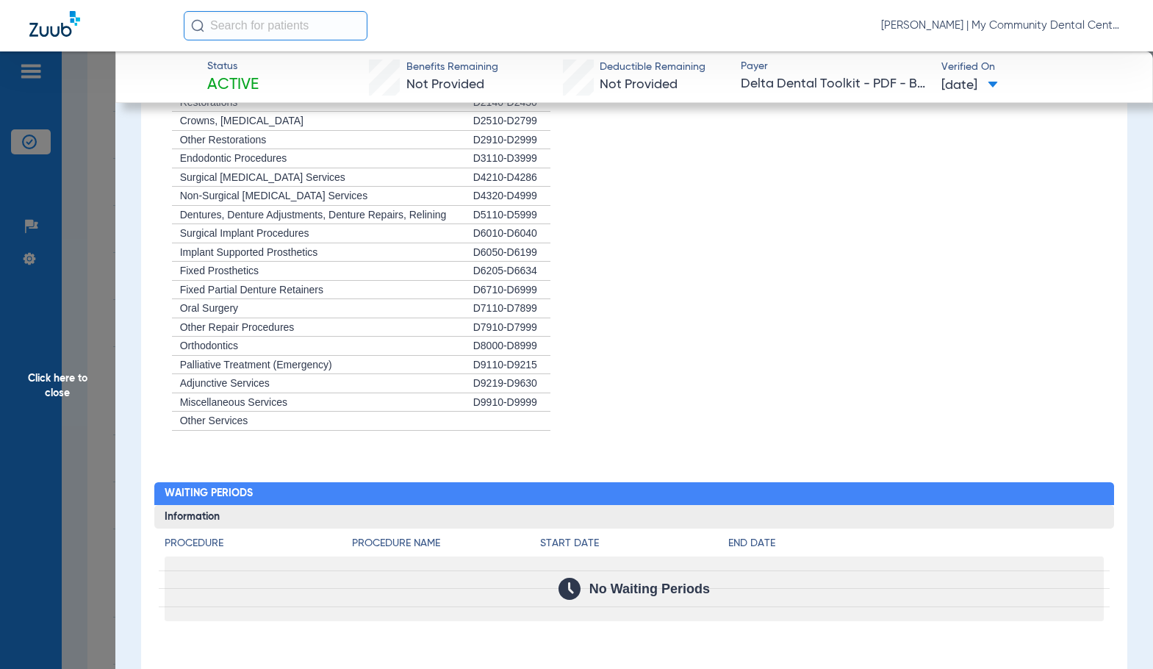
scroll to position [1617, 0]
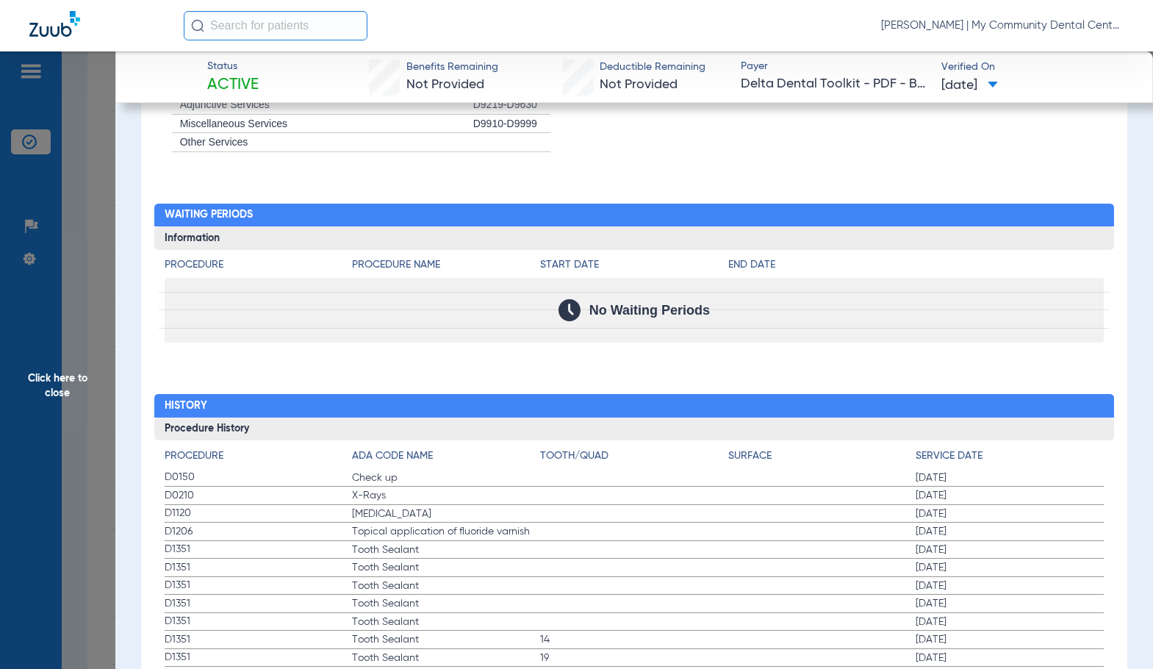
click at [618, 492] on label "D0210 X-Rays 02/07/2025" at bounding box center [634, 496] width 939 height 18
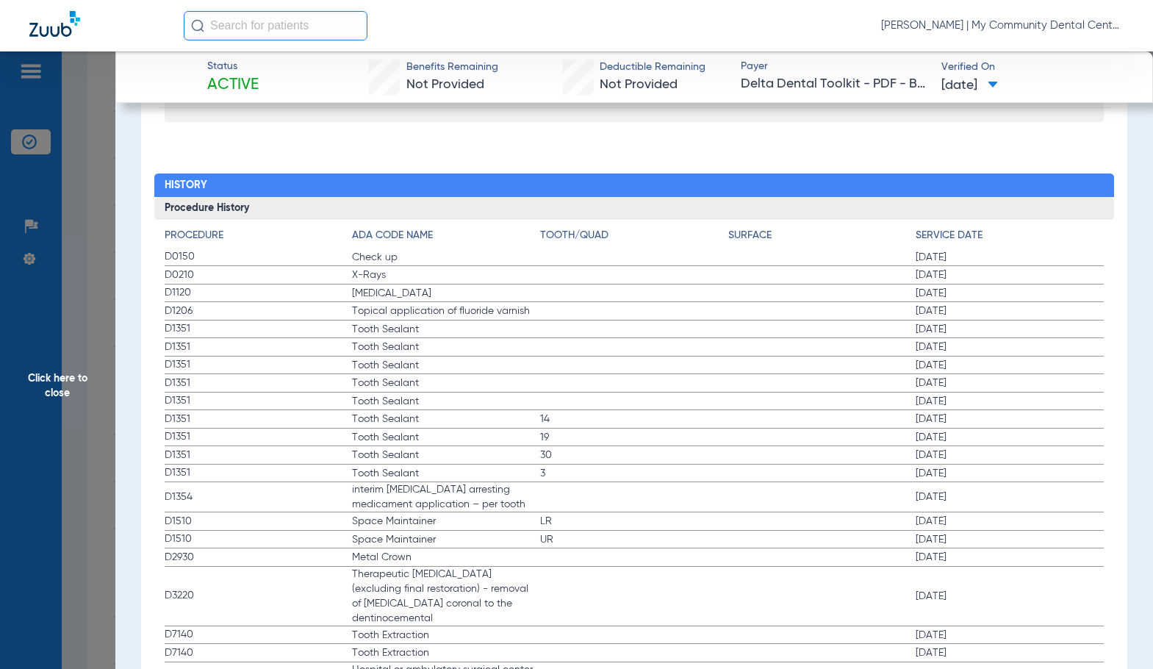
scroll to position [1911, 0]
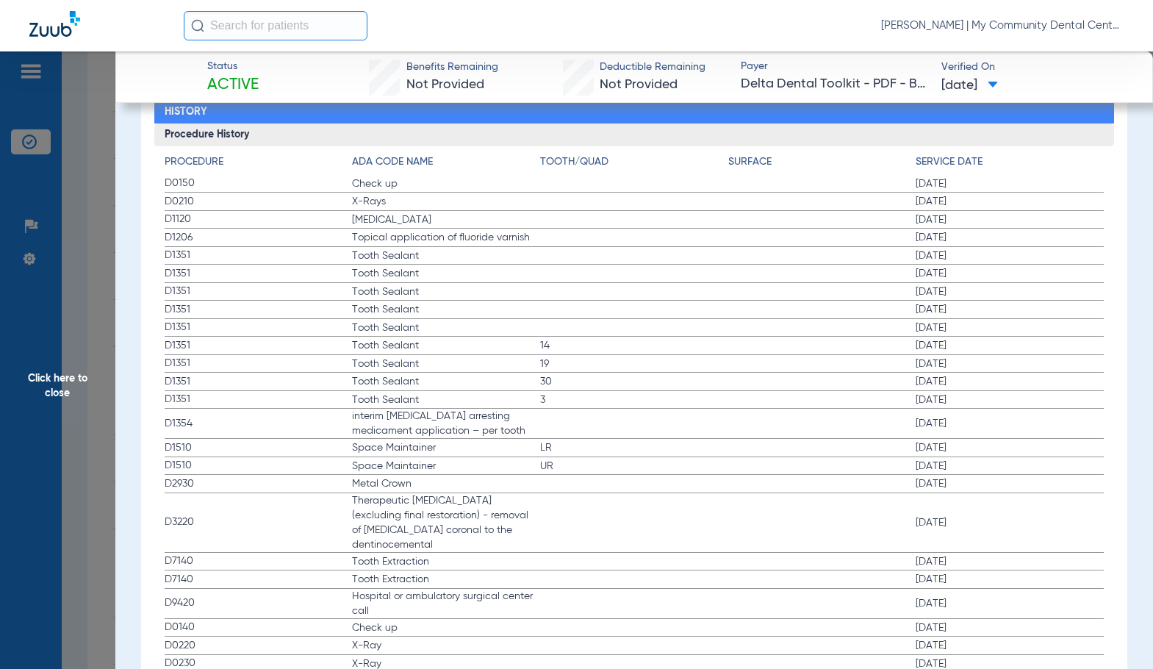
drag, startPoint x: 62, startPoint y: 405, endPoint x: 533, endPoint y: 469, distance: 475.4
click at [62, 405] on span "Click here to close" at bounding box center [57, 385] width 115 height 669
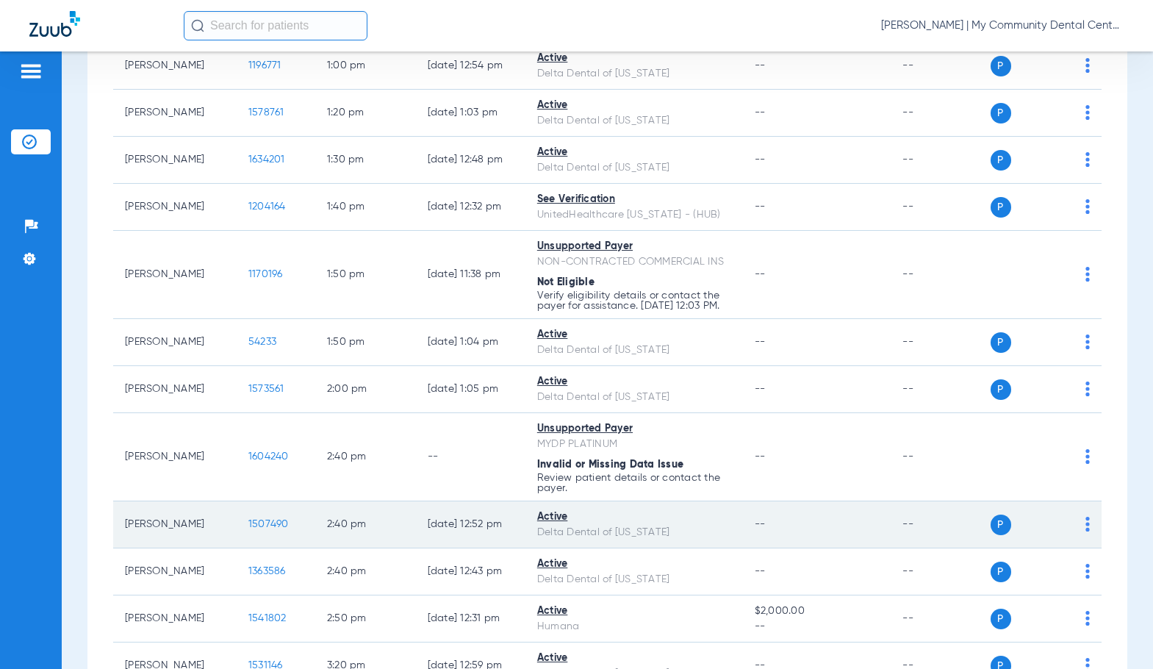
scroll to position [1543, 0]
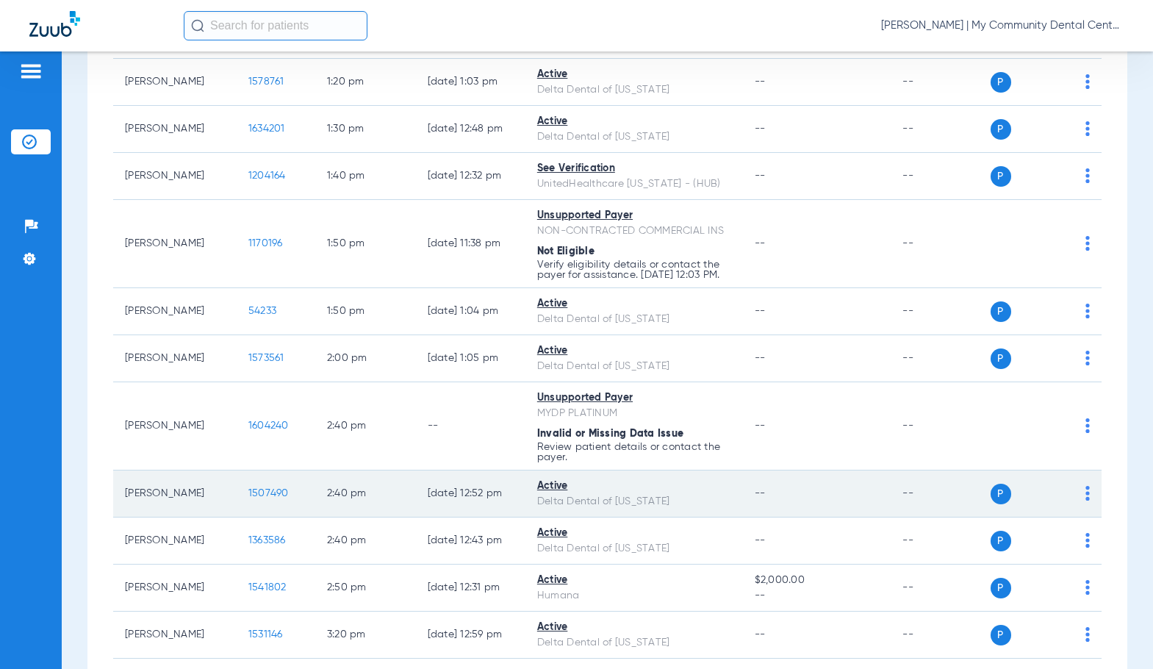
click at [248, 498] on span "1507490" at bounding box center [268, 493] width 40 height 10
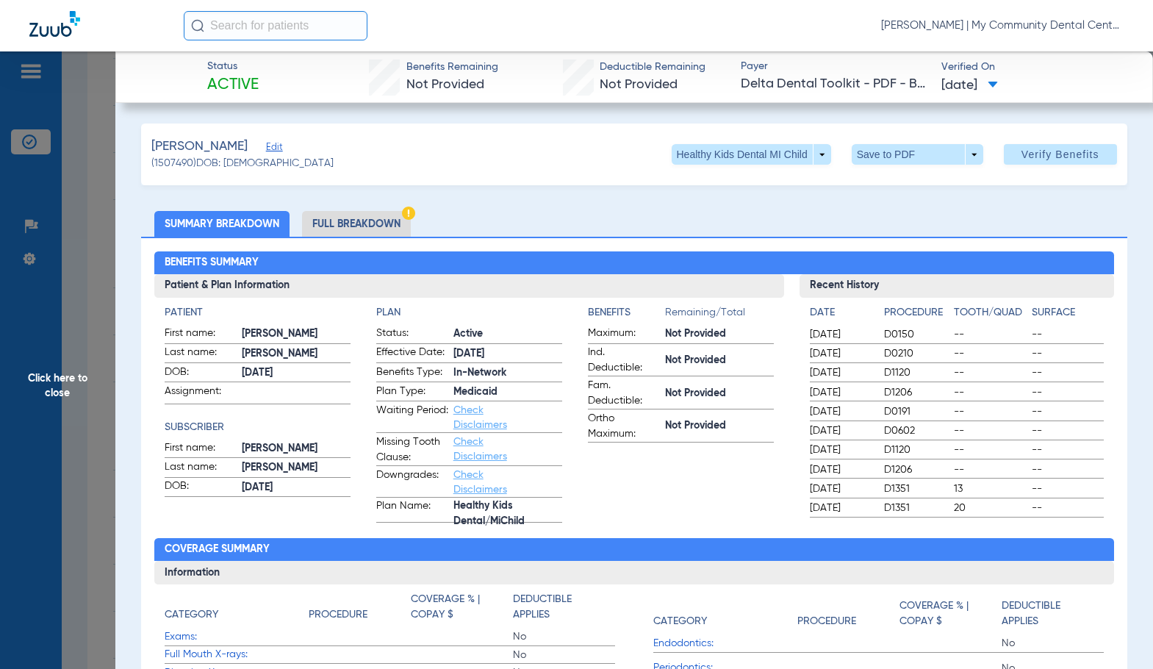
click at [315, 218] on li "Full Breakdown" at bounding box center [356, 224] width 109 height 26
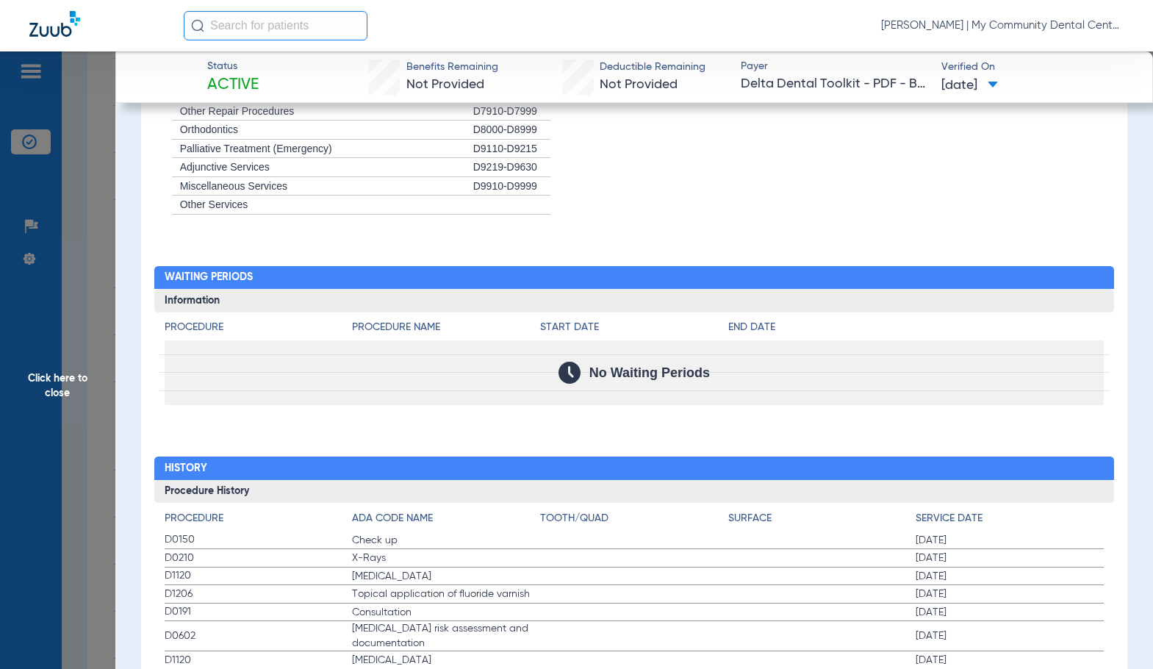
scroll to position [1617, 0]
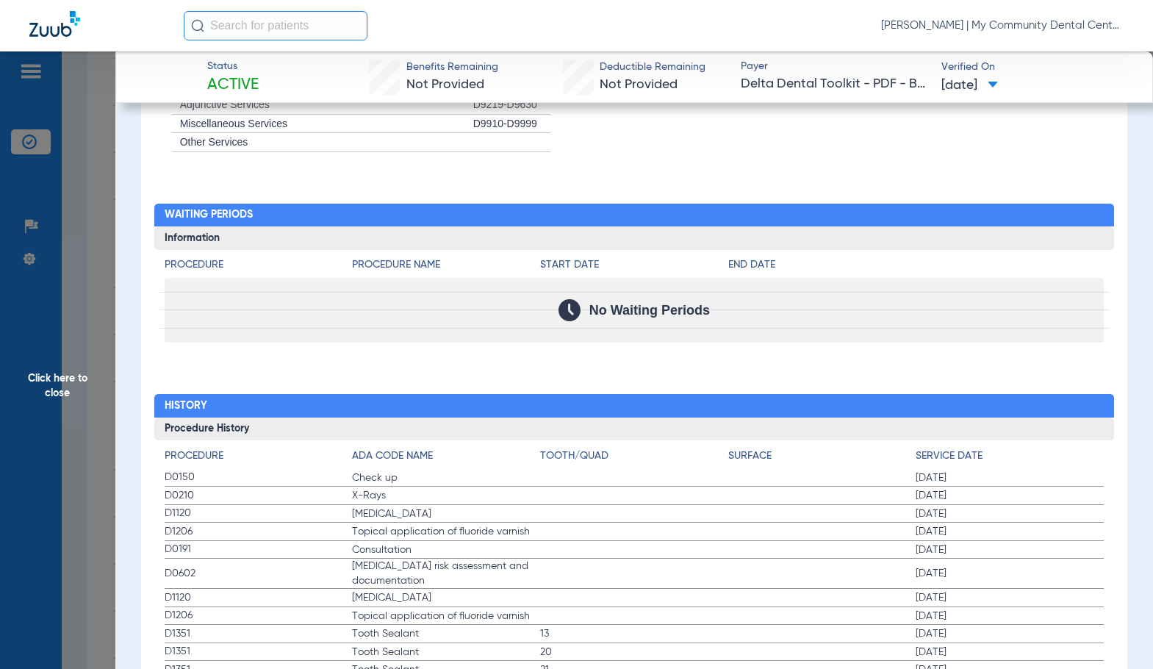
click at [64, 383] on span "Click here to close" at bounding box center [57, 385] width 115 height 669
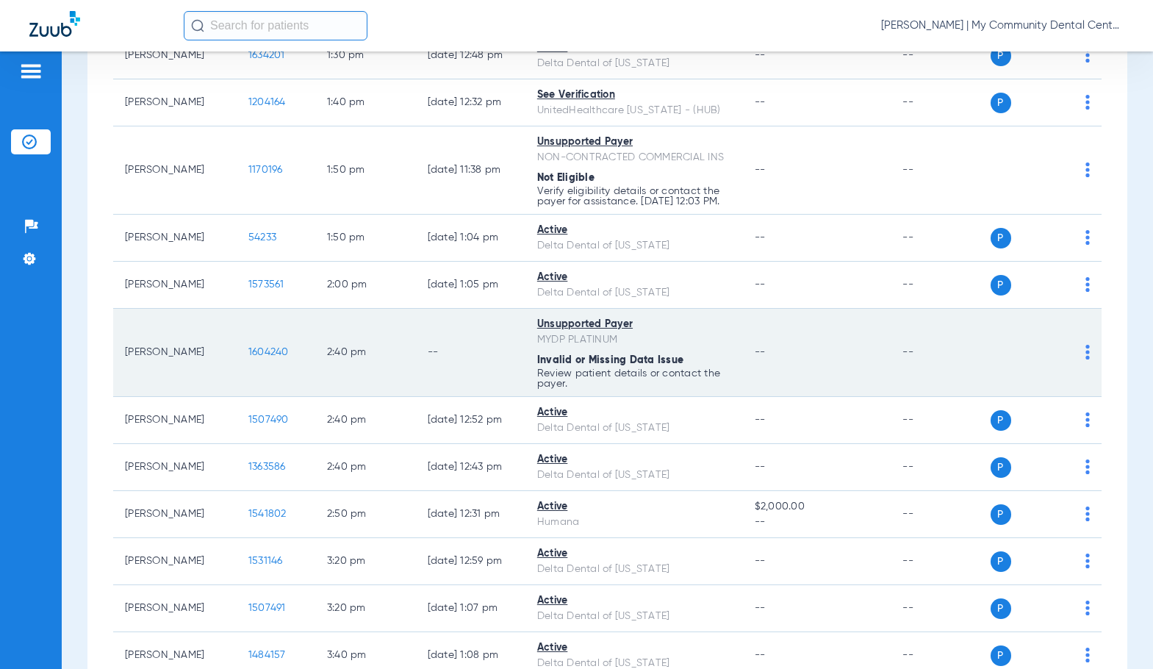
scroll to position [1690, 0]
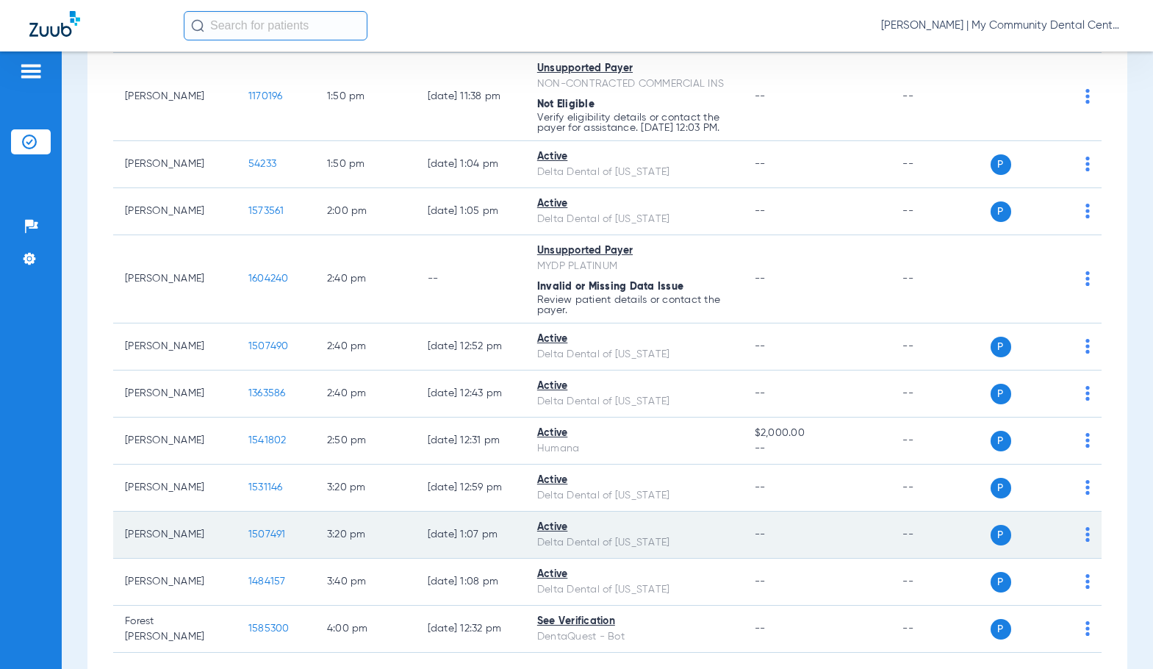
click at [258, 539] on span "1507491" at bounding box center [266, 534] width 37 height 10
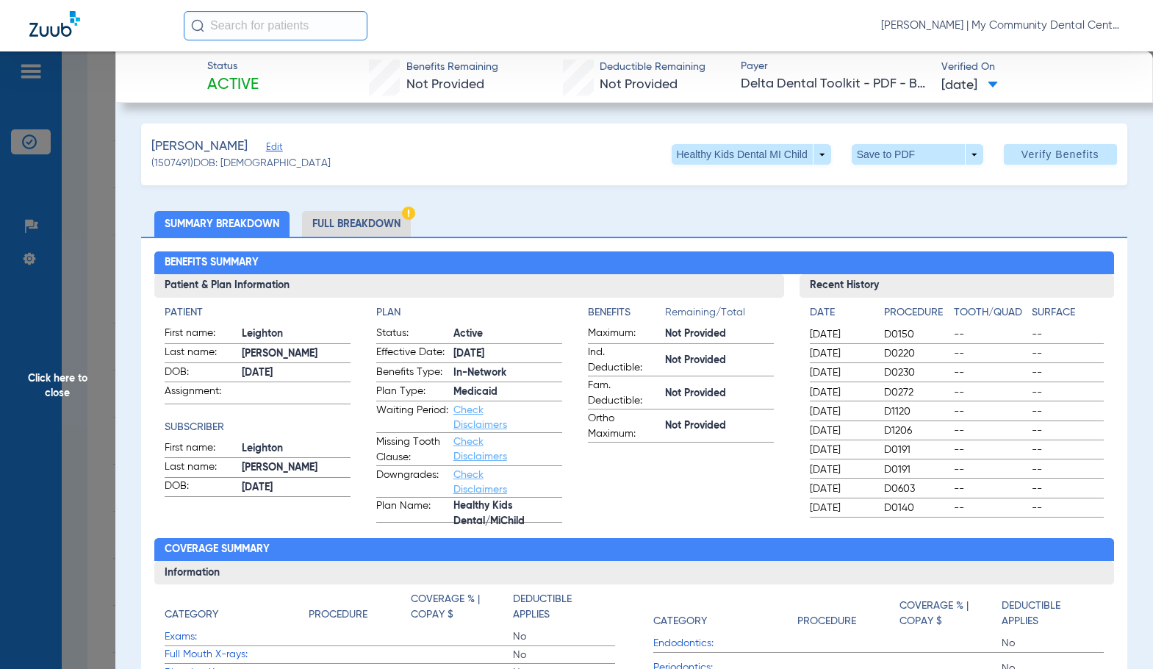
click at [380, 230] on li "Full Breakdown" at bounding box center [356, 224] width 109 height 26
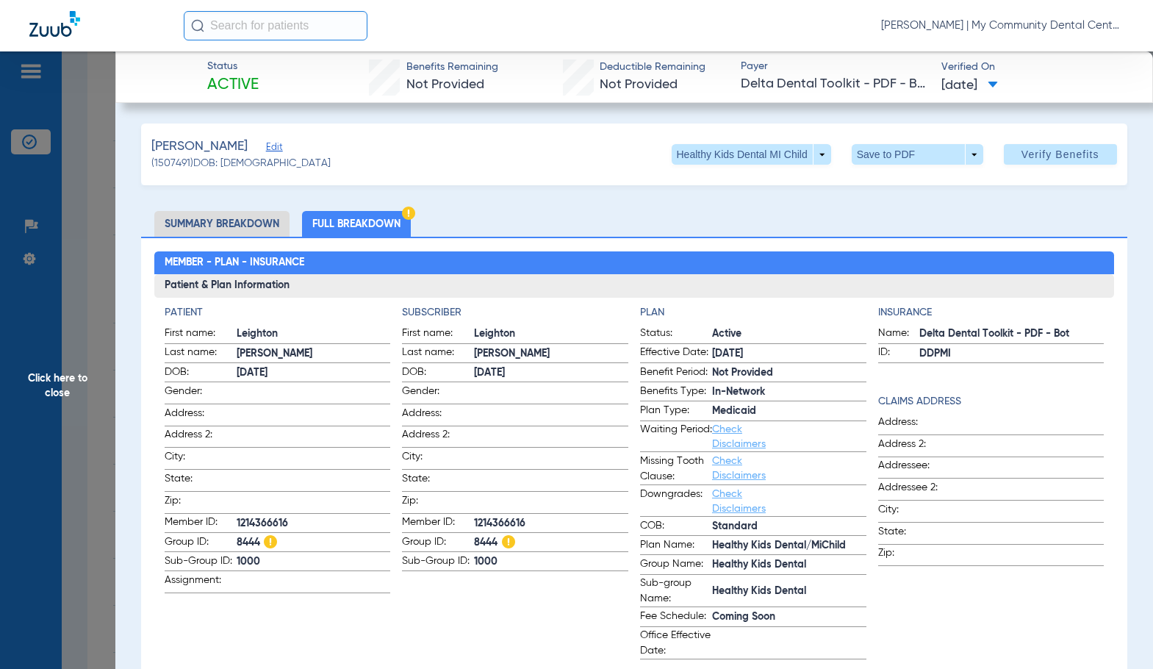
click at [556, 265] on h2 "Member - Plan - Insurance" at bounding box center [634, 263] width 960 height 24
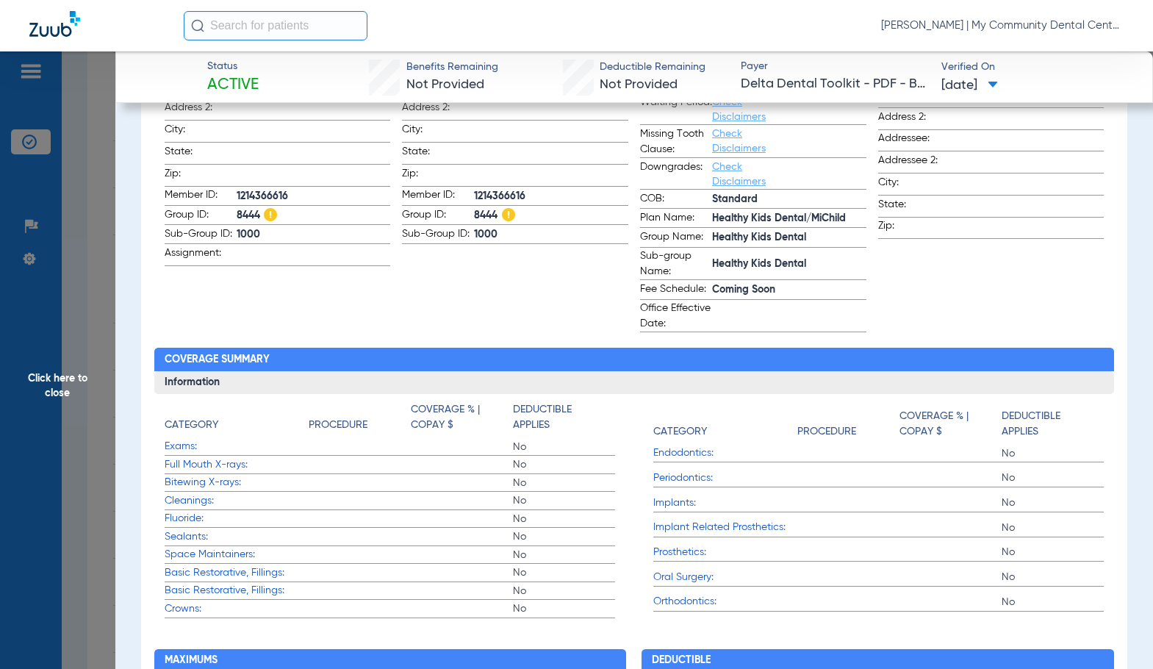
scroll to position [170, 0]
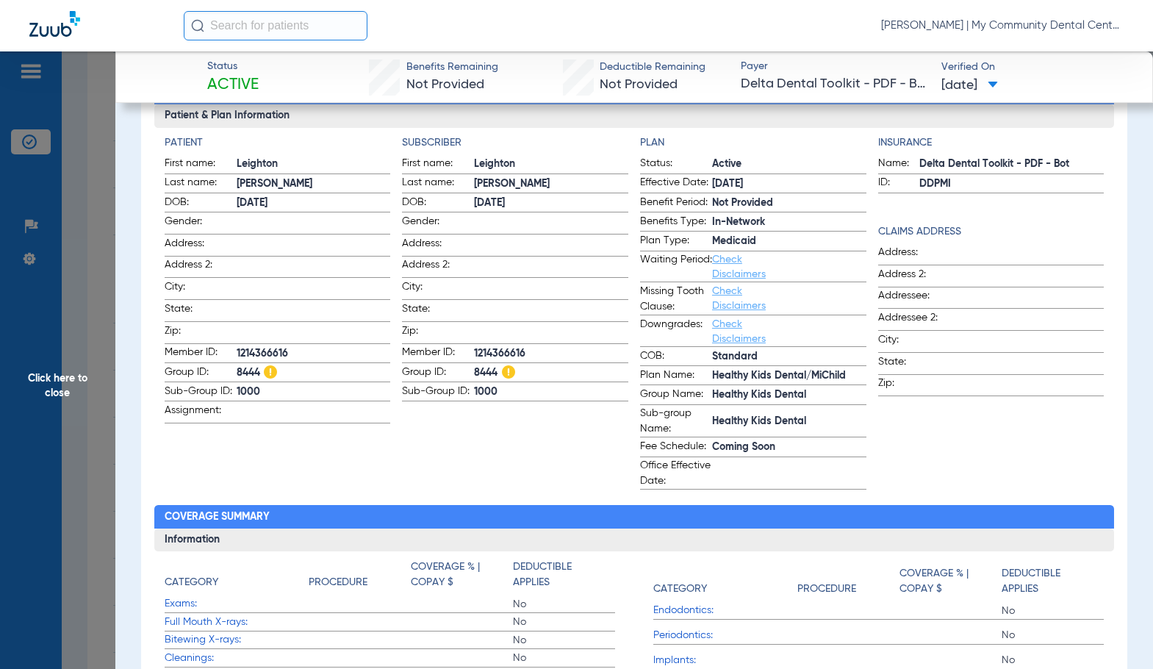
click at [489, 348] on span "1214366616" at bounding box center [551, 353] width 154 height 15
copy span "1214366616"
click at [33, 384] on span "Click here to close" at bounding box center [57, 385] width 115 height 669
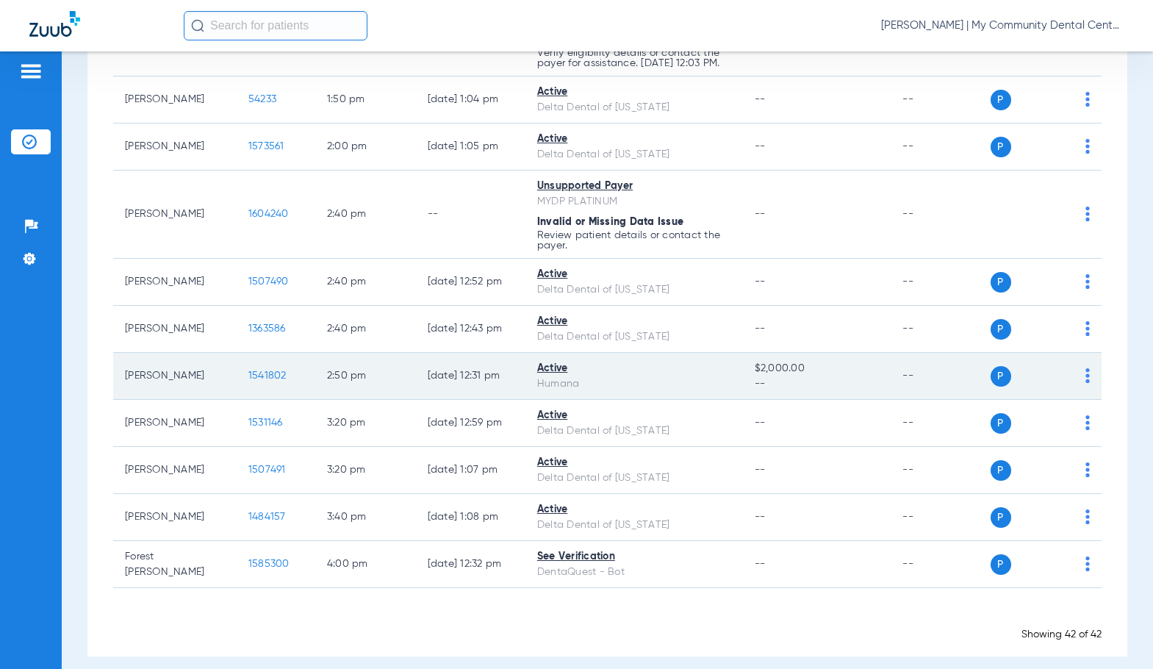
scroll to position [1764, 0]
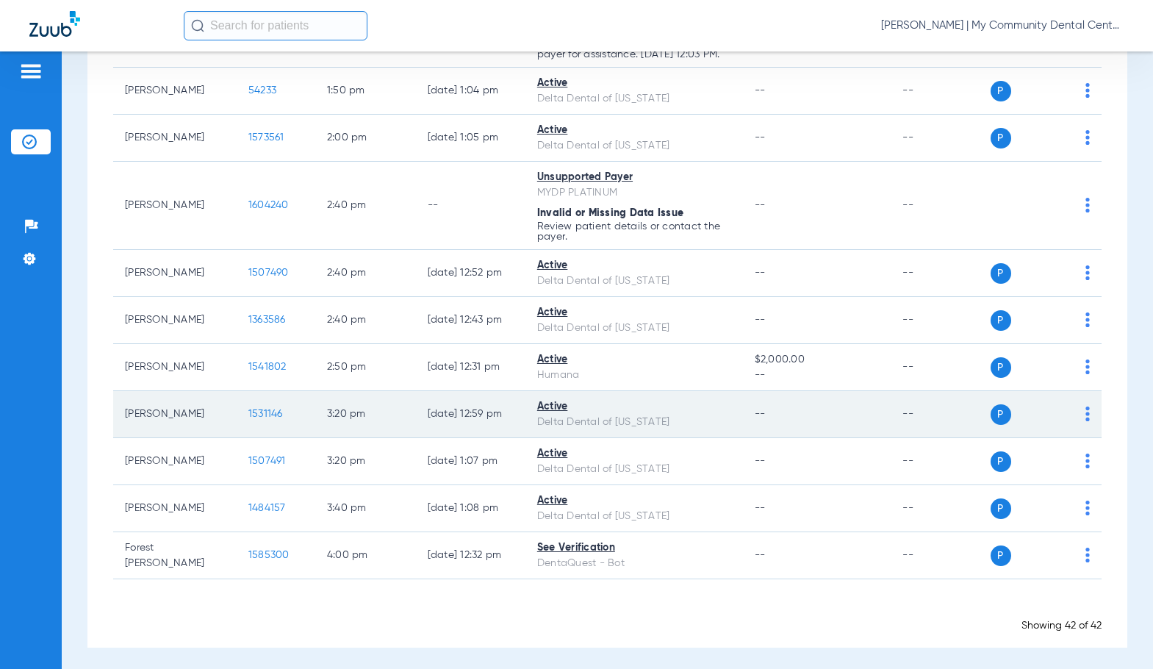
click at [248, 419] on span "1531146" at bounding box center [265, 414] width 35 height 10
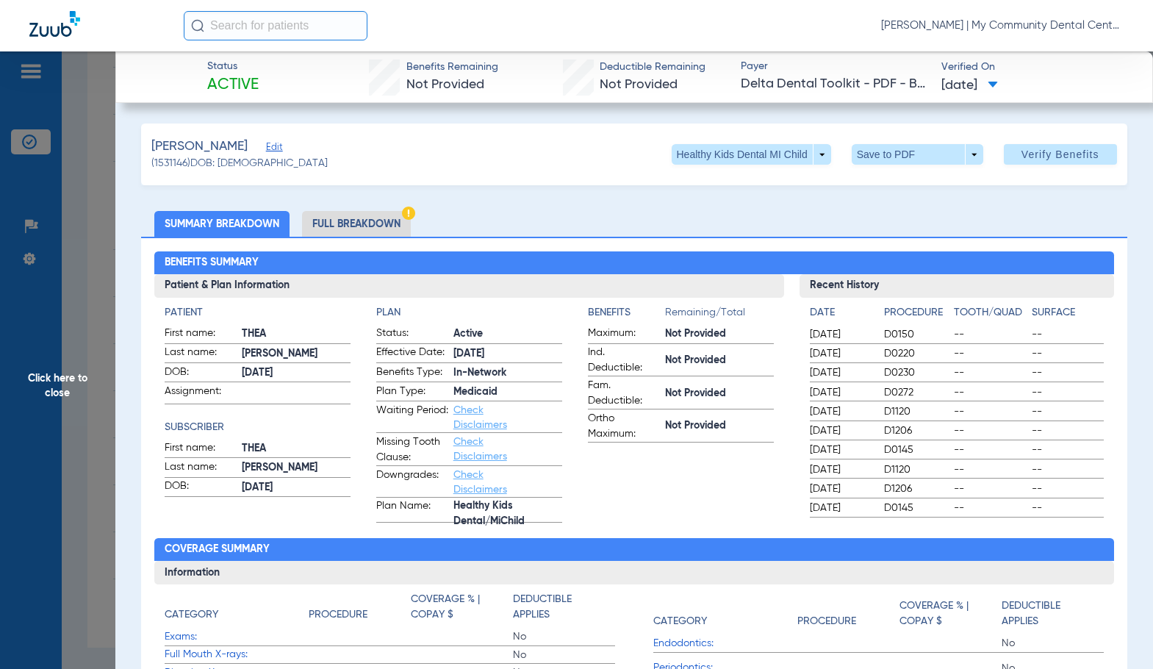
click at [376, 232] on li "Full Breakdown" at bounding box center [356, 224] width 109 height 26
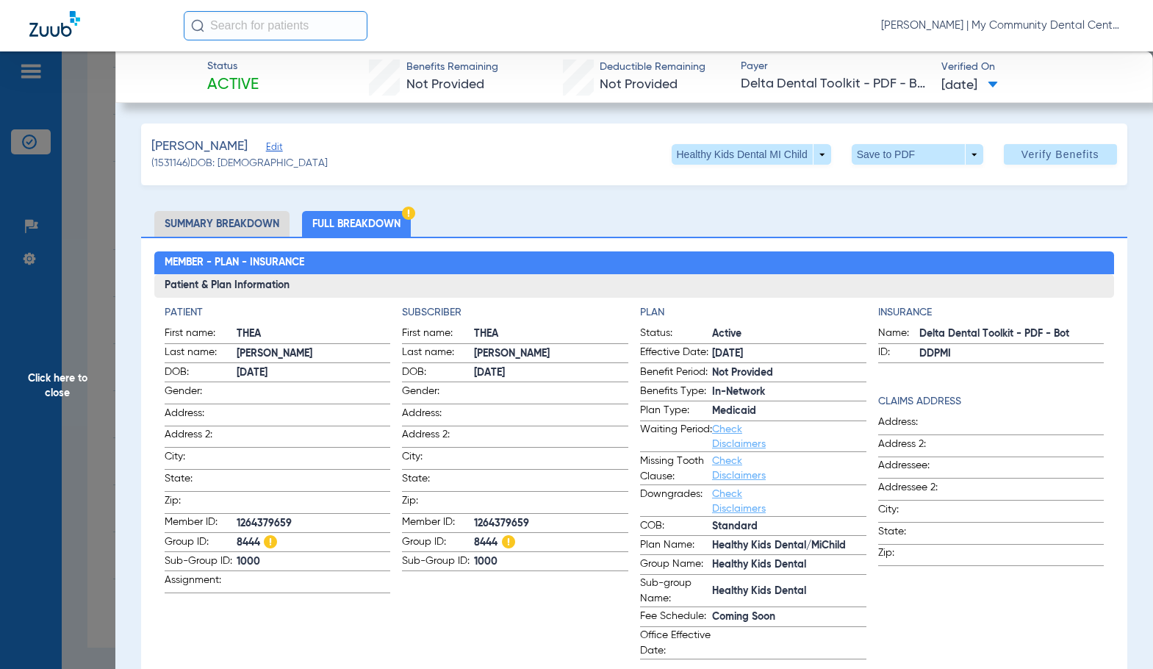
click at [468, 245] on div "Member - Plan - Insurance Patient & Plan Information Patient First name: THEA L…" at bounding box center [634, 655] width 986 height 837
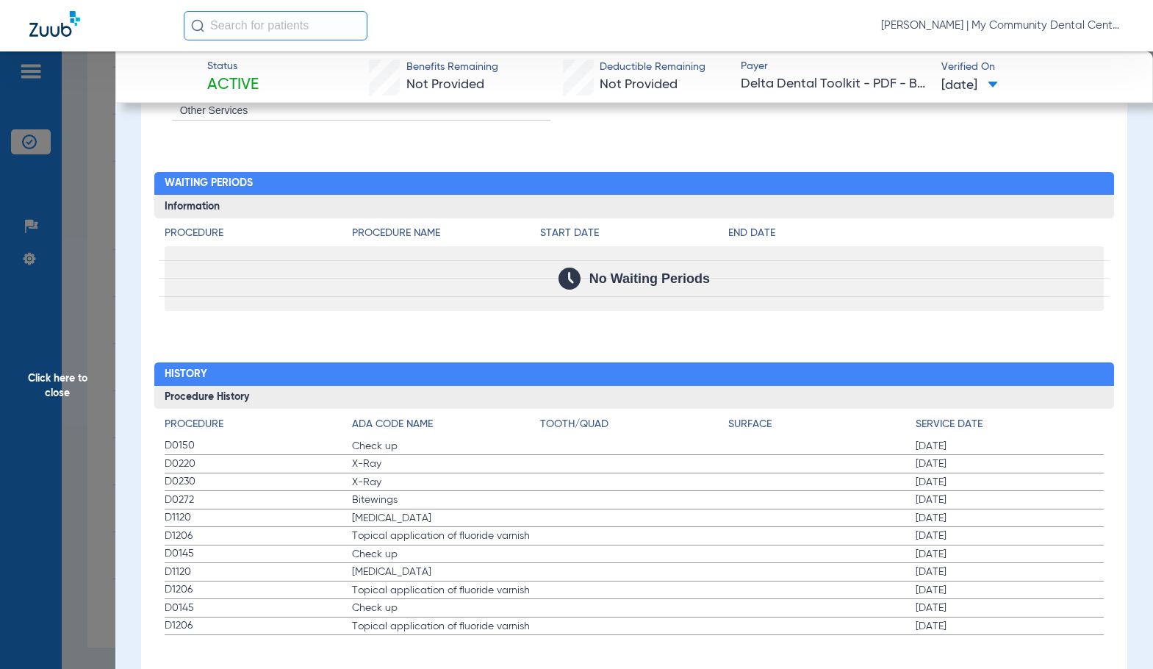
scroll to position [1665, 0]
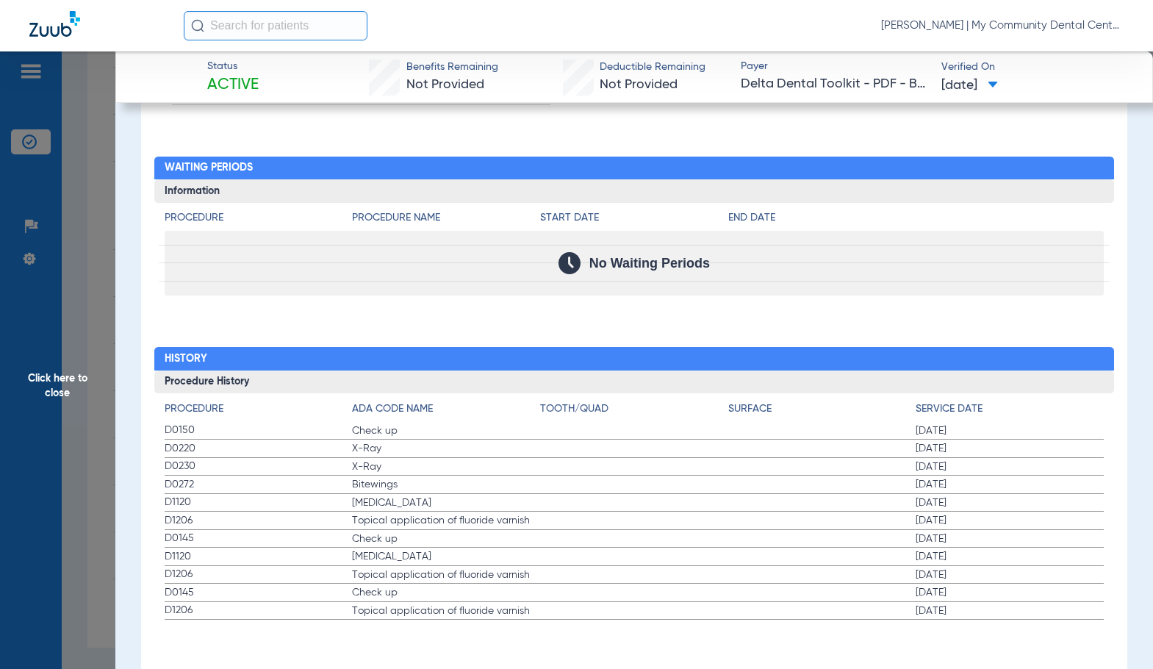
click at [62, 381] on span "Click here to close" at bounding box center [57, 385] width 115 height 669
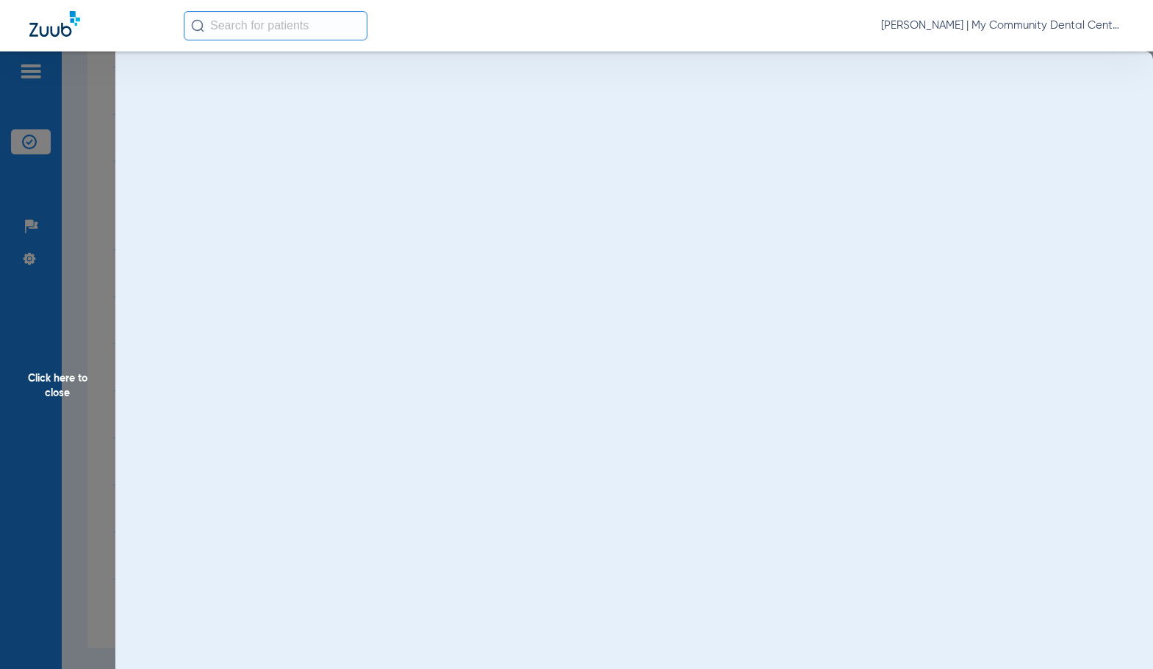
scroll to position [0, 0]
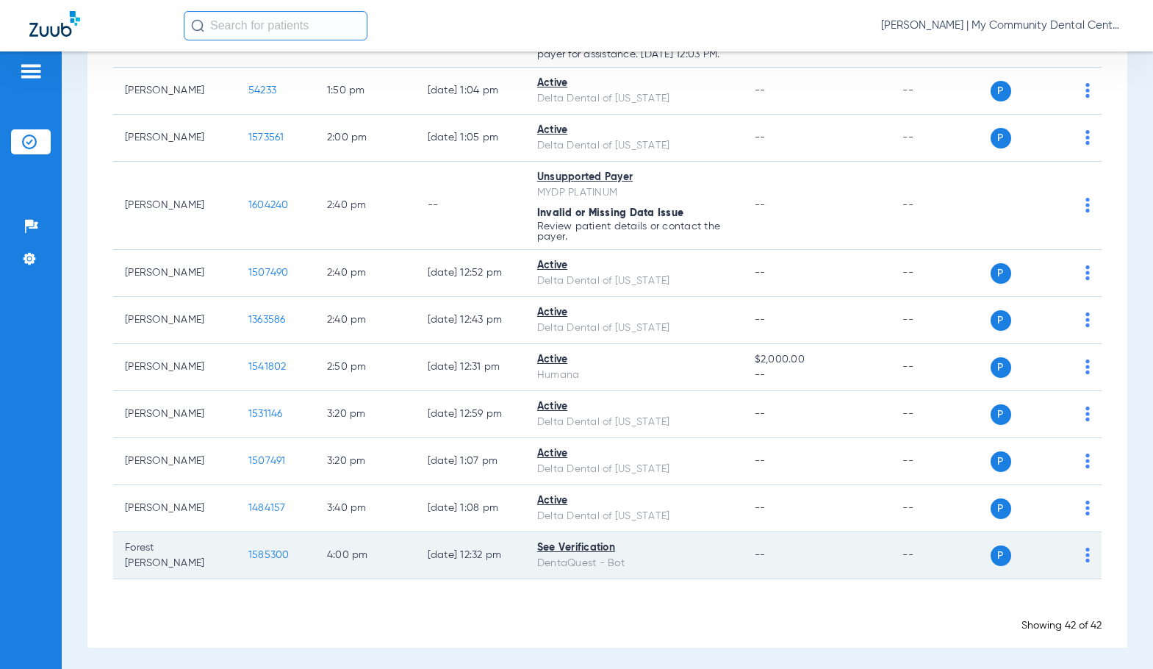
click at [248, 560] on span "1585300" at bounding box center [268, 555] width 41 height 10
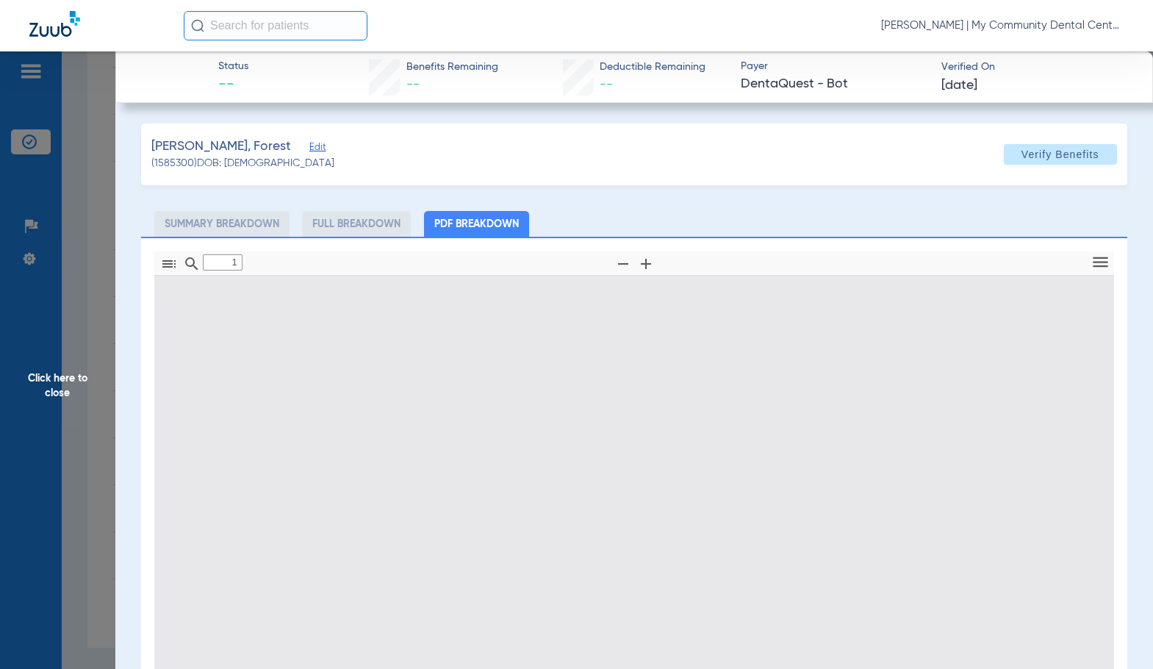
type input "0"
select select "page-width"
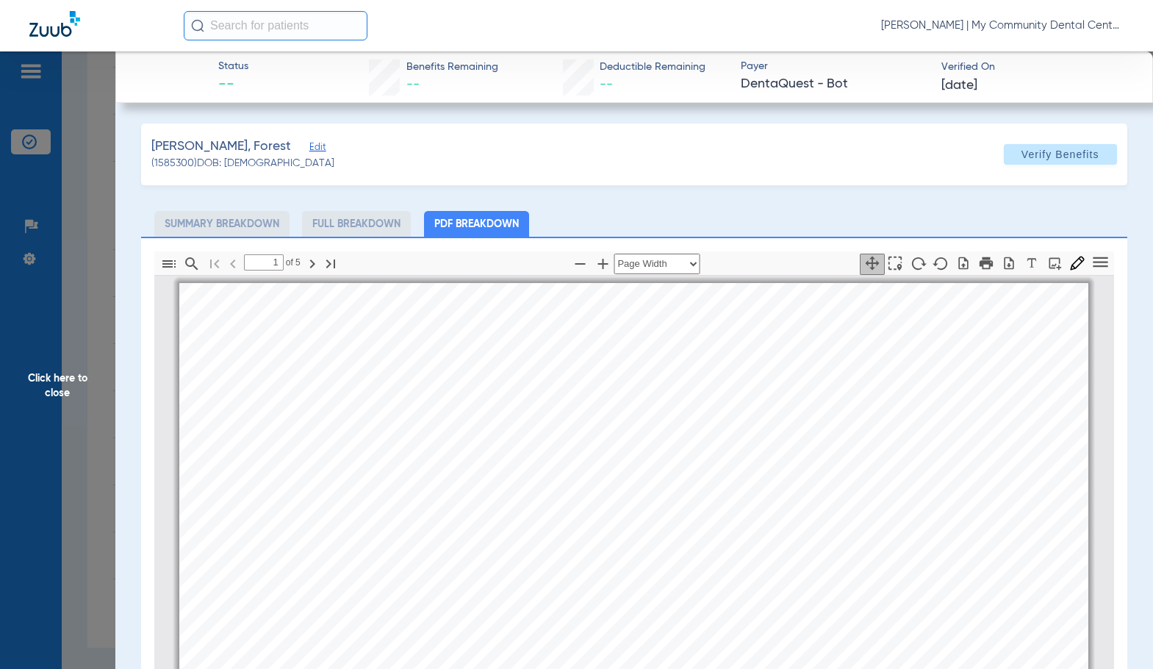
scroll to position [7, 0]
click at [614, 348] on span "My Community Dental Centers - 1110 W Washington St Ste 104 - MARQUETTE" at bounding box center [595, 351] width 220 height 7
type input "2"
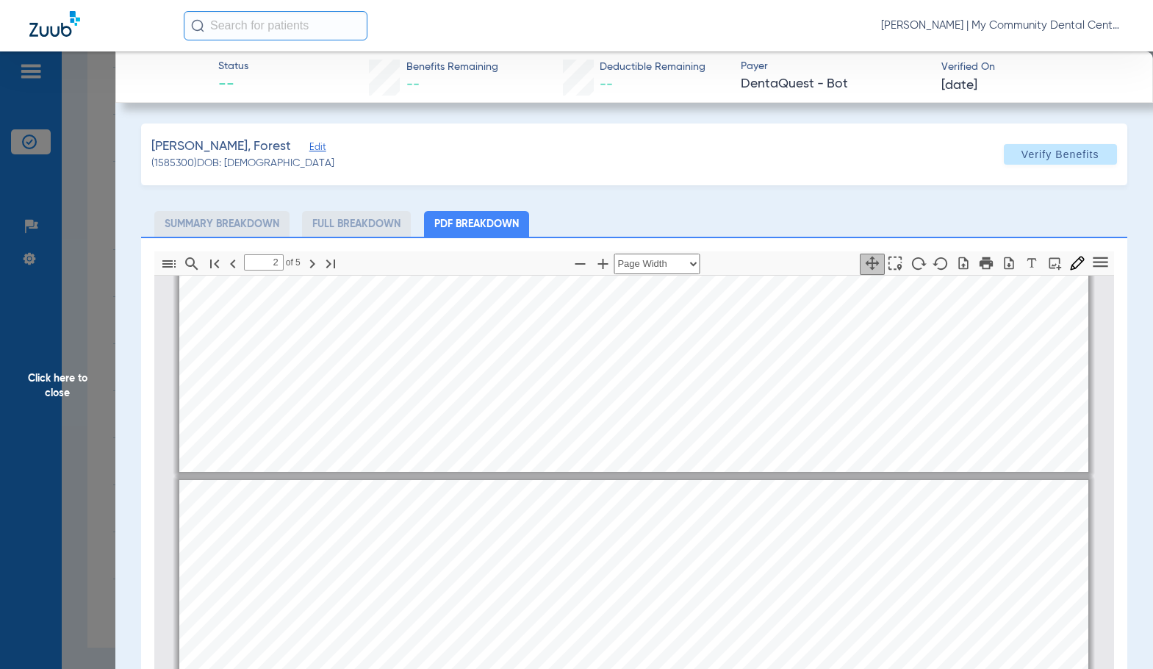
scroll to position [448, 0]
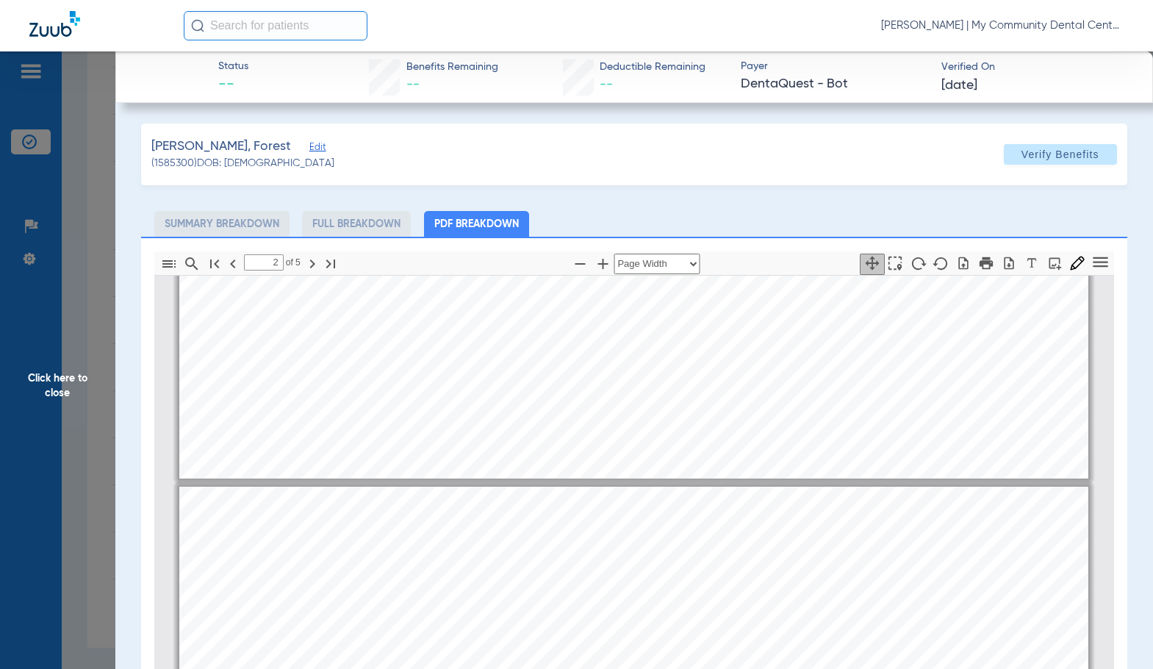
click at [47, 363] on span "Click here to close" at bounding box center [57, 385] width 115 height 669
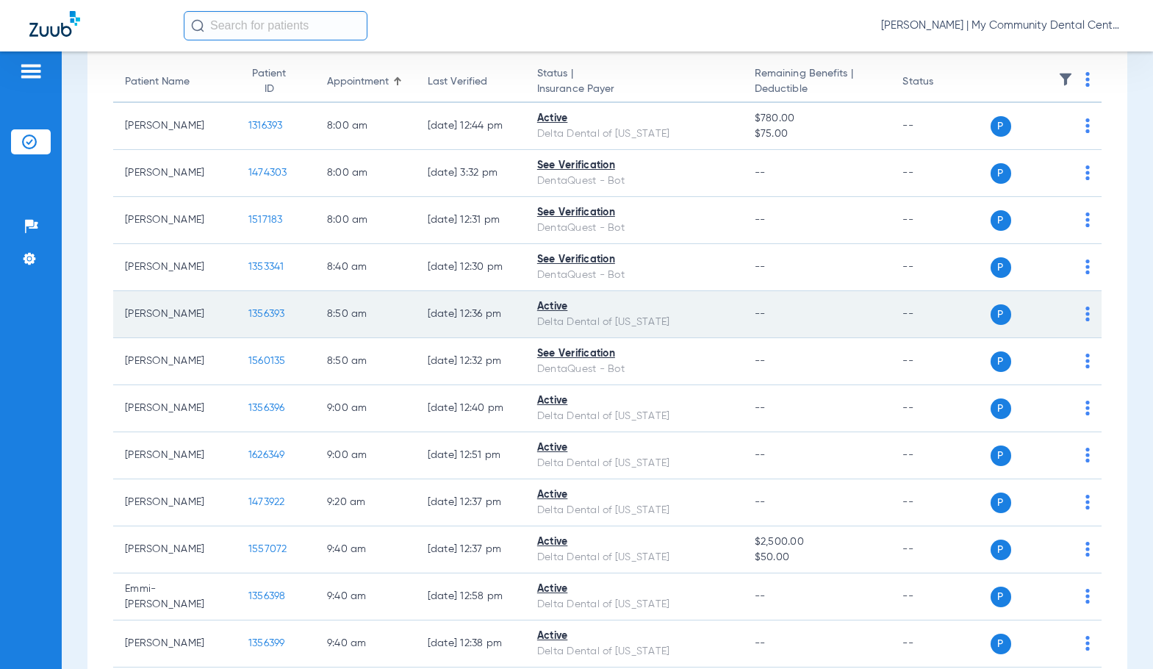
scroll to position [147, 0]
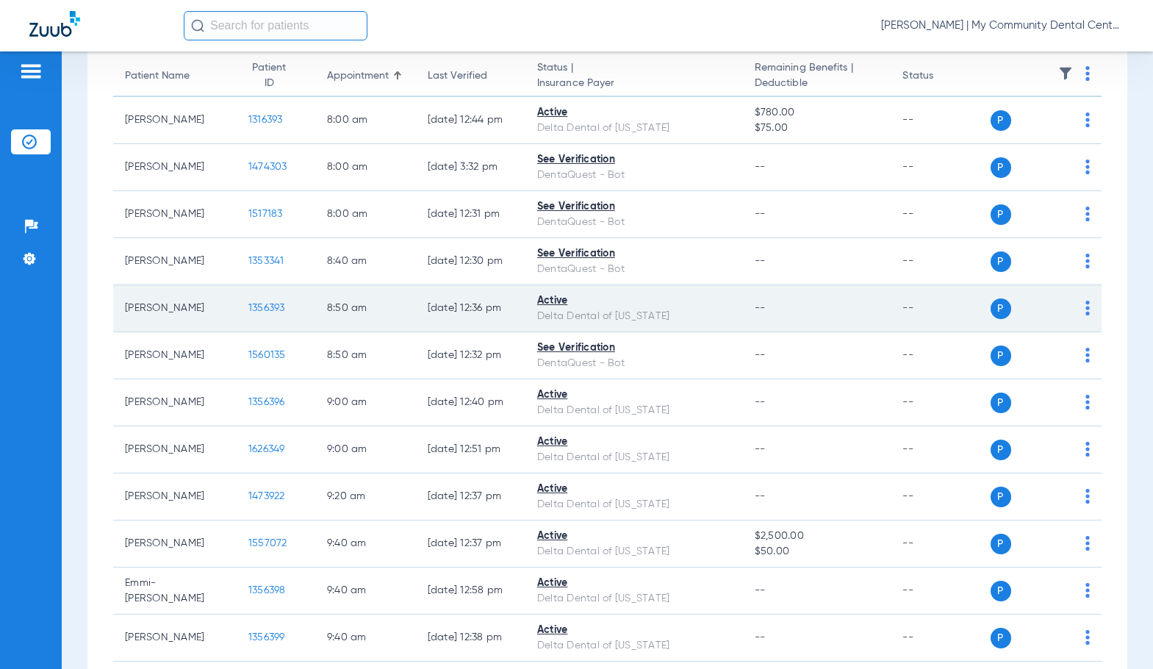
click at [248, 307] on span "1356393" at bounding box center [266, 308] width 37 height 10
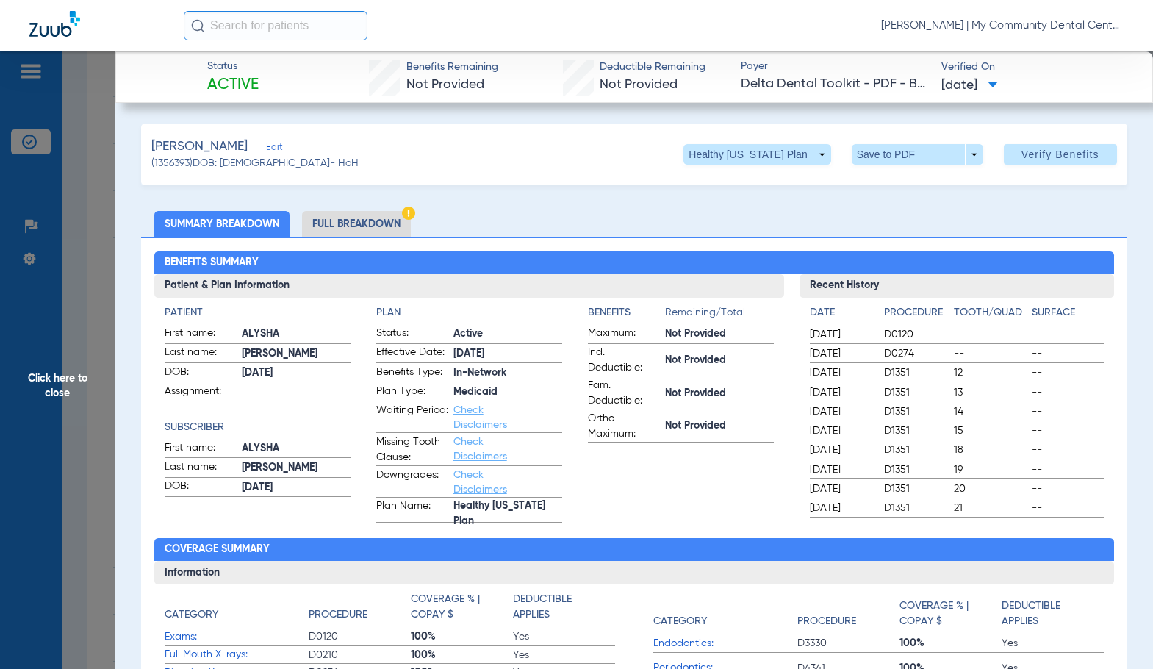
click at [355, 227] on li "Full Breakdown" at bounding box center [356, 224] width 109 height 26
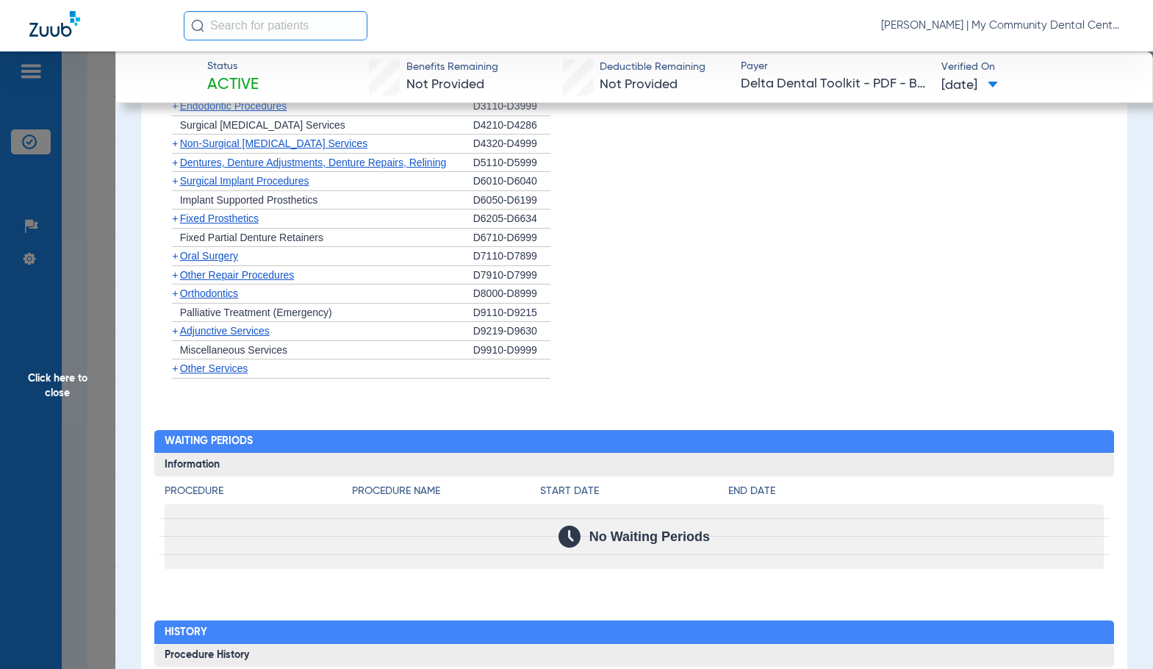
scroll to position [1911, 0]
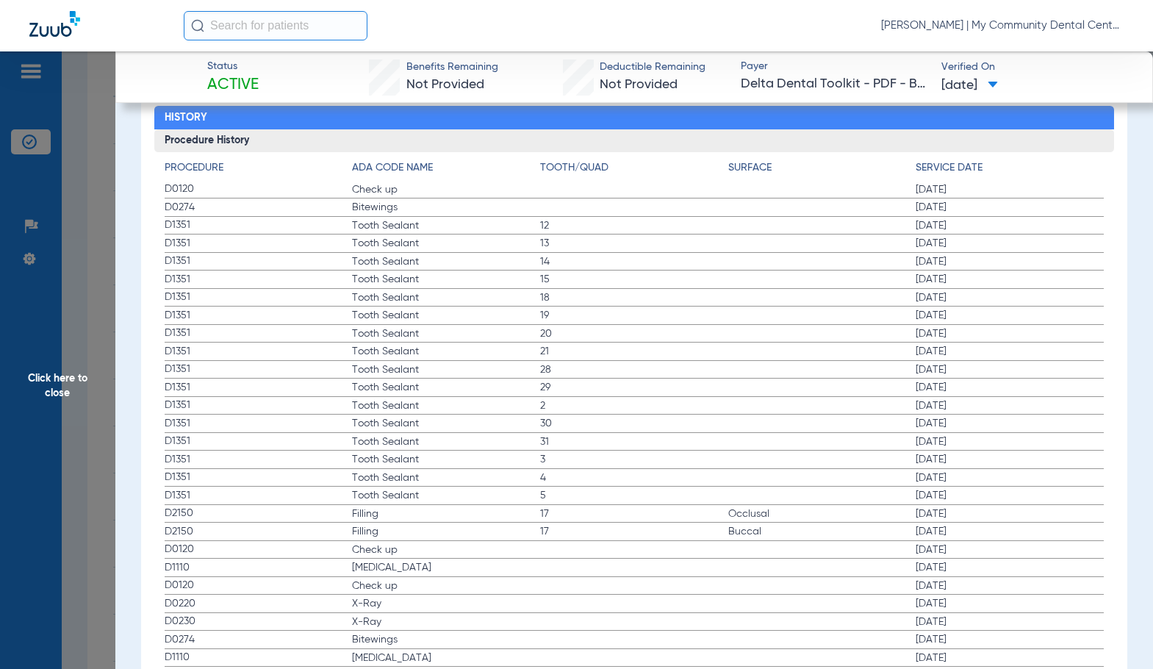
click at [417, 413] on span "Tooth Sealant" at bounding box center [446, 405] width 188 height 15
click at [505, 443] on span "Tooth Sealant" at bounding box center [446, 441] width 188 height 15
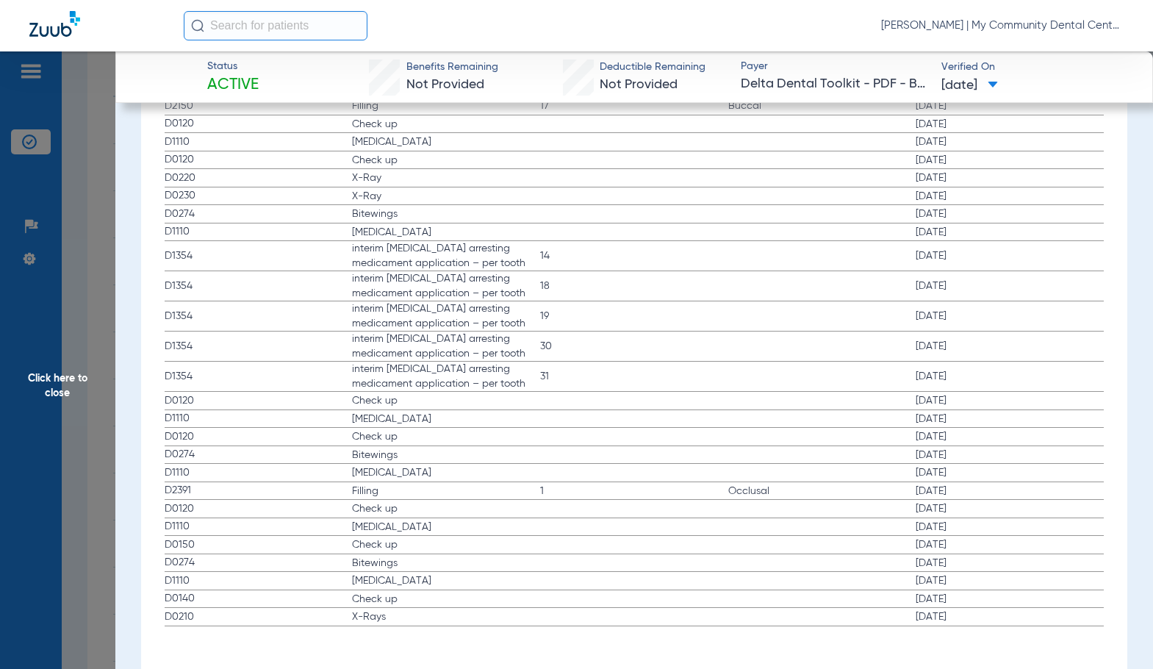
scroll to position [2344, 0]
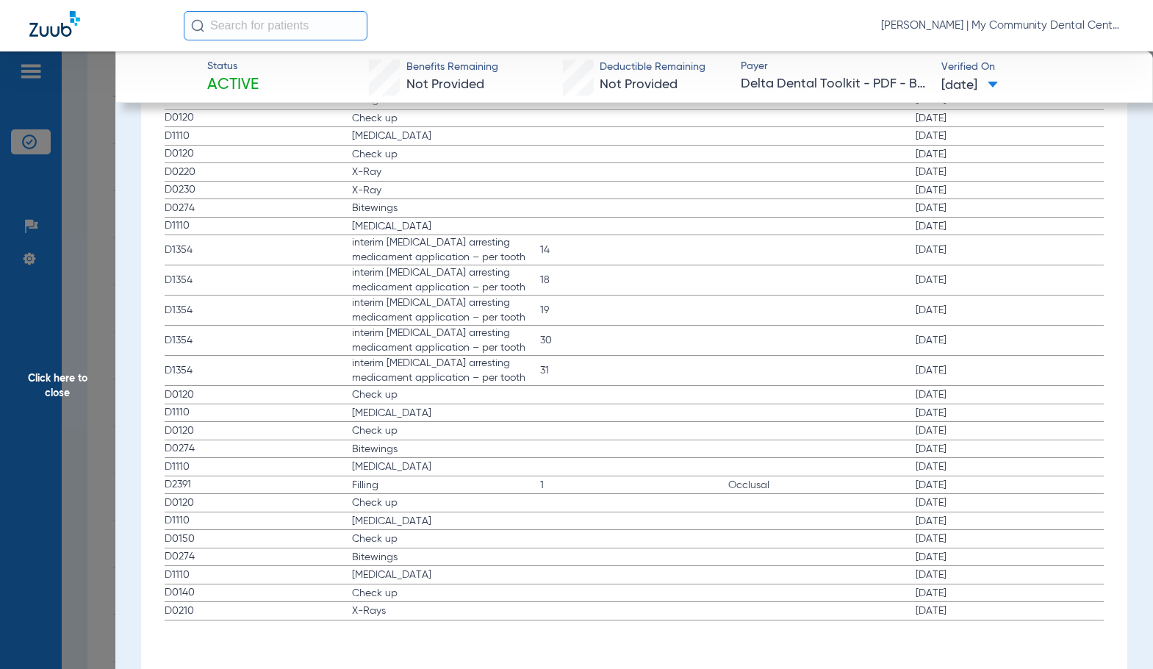
click at [479, 430] on span "Check up" at bounding box center [446, 430] width 188 height 15
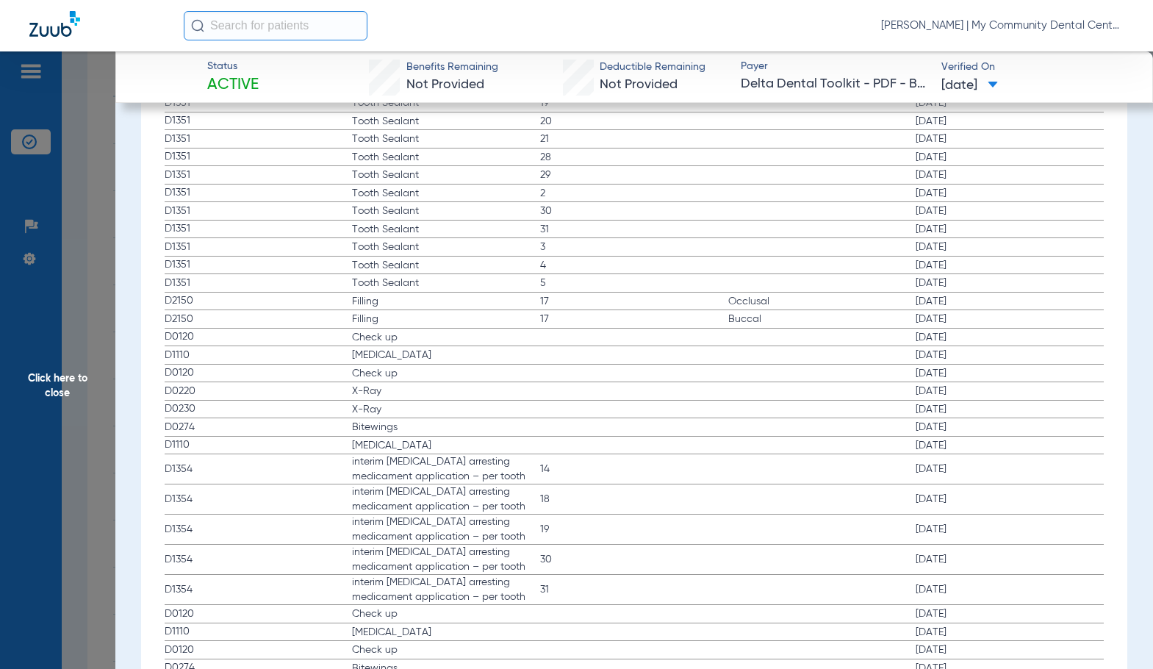
scroll to position [1976, 0]
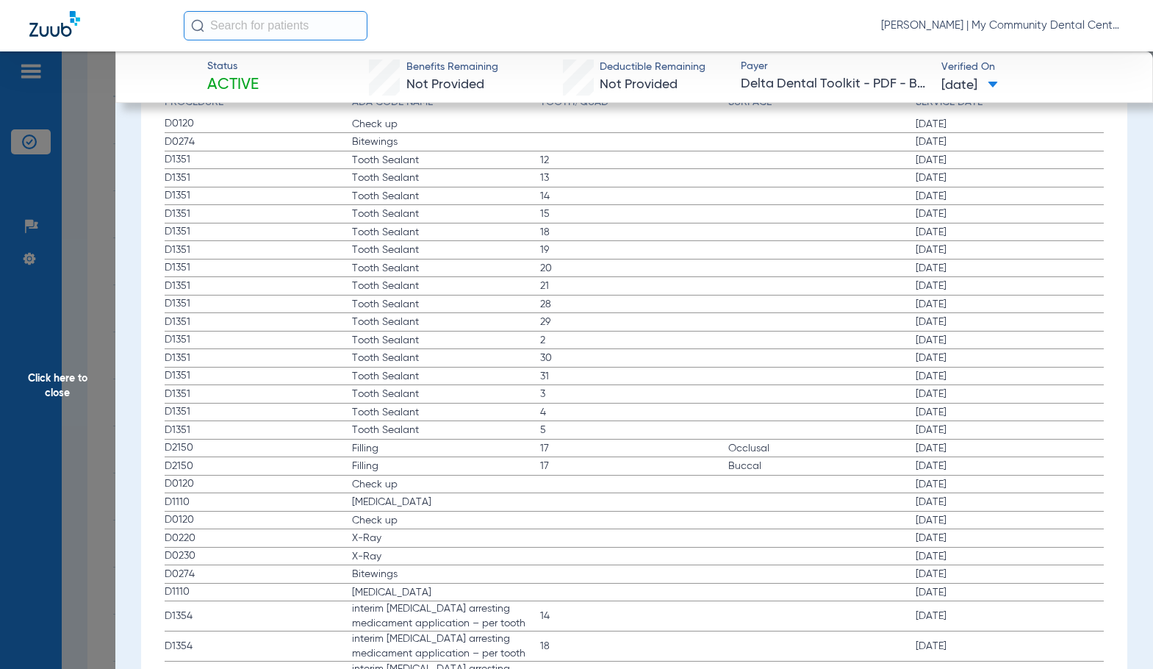
click at [60, 379] on span "Click here to close" at bounding box center [57, 385] width 115 height 669
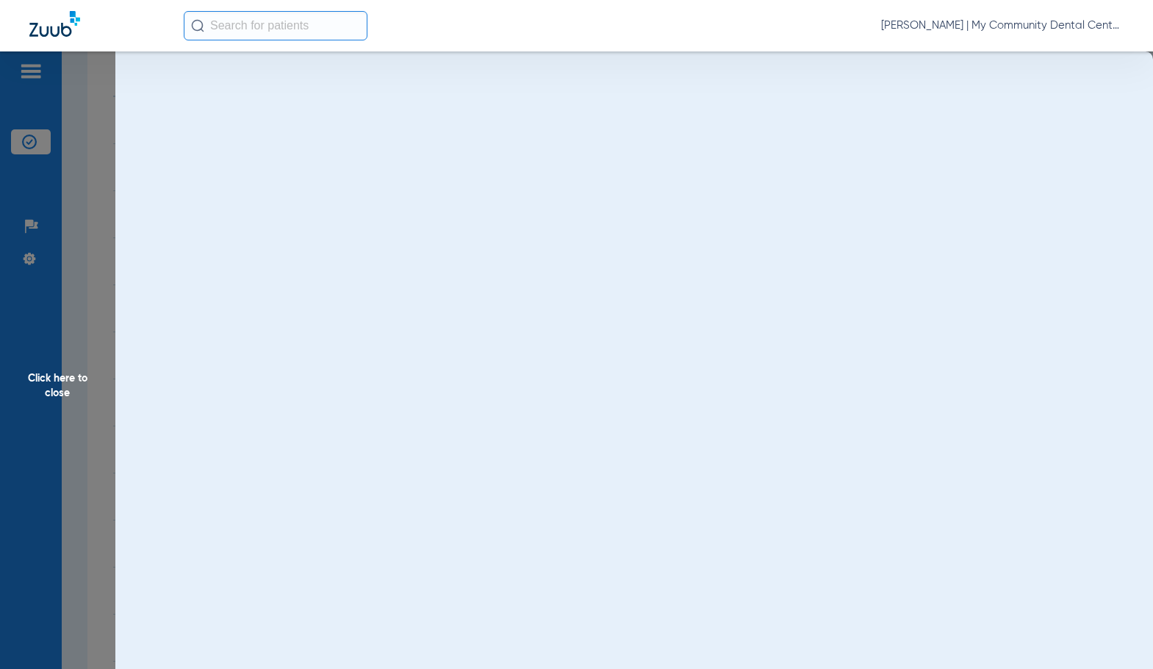
scroll to position [0, 0]
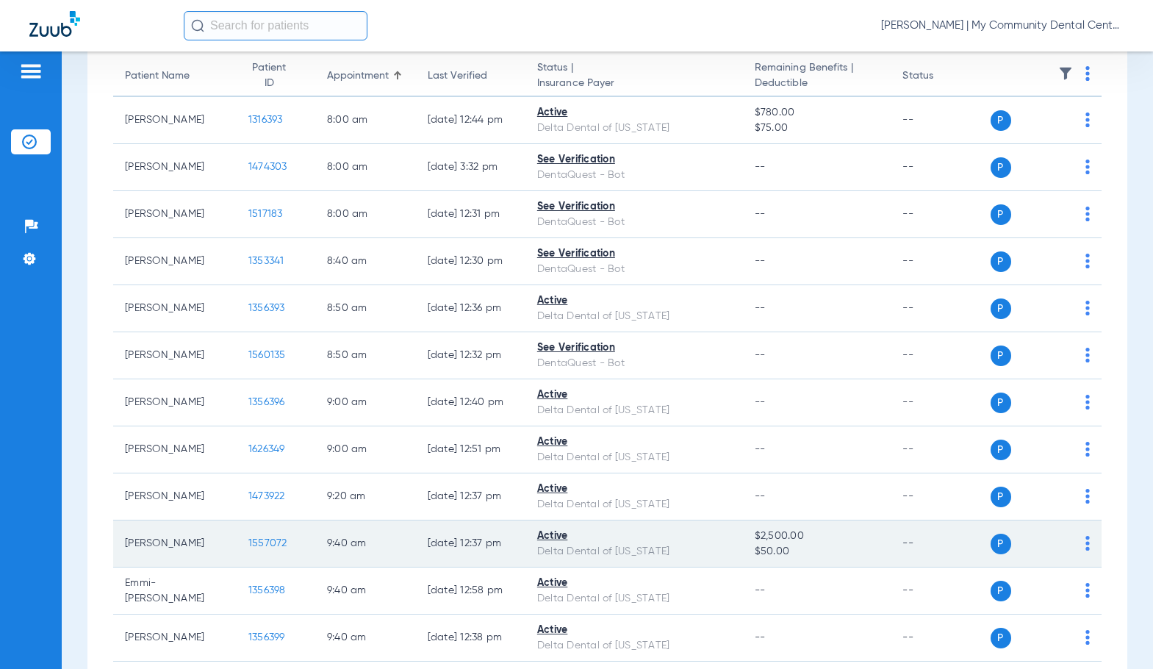
click at [251, 542] on span "1557072" at bounding box center [267, 543] width 39 height 10
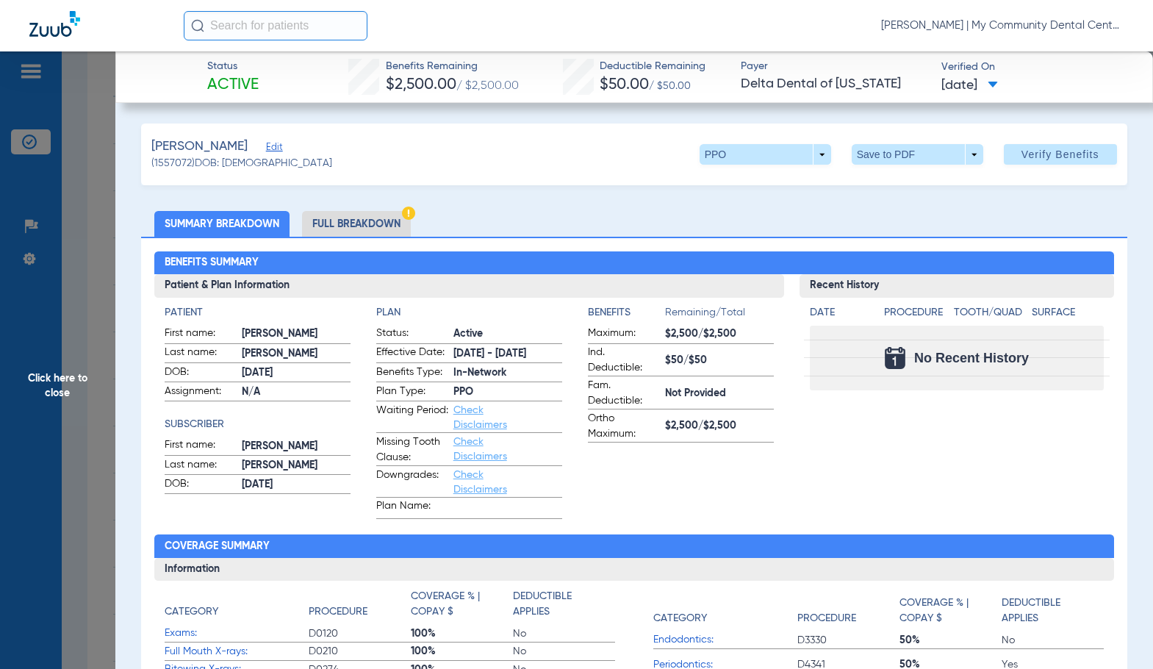
click at [326, 219] on li "Full Breakdown" at bounding box center [356, 224] width 109 height 26
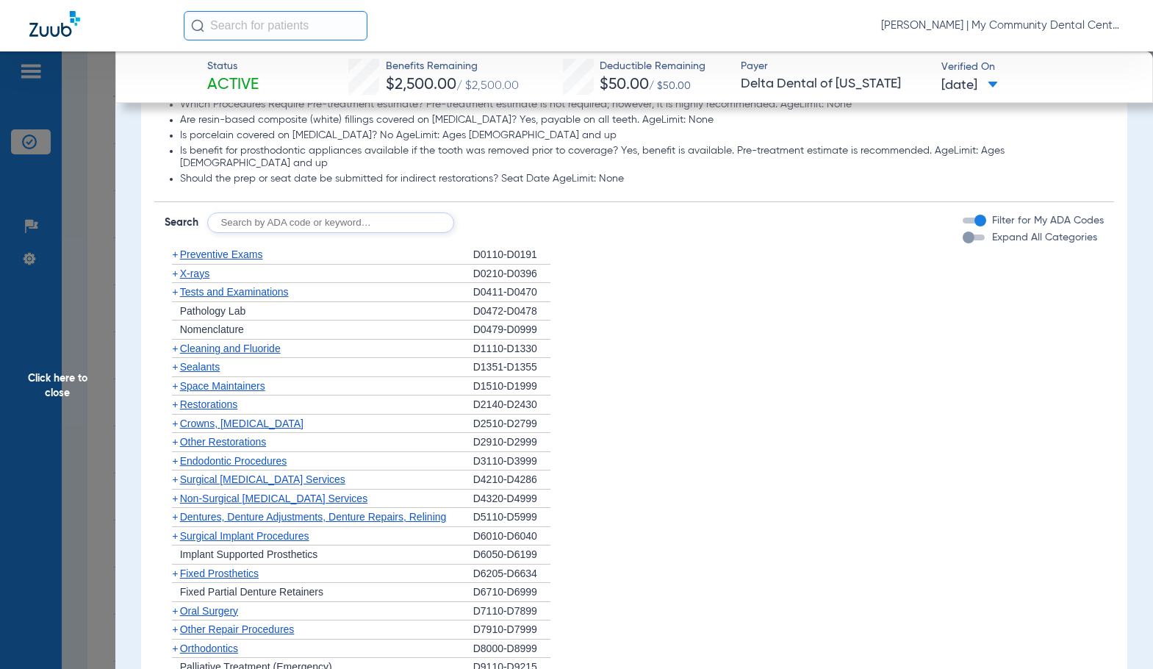
scroll to position [1543, 0]
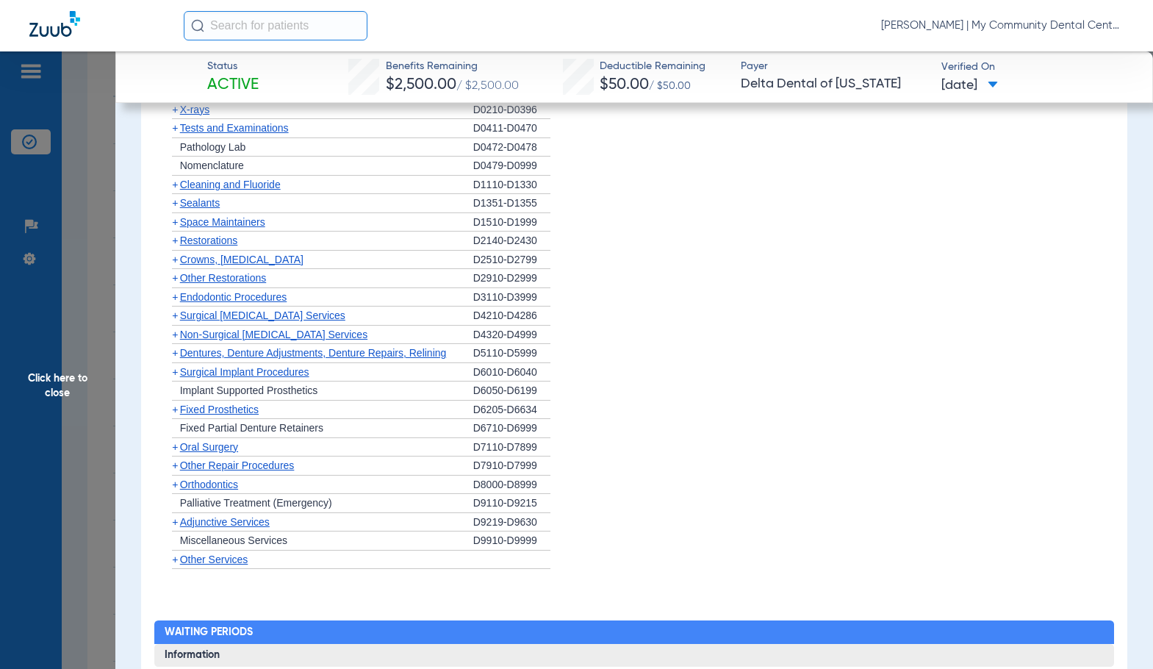
click at [242, 179] on span "Cleaning and Fluoride" at bounding box center [230, 185] width 101 height 12
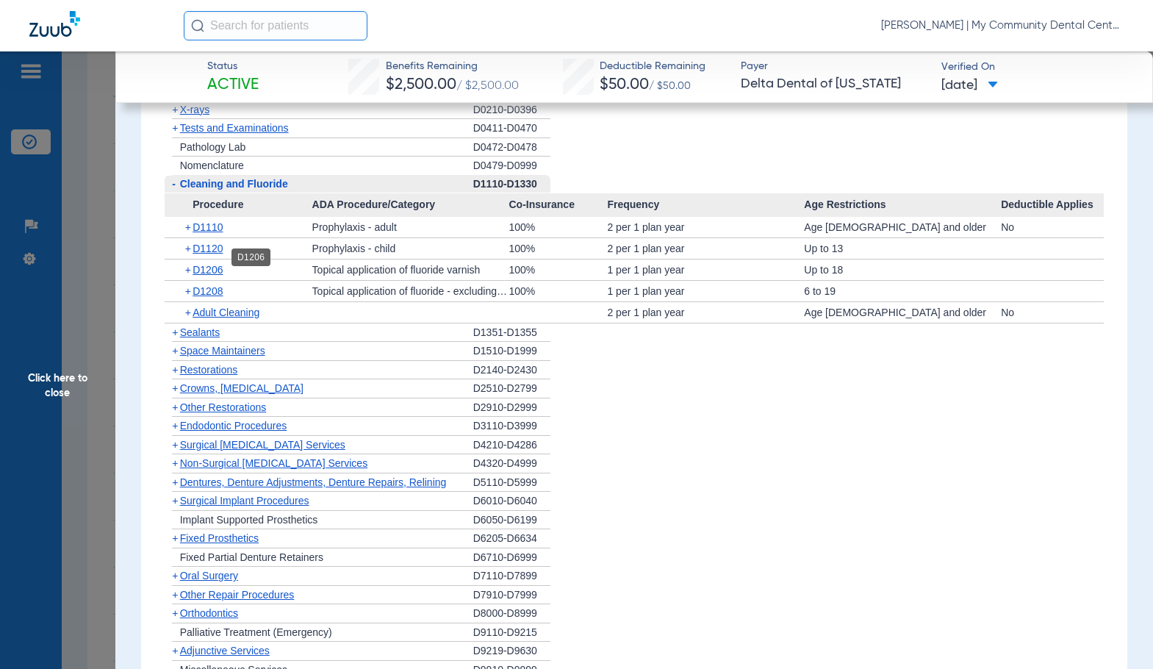
click at [202, 264] on span "D1206" at bounding box center [208, 270] width 30 height 12
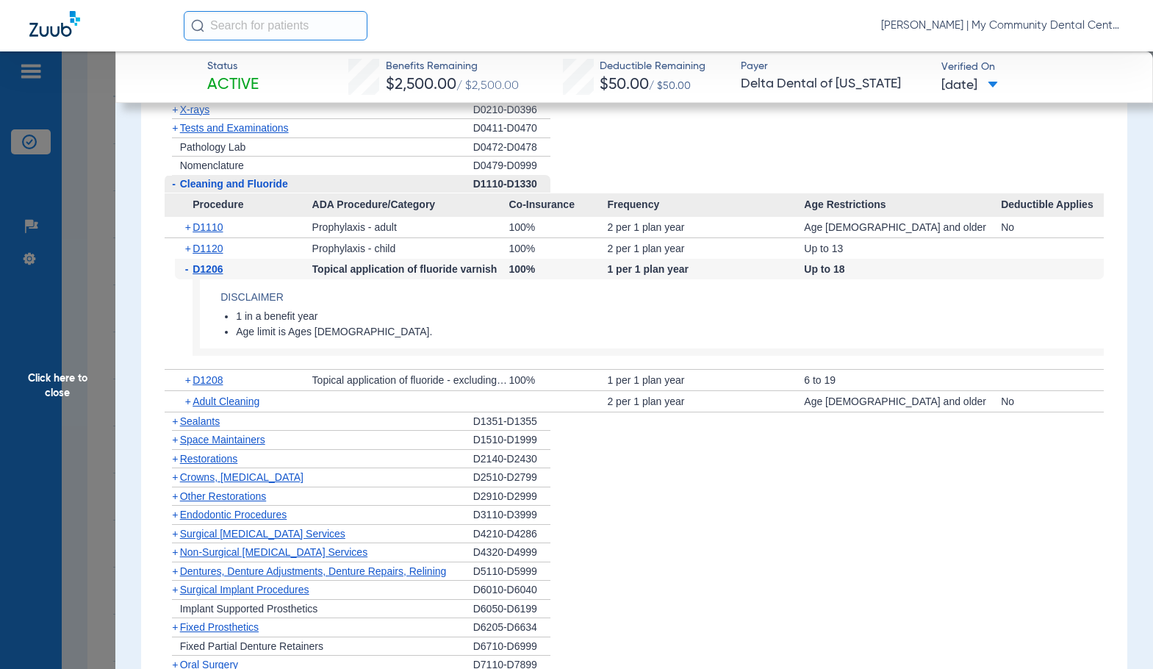
click at [202, 263] on span "D1206" at bounding box center [208, 269] width 30 height 12
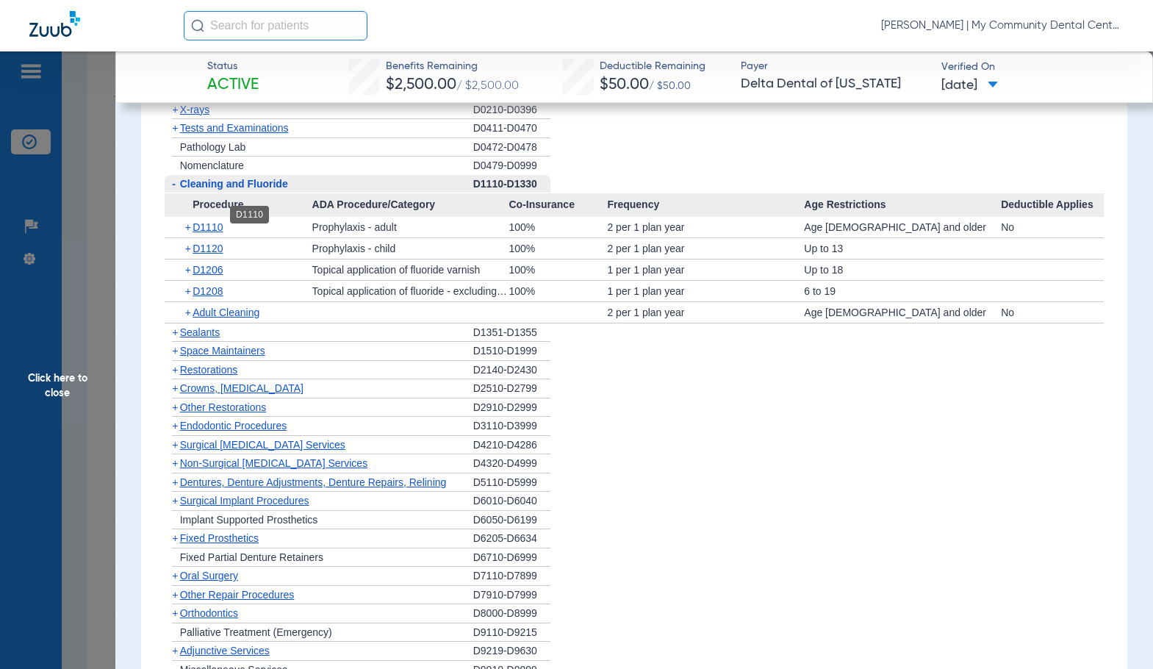
click at [208, 221] on span "D1110" at bounding box center [208, 227] width 30 height 12
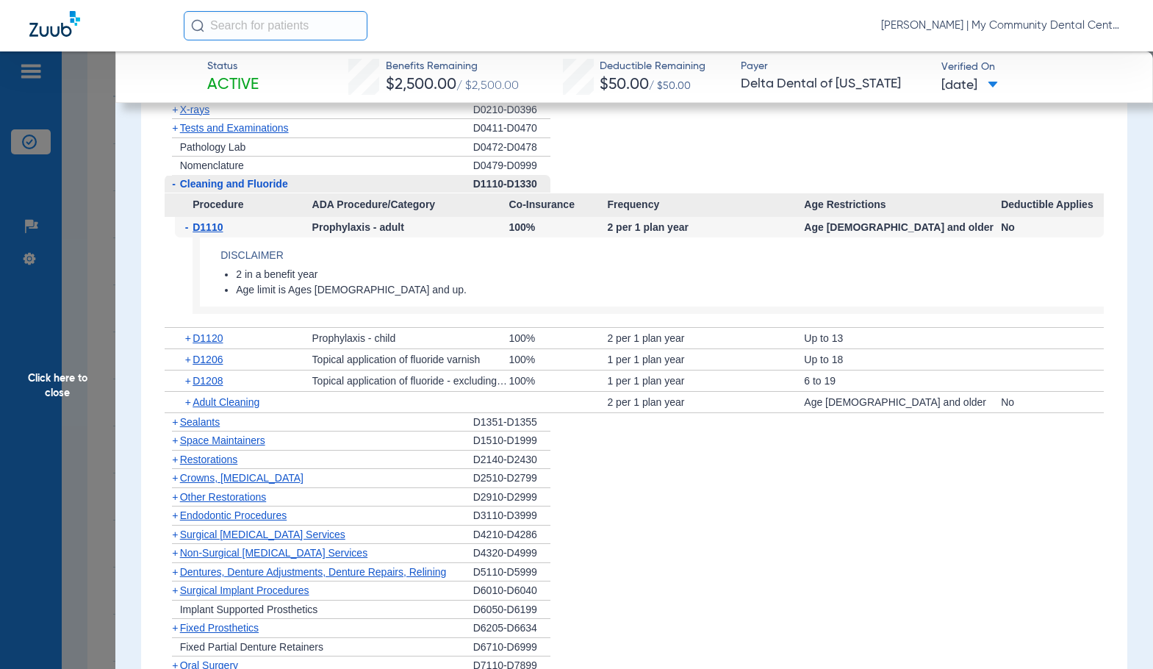
click at [208, 221] on span "D1110" at bounding box center [208, 227] width 30 height 12
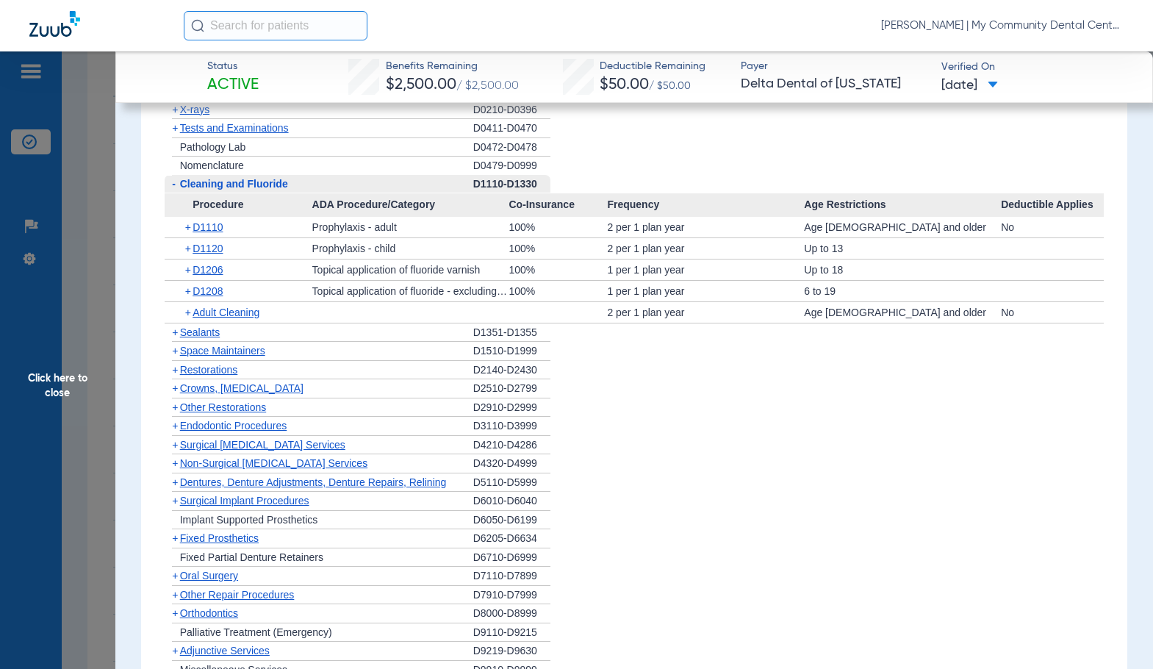
scroll to position [1984, 0]
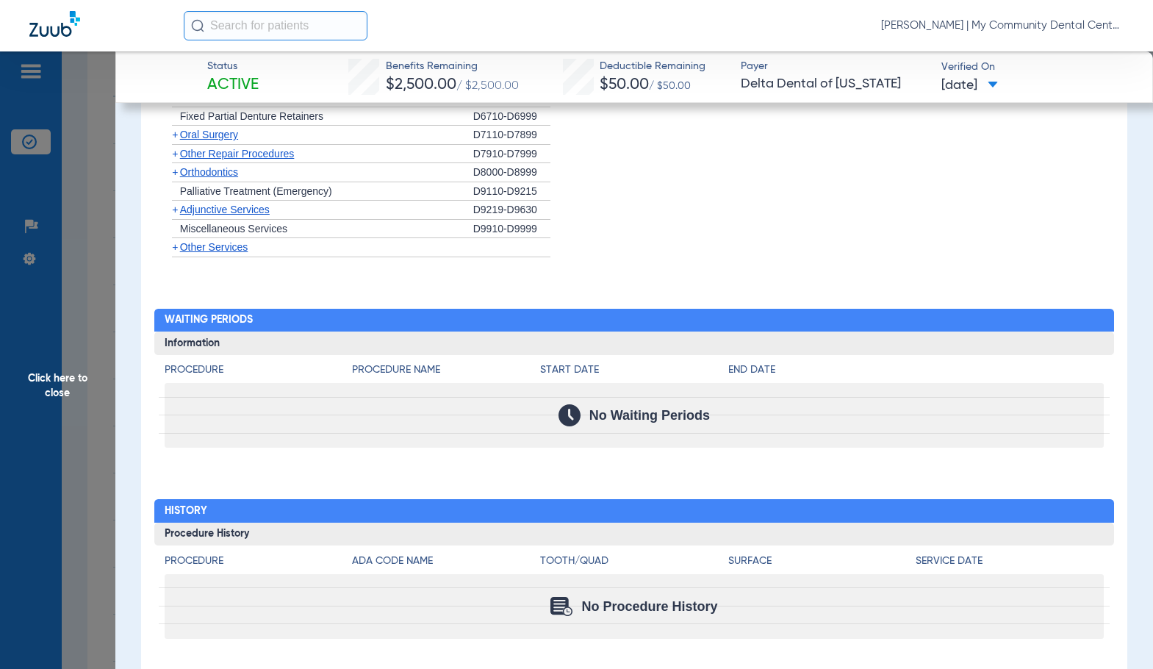
drag, startPoint x: 54, startPoint y: 381, endPoint x: 272, endPoint y: 406, distance: 219.0
click at [54, 381] on span "Click here to close" at bounding box center [57, 385] width 115 height 669
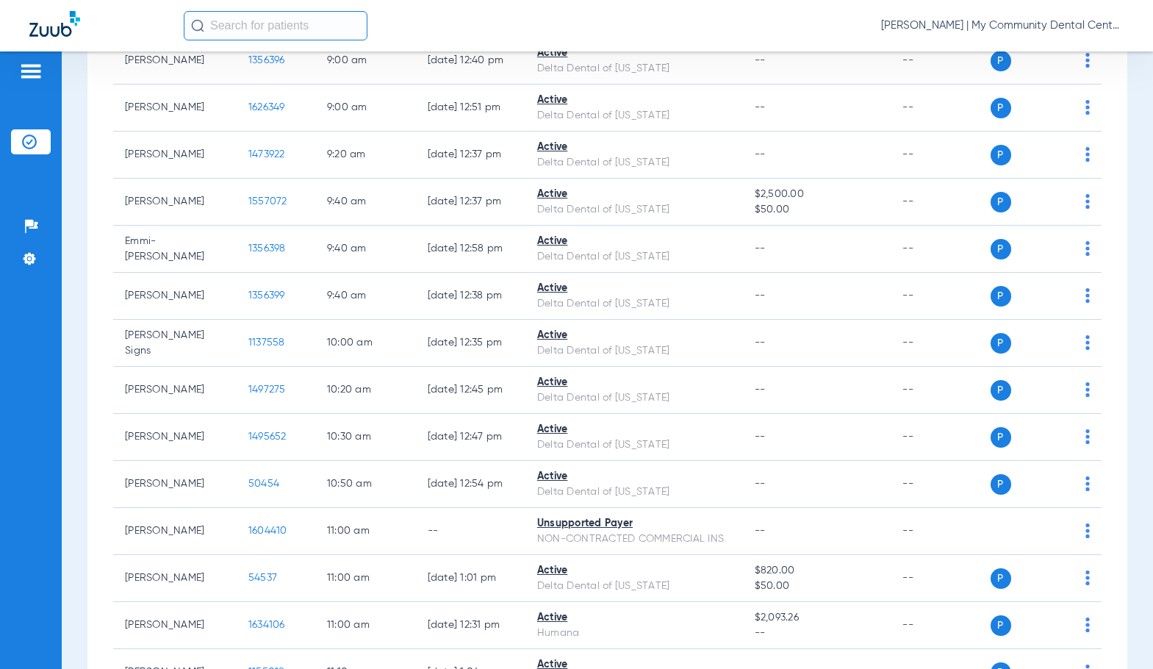
scroll to position [514, 0]
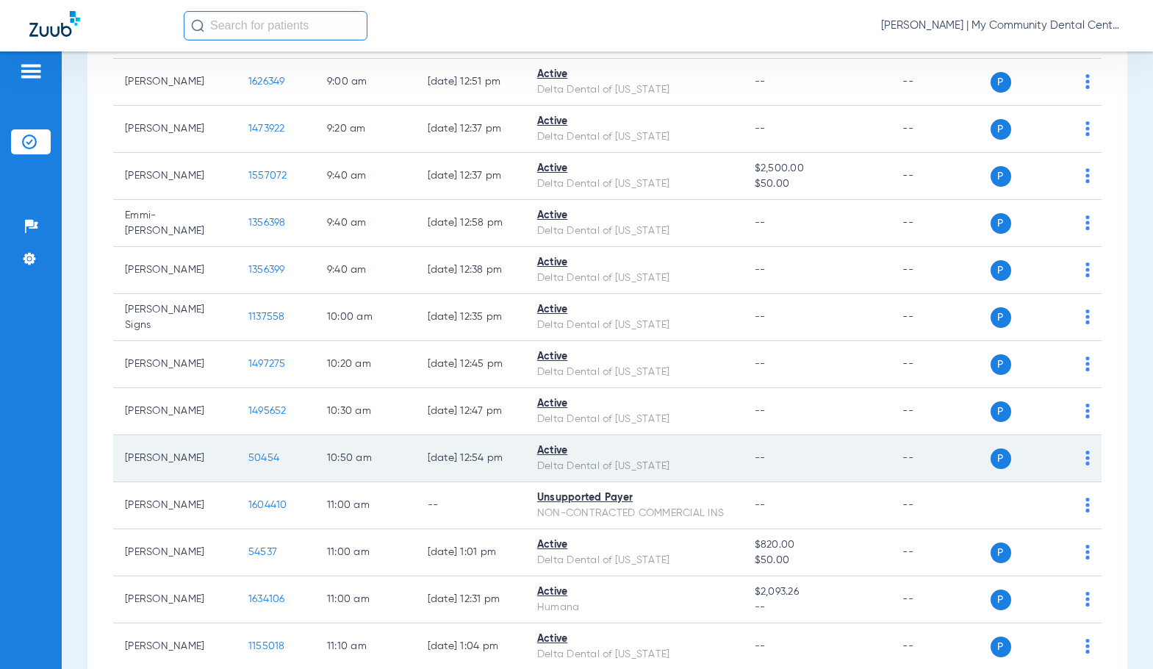
click at [248, 453] on span "50454" at bounding box center [263, 458] width 31 height 10
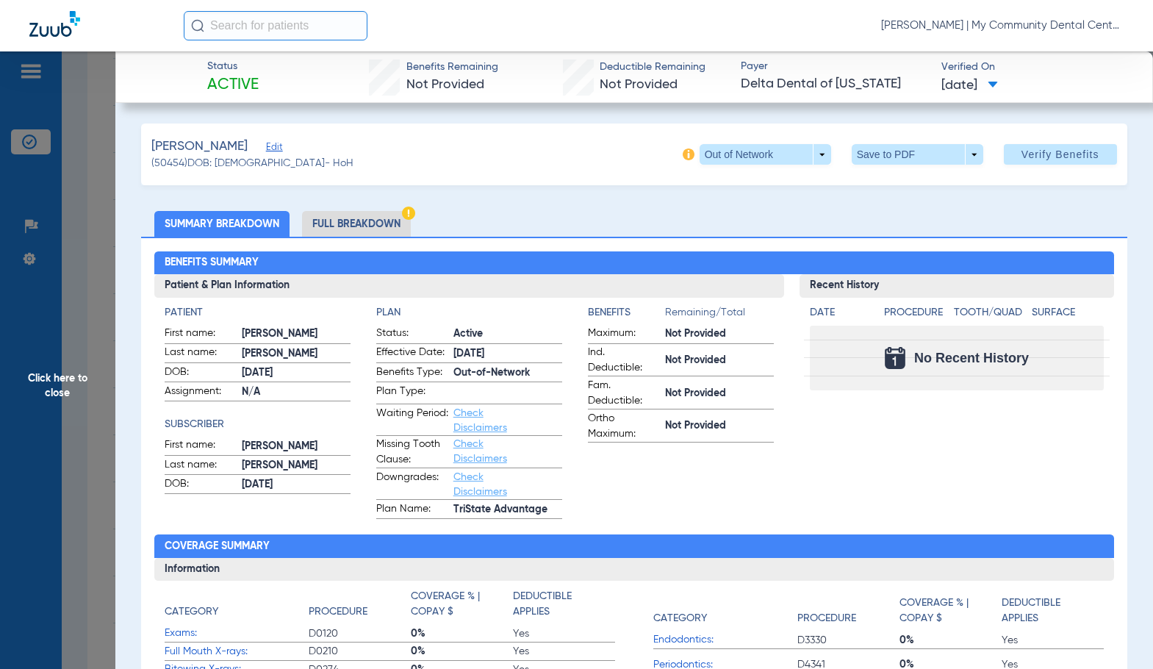
click at [377, 229] on li "Full Breakdown" at bounding box center [356, 224] width 109 height 26
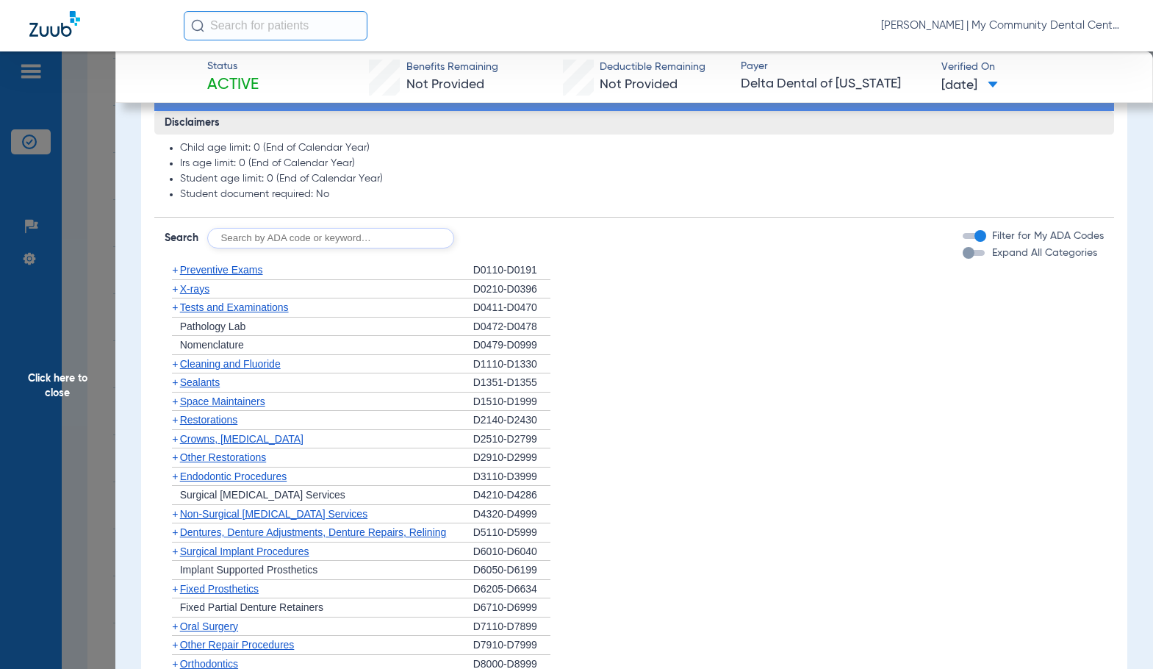
scroll to position [1025, 0]
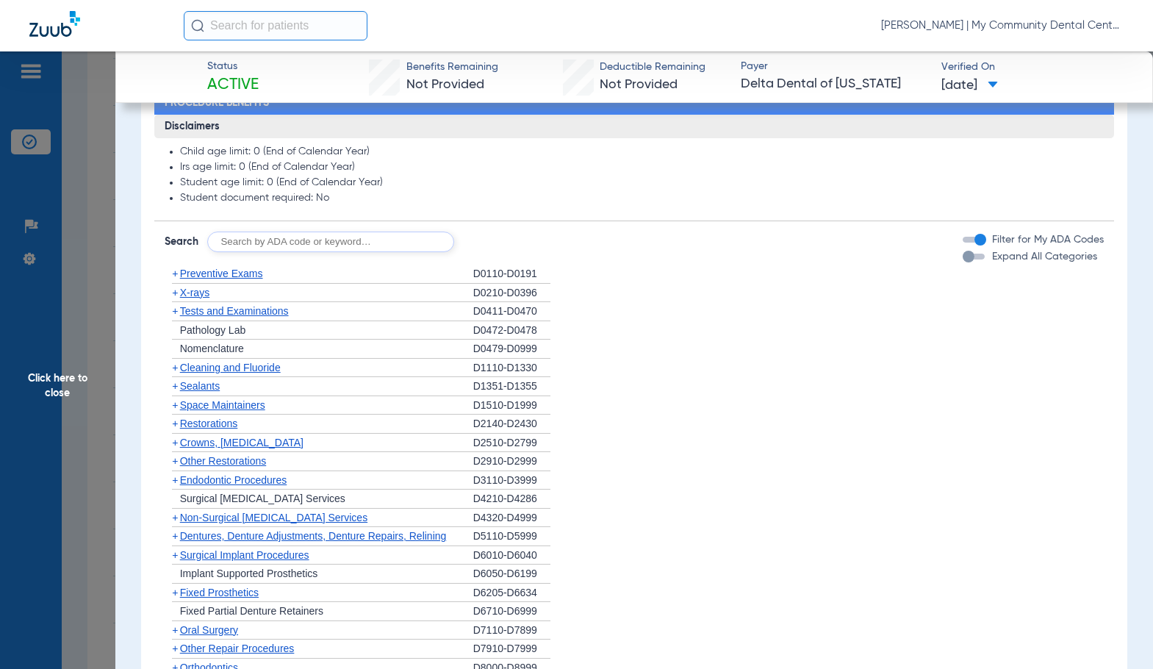
click at [229, 276] on span "Preventive Exams" at bounding box center [221, 274] width 83 height 12
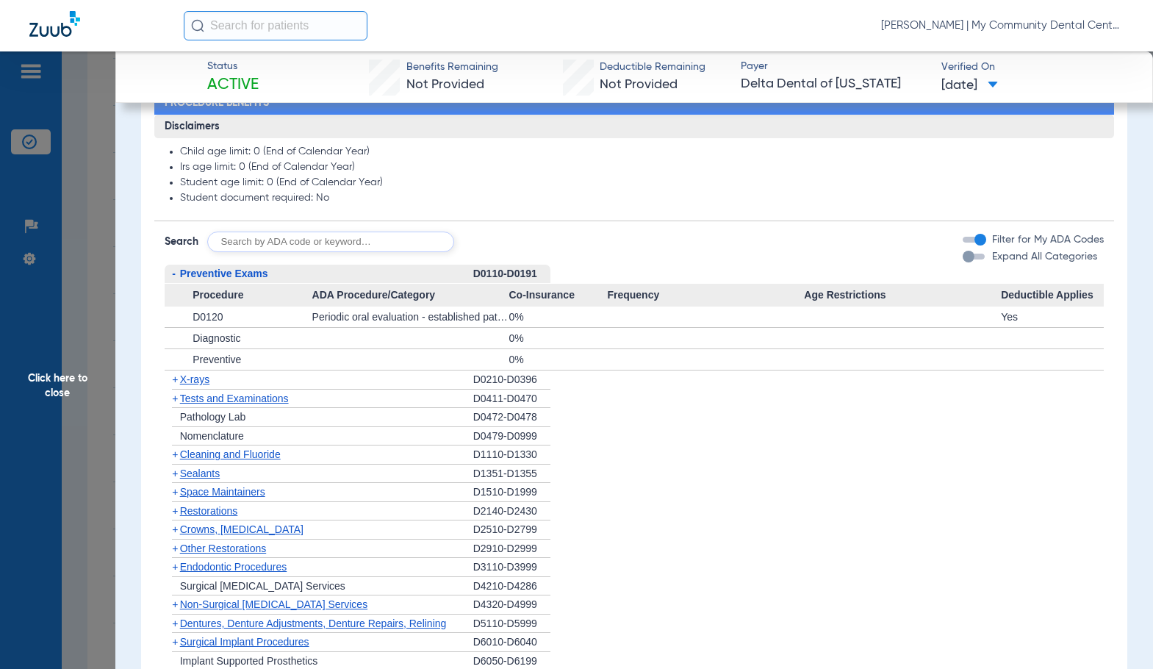
click at [201, 273] on span "Preventive Exams" at bounding box center [224, 274] width 88 height 12
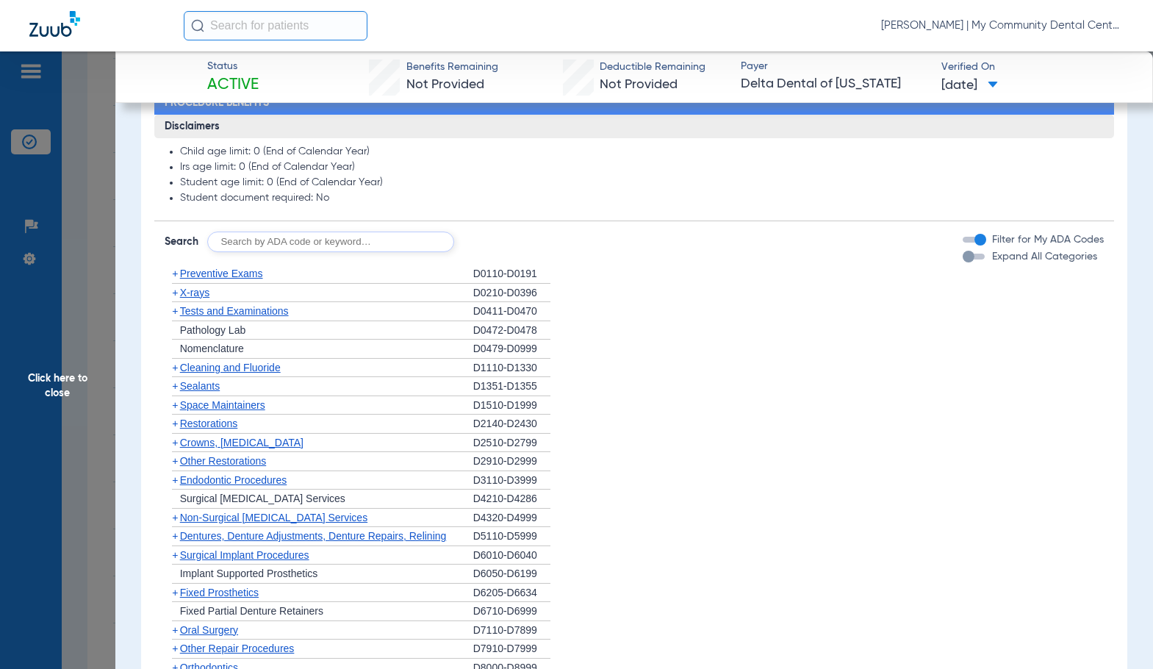
click at [98, 406] on span "Click here to close" at bounding box center [57, 385] width 115 height 669
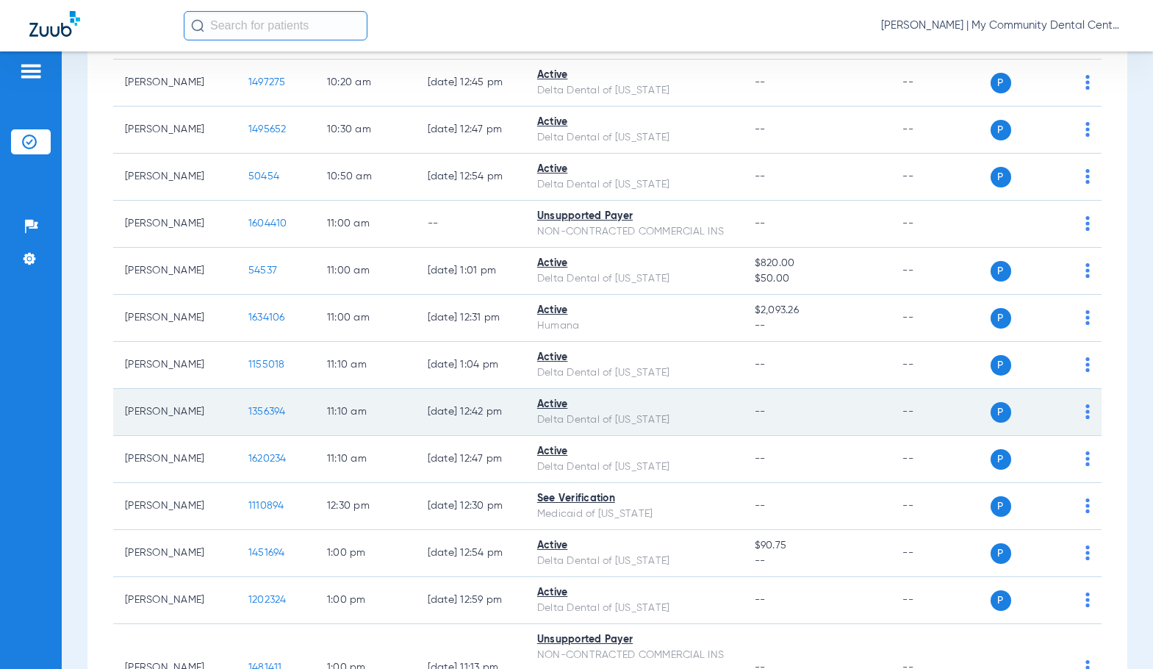
scroll to position [808, 0]
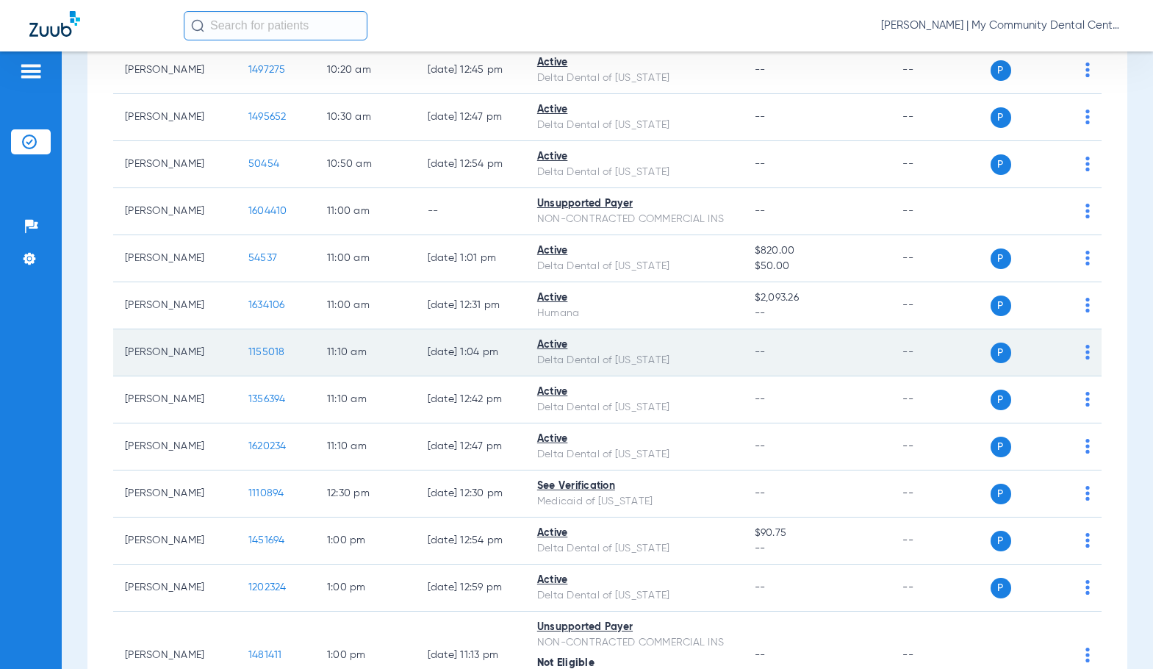
click at [257, 345] on td "1155018" at bounding box center [276, 352] width 79 height 47
click at [248, 351] on span "1155018" at bounding box center [266, 352] width 37 height 10
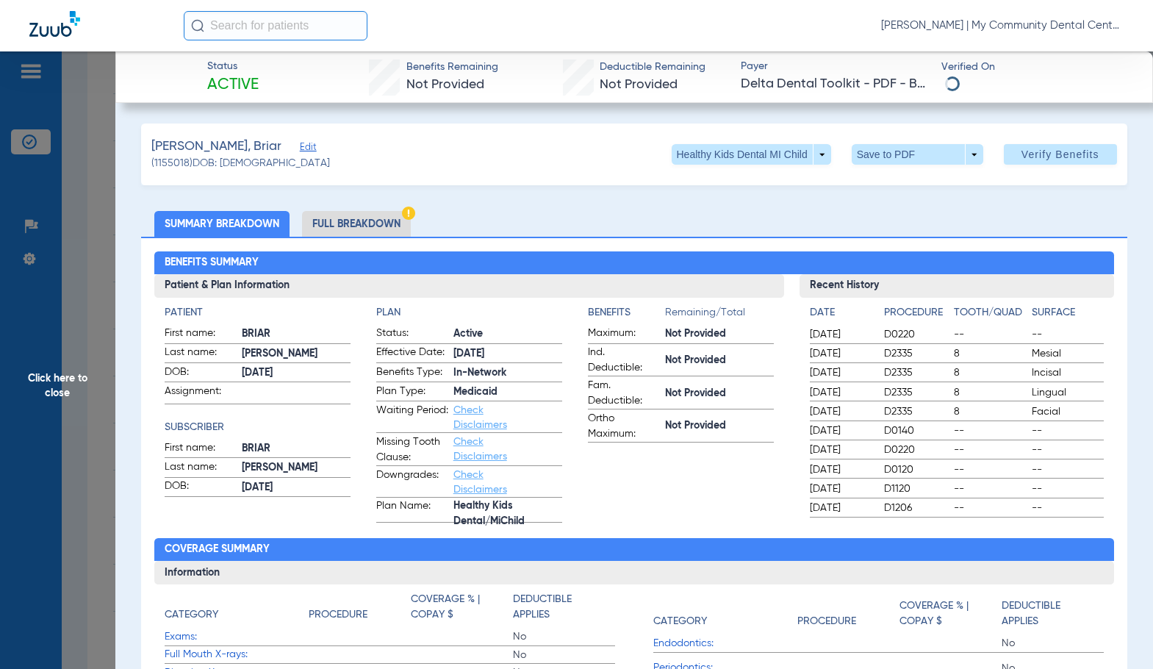
click at [373, 232] on li "Full Breakdown" at bounding box center [356, 224] width 109 height 26
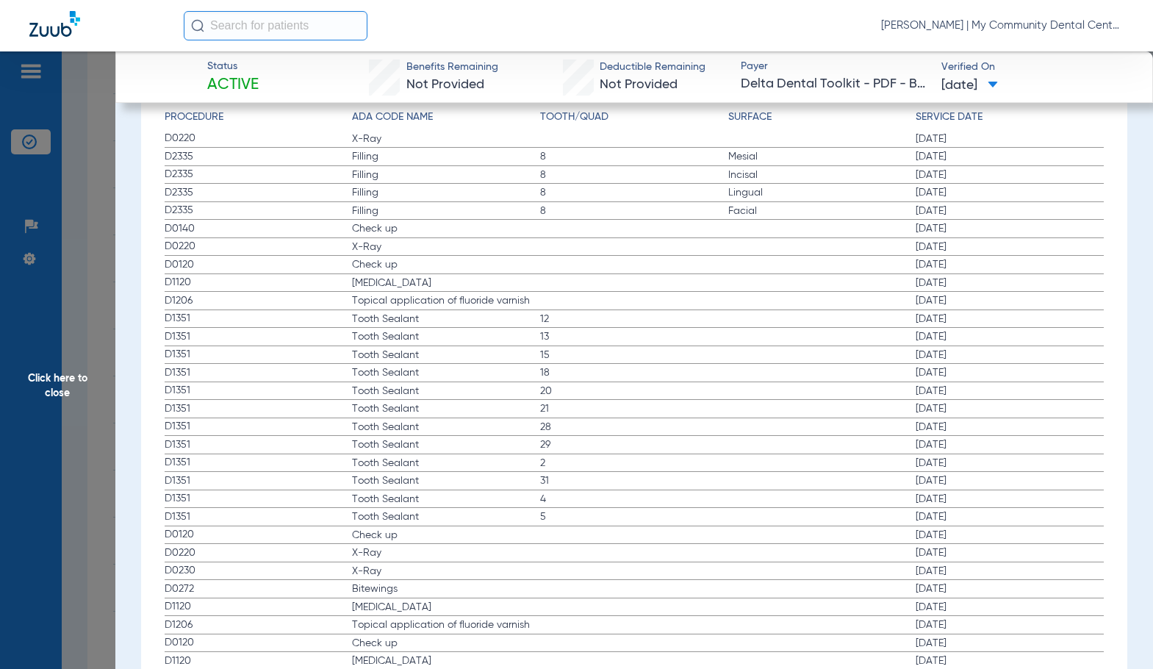
scroll to position [1764, 0]
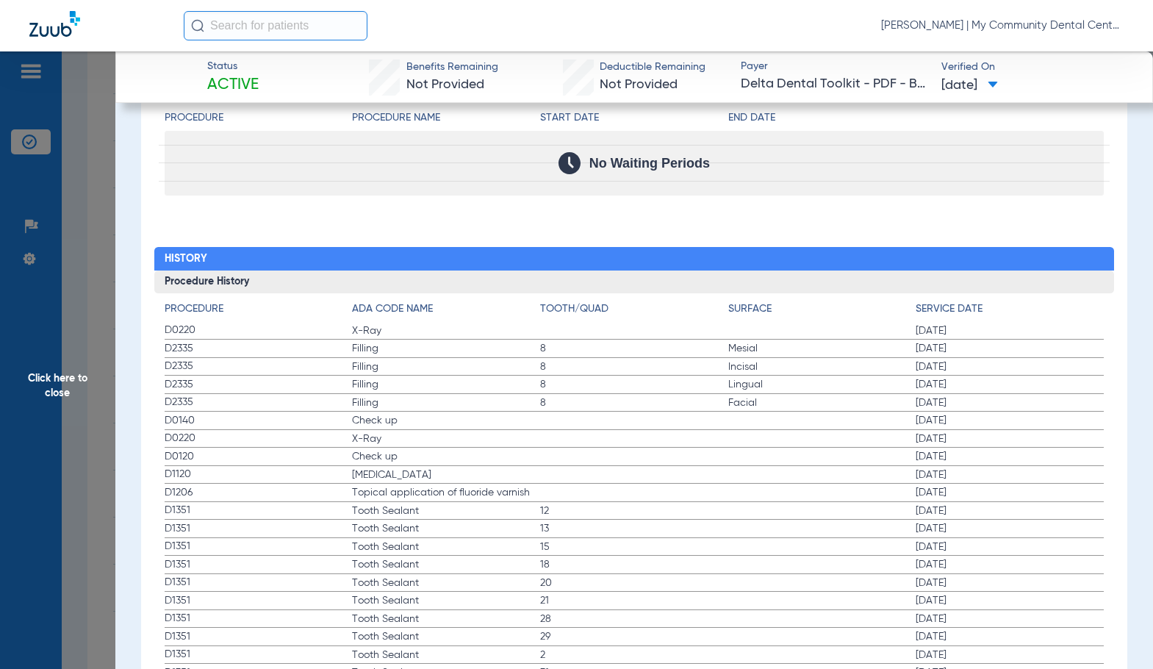
click at [518, 428] on span "Check up" at bounding box center [446, 420] width 188 height 15
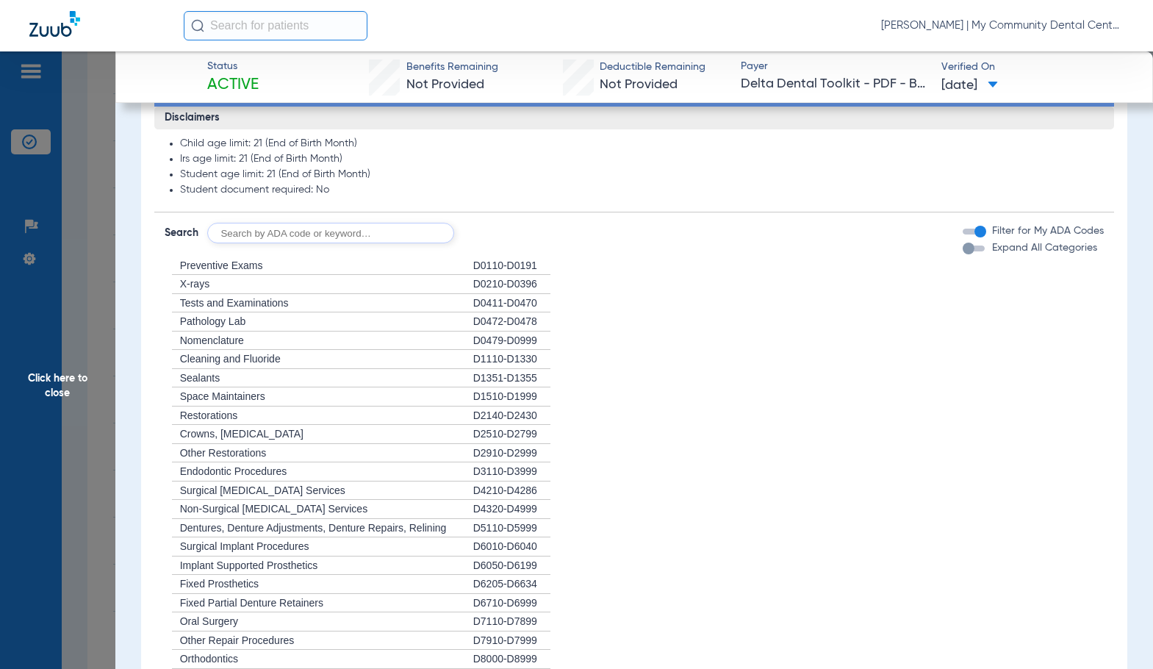
scroll to position [1029, 0]
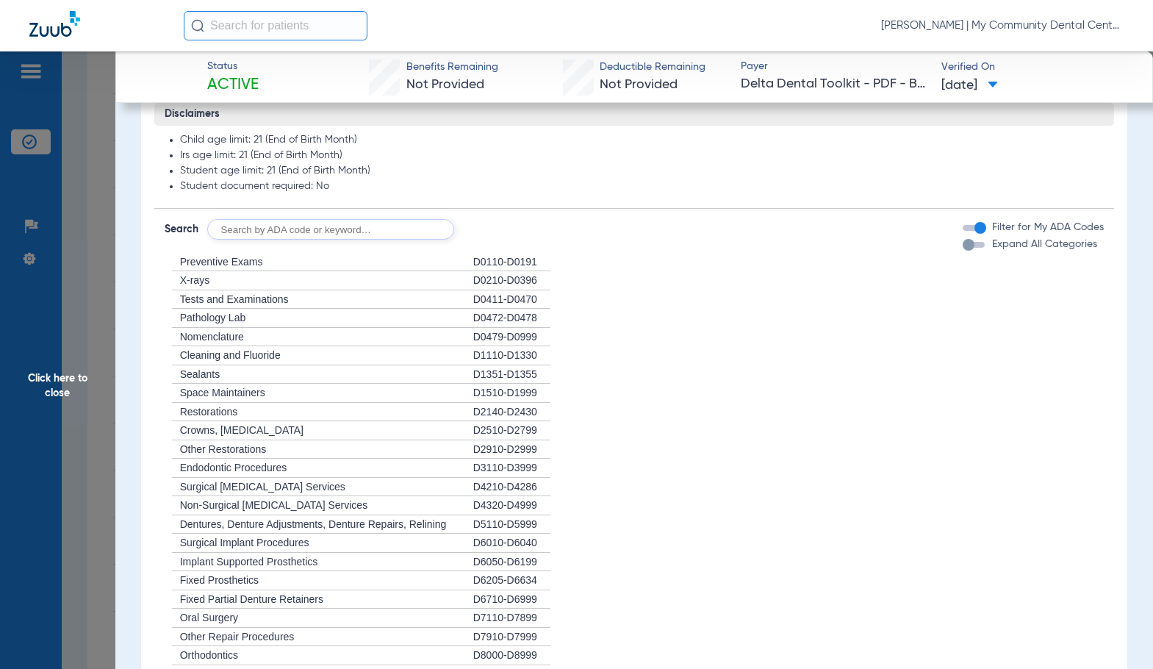
drag, startPoint x: 76, startPoint y: 417, endPoint x: 327, endPoint y: 497, distance: 263.1
click at [76, 417] on span "Click here to close" at bounding box center [57, 385] width 115 height 669
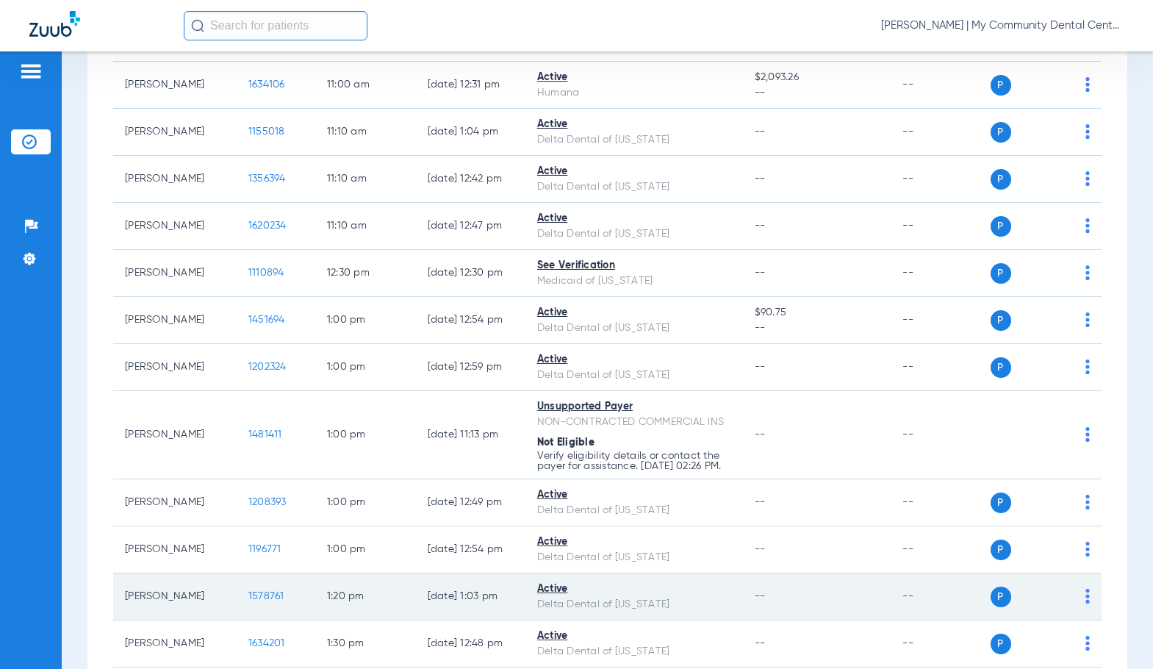
click at [250, 601] on span "1578761" at bounding box center [266, 596] width 36 height 10
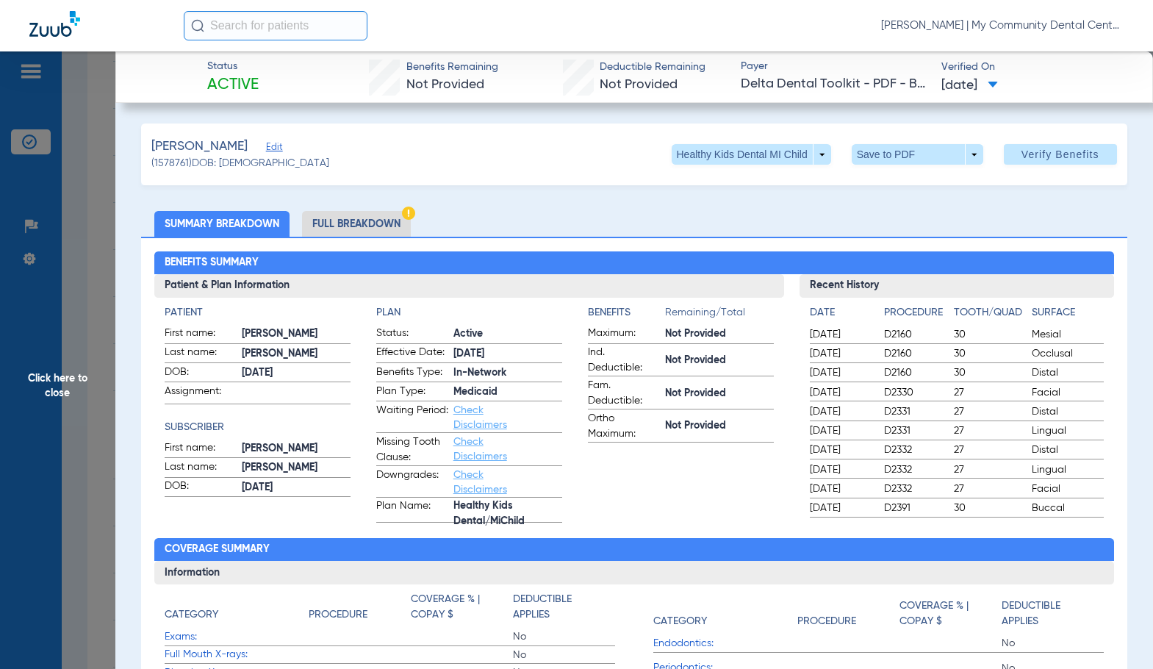
click at [403, 217] on img at bounding box center [408, 213] width 13 height 13
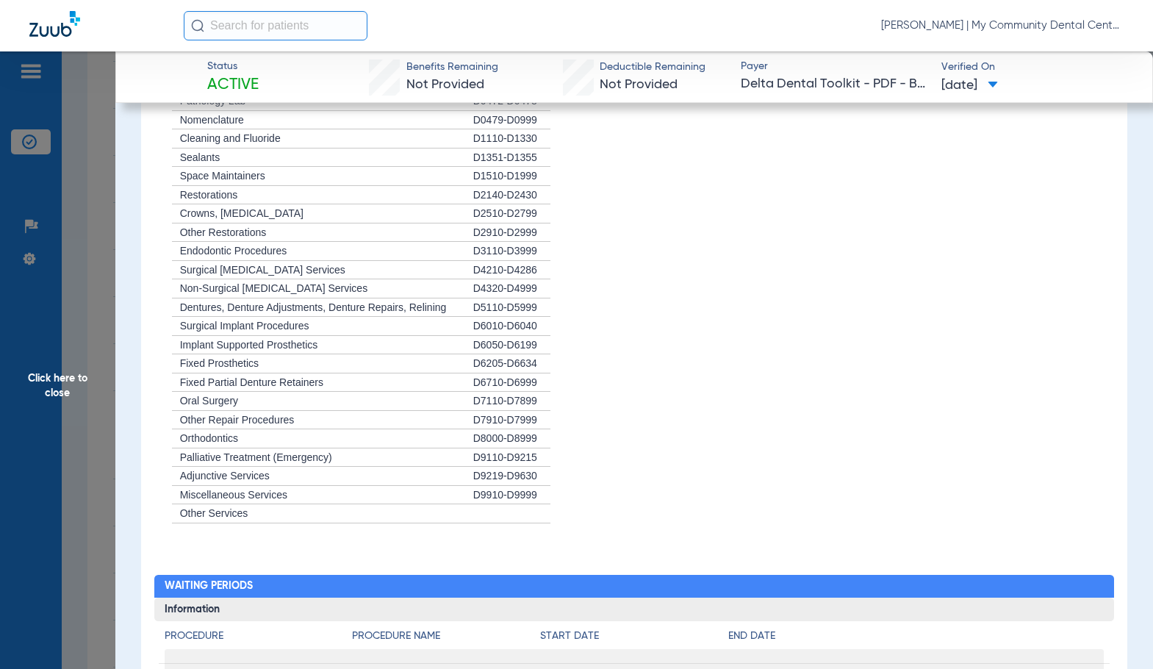
scroll to position [1690, 0]
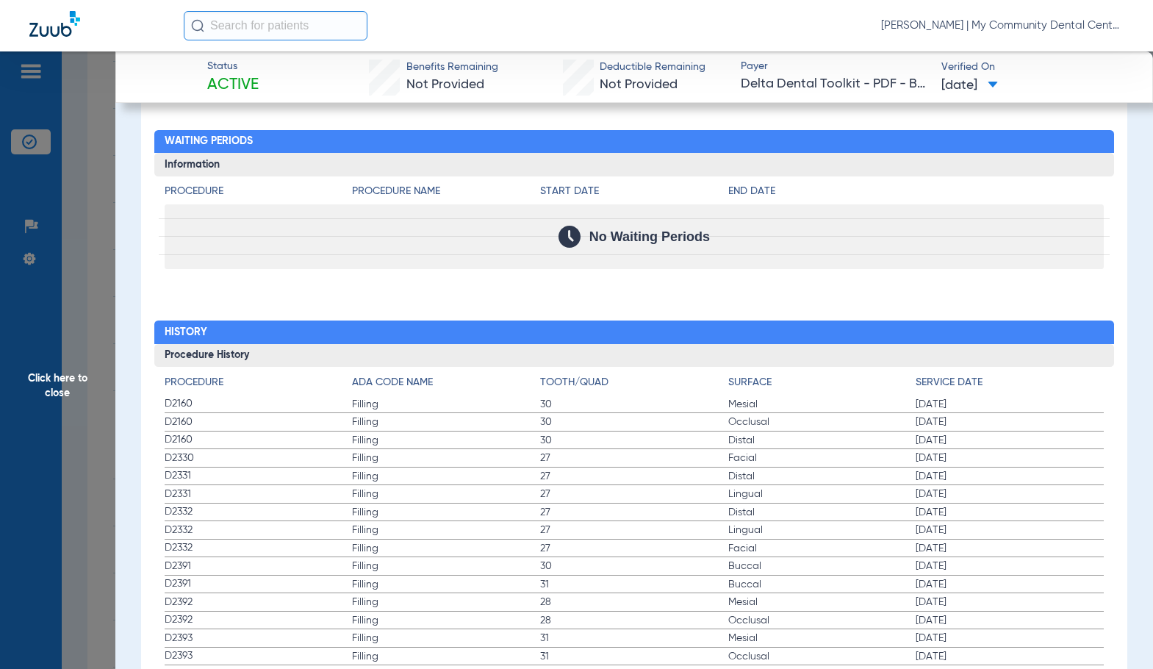
click at [497, 426] on span "Filling" at bounding box center [446, 422] width 188 height 15
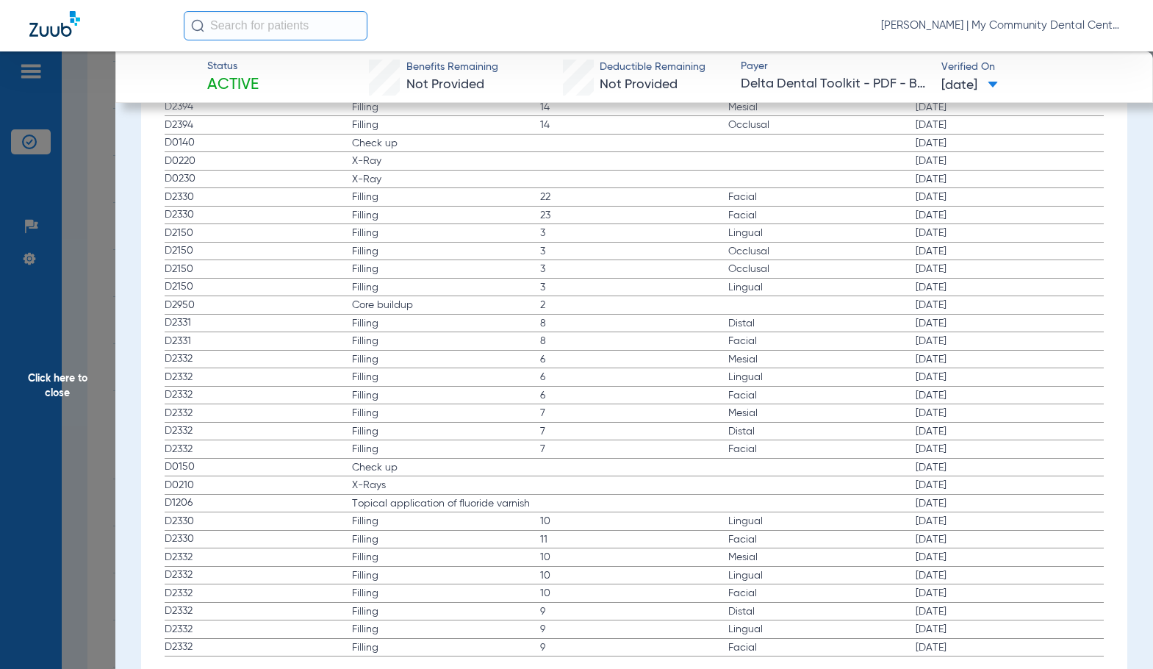
scroll to position [3013, 0]
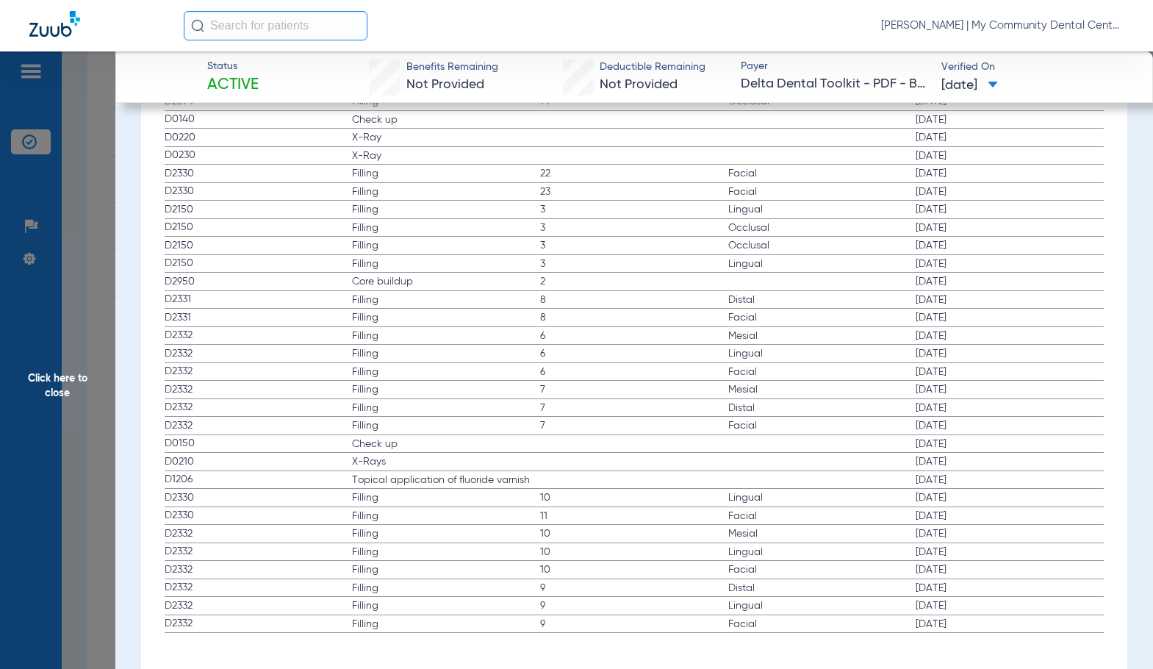
drag, startPoint x: 620, startPoint y: 470, endPoint x: 628, endPoint y: 467, distance: 7.9
click at [620, 470] on label "D0210 X-Rays 08/19/2024" at bounding box center [634, 462] width 939 height 18
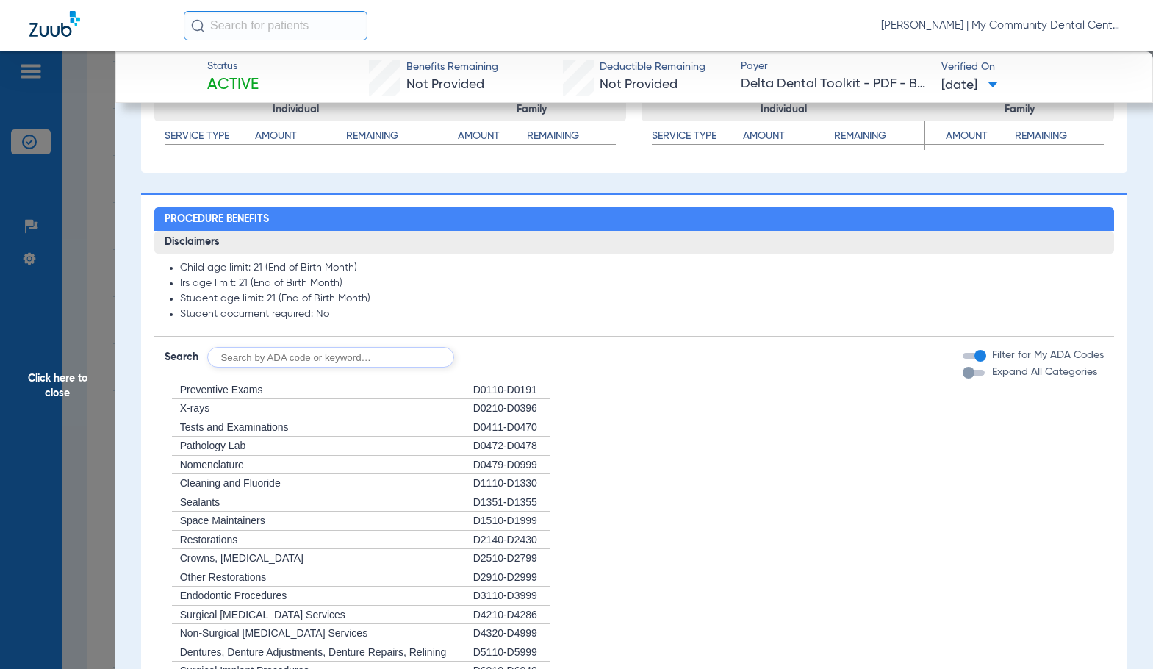
scroll to position [955, 0]
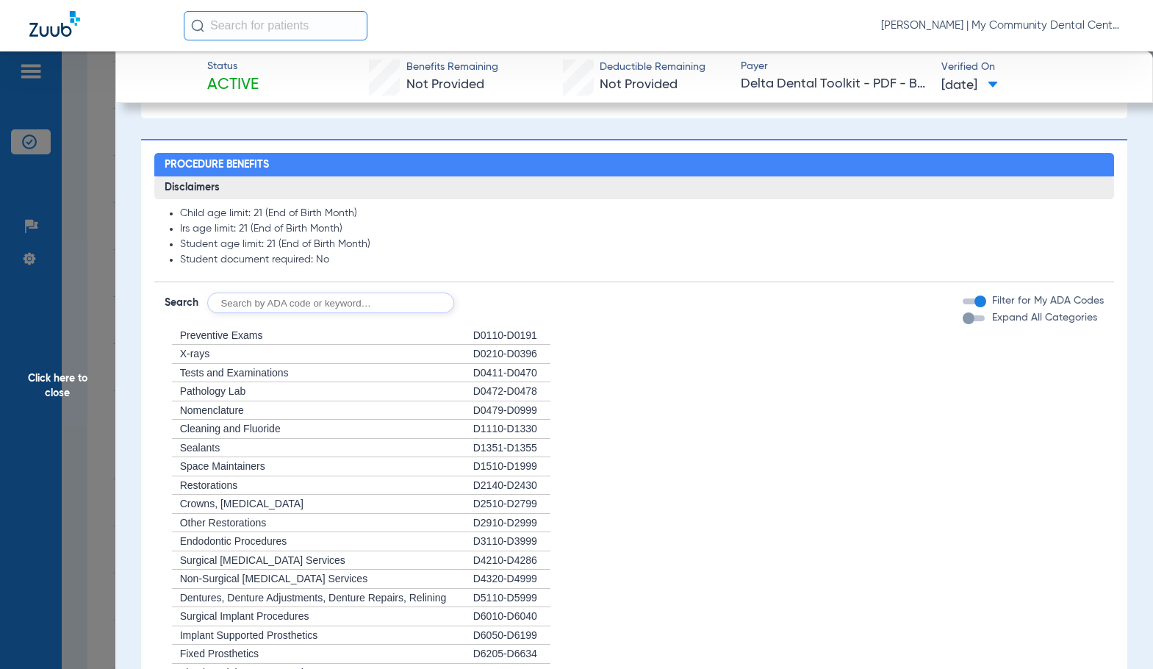
click at [76, 408] on span "Click here to close" at bounding box center [57, 385] width 115 height 669
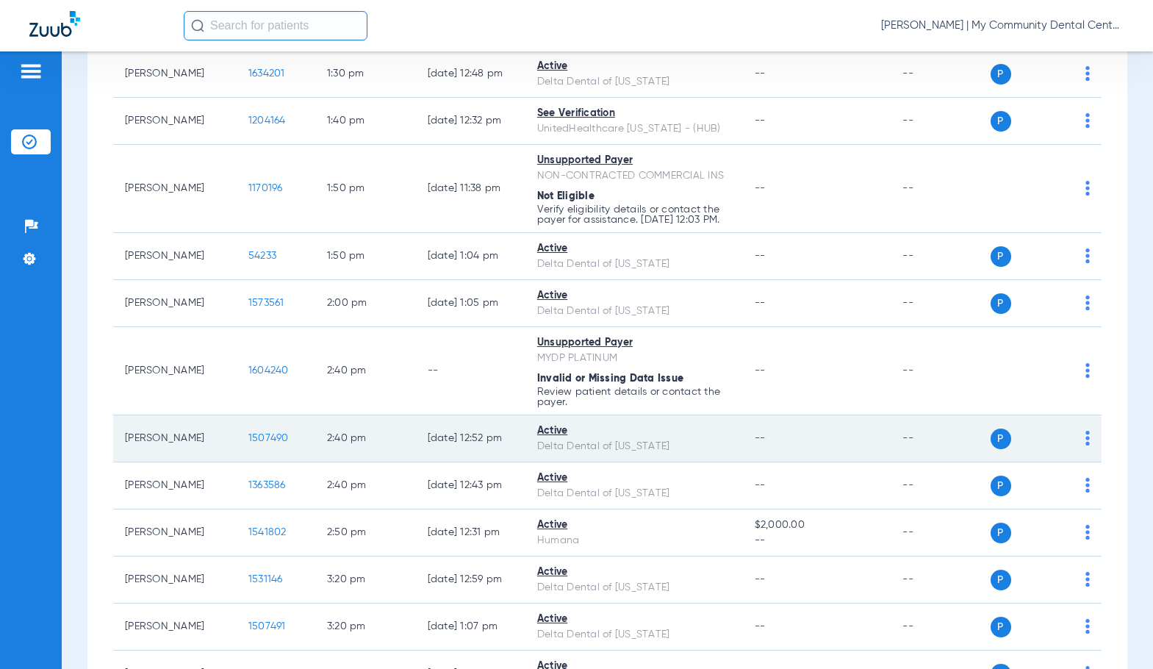
scroll to position [1690, 0]
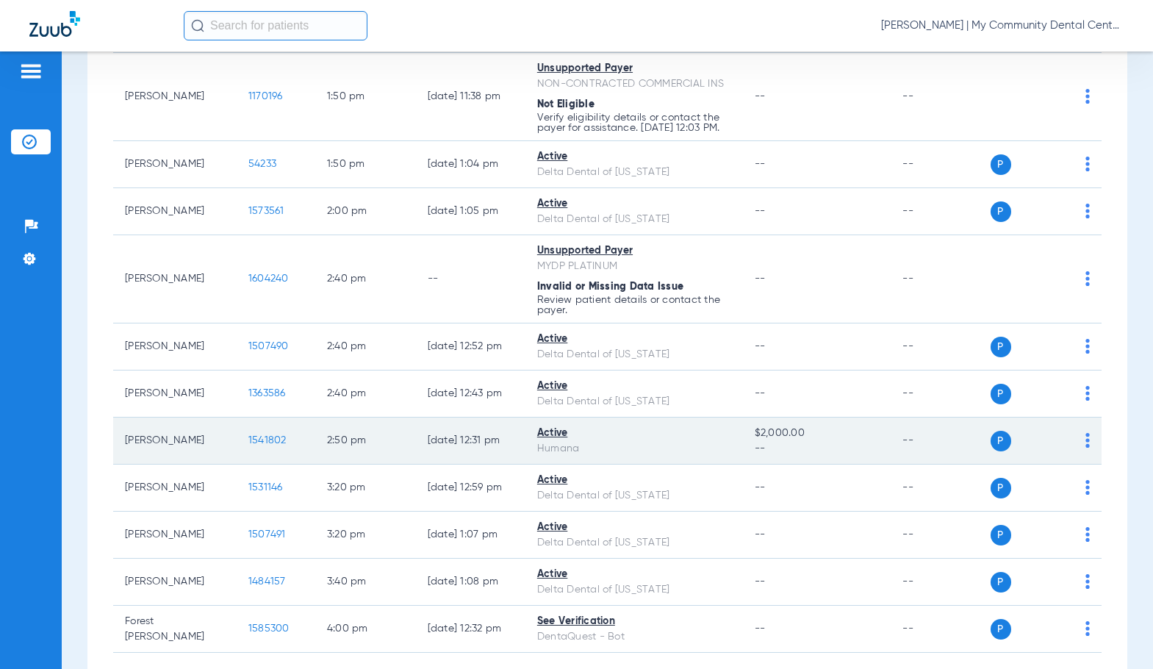
click at [252, 445] on span "1541802" at bounding box center [267, 440] width 38 height 10
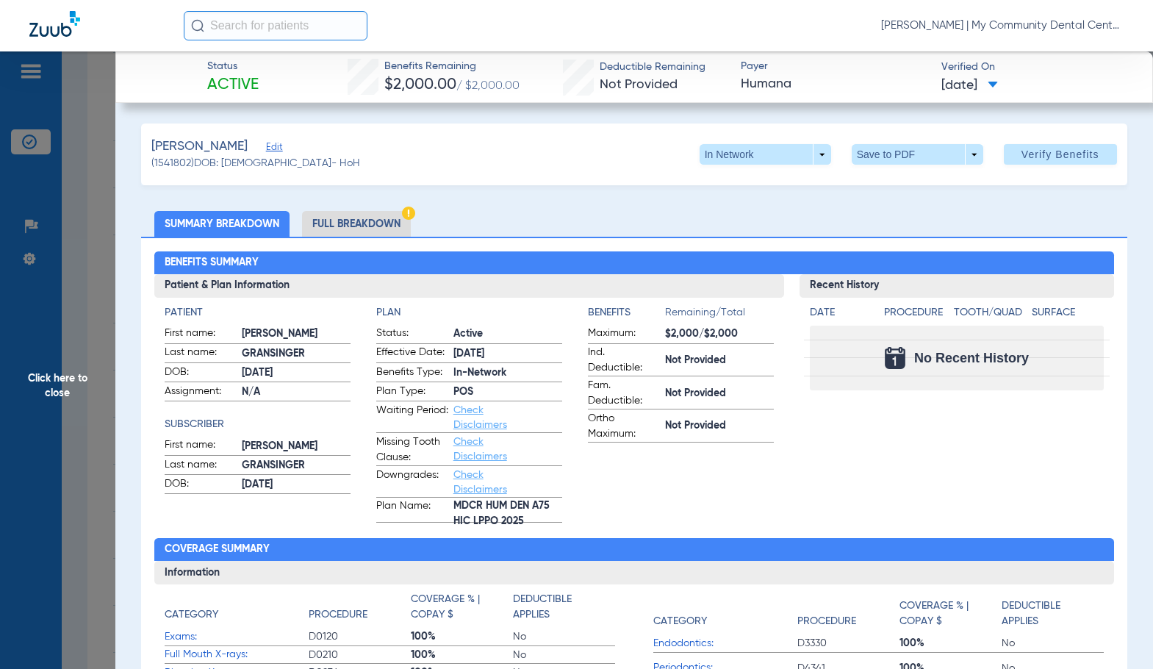
click at [353, 224] on li "Full Breakdown" at bounding box center [356, 224] width 109 height 26
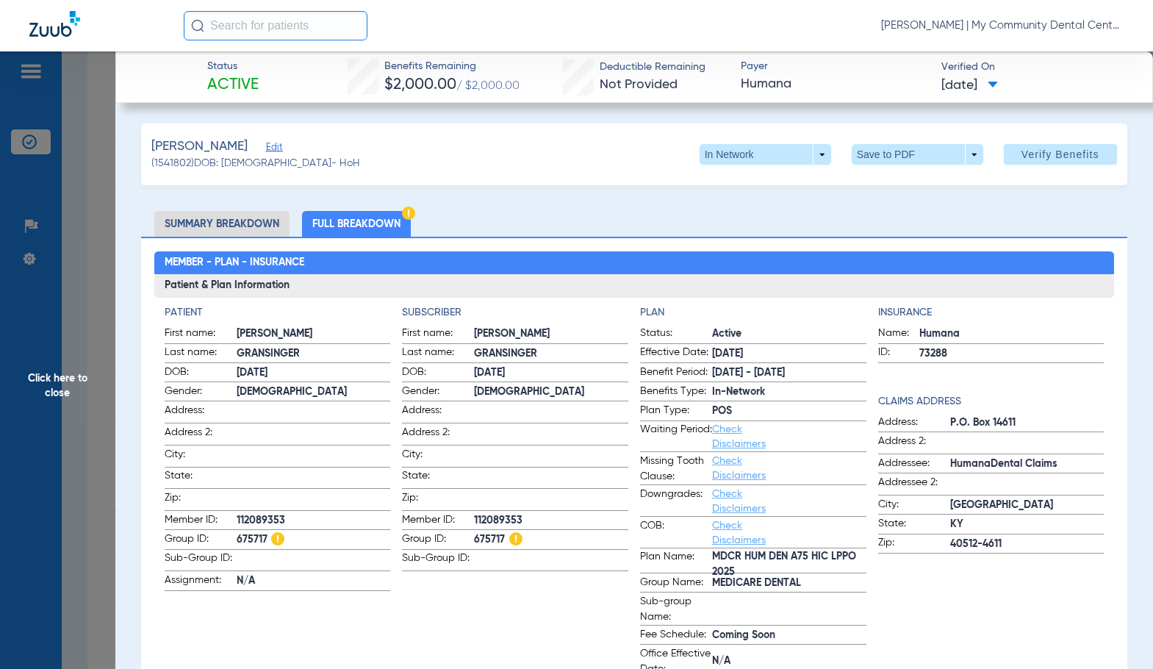
click at [508, 514] on span "112089353" at bounding box center [551, 520] width 154 height 15
click at [507, 514] on span "112089353" at bounding box center [551, 520] width 154 height 15
copy span "112089353"
click at [101, 390] on span "Click here to close" at bounding box center [57, 385] width 115 height 669
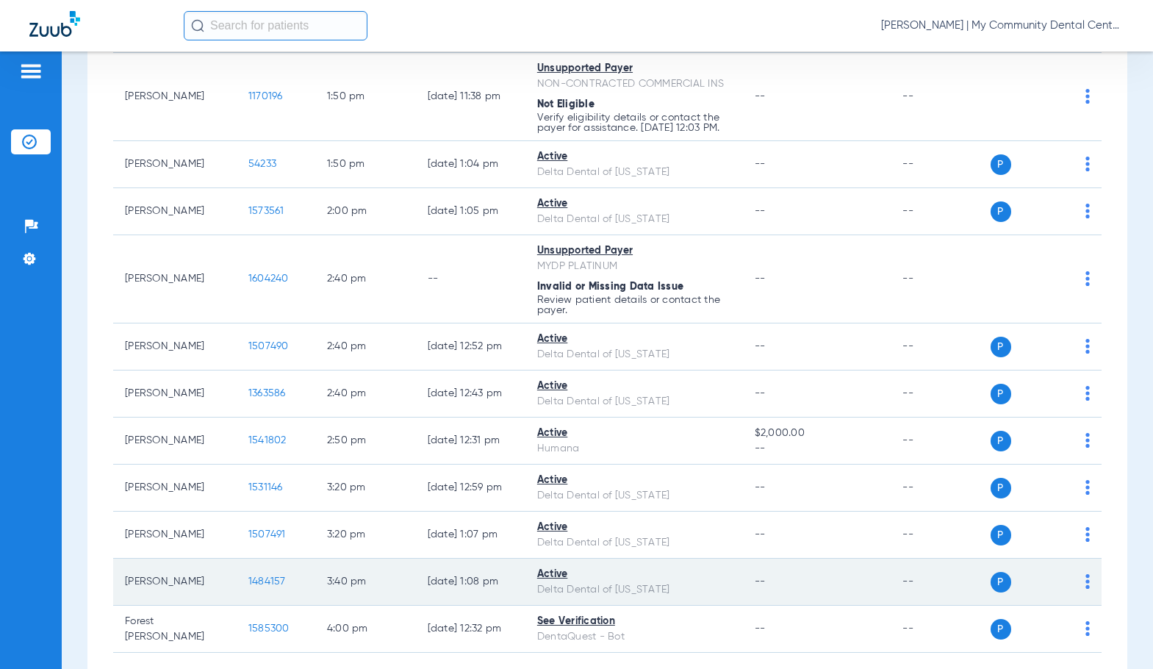
click at [257, 587] on span "1484157" at bounding box center [266, 581] width 37 height 10
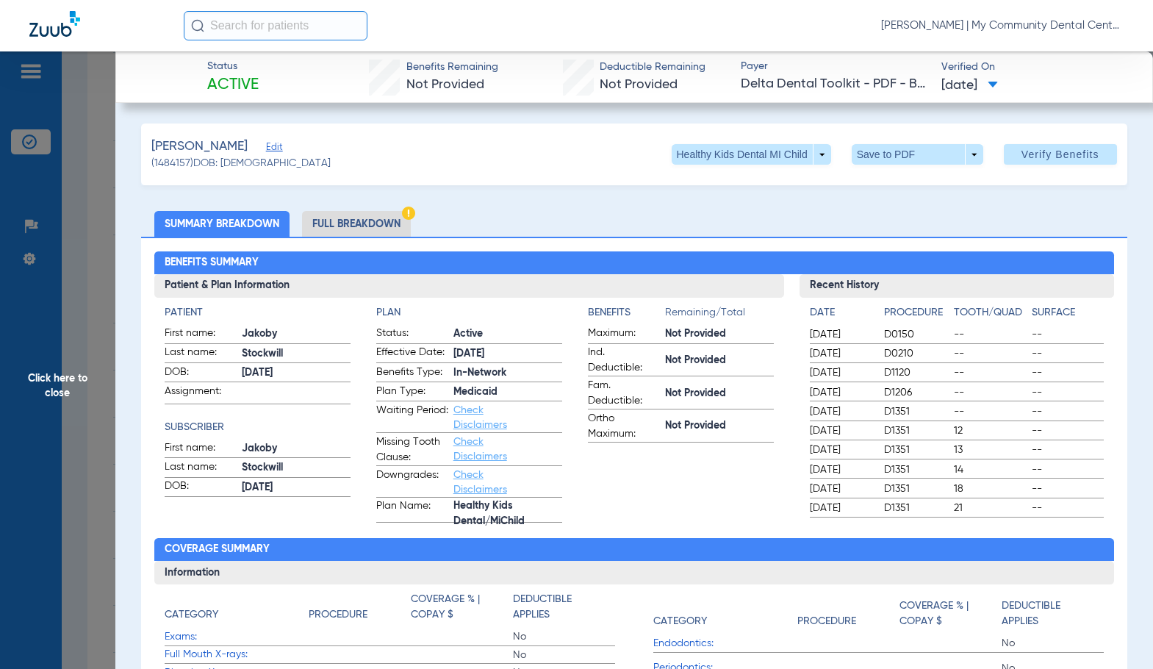
click at [404, 215] on img at bounding box center [408, 213] width 13 height 13
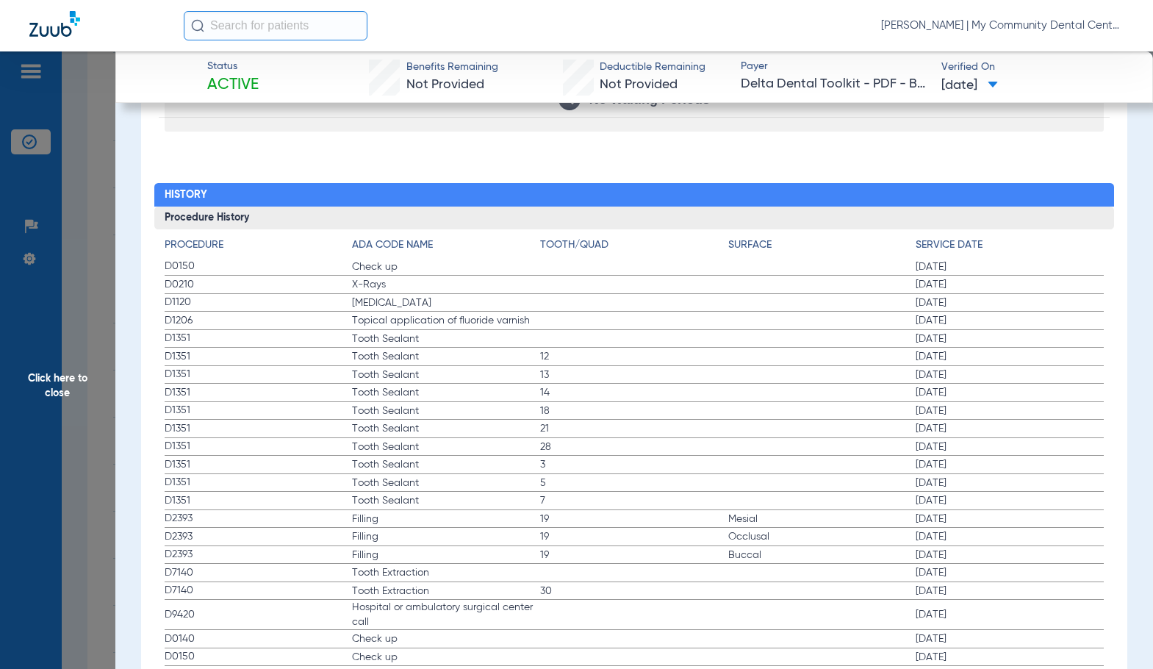
scroll to position [1837, 0]
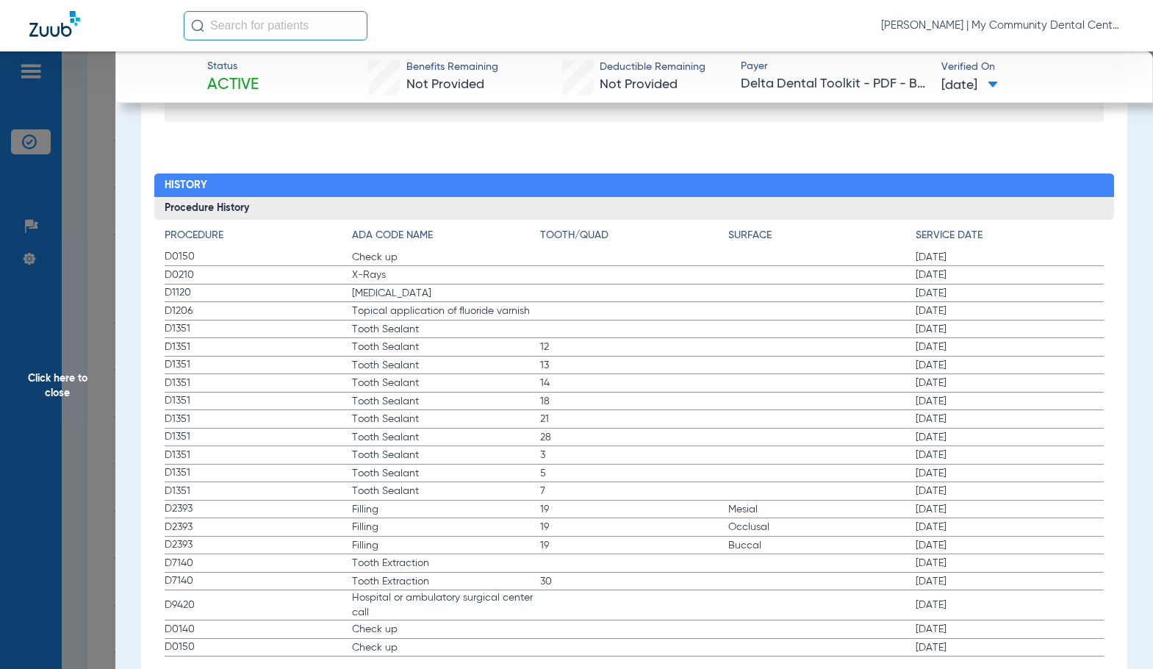
click at [404, 351] on span "Tooth Sealant" at bounding box center [446, 347] width 188 height 15
drag, startPoint x: 63, startPoint y: 398, endPoint x: 348, endPoint y: 385, distance: 284.7
click at [63, 398] on span "Click here to close" at bounding box center [57, 385] width 115 height 669
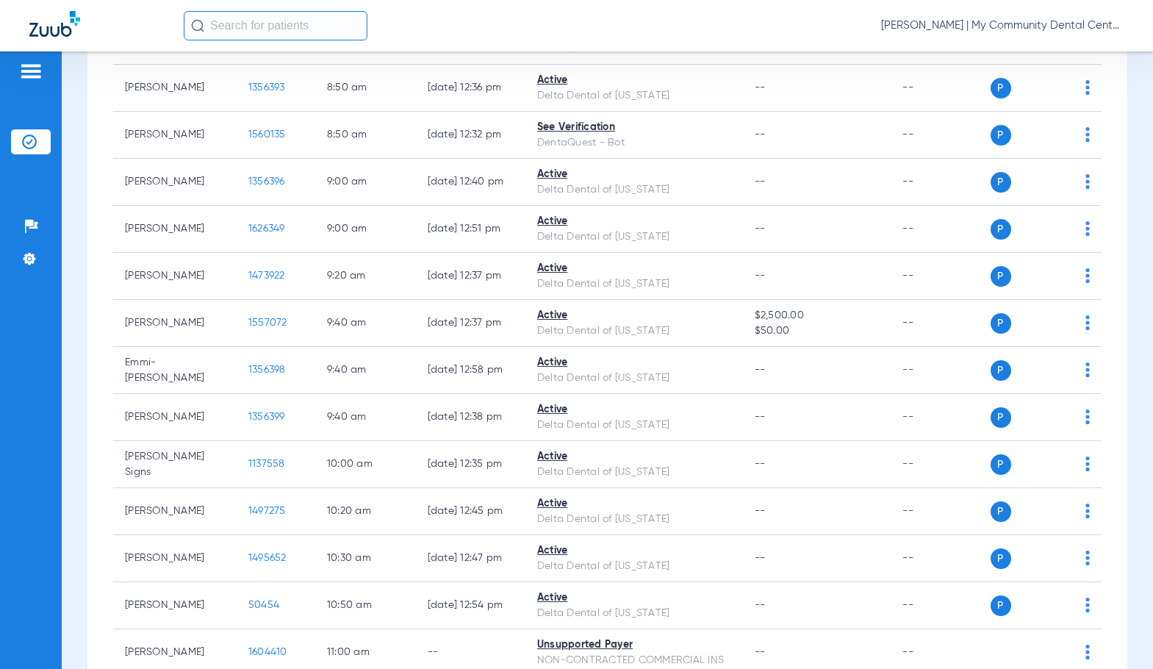
scroll to position [0, 0]
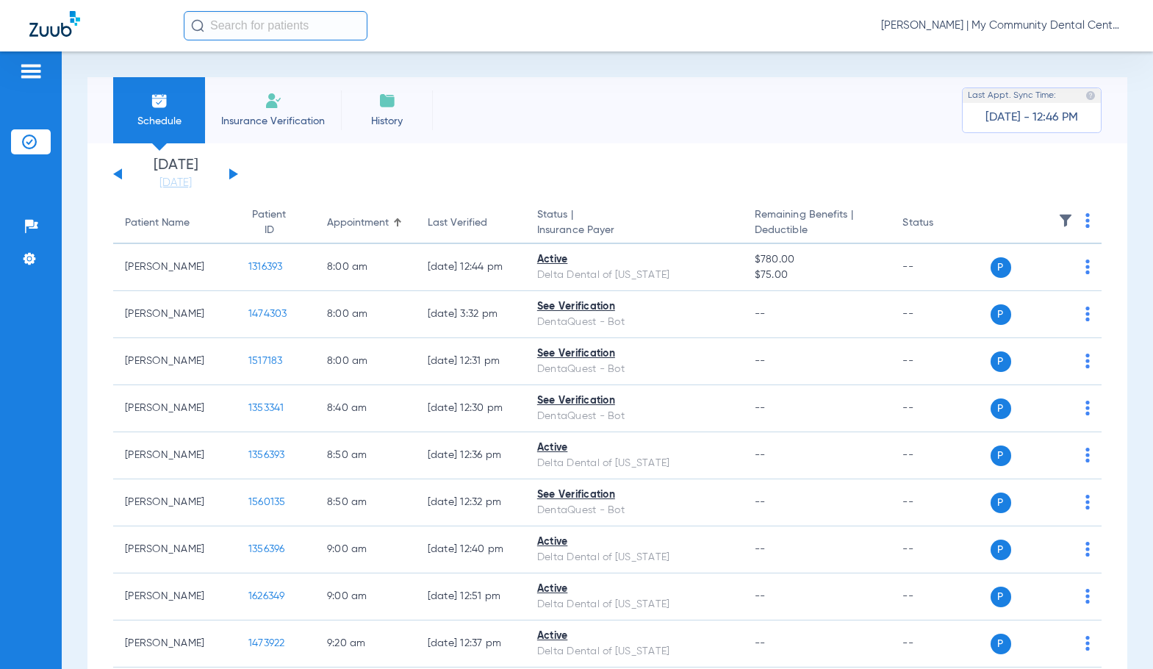
click at [231, 174] on button at bounding box center [233, 173] width 9 height 11
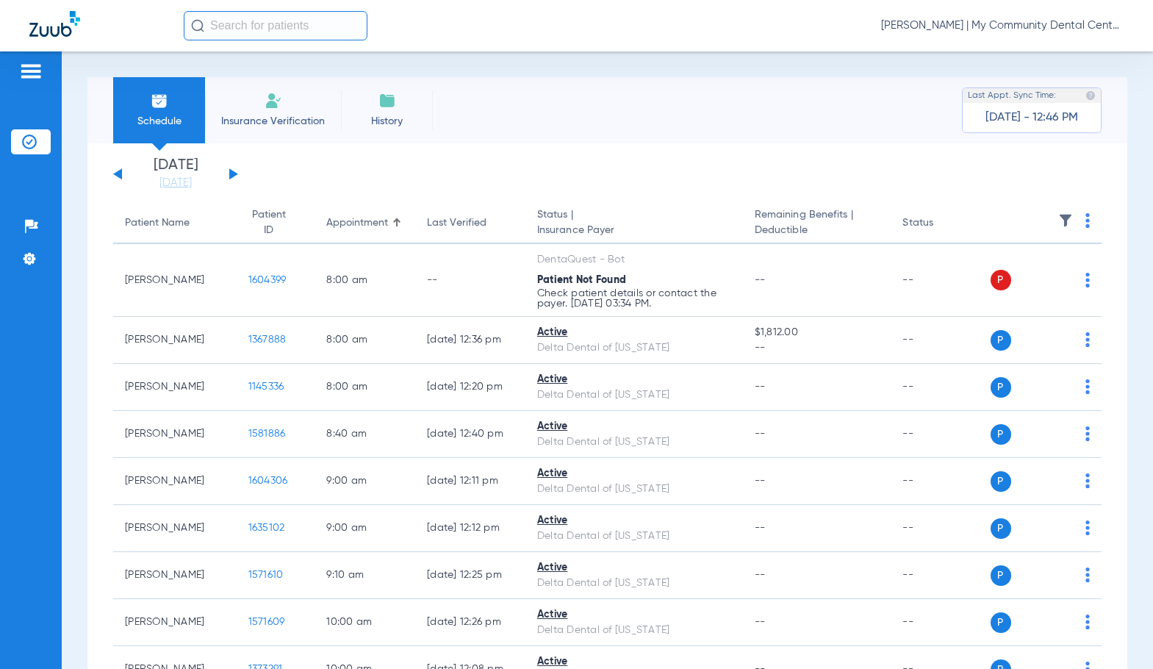
click at [1086, 226] on img at bounding box center [1088, 220] width 4 height 15
click at [1012, 281] on span "Verify All" at bounding box center [1021, 278] width 92 height 10
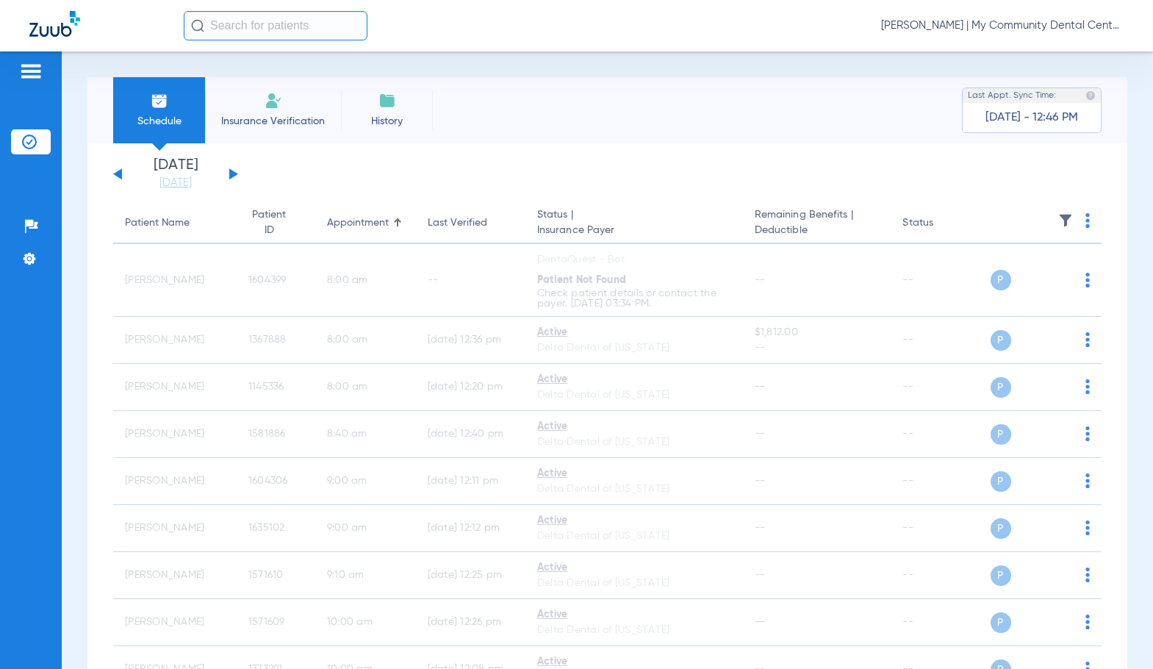
click at [954, 27] on span "[PERSON_NAME] | My Community Dental Centers" at bounding box center [1002, 25] width 243 height 15
click at [1039, 80] on span "Log out" at bounding box center [1068, 81] width 82 height 10
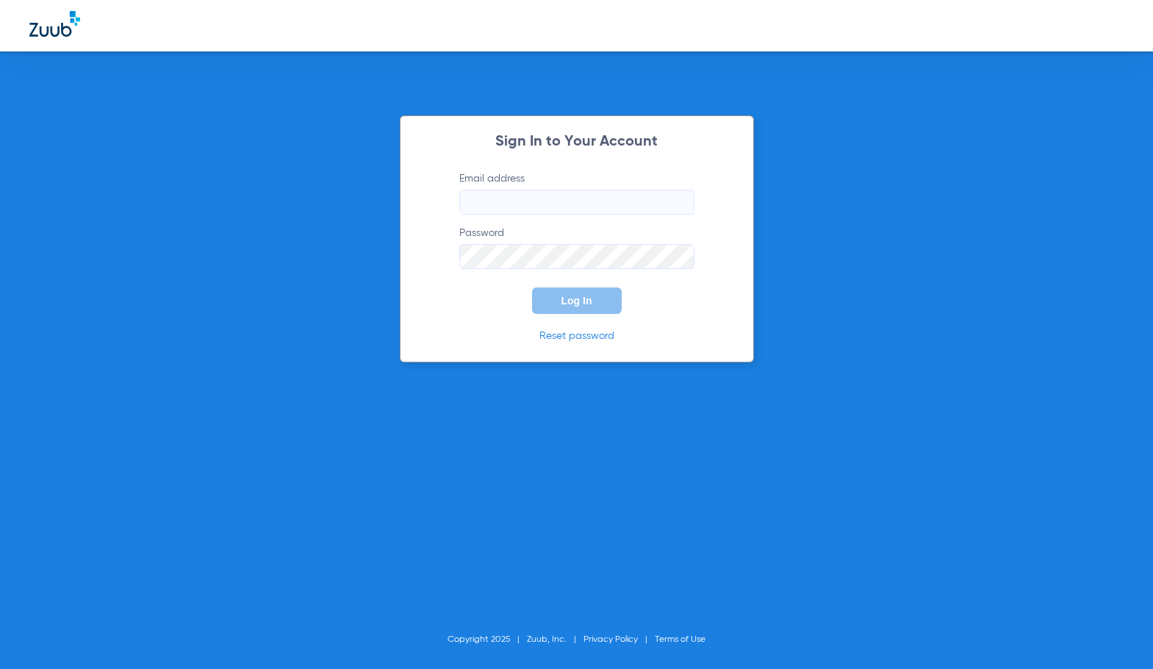
type input "sgibbs@mydental.org"
type input "[EMAIL_ADDRESS][DOMAIN_NAME]"
click at [576, 312] on button "Log In" at bounding box center [577, 300] width 90 height 26
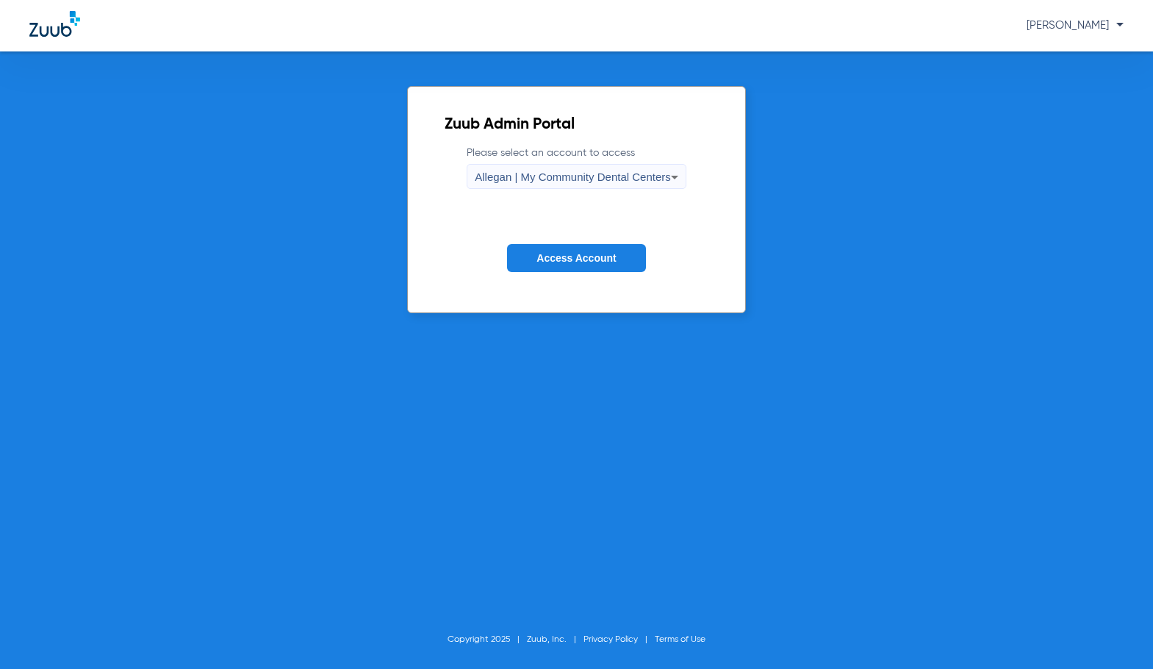
click at [537, 179] on span "Allegan | My Community Dental Centers" at bounding box center [573, 177] width 196 height 12
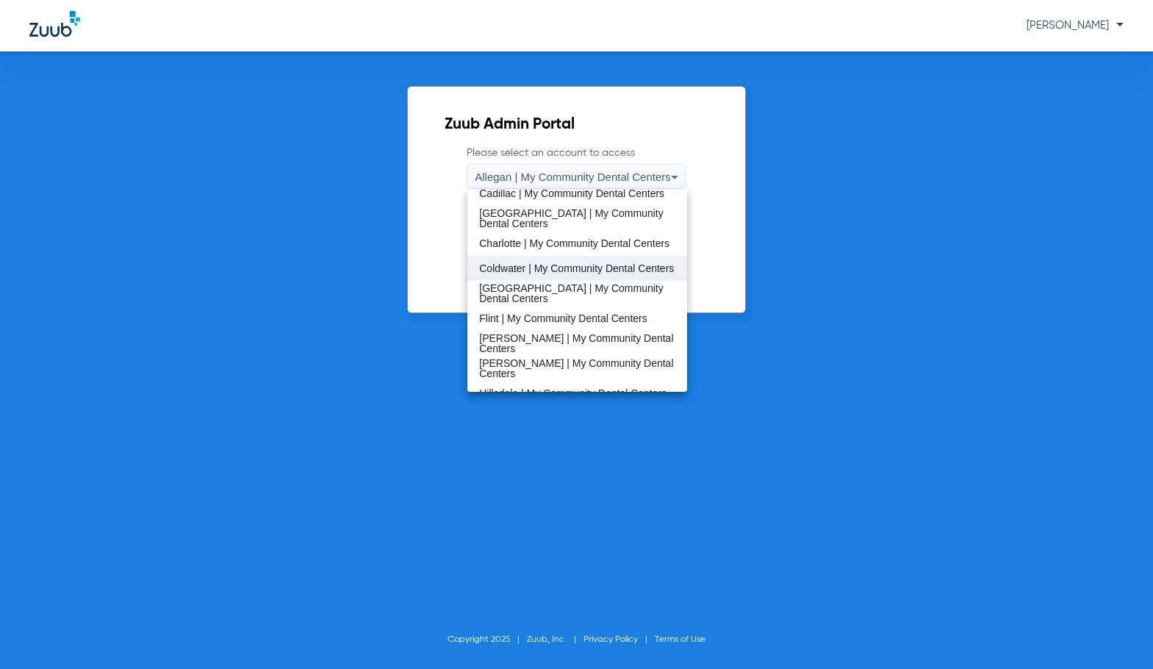
scroll to position [147, 0]
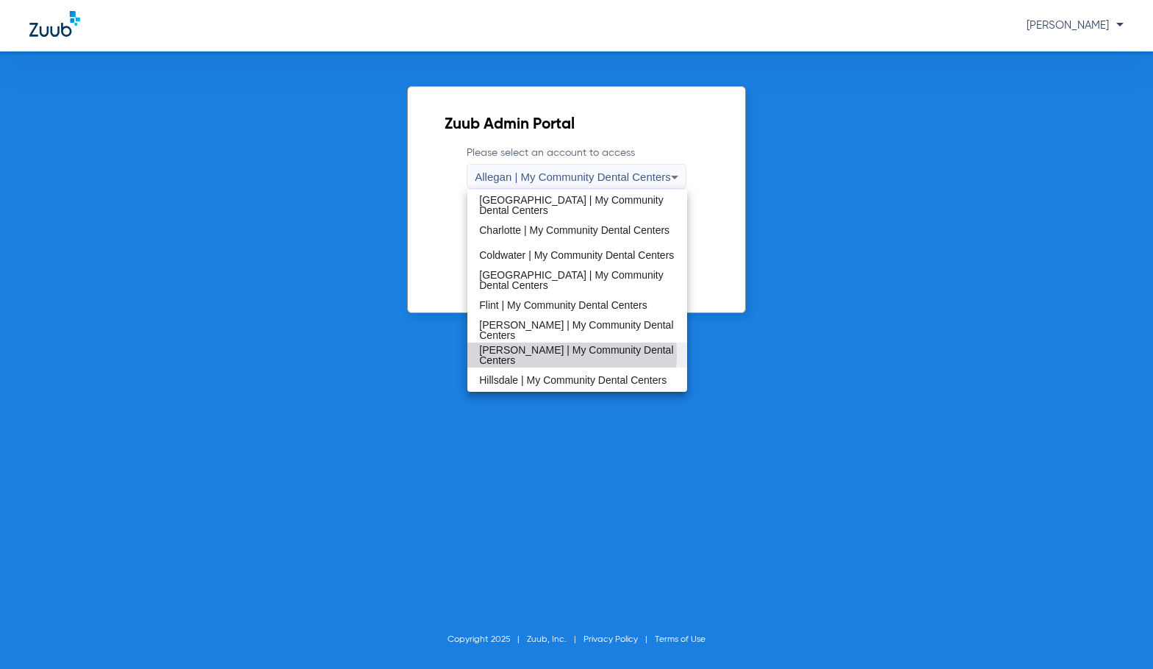
click at [523, 354] on span "[PERSON_NAME] | My Community Dental Centers" at bounding box center [577, 355] width 196 height 21
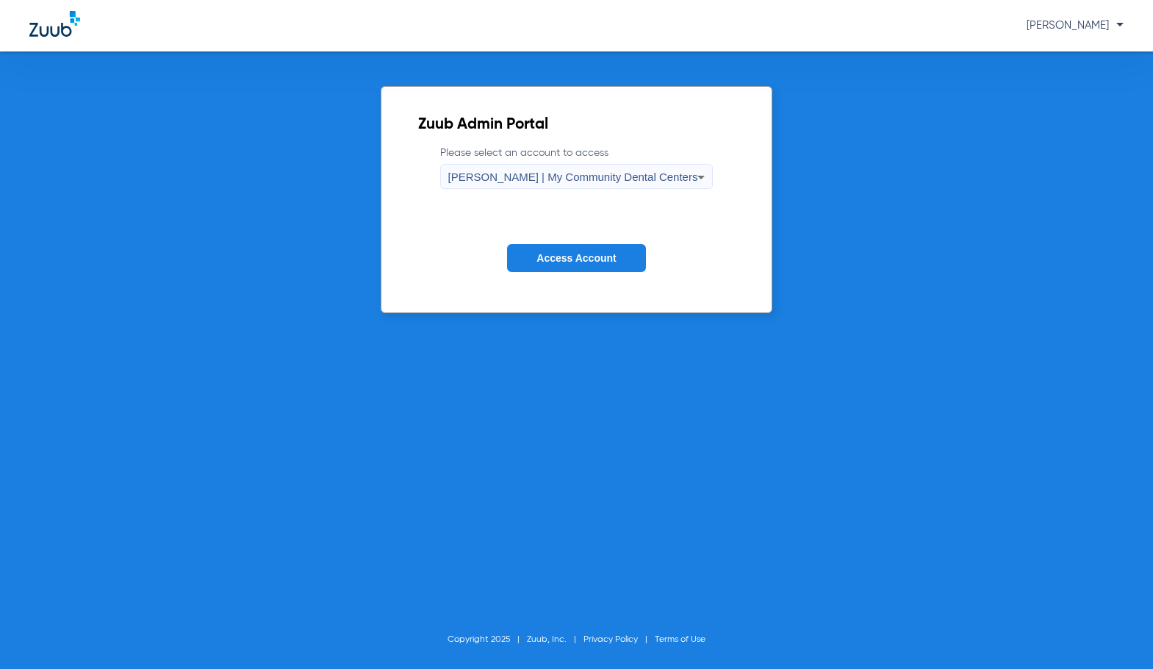
click at [536, 262] on button "Access Account" at bounding box center [576, 258] width 138 height 29
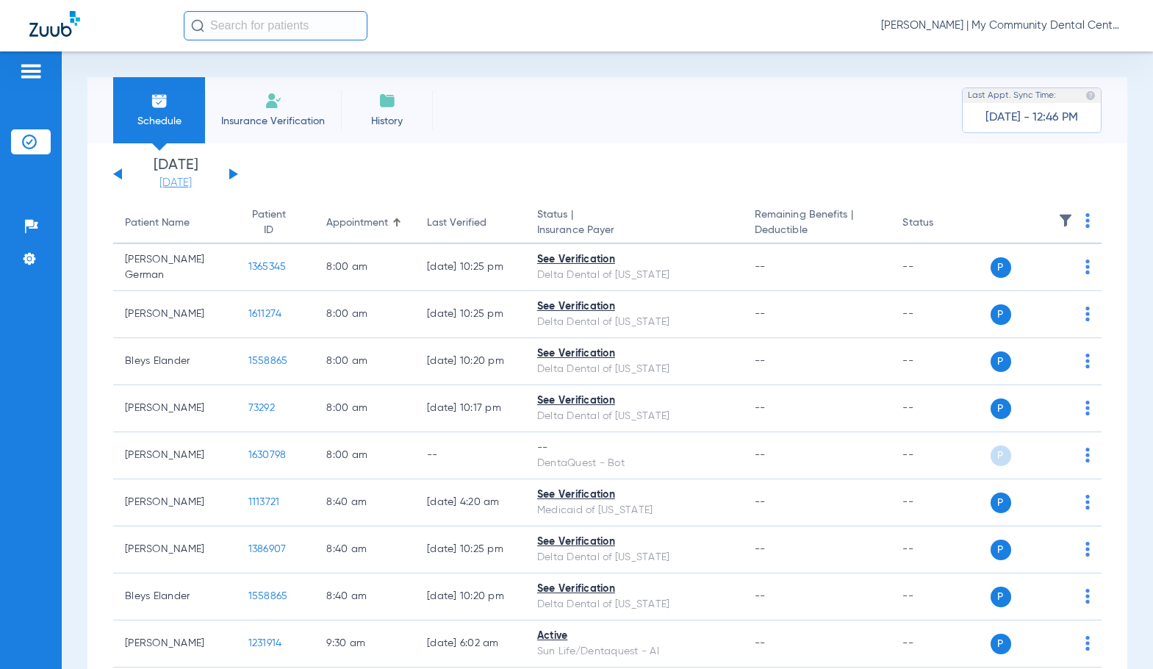
click at [188, 183] on link "[DATE]" at bounding box center [176, 183] width 88 height 15
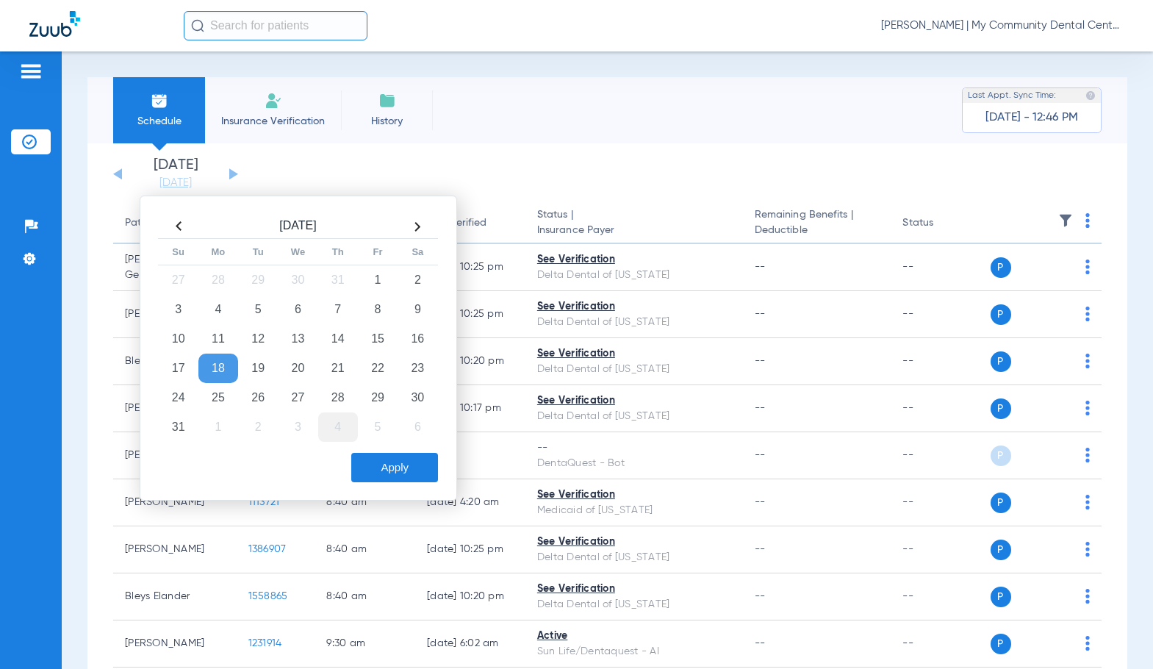
drag, startPoint x: 260, startPoint y: 400, endPoint x: 341, endPoint y: 440, distance: 90.4
click at [265, 400] on td "26" at bounding box center [258, 397] width 40 height 29
drag, startPoint x: 393, startPoint y: 461, endPoint x: 423, endPoint y: 313, distance: 150.8
click at [393, 460] on button "Apply" at bounding box center [394, 467] width 87 height 29
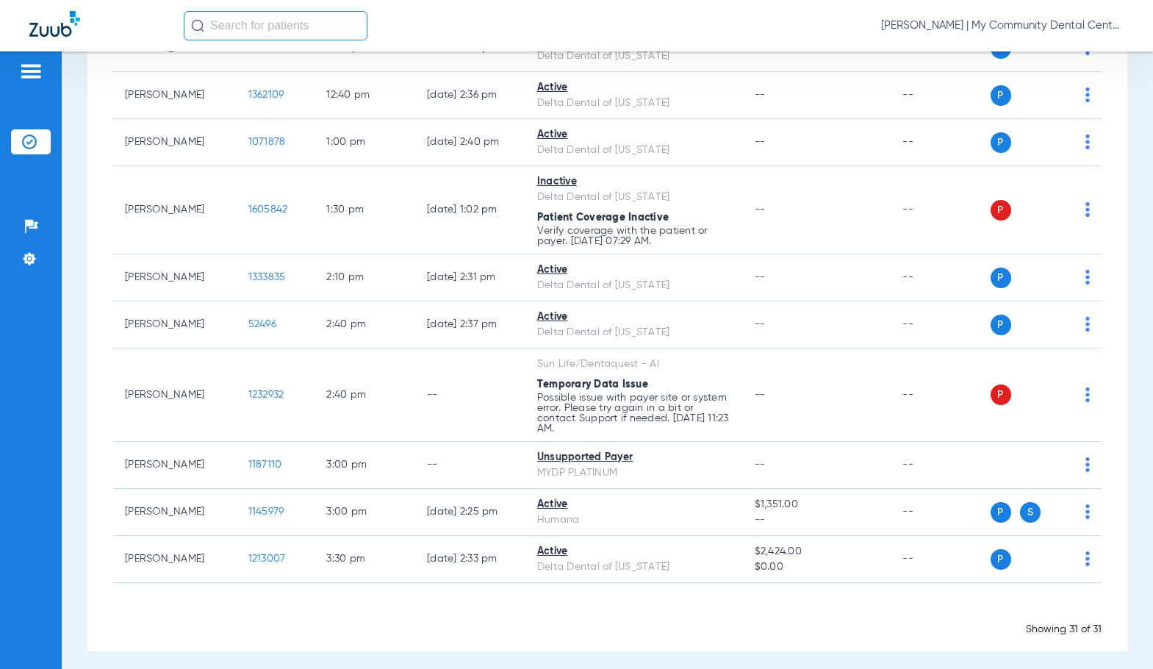
scroll to position [1421, 0]
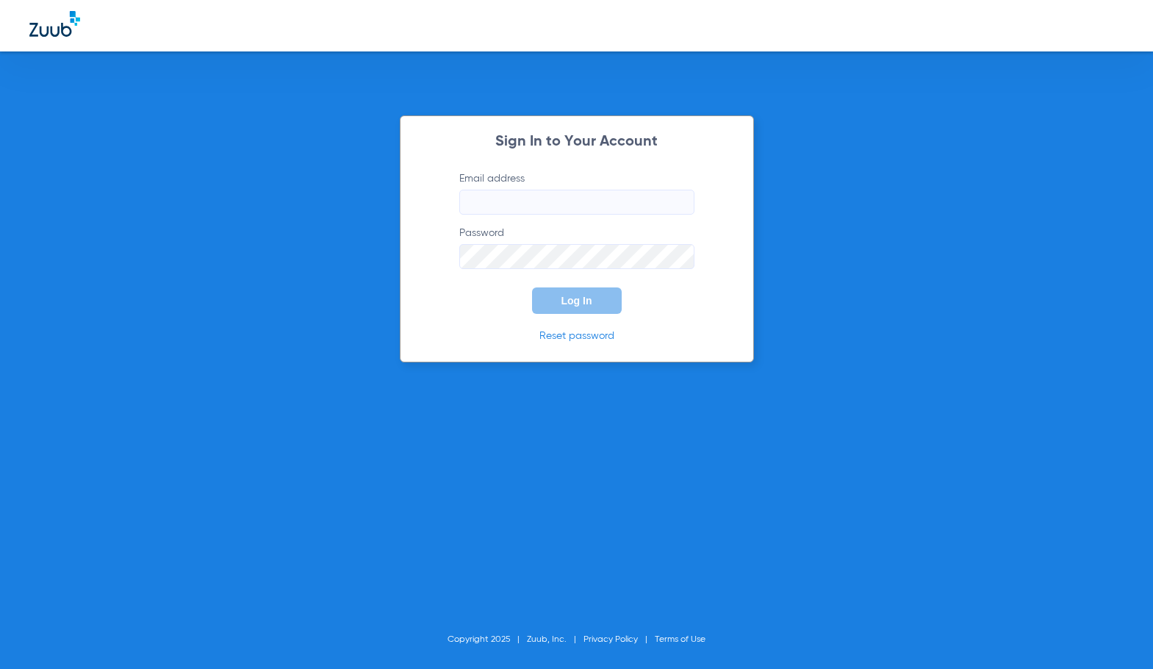
type input "[EMAIL_ADDRESS][DOMAIN_NAME]"
click at [555, 303] on button "Log In" at bounding box center [577, 300] width 90 height 26
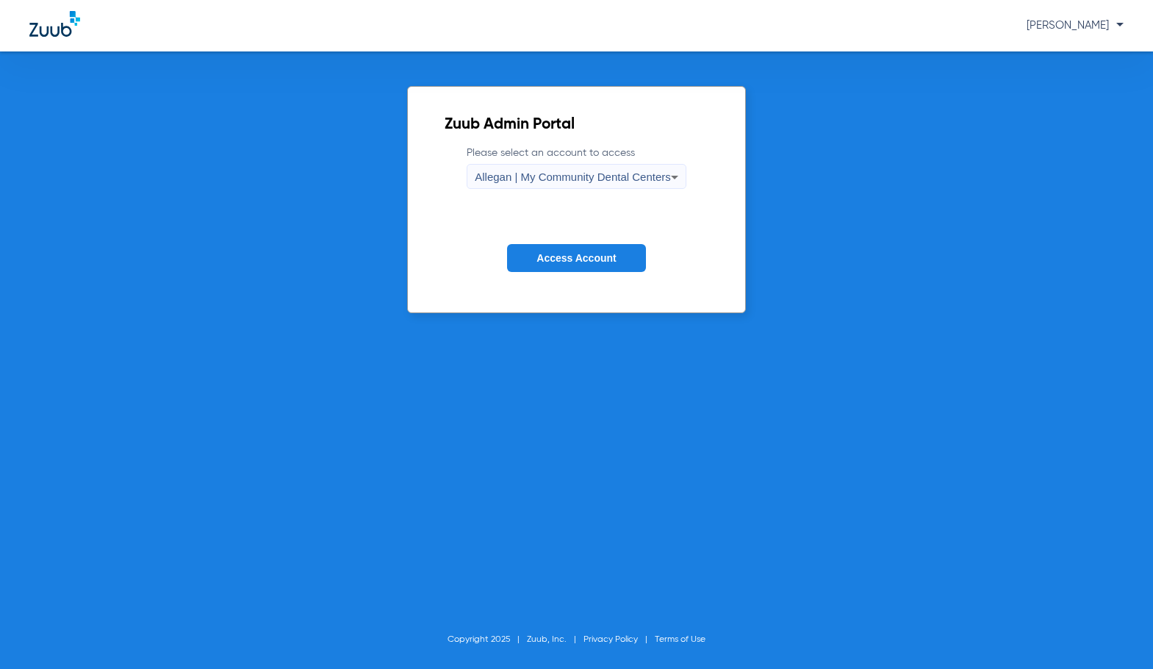
click at [559, 180] on span "Allegan | My Community Dental Centers" at bounding box center [573, 177] width 196 height 12
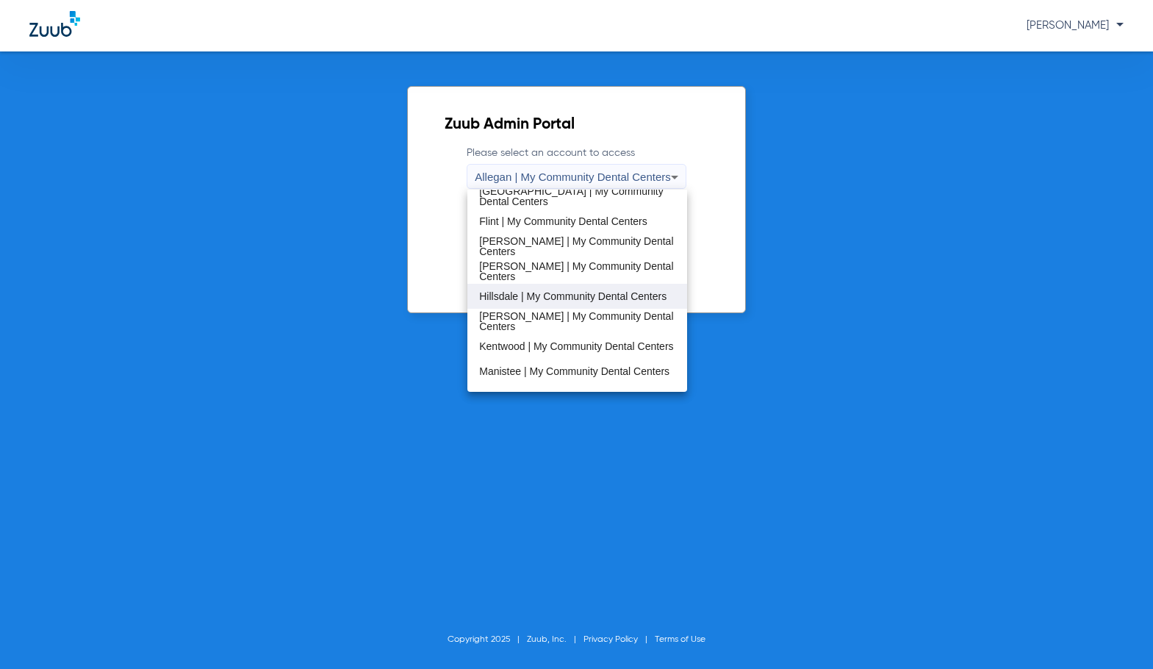
scroll to position [294, 0]
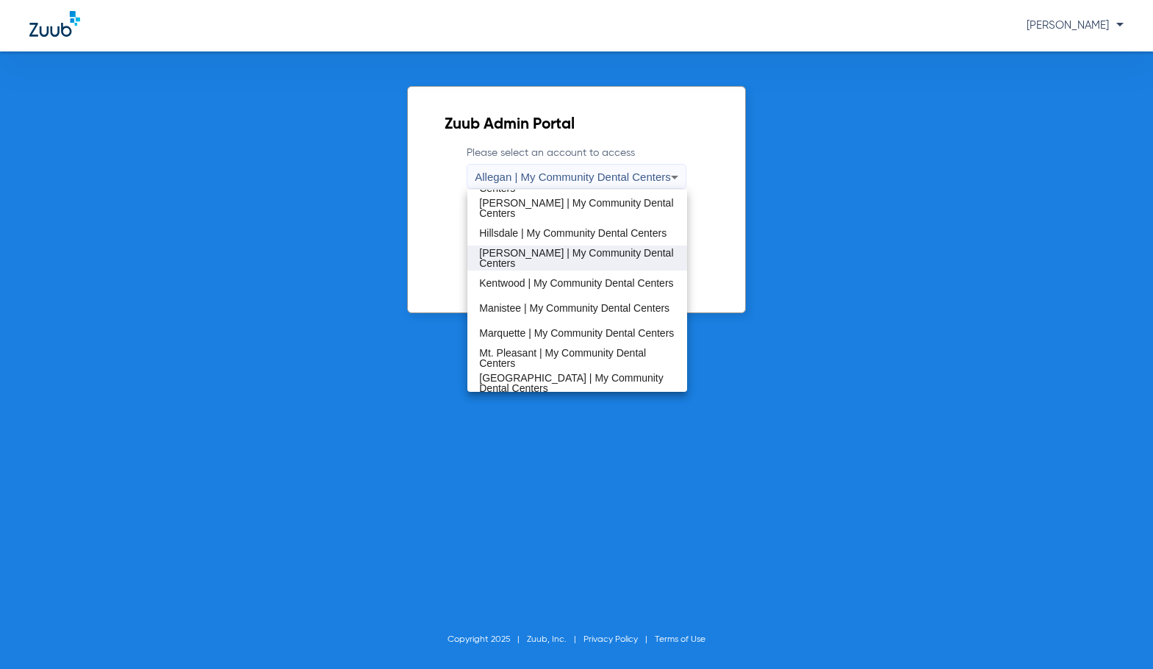
click at [531, 259] on span "[PERSON_NAME] | My Community Dental Centers" at bounding box center [577, 258] width 196 height 21
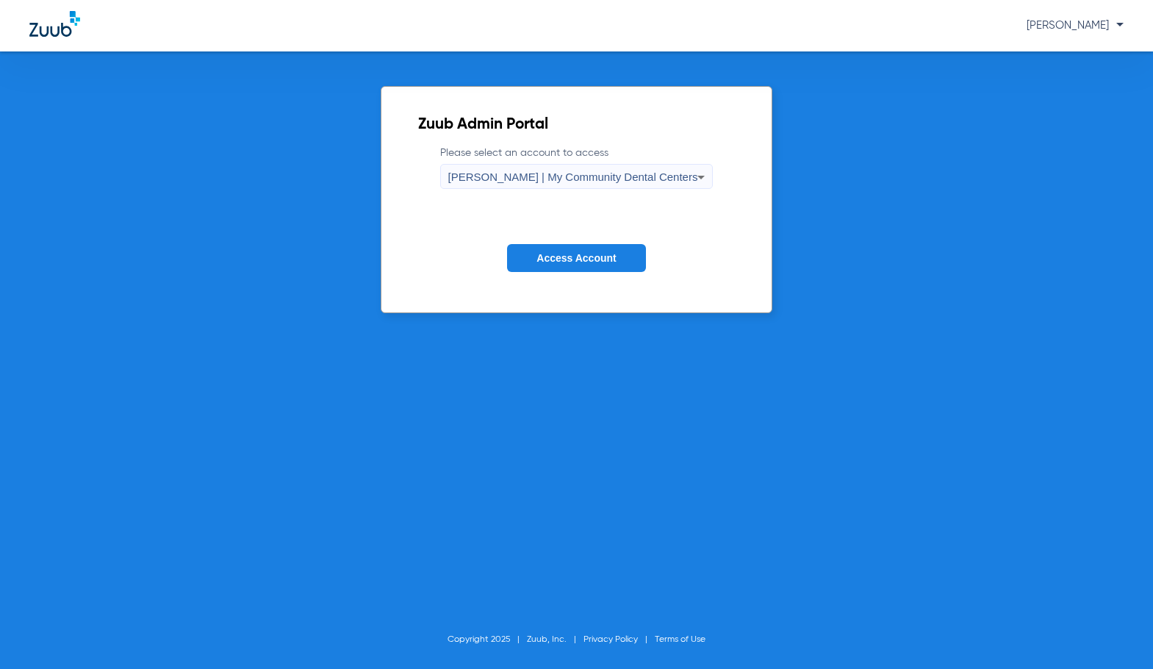
click at [547, 254] on span "Access Account" at bounding box center [576, 258] width 79 height 12
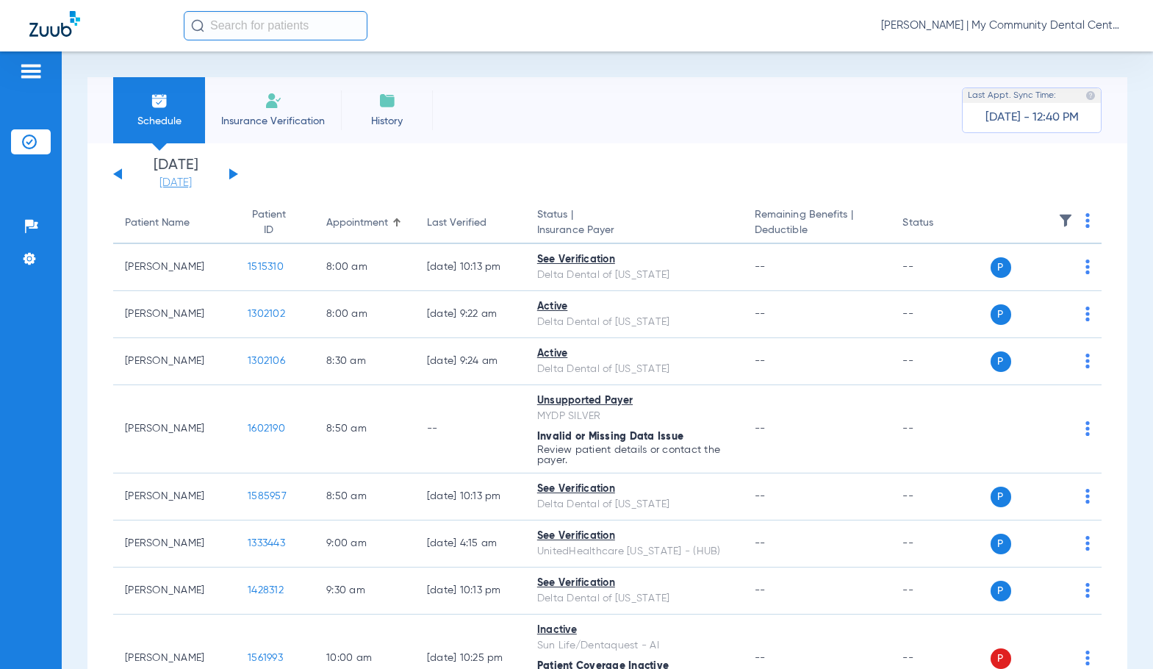
drag, startPoint x: 175, startPoint y: 187, endPoint x: 183, endPoint y: 188, distance: 8.2
click at [175, 186] on link "[DATE]" at bounding box center [176, 183] width 88 height 15
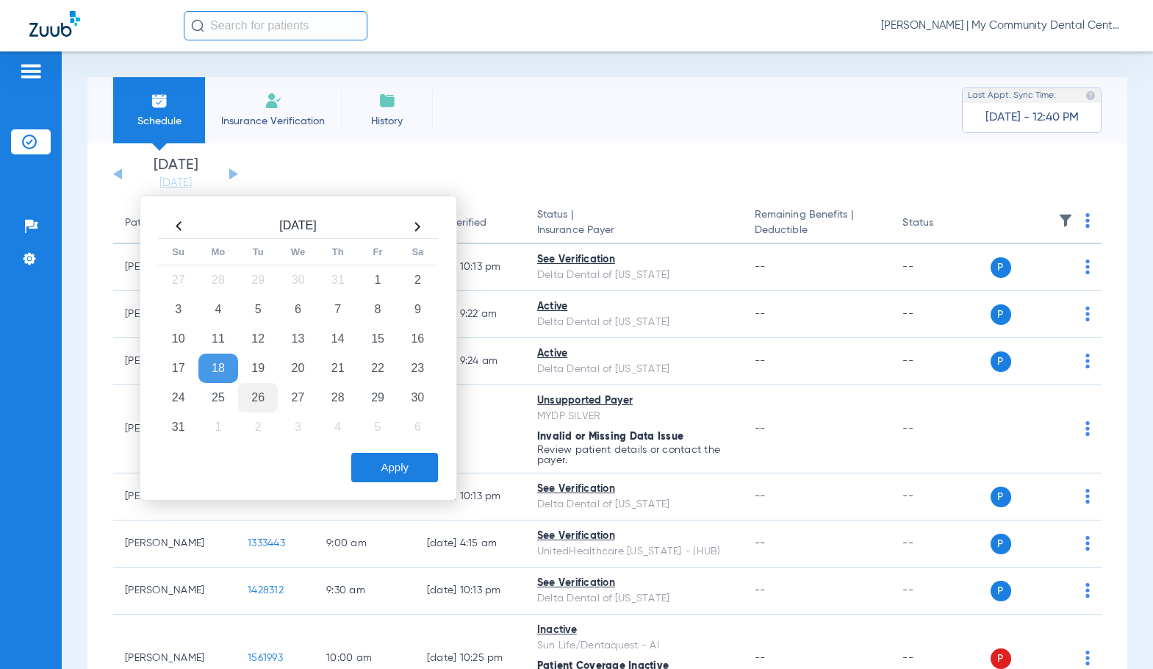
click at [254, 405] on td "26" at bounding box center [258, 397] width 40 height 29
click at [375, 459] on button "Apply" at bounding box center [394, 467] width 87 height 29
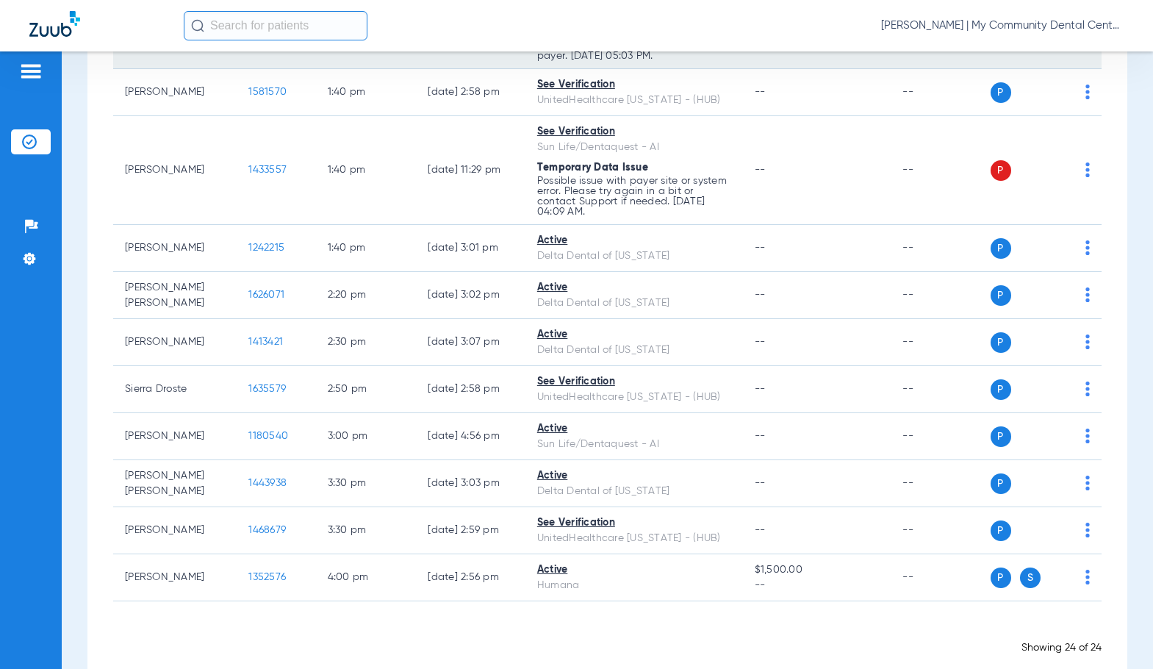
scroll to position [882, 0]
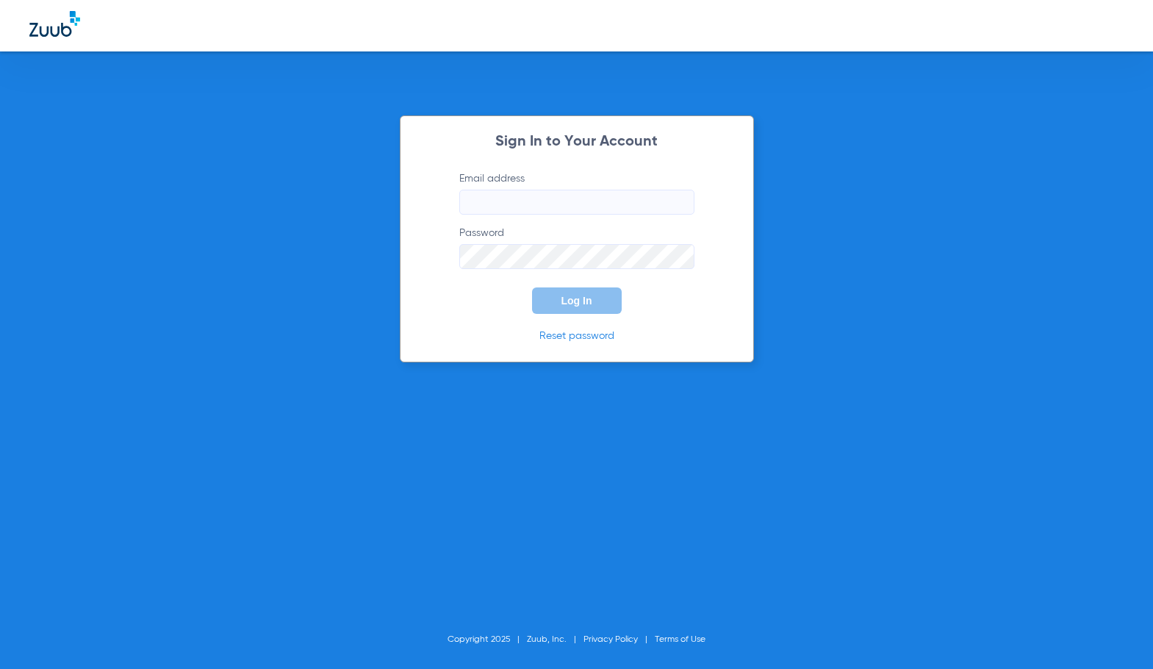
type input "[EMAIL_ADDRESS][DOMAIN_NAME]"
click at [562, 298] on span "Log In" at bounding box center [577, 301] width 31 height 12
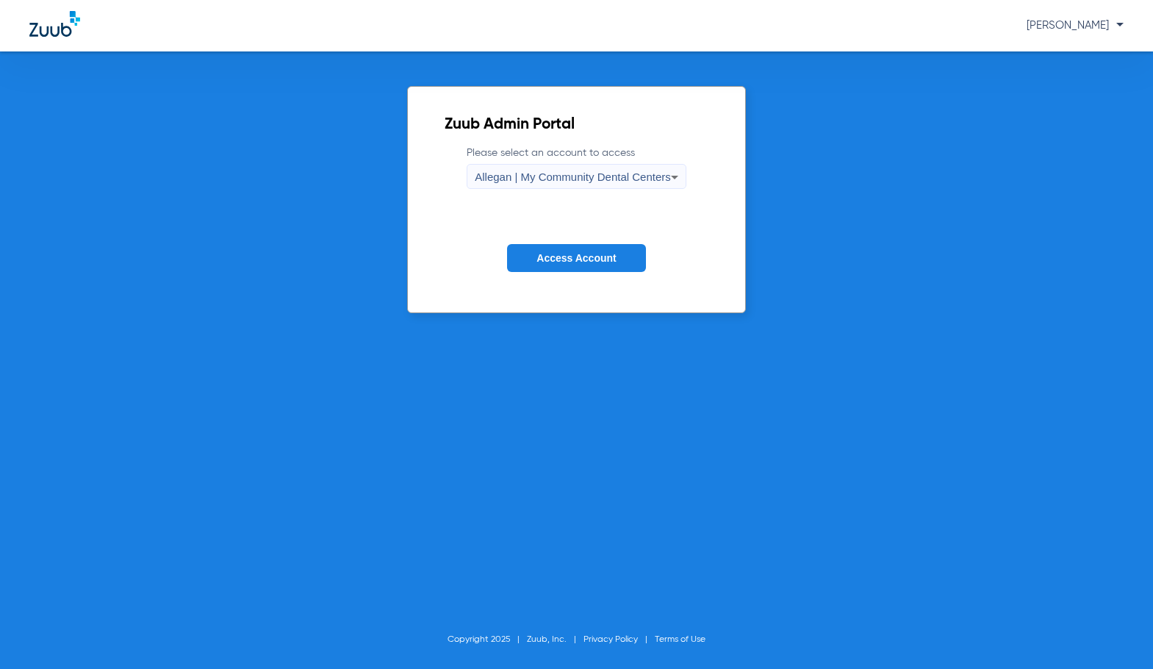
click at [551, 184] on div "Allegan | My Community Dental Centers" at bounding box center [573, 177] width 196 height 25
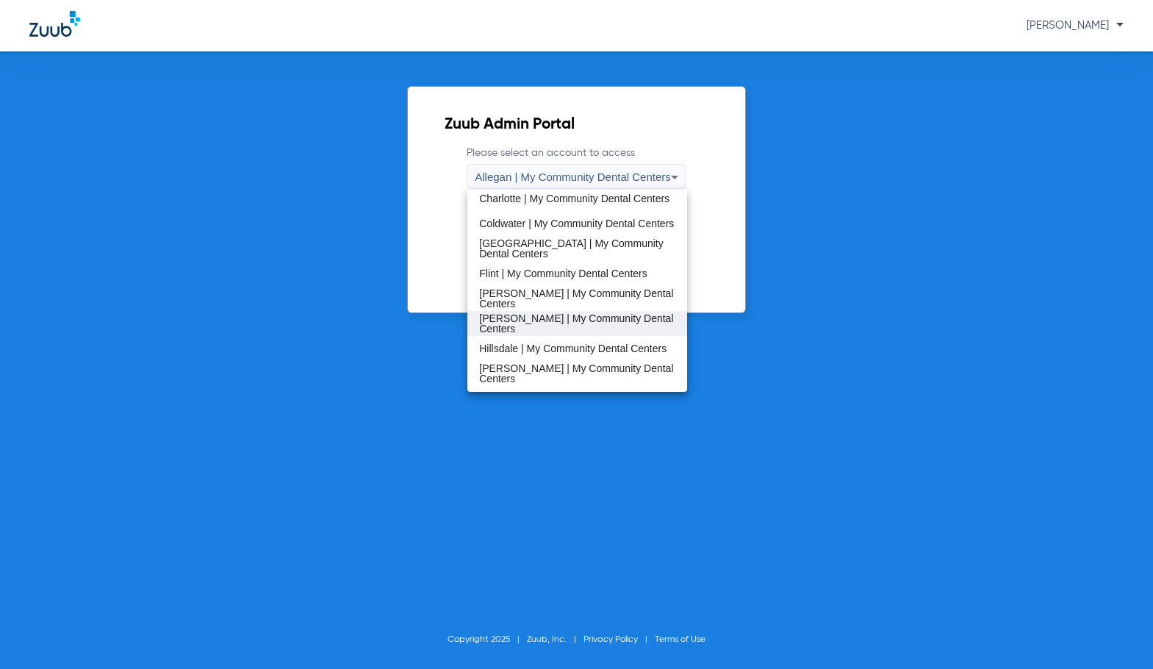
scroll to position [220, 0]
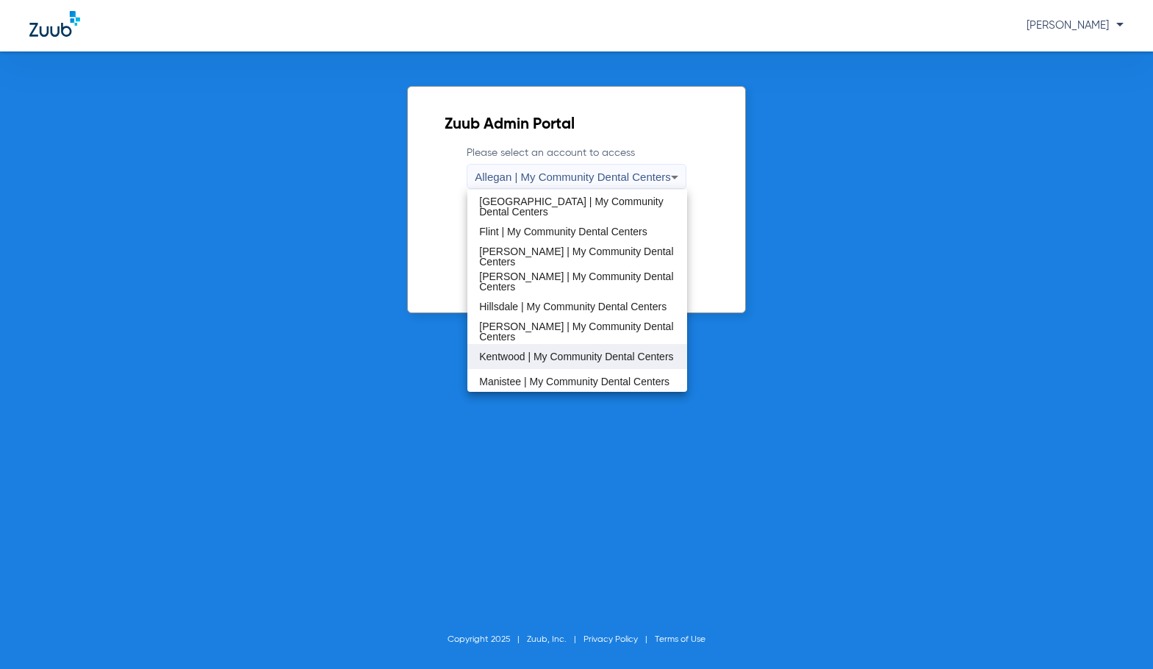
click at [530, 354] on span "Kentwood | My Community Dental Centers" at bounding box center [576, 356] width 194 height 10
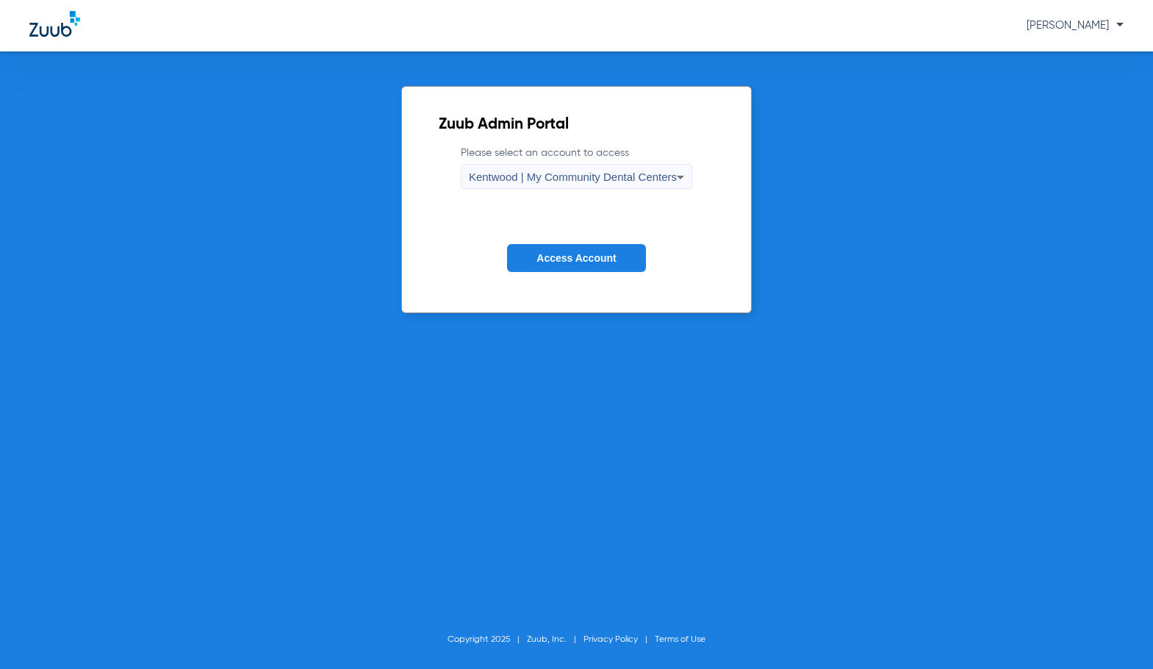
click at [515, 251] on button "Access Account" at bounding box center [576, 258] width 138 height 29
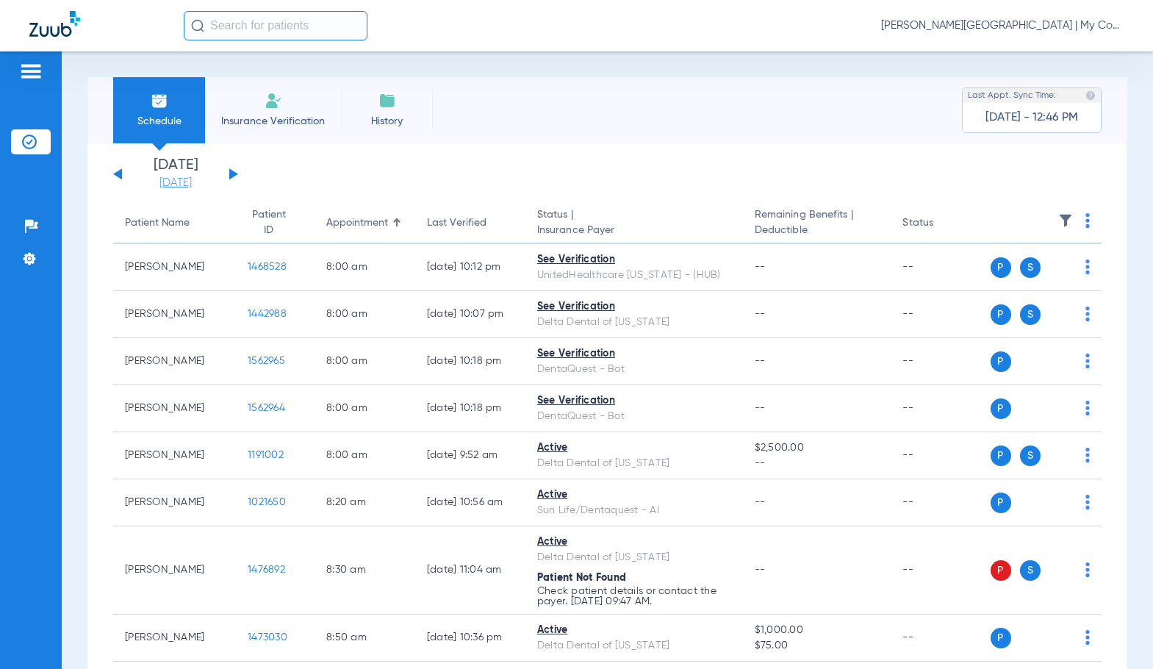
click at [187, 184] on link "[DATE]" at bounding box center [176, 183] width 88 height 15
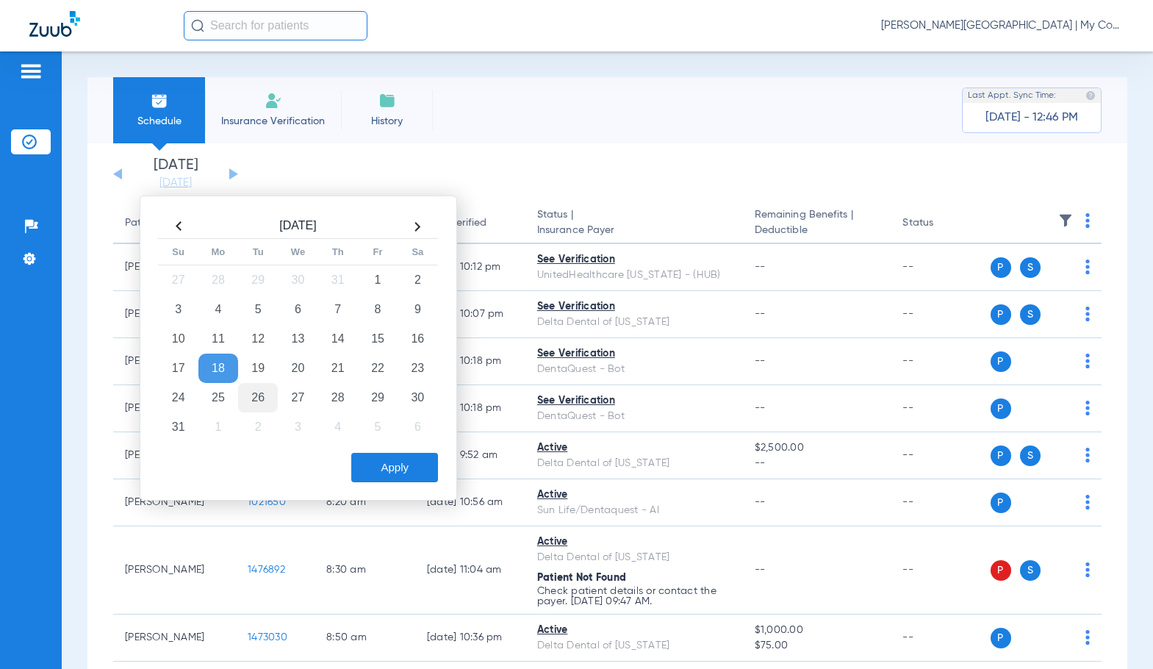
click at [261, 401] on td "26" at bounding box center [258, 397] width 40 height 29
drag, startPoint x: 398, startPoint y: 473, endPoint x: 563, endPoint y: 290, distance: 246.7
click at [398, 473] on button "Apply" at bounding box center [394, 467] width 87 height 29
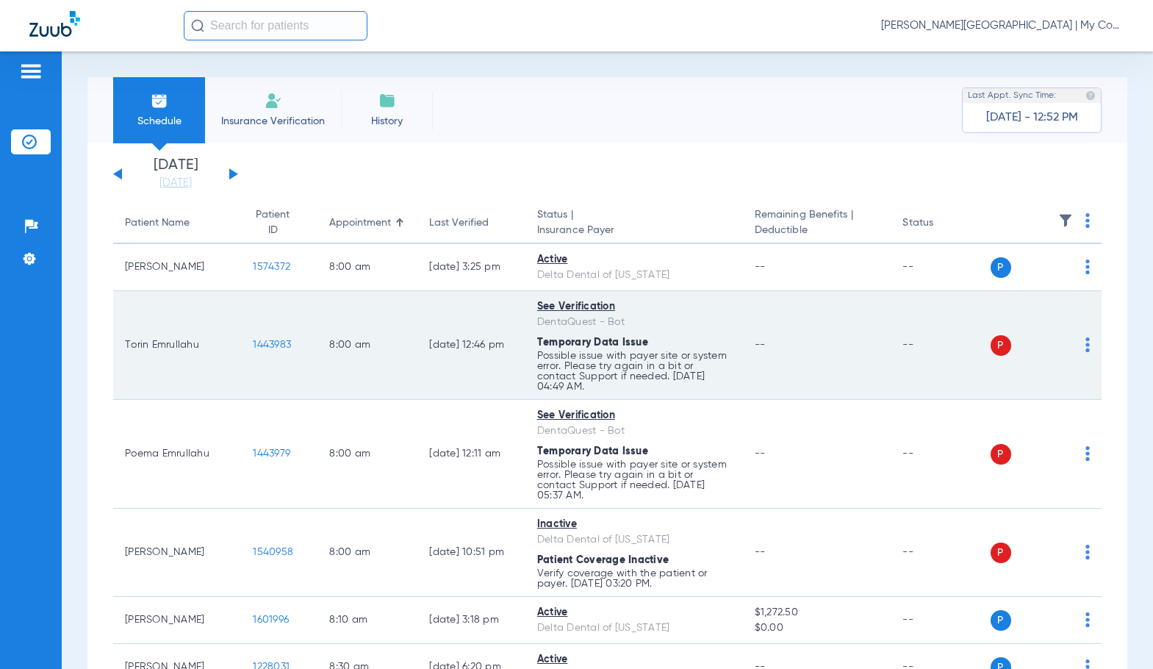
click at [1086, 345] on img at bounding box center [1088, 344] width 4 height 15
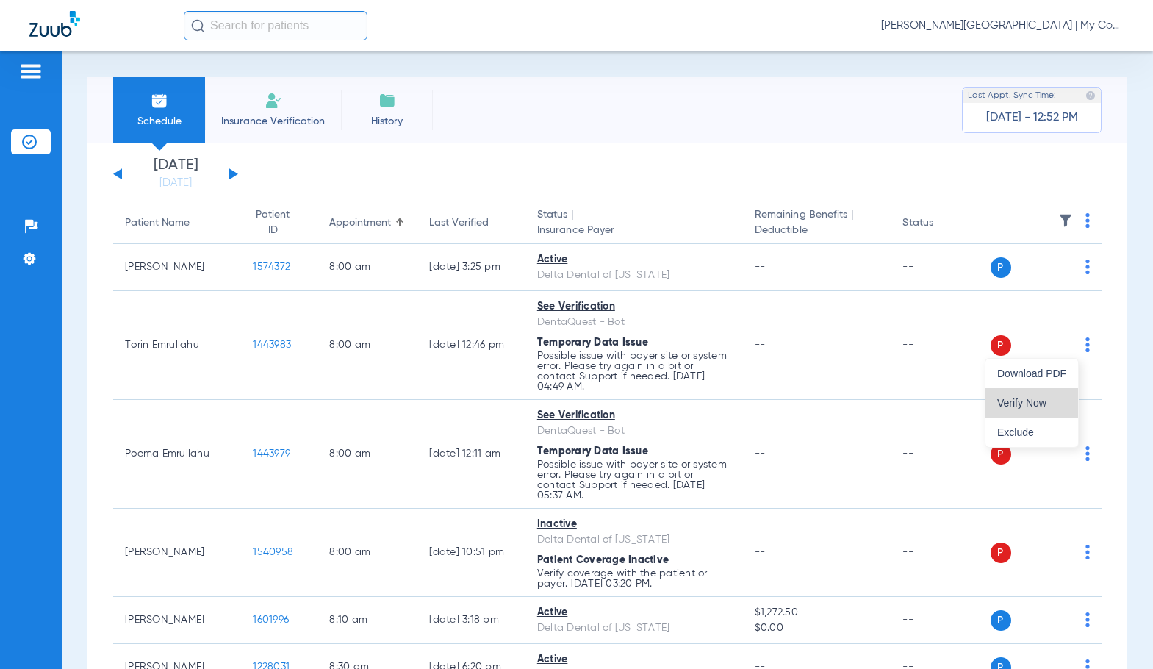
click at [1042, 398] on span "Verify Now" at bounding box center [1031, 403] width 69 height 10
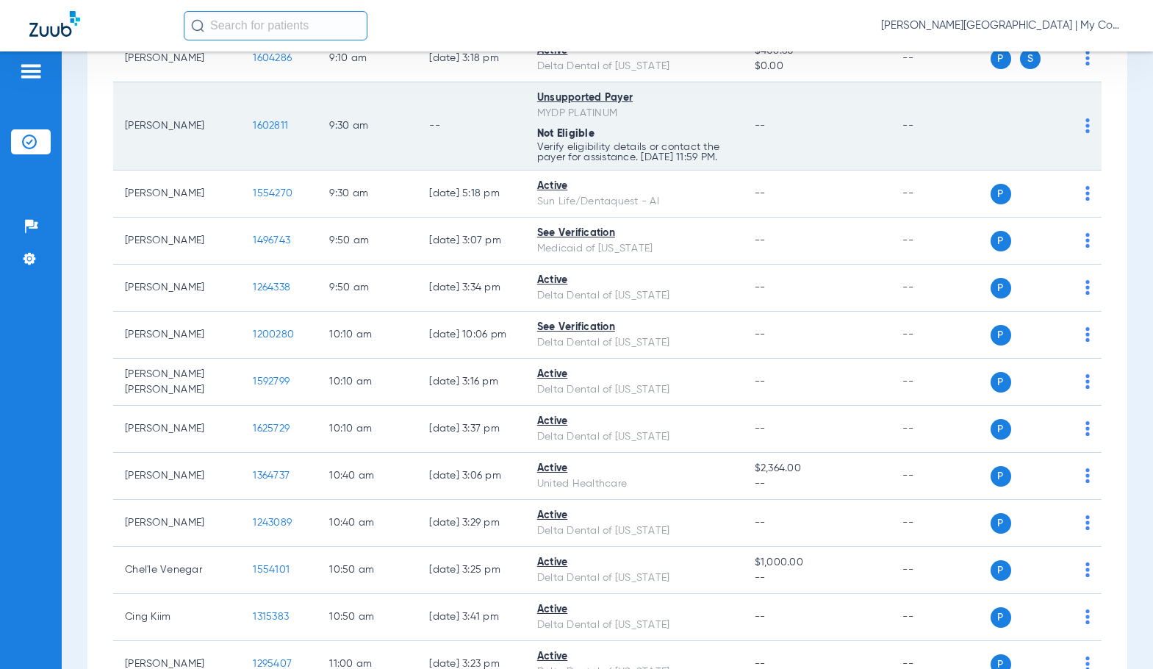
scroll to position [1029, 0]
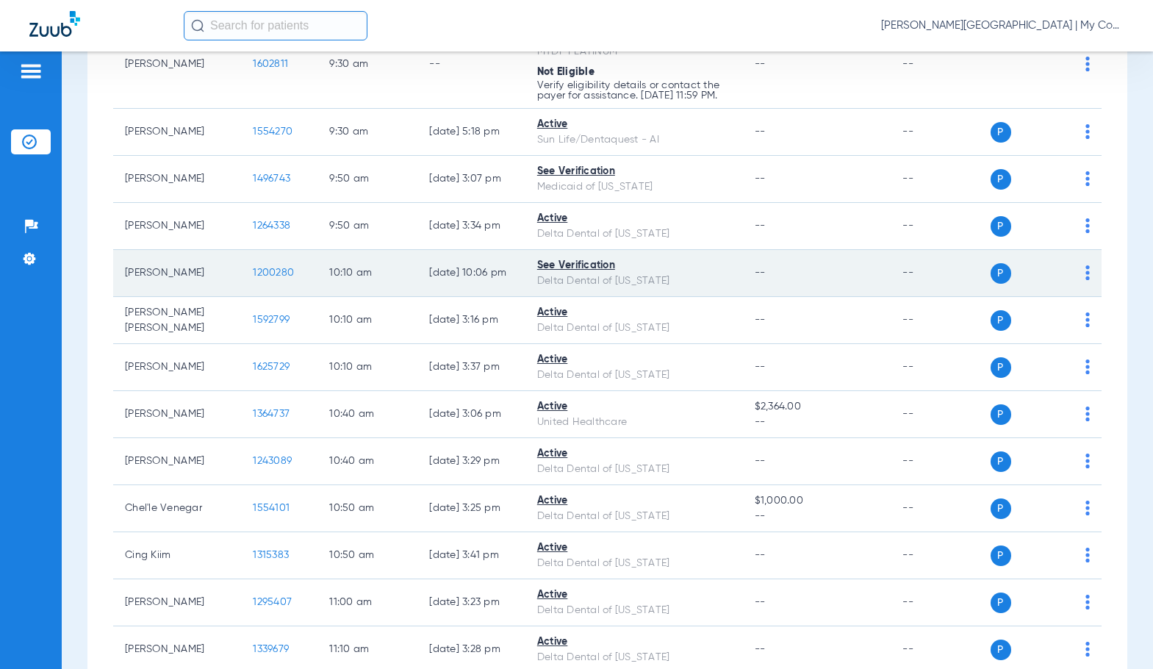
click at [1086, 280] on img at bounding box center [1088, 272] width 4 height 15
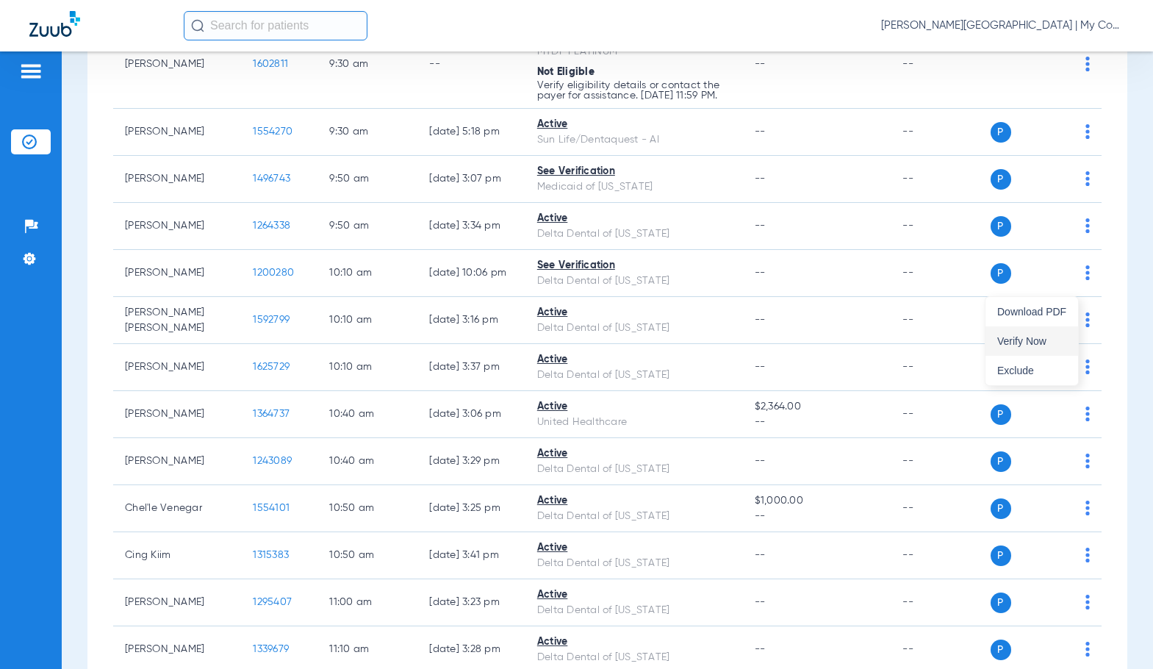
click at [1013, 337] on span "Verify Now" at bounding box center [1031, 341] width 69 height 10
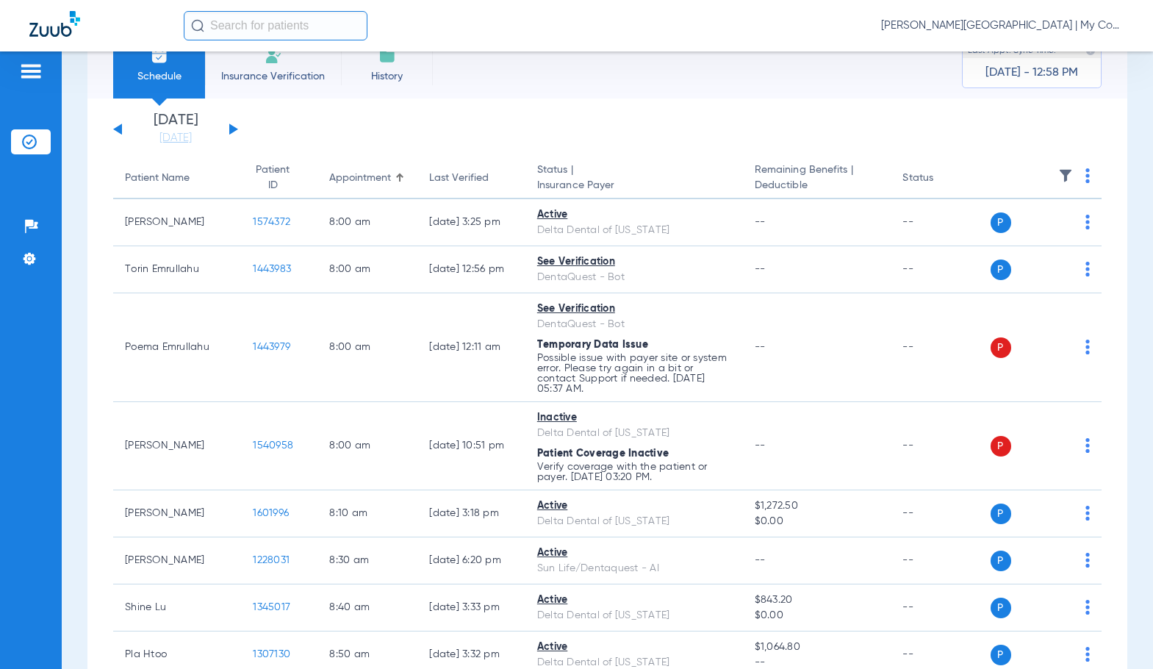
scroll to position [0, 0]
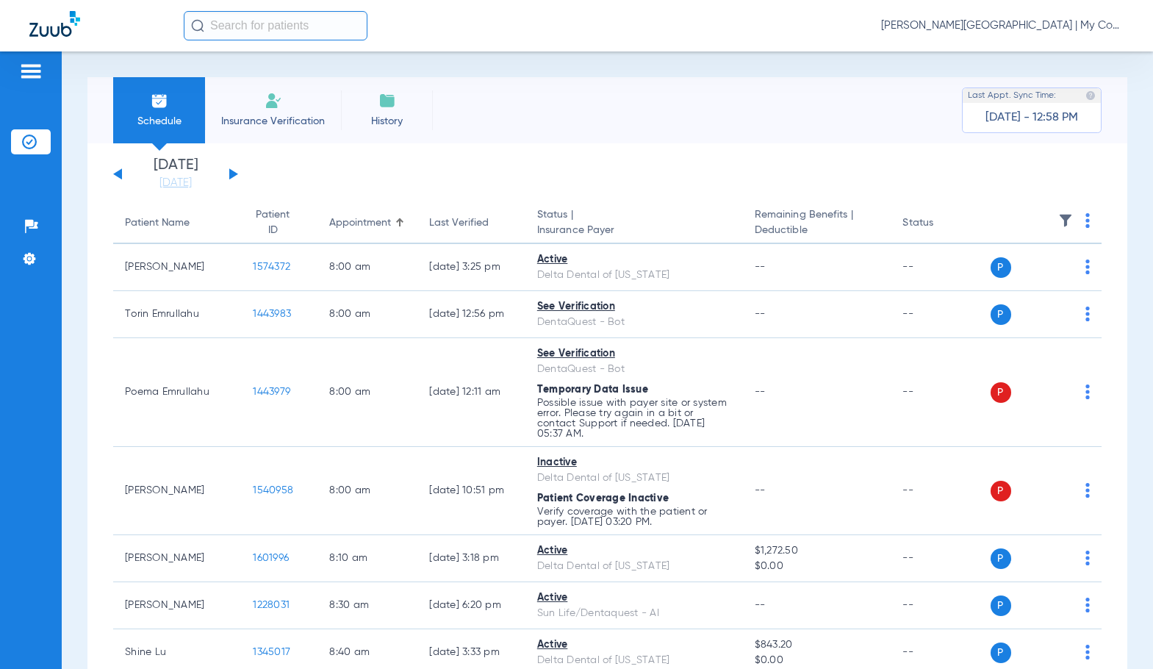
click at [233, 172] on button at bounding box center [233, 173] width 9 height 11
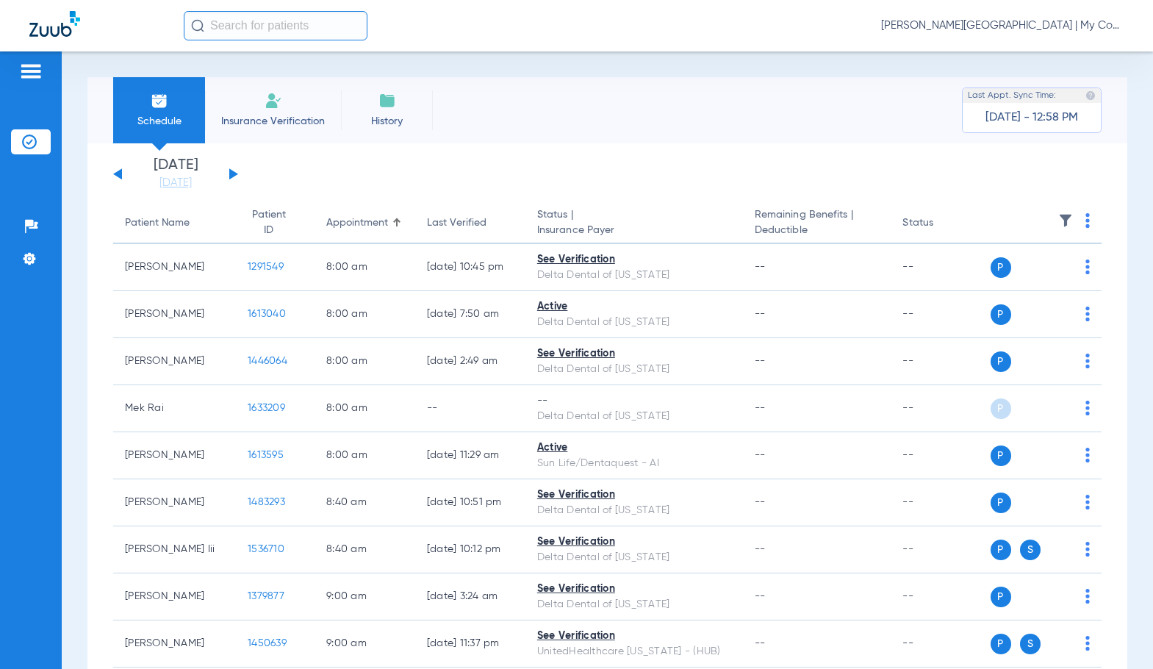
click at [118, 173] on button at bounding box center [117, 173] width 9 height 11
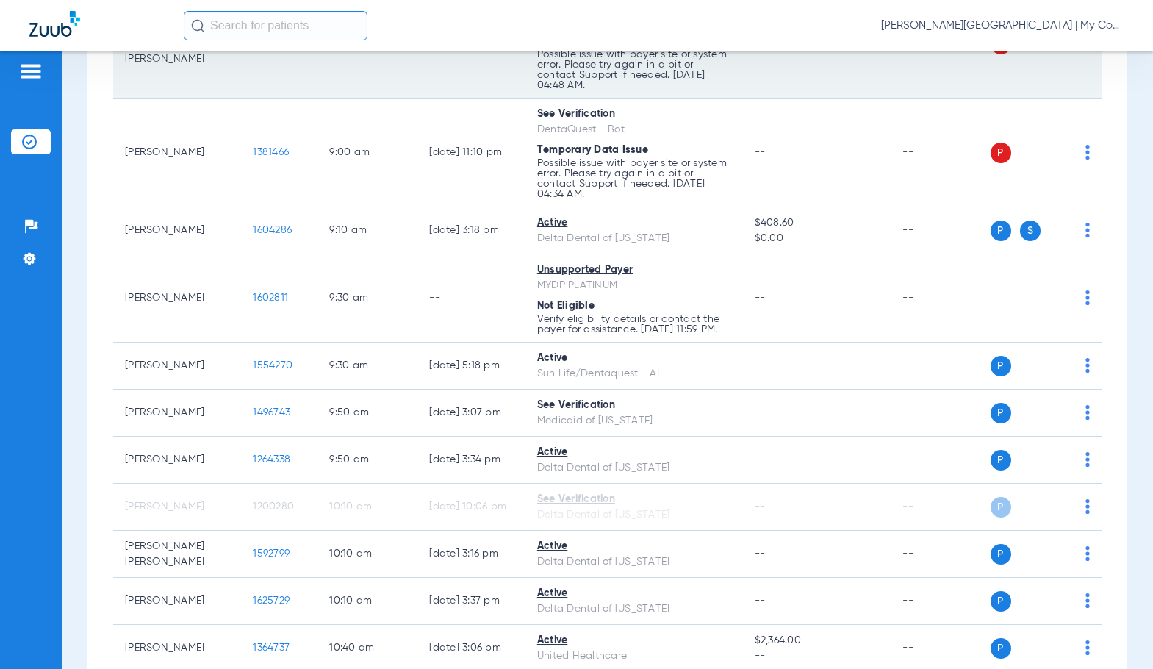
scroll to position [735, 0]
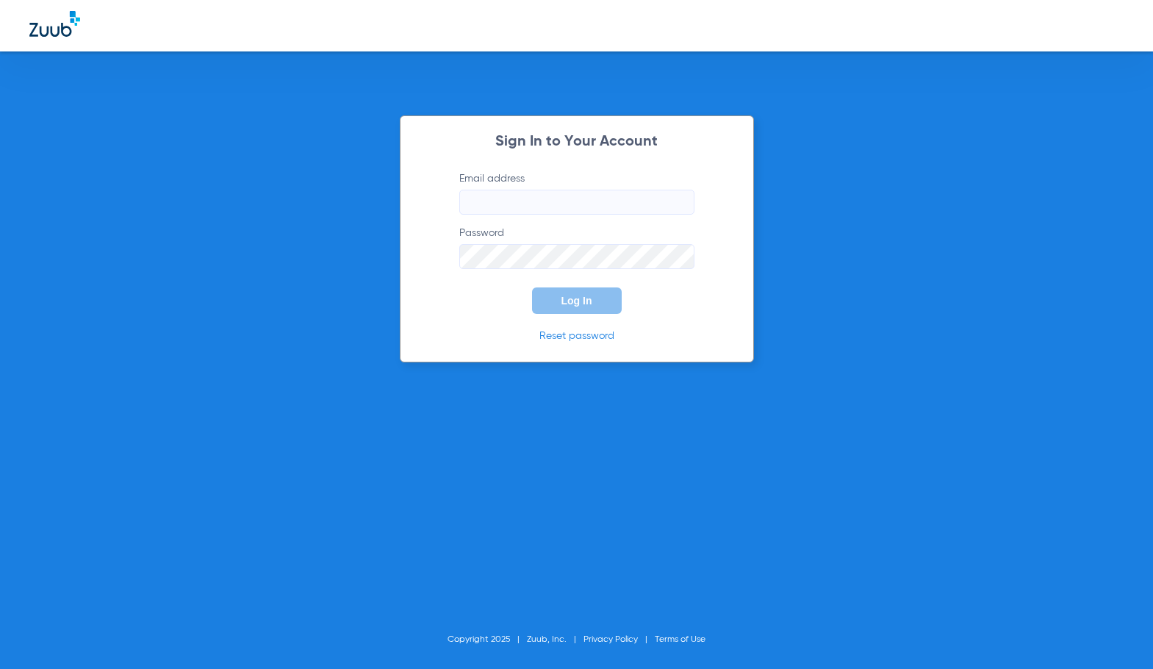
type input "[EMAIL_ADDRESS][DOMAIN_NAME]"
click at [587, 310] on button "Log In" at bounding box center [577, 300] width 90 height 26
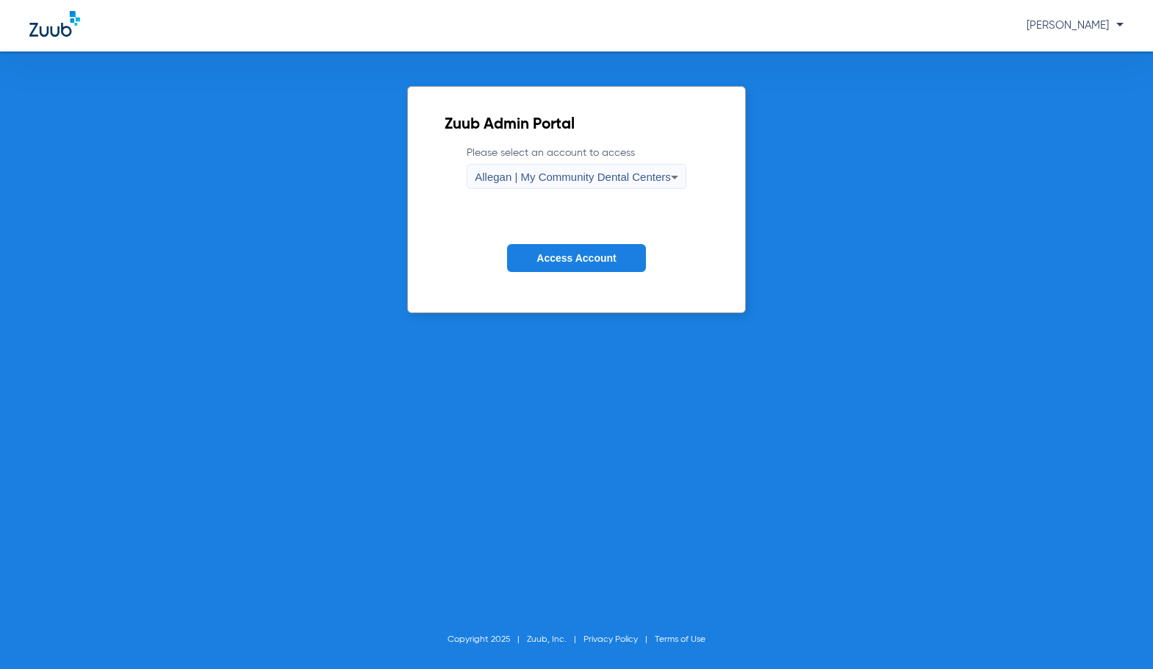
click at [593, 173] on span "Allegan | My Community Dental Centers" at bounding box center [573, 177] width 196 height 12
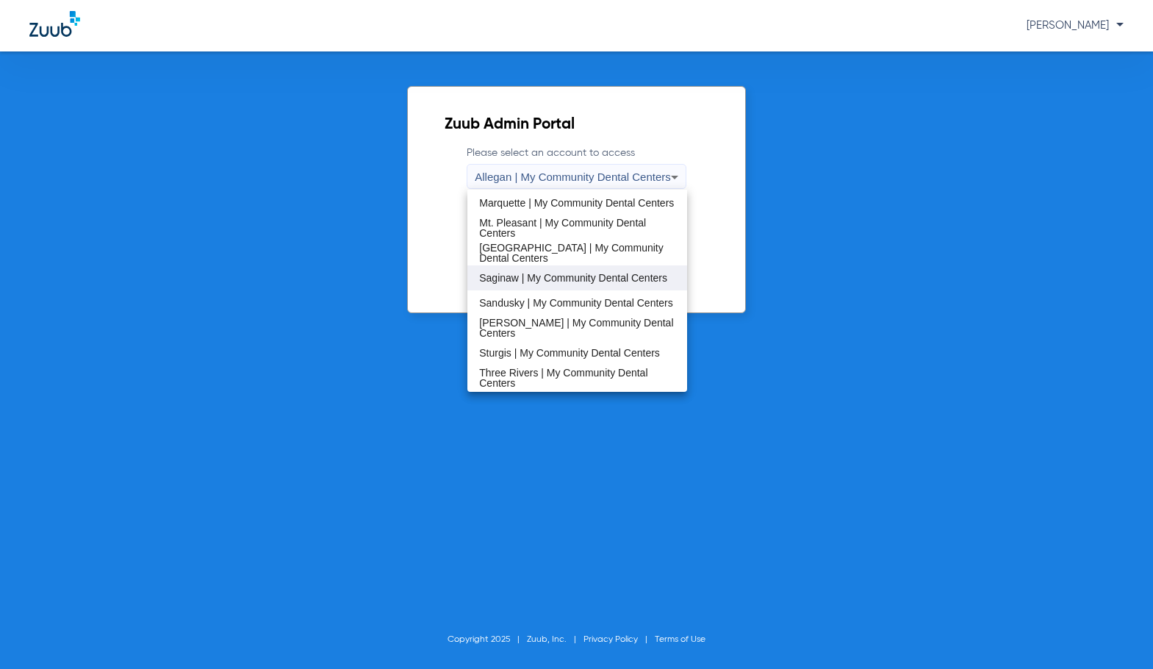
scroll to position [399, 0]
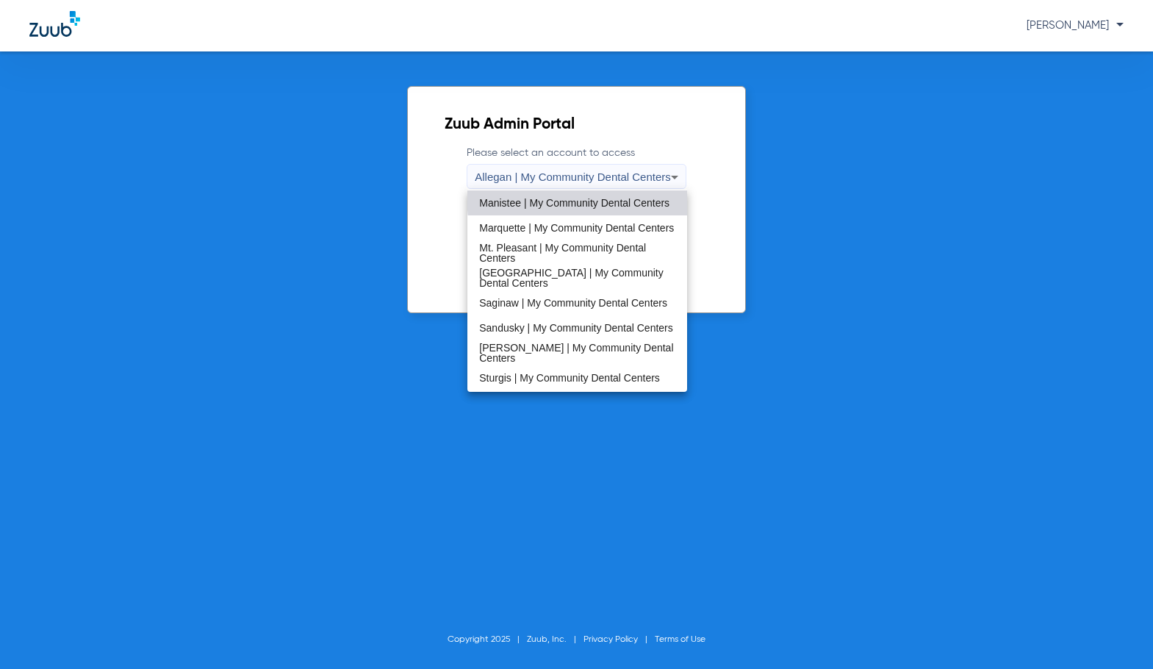
click at [608, 198] on span "Manistee | My Community Dental Centers" at bounding box center [574, 203] width 190 height 10
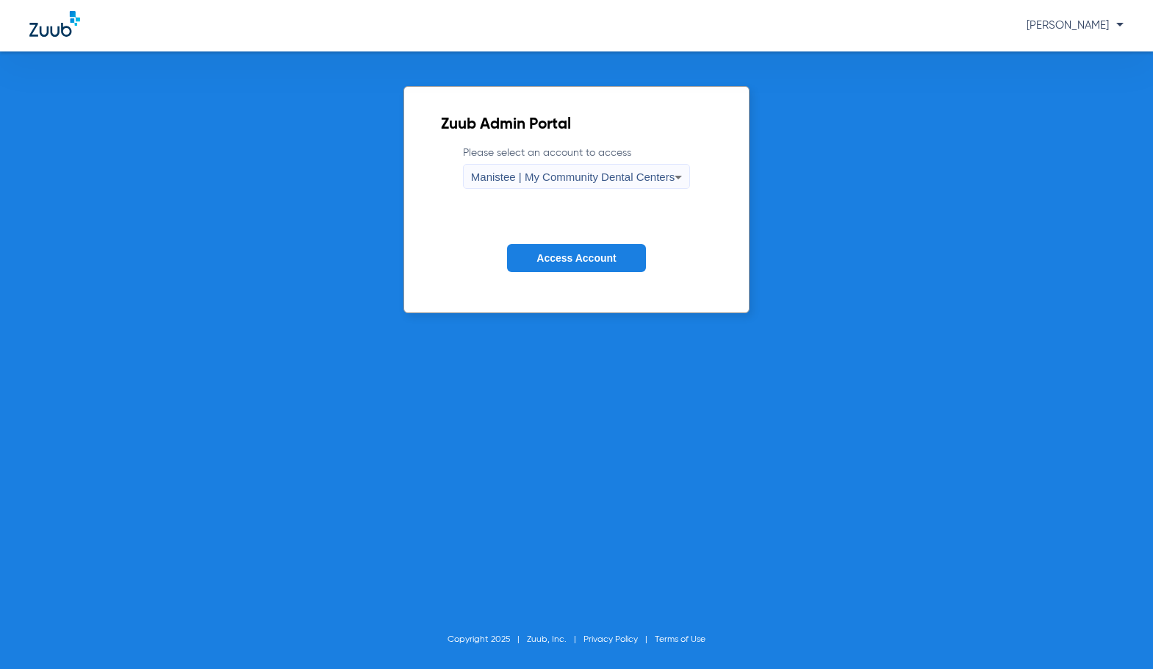
click at [579, 254] on span "Access Account" at bounding box center [576, 258] width 79 height 12
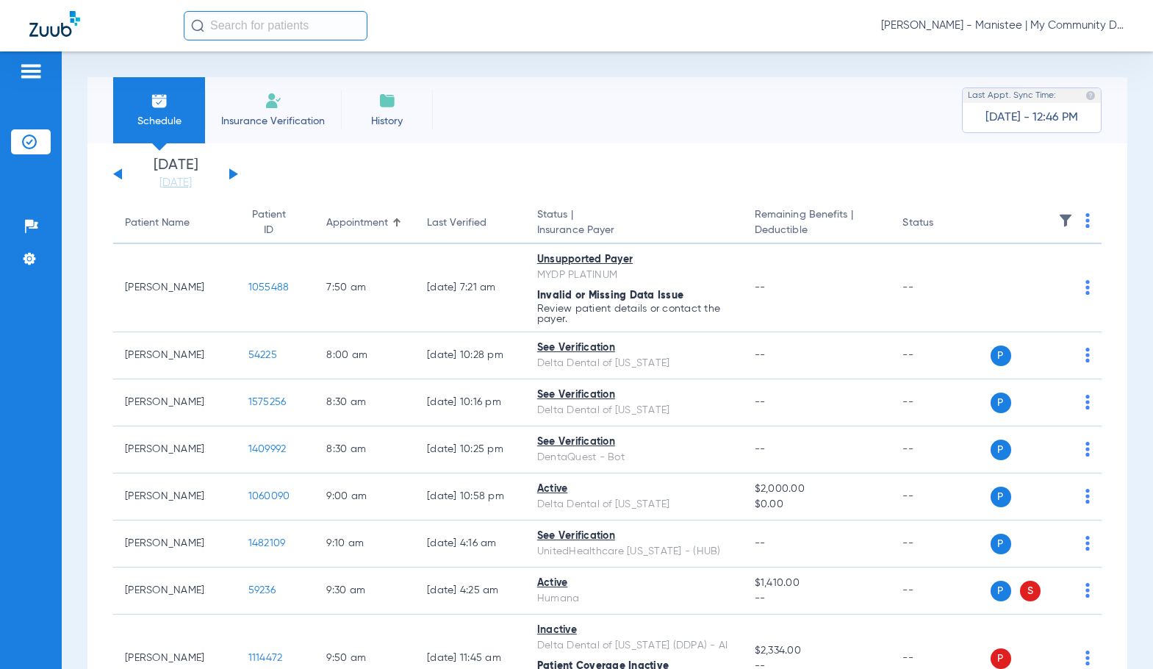
drag, startPoint x: 176, startPoint y: 187, endPoint x: 306, endPoint y: 316, distance: 182.9
click at [177, 187] on link "[DATE]" at bounding box center [176, 183] width 88 height 15
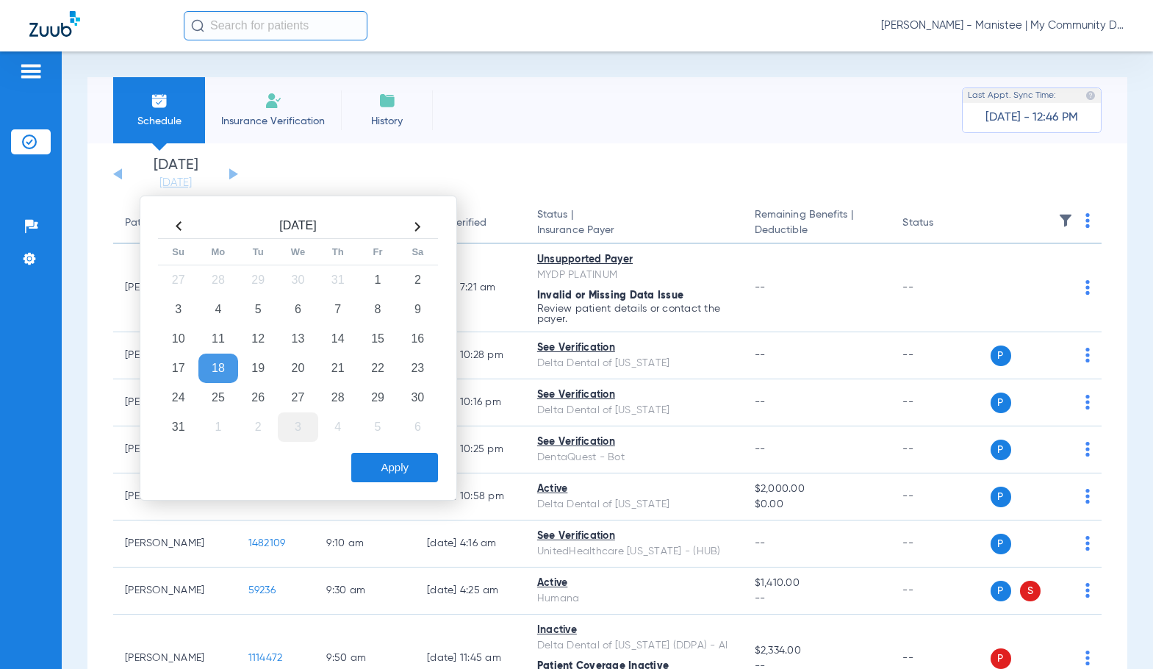
drag, startPoint x: 259, startPoint y: 401, endPoint x: 297, endPoint y: 418, distance: 42.1
click at [259, 401] on td "26" at bounding box center [258, 397] width 40 height 29
click at [387, 467] on button "Apply" at bounding box center [394, 467] width 87 height 29
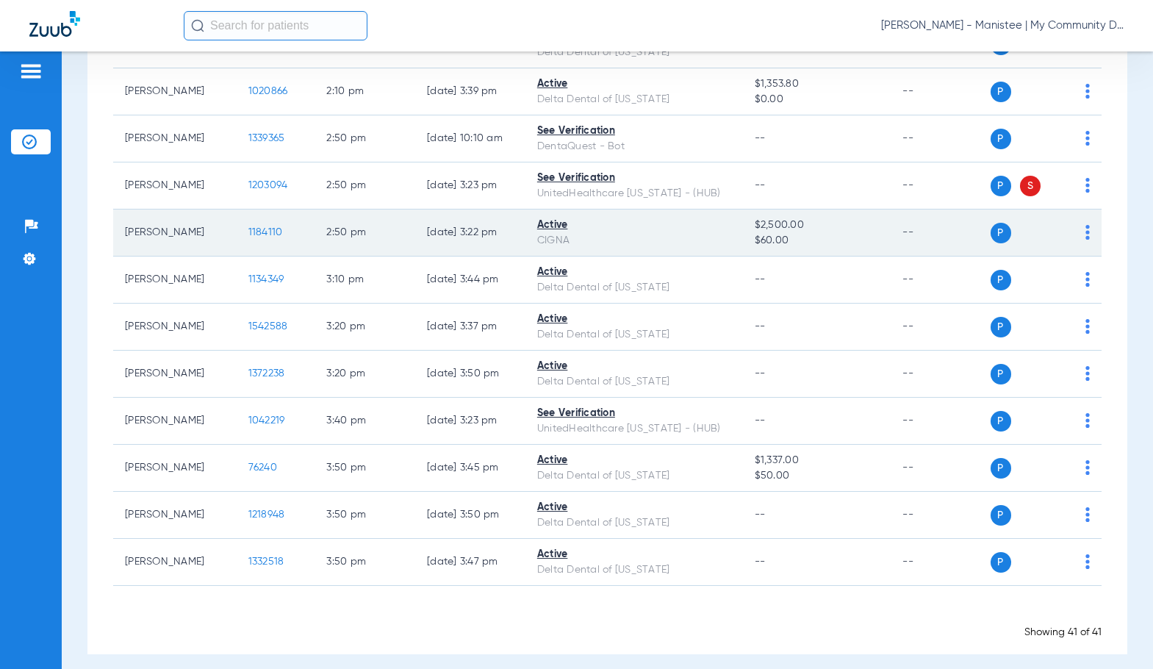
scroll to position [1721, 0]
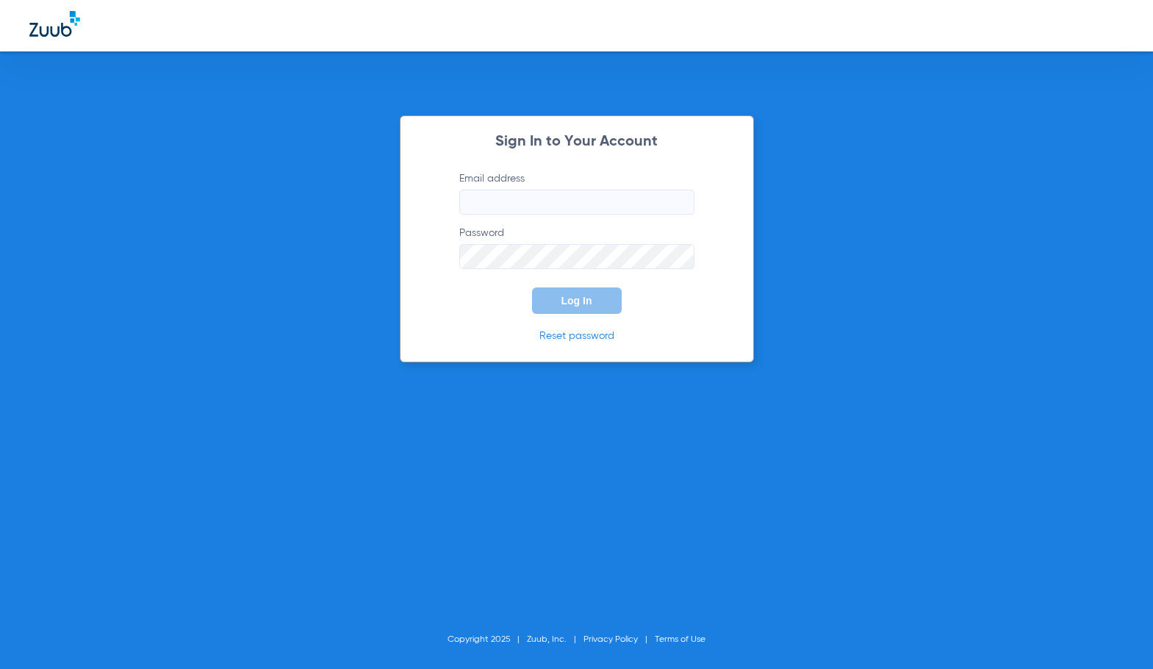
type input "[EMAIL_ADDRESS][DOMAIN_NAME]"
click at [549, 308] on button "Log In" at bounding box center [577, 300] width 90 height 26
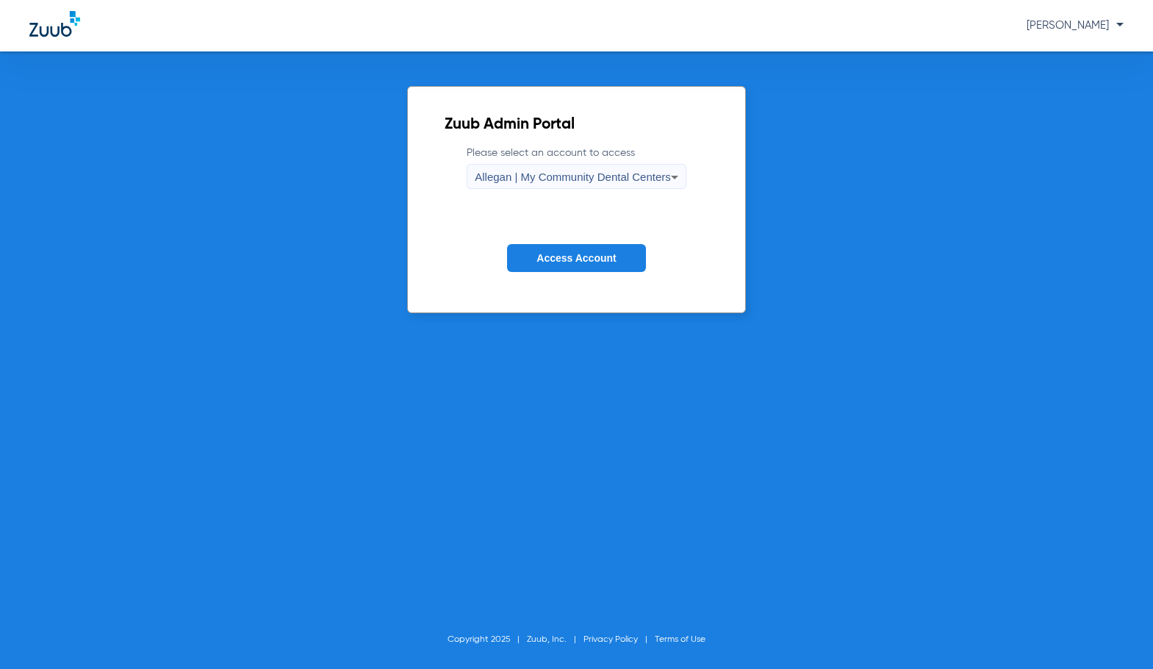
drag, startPoint x: 559, startPoint y: 174, endPoint x: 562, endPoint y: 183, distance: 9.3
click at [559, 177] on span "Allegan | My Community Dental Centers" at bounding box center [573, 177] width 196 height 12
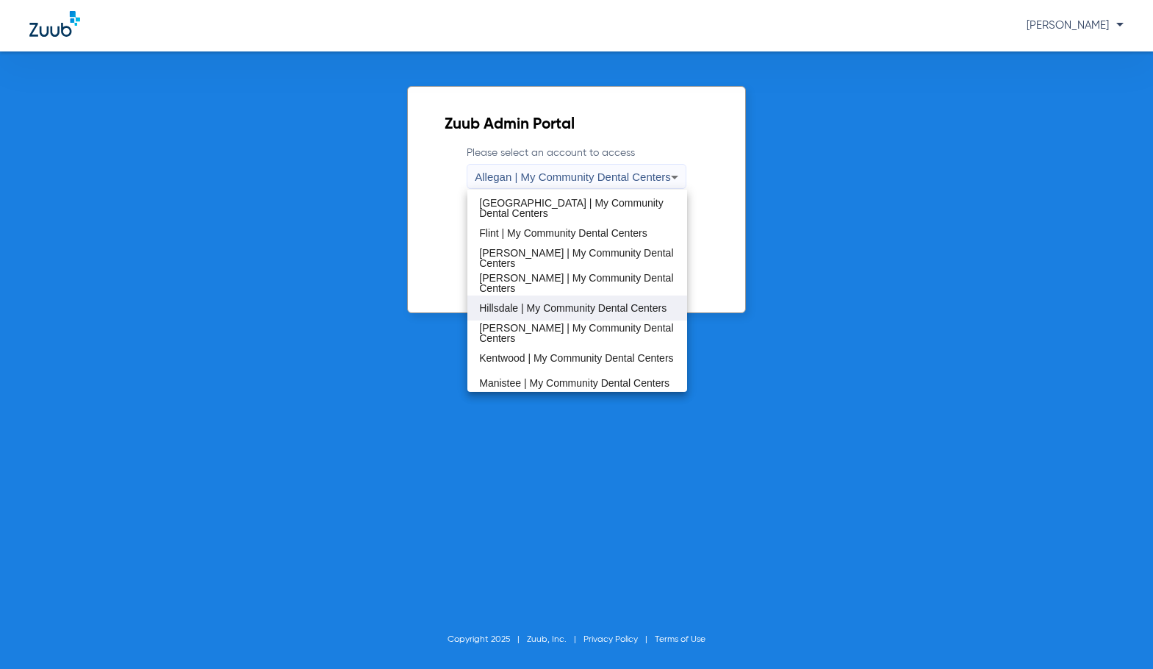
scroll to position [294, 0]
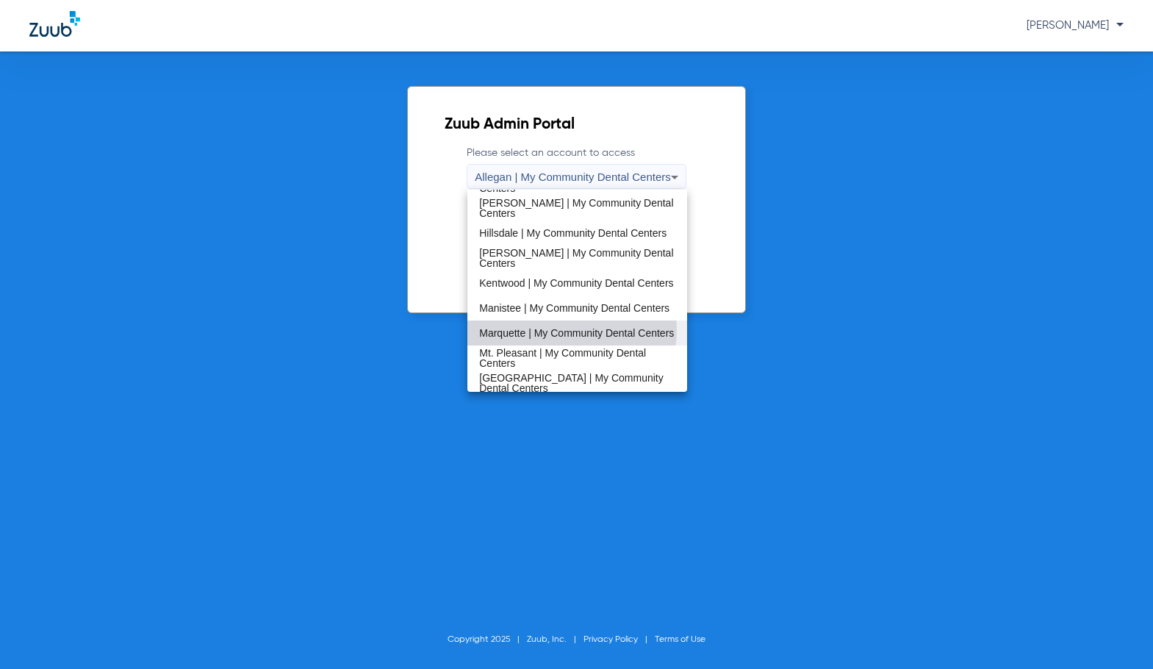
click at [561, 330] on span "Marquette | My Community Dental Centers" at bounding box center [576, 333] width 195 height 10
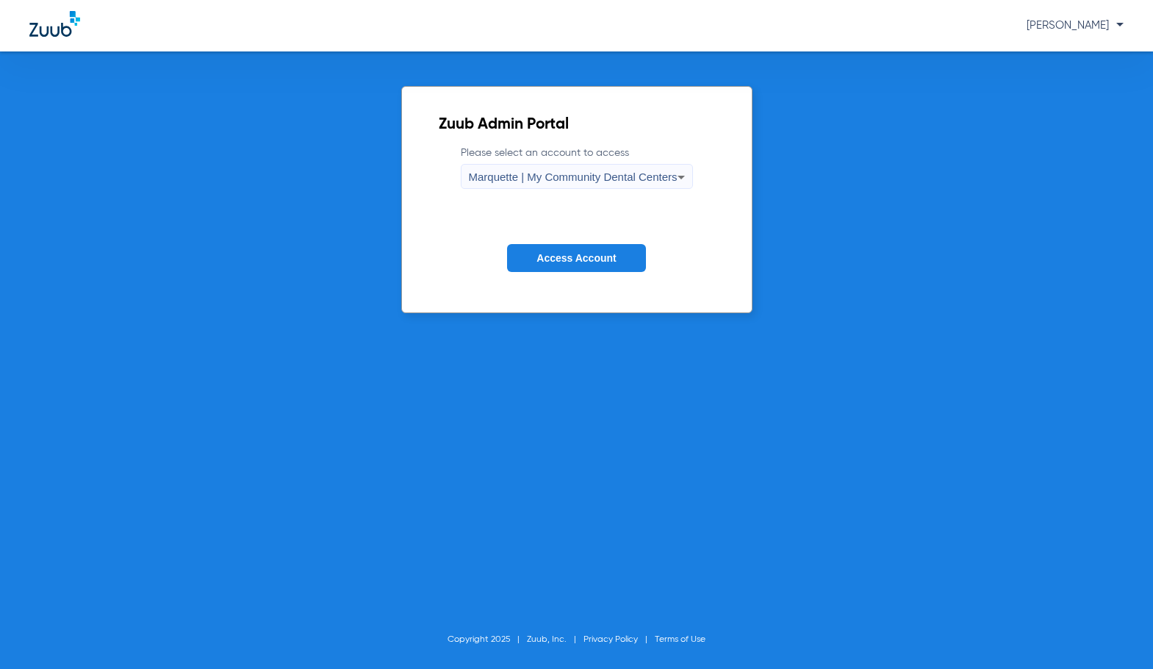
click at [587, 259] on span "Access Account" at bounding box center [576, 258] width 79 height 12
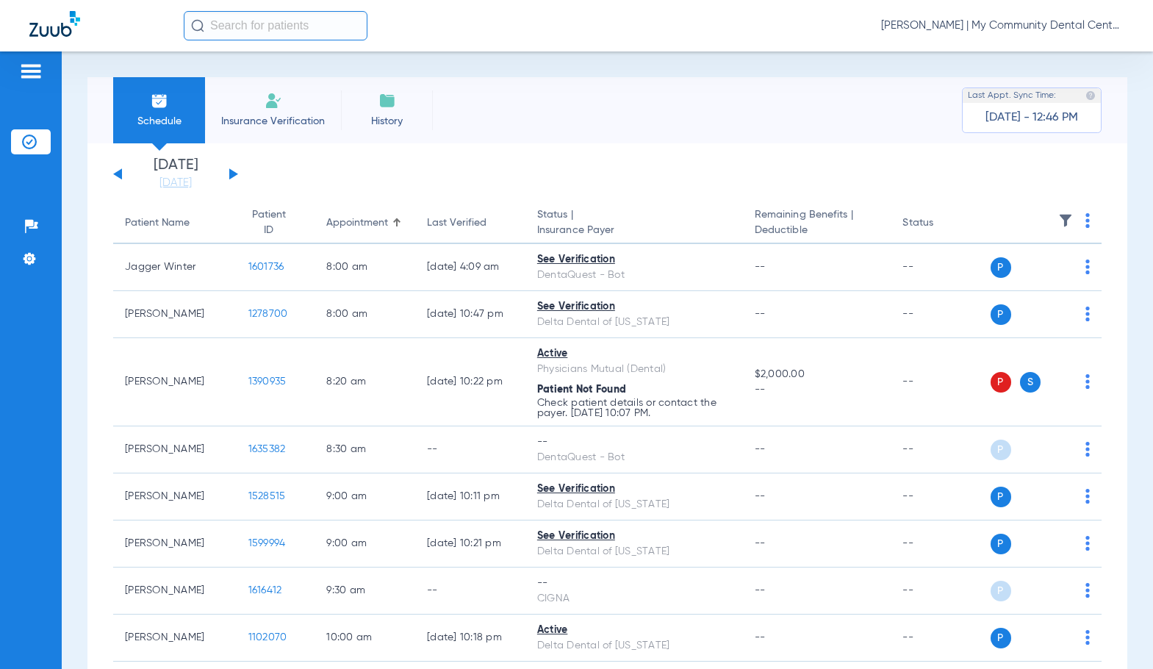
drag, startPoint x: 150, startPoint y: 182, endPoint x: 265, endPoint y: 299, distance: 164.2
click at [150, 182] on link "[DATE]" at bounding box center [176, 183] width 88 height 15
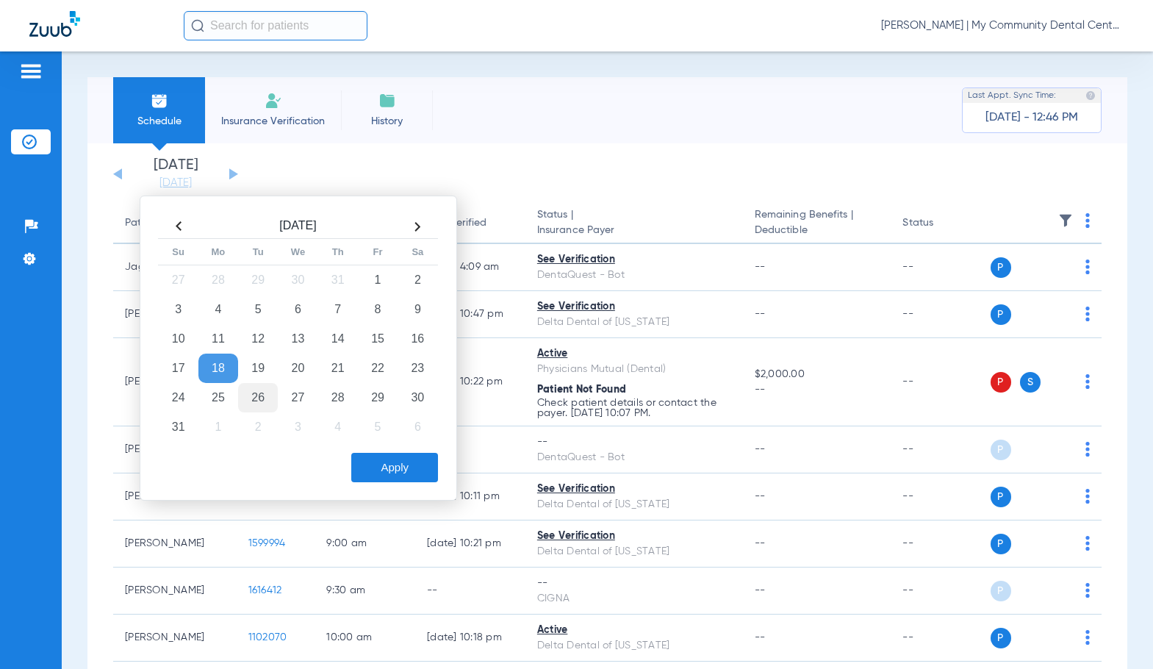
click at [255, 396] on td "26" at bounding box center [258, 397] width 40 height 29
click at [375, 460] on button "Apply" at bounding box center [394, 467] width 87 height 29
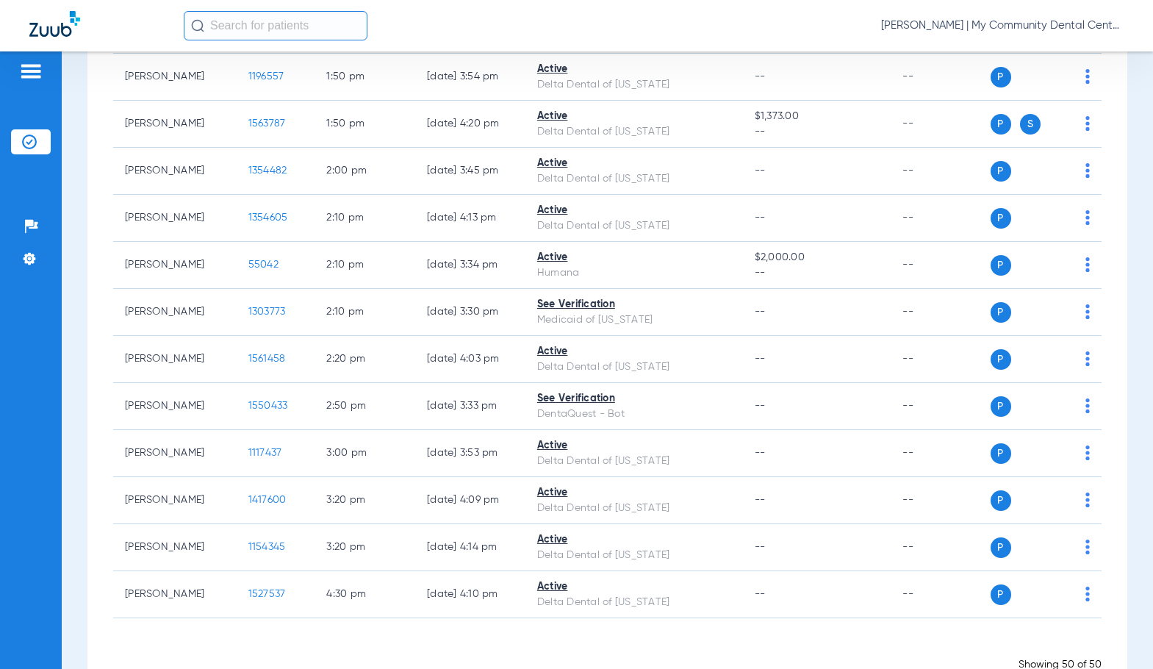
scroll to position [2186, 0]
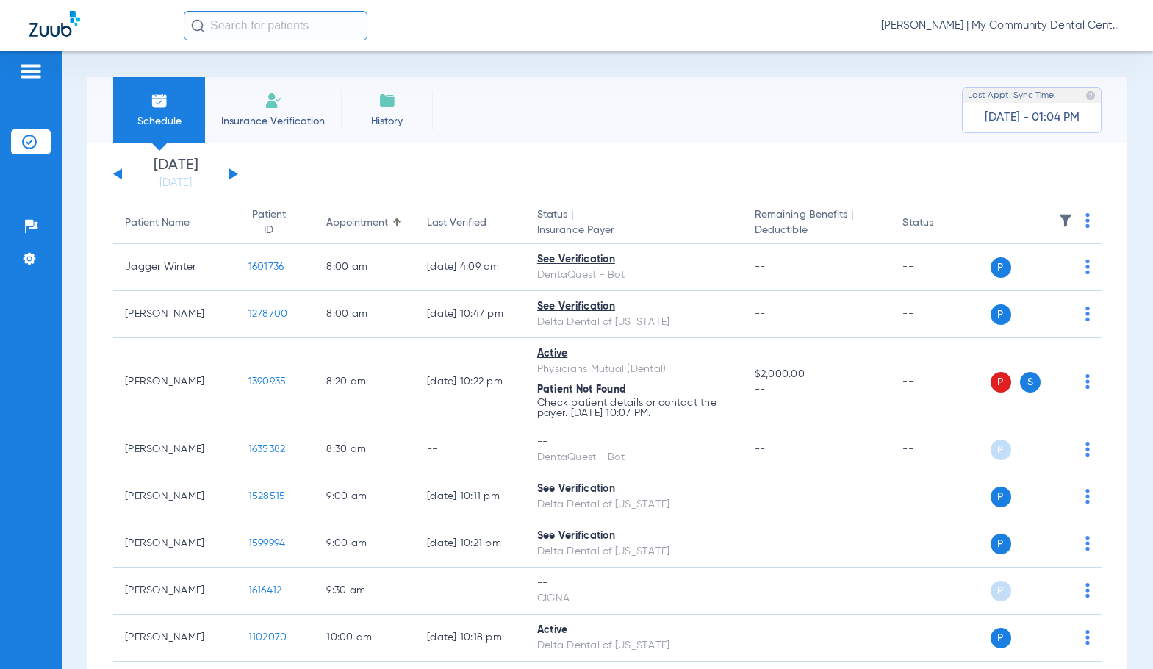
click at [969, 27] on span "[PERSON_NAME] | My Community Dental Centers" at bounding box center [1002, 25] width 243 height 15
click at [1040, 61] on button "Account Selection" at bounding box center [1069, 51] width 106 height 29
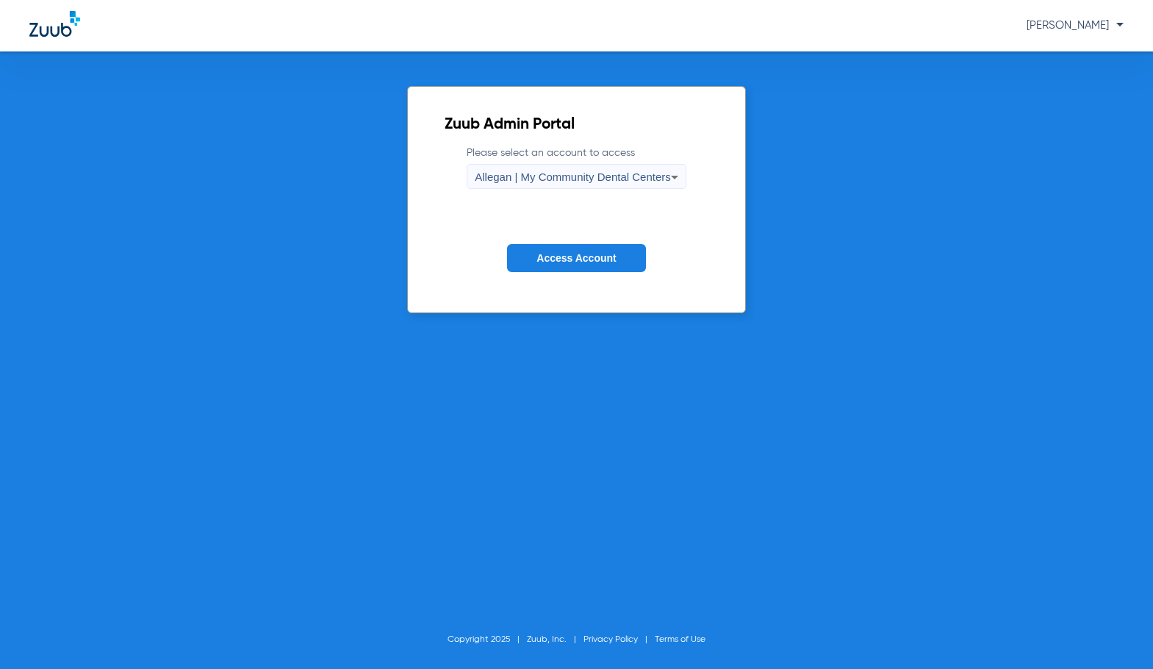
click at [545, 165] on div "Allegan | My Community Dental Centers" at bounding box center [573, 177] width 196 height 25
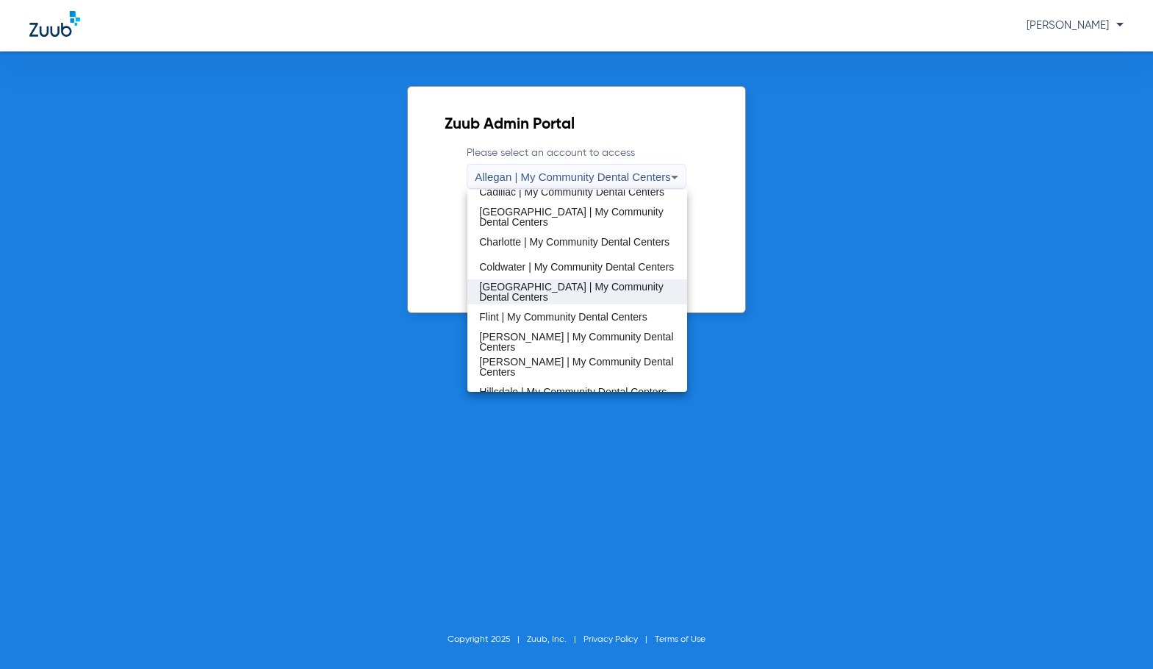
scroll to position [147, 0]
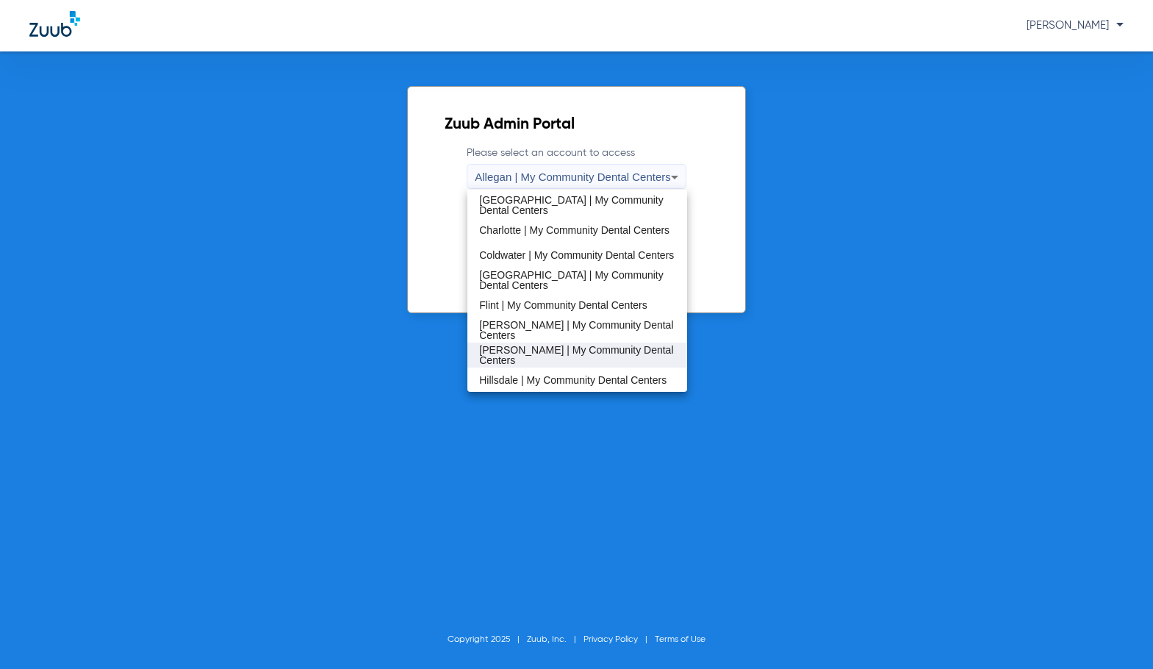
click at [503, 359] on span "[PERSON_NAME] | My Community Dental Centers" at bounding box center [577, 355] width 196 height 21
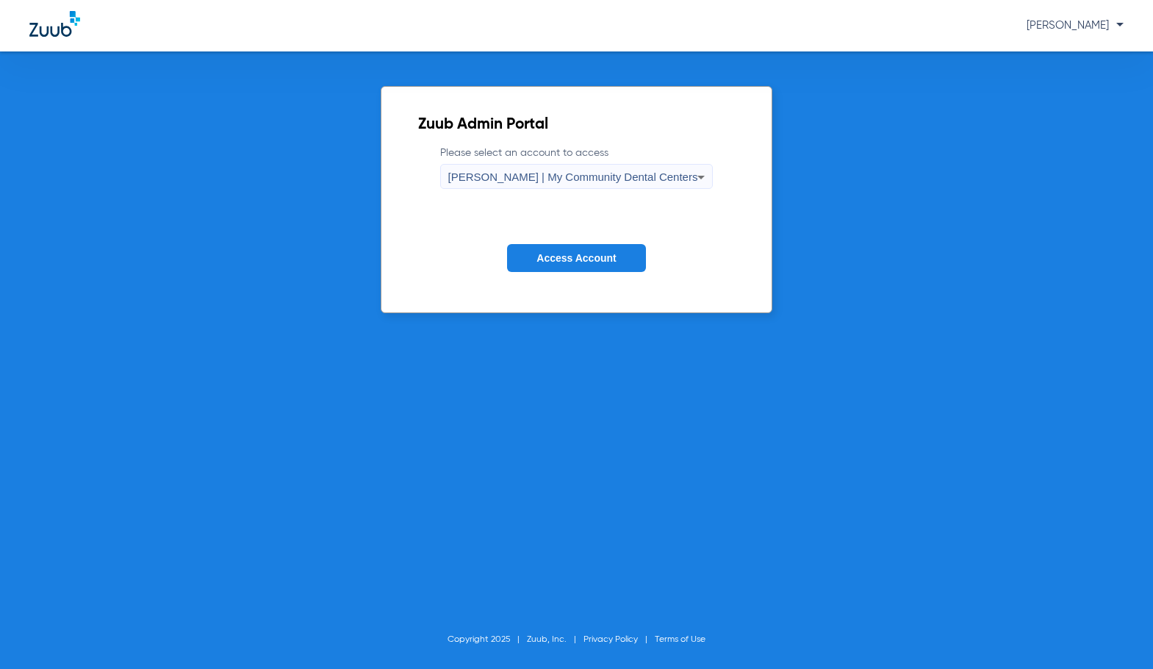
click at [571, 252] on span "Access Account" at bounding box center [576, 258] width 79 height 12
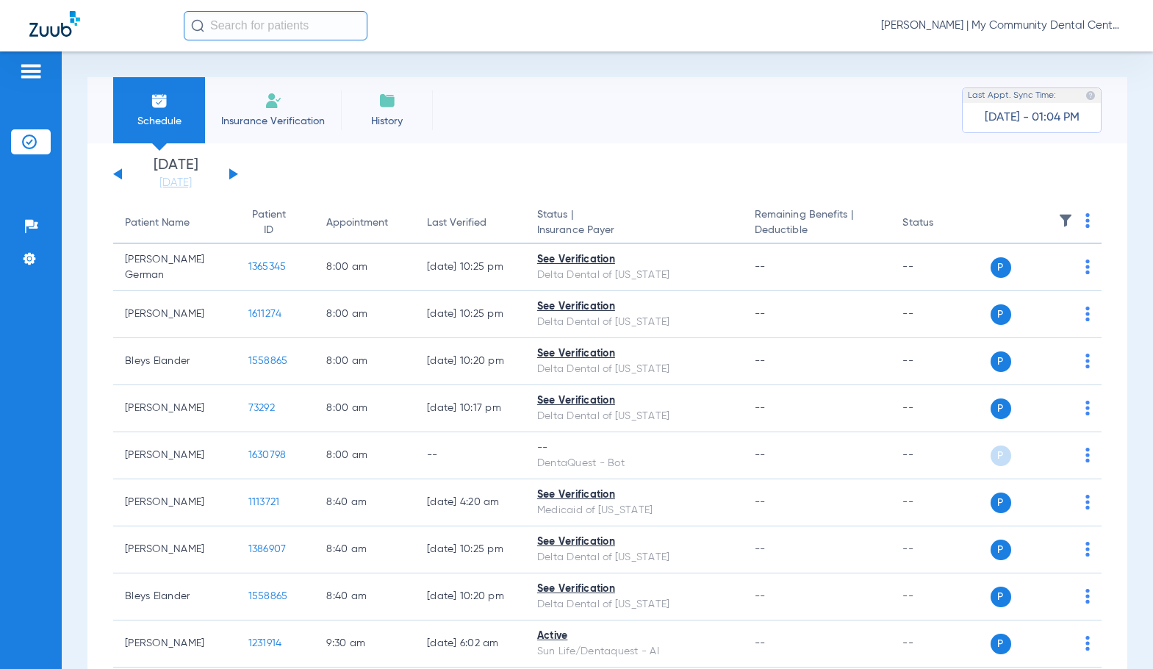
drag, startPoint x: 171, startPoint y: 186, endPoint x: 208, endPoint y: 218, distance: 49.0
click at [171, 186] on link "[DATE]" at bounding box center [176, 183] width 88 height 15
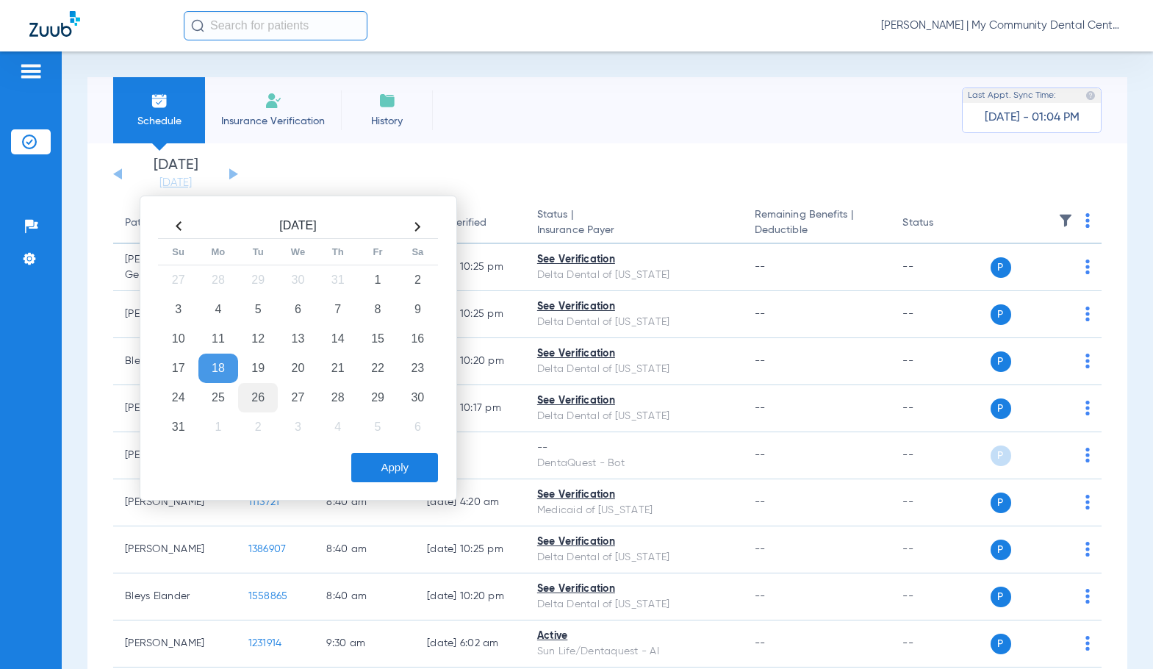
click at [261, 392] on td "26" at bounding box center [258, 397] width 40 height 29
click at [408, 461] on button "Apply" at bounding box center [394, 467] width 87 height 29
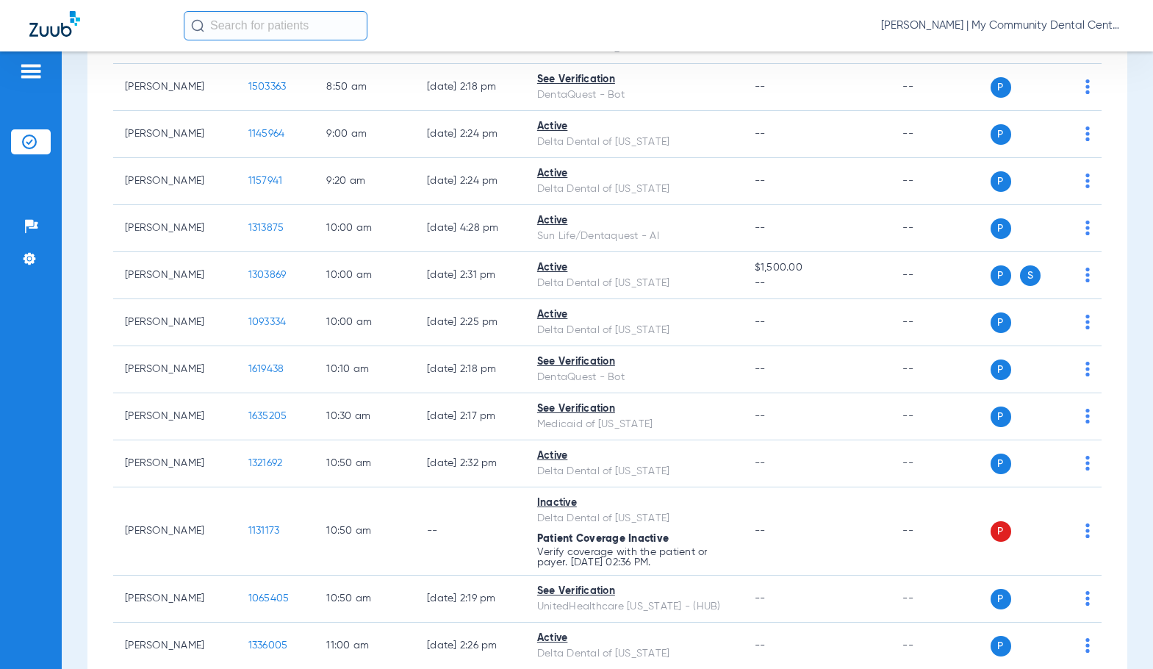
scroll to position [588, 0]
